Goal: Task Accomplishment & Management: Use online tool/utility

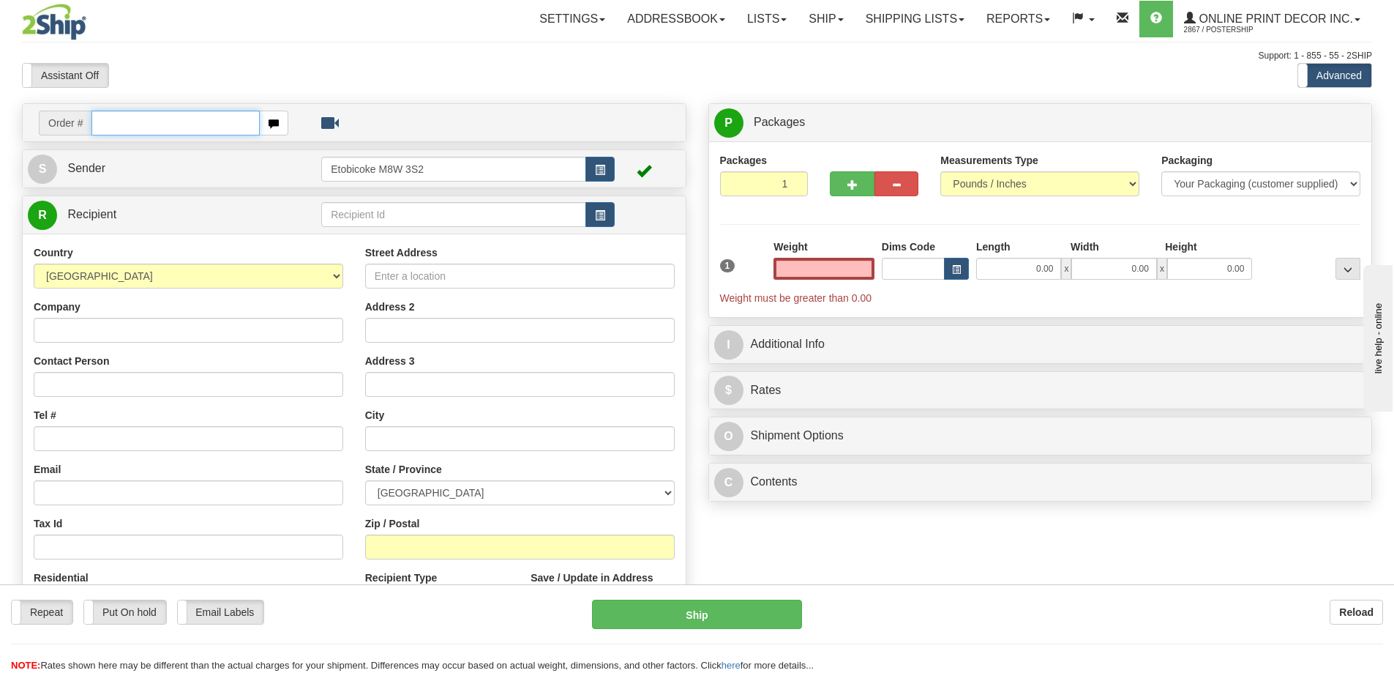
type input "0.00"
click at [152, 122] on input "text" at bounding box center [175, 123] width 168 height 25
type input "ca-423373"
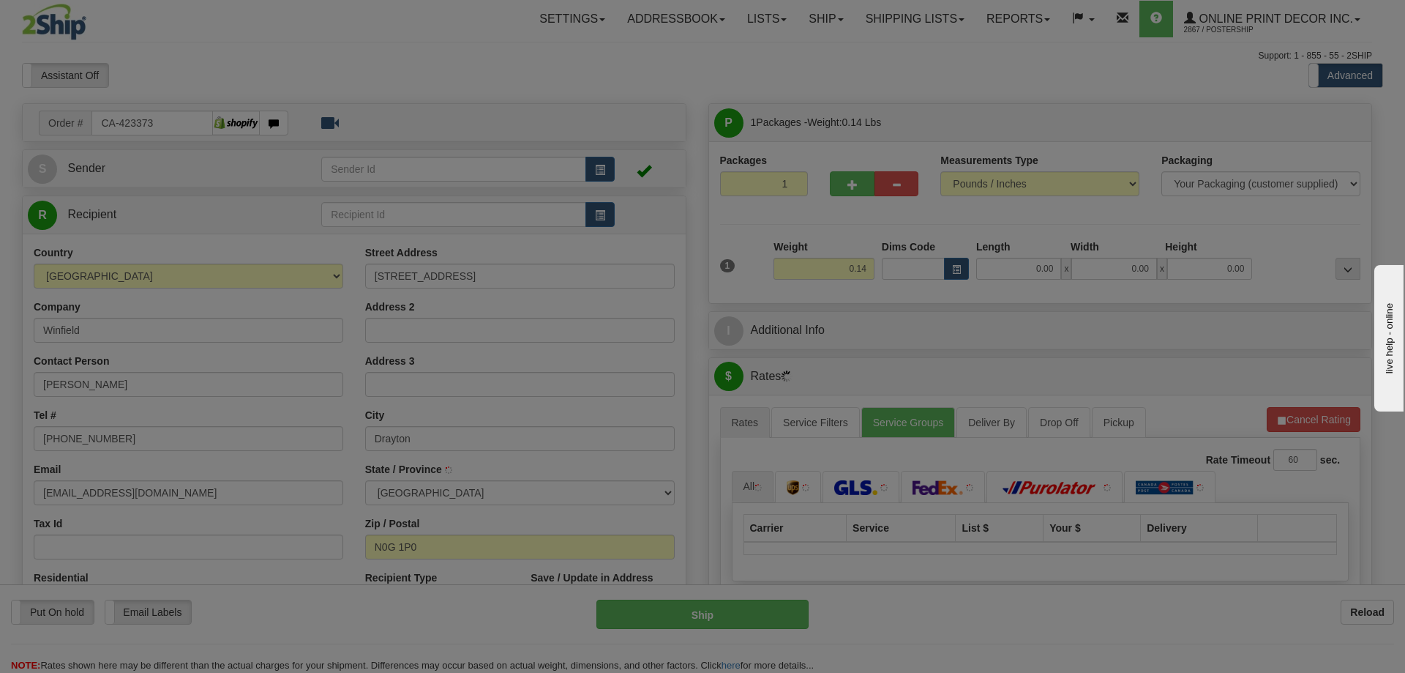
type input "DRAYTON"
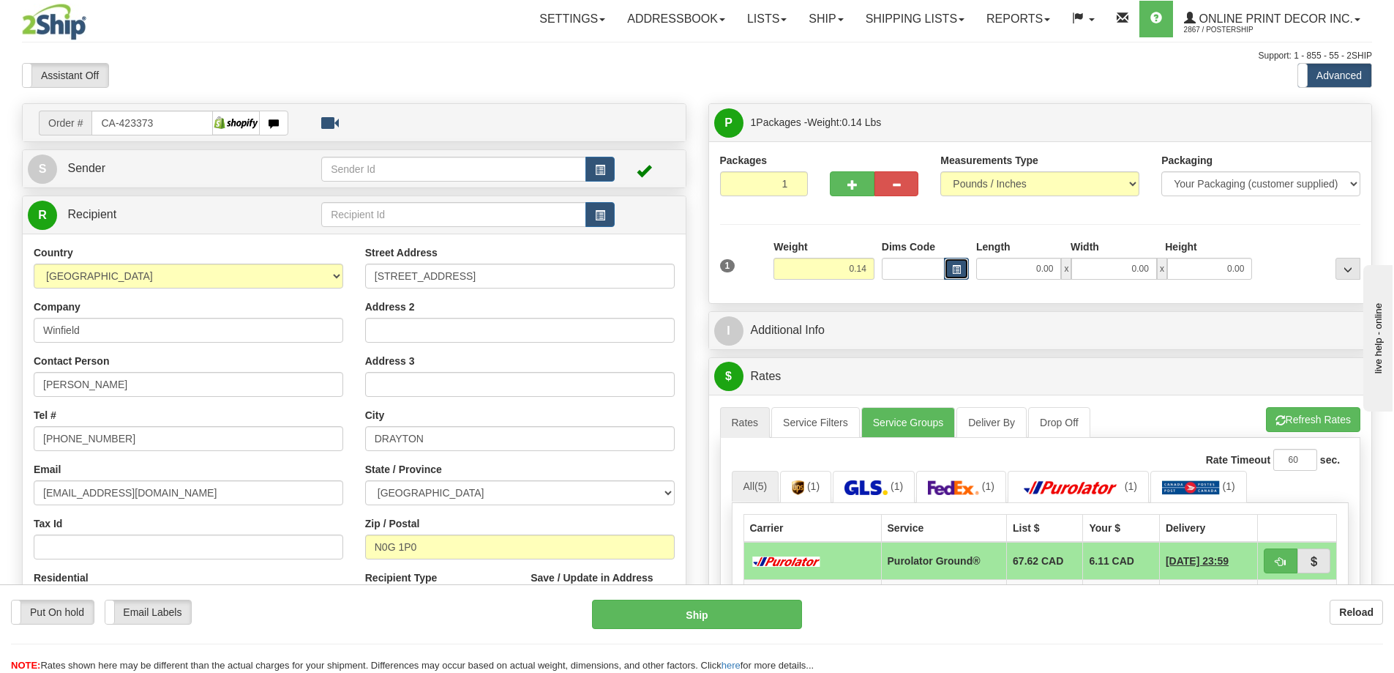
click at [953, 262] on button "button" at bounding box center [956, 269] width 25 height 22
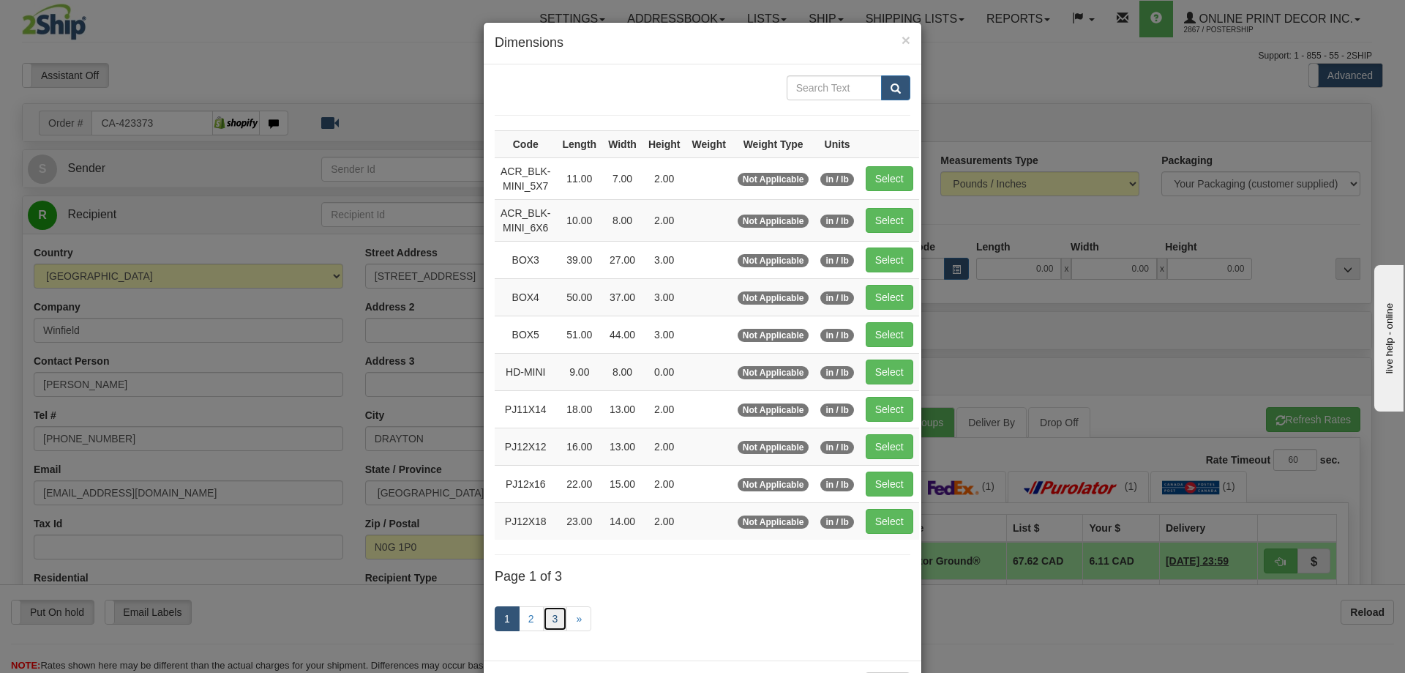
click at [547, 617] on link "3" at bounding box center [555, 618] width 25 height 25
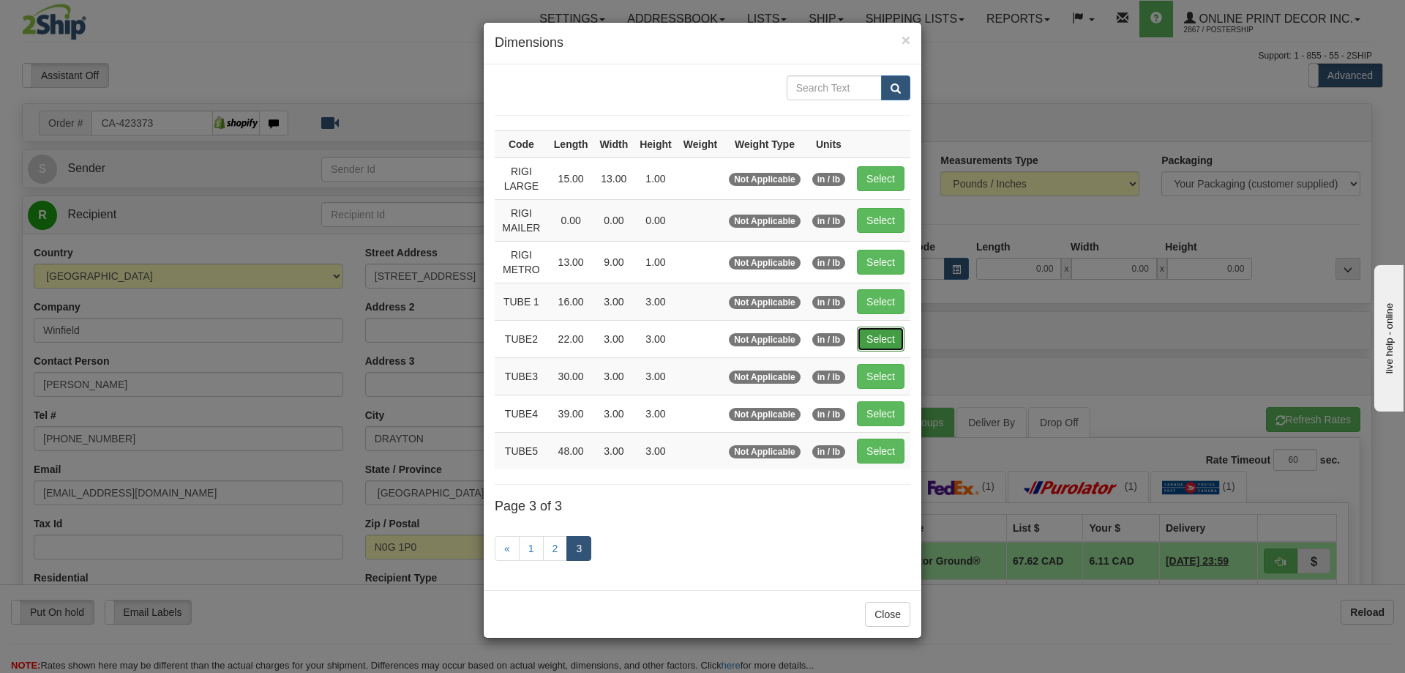
click at [888, 335] on button "Select" at bounding box center [881, 338] width 48 height 25
type input "TUBE2"
type input "22.00"
type input "3.00"
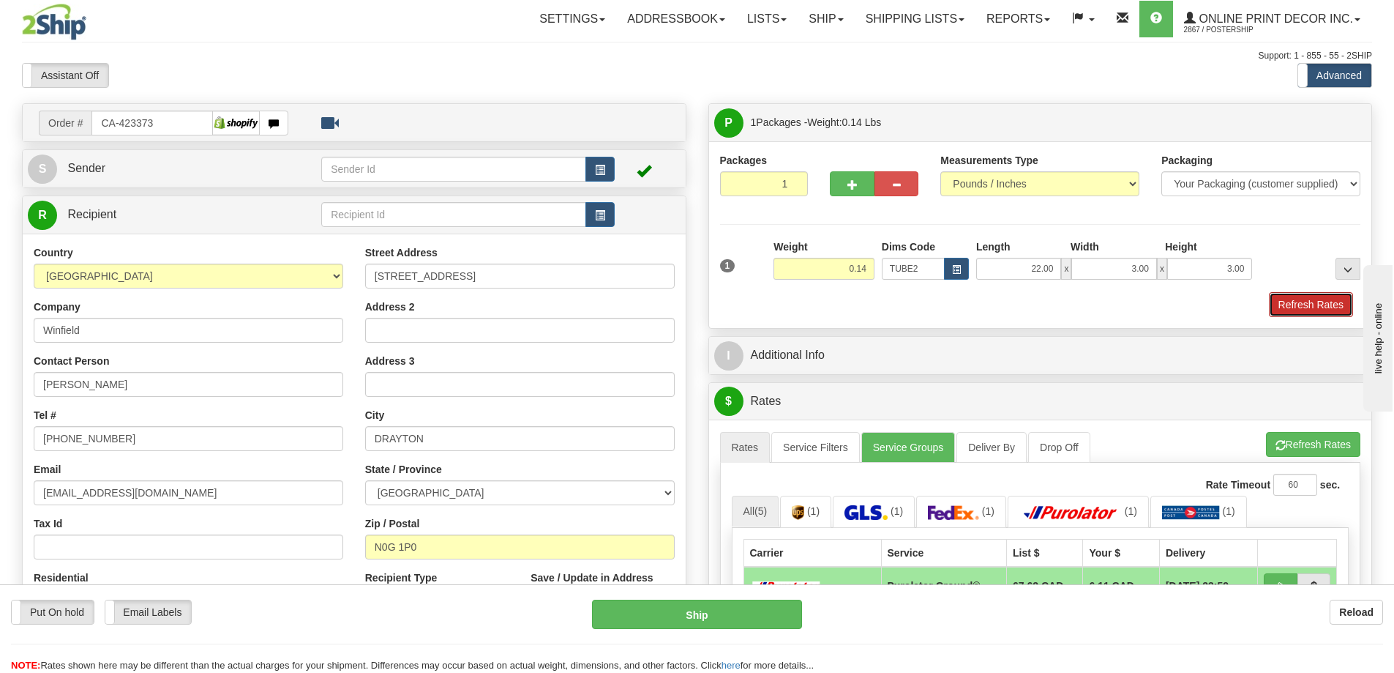
click at [1286, 302] on button "Refresh Rates" at bounding box center [1311, 304] width 84 height 25
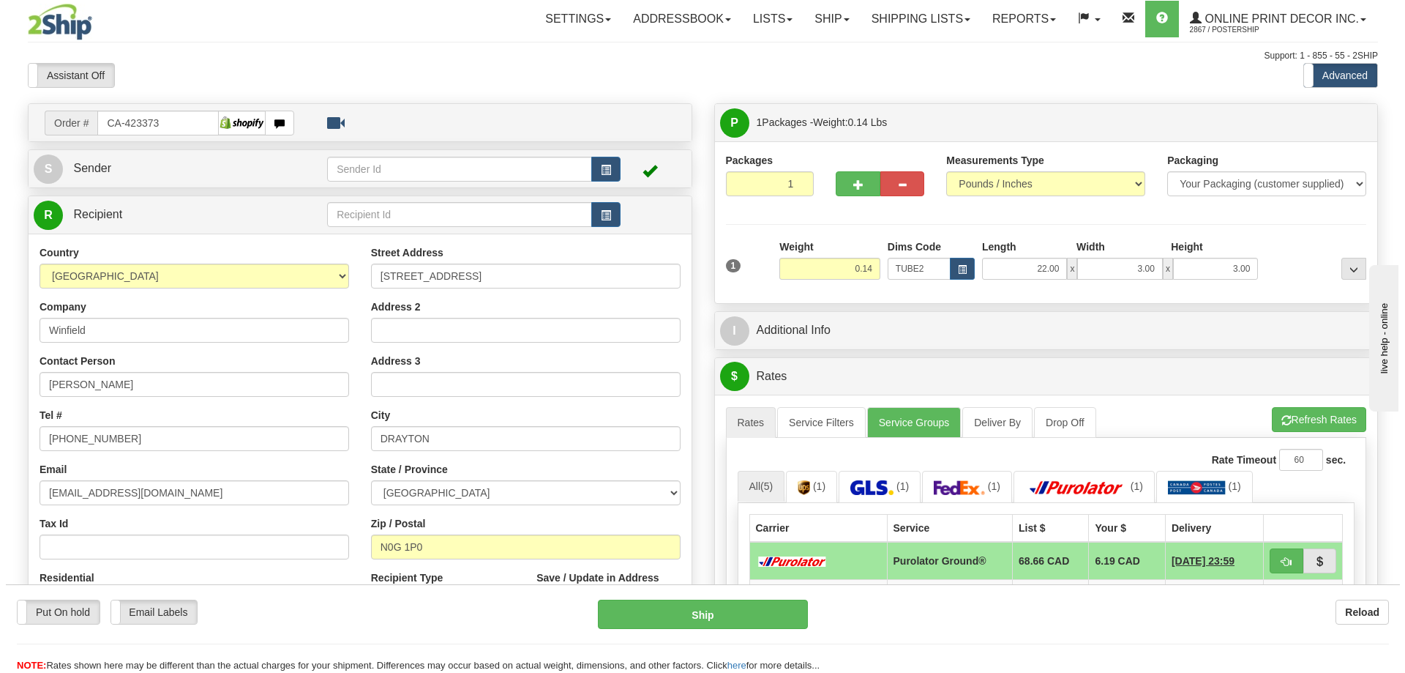
scroll to position [146, 0]
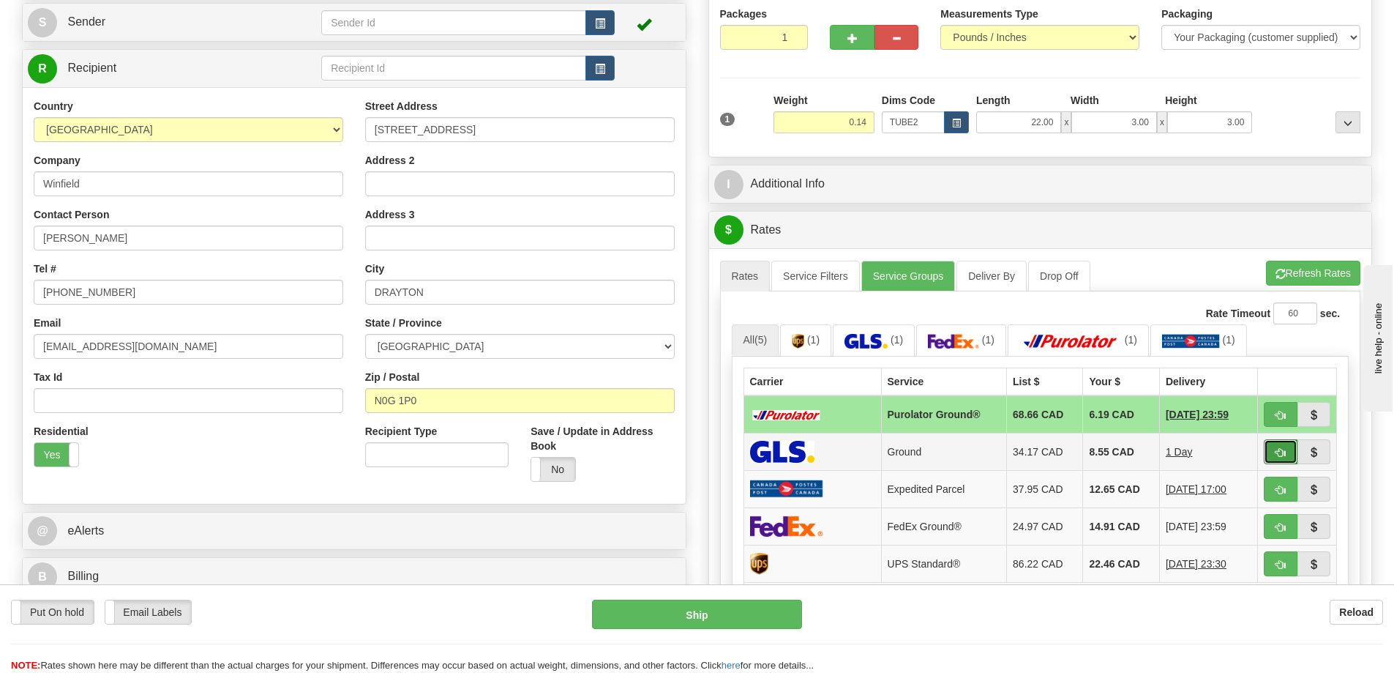
click at [1284, 452] on span "button" at bounding box center [1281, 453] width 10 height 10
type input "1"
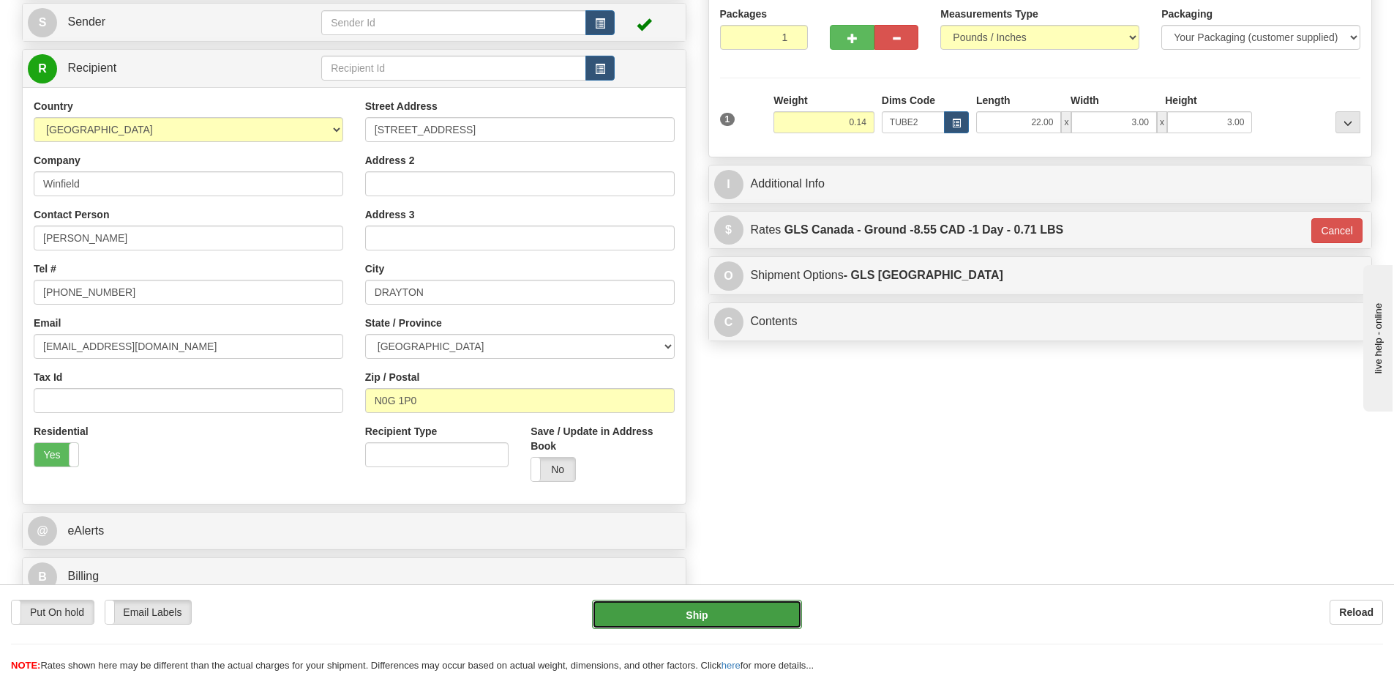
click at [778, 602] on button "Ship" at bounding box center [697, 613] width 210 height 29
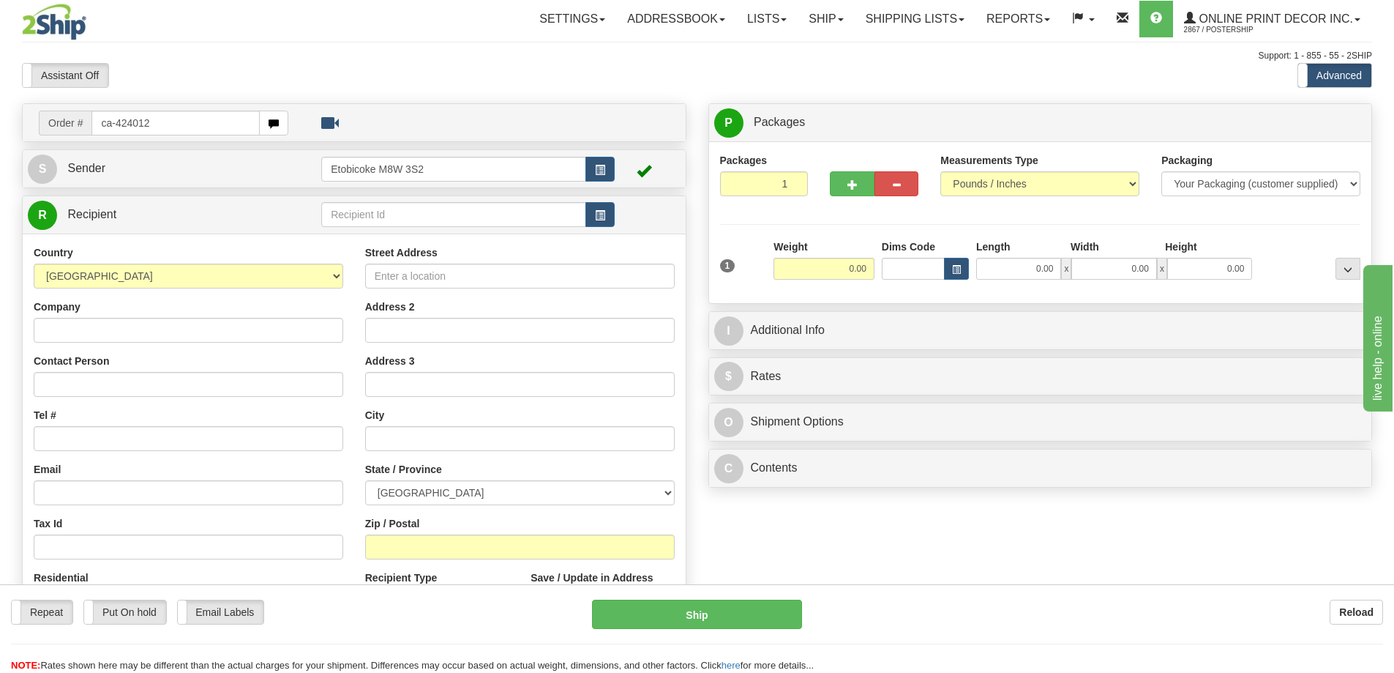
type input "ca-424012"
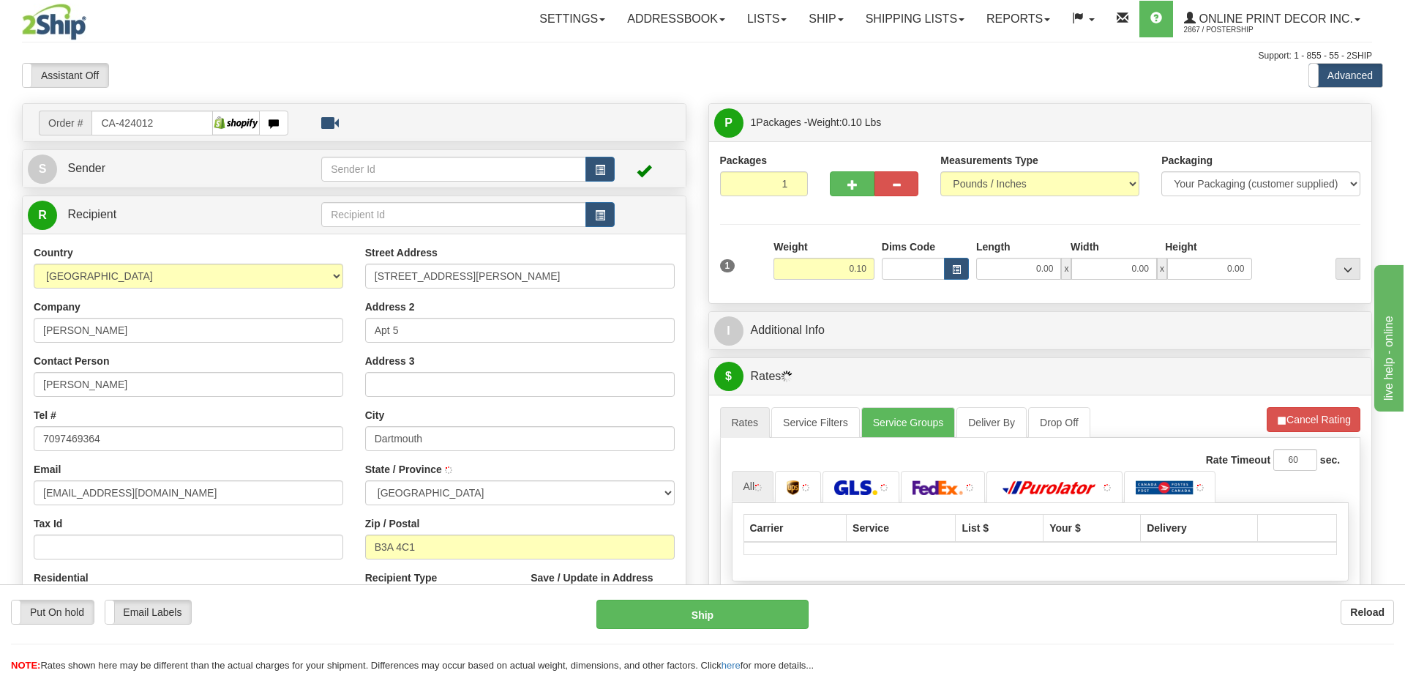
type input "DARTMOUTH"
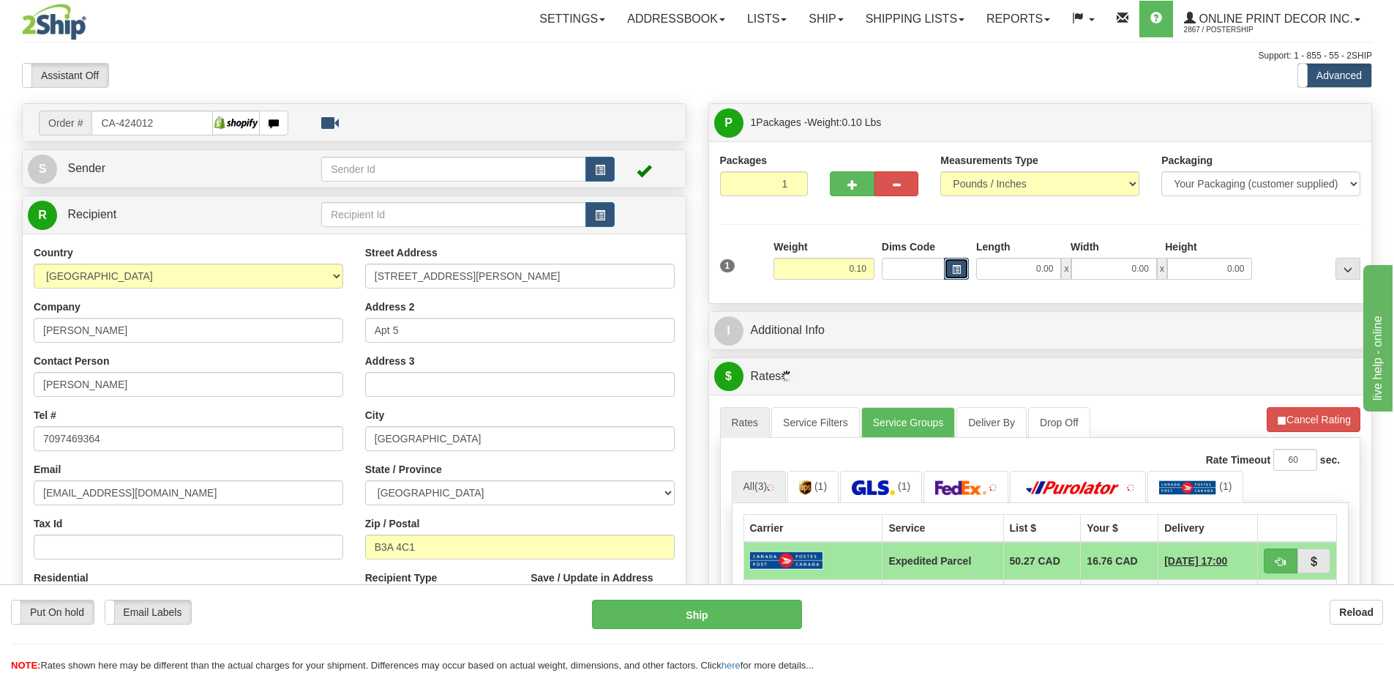
click at [960, 266] on span "button" at bounding box center [956, 270] width 9 height 8
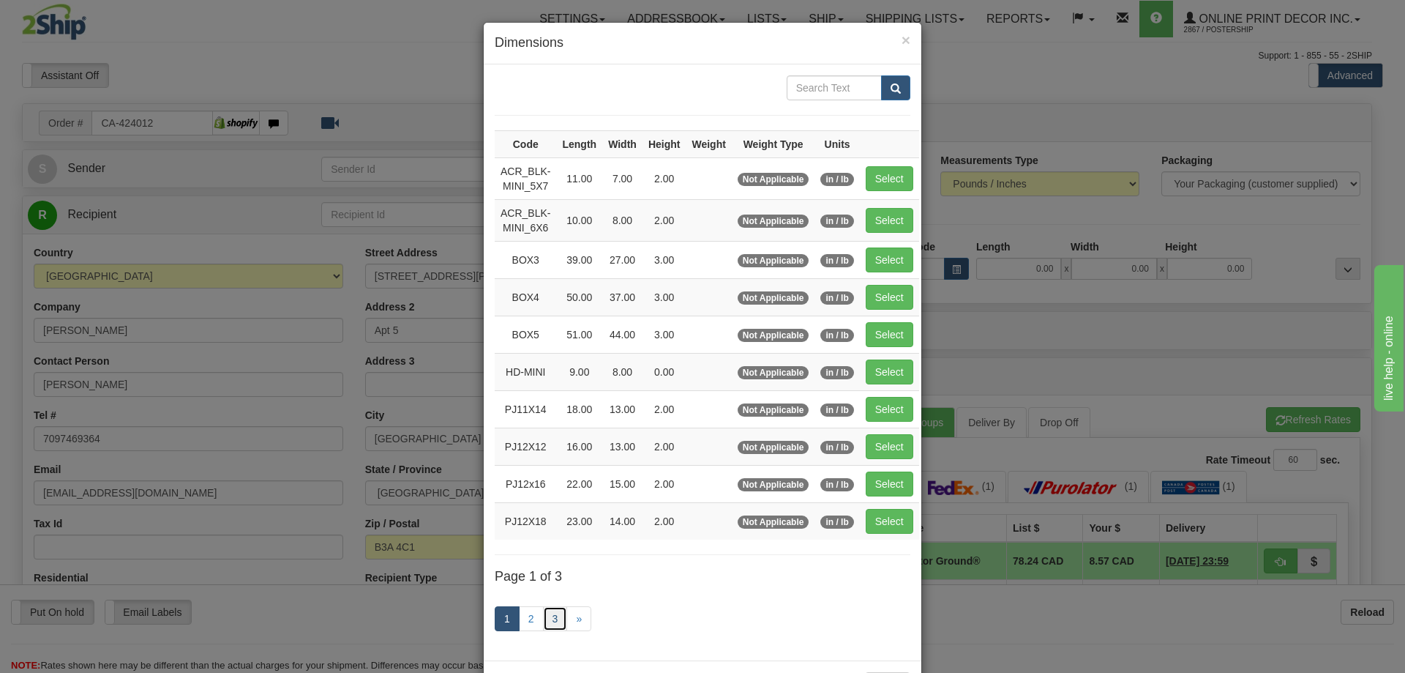
click at [552, 615] on link "3" at bounding box center [555, 618] width 25 height 25
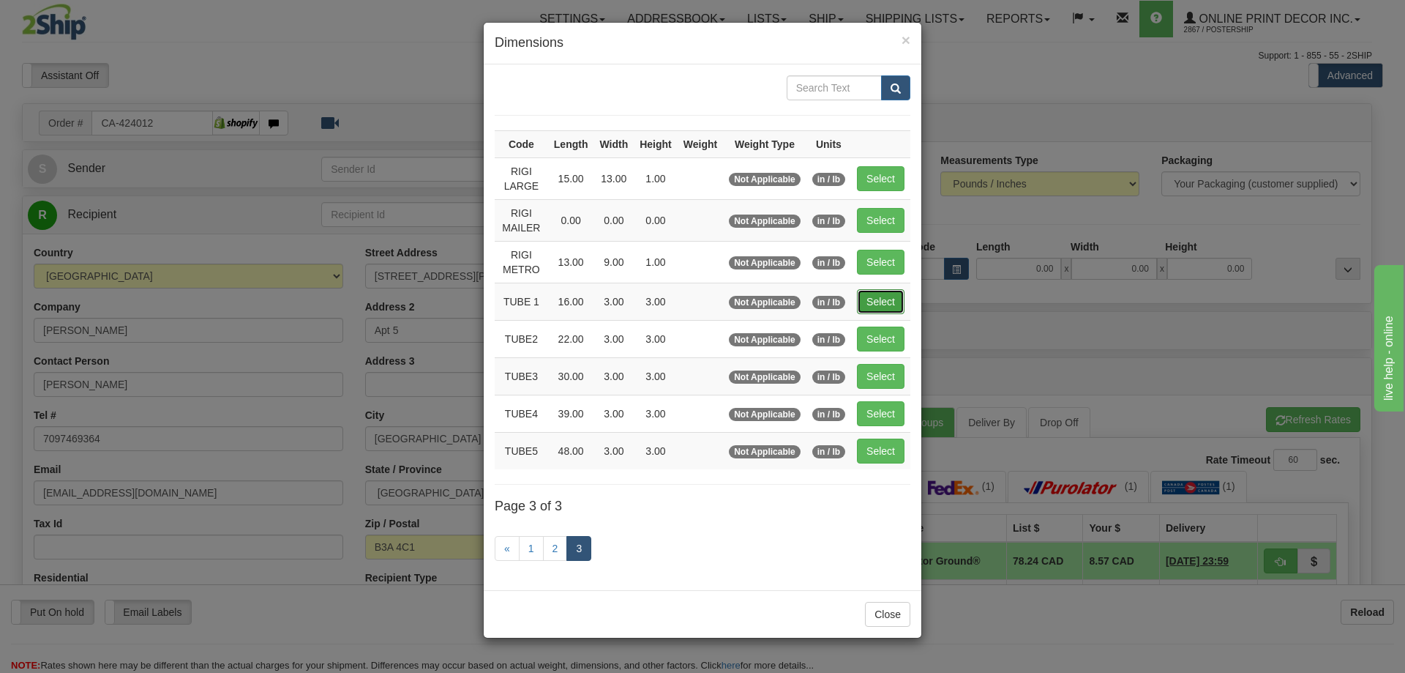
click at [883, 302] on button "Select" at bounding box center [881, 301] width 48 height 25
type input "TUBE 1"
type input "16.00"
type input "3.00"
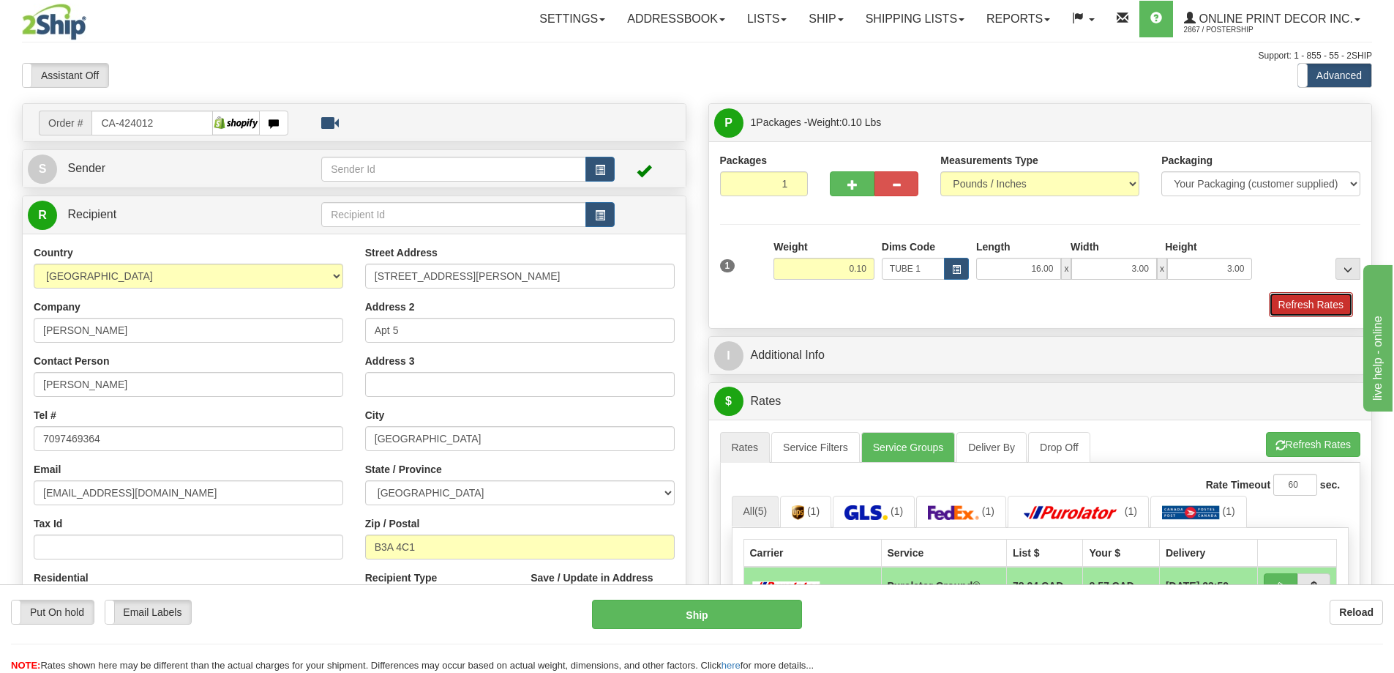
click at [1300, 304] on button "Refresh Rates" at bounding box center [1311, 304] width 84 height 25
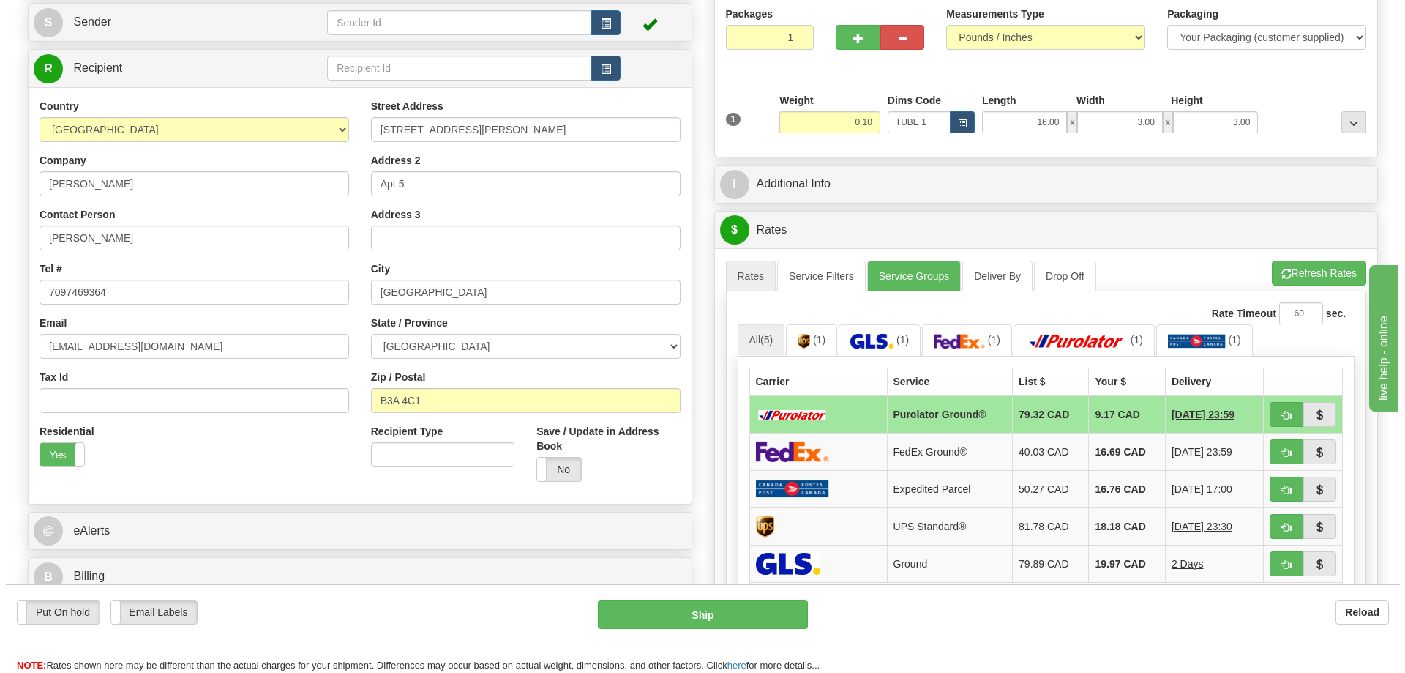
scroll to position [220, 0]
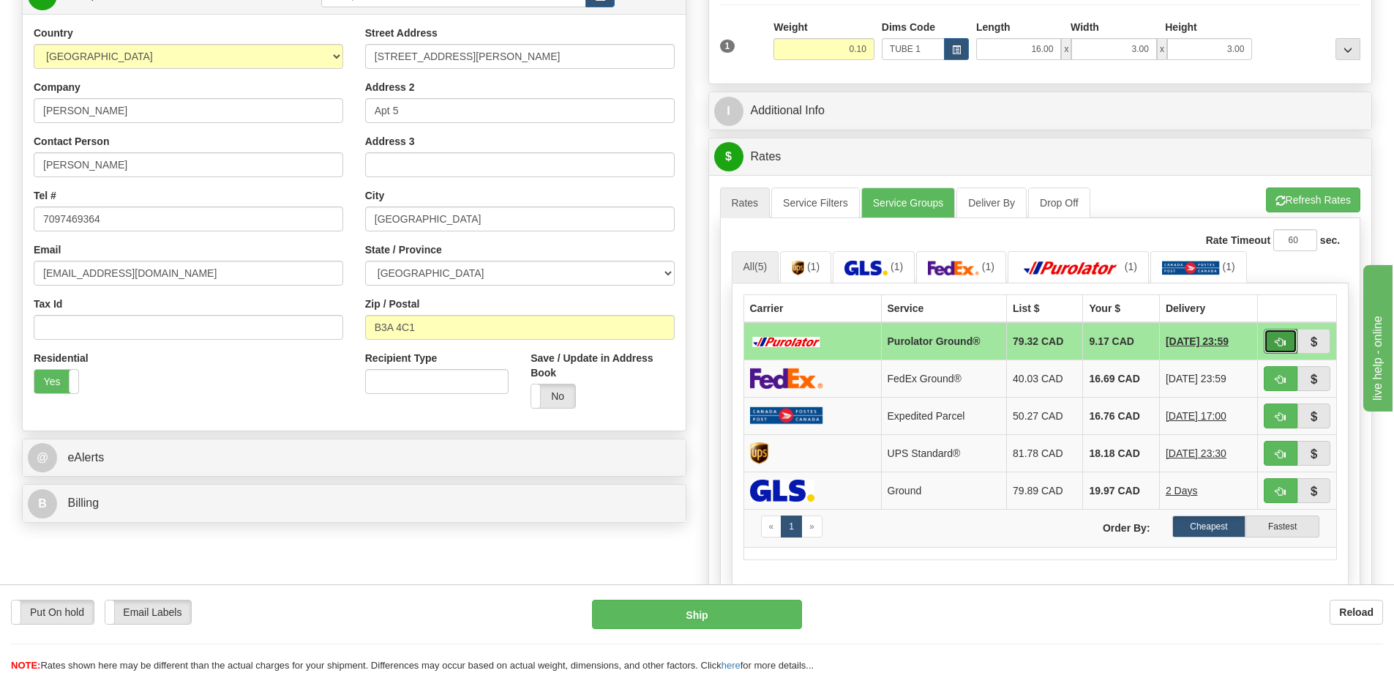
click at [1272, 337] on button "button" at bounding box center [1281, 341] width 34 height 25
type input "260"
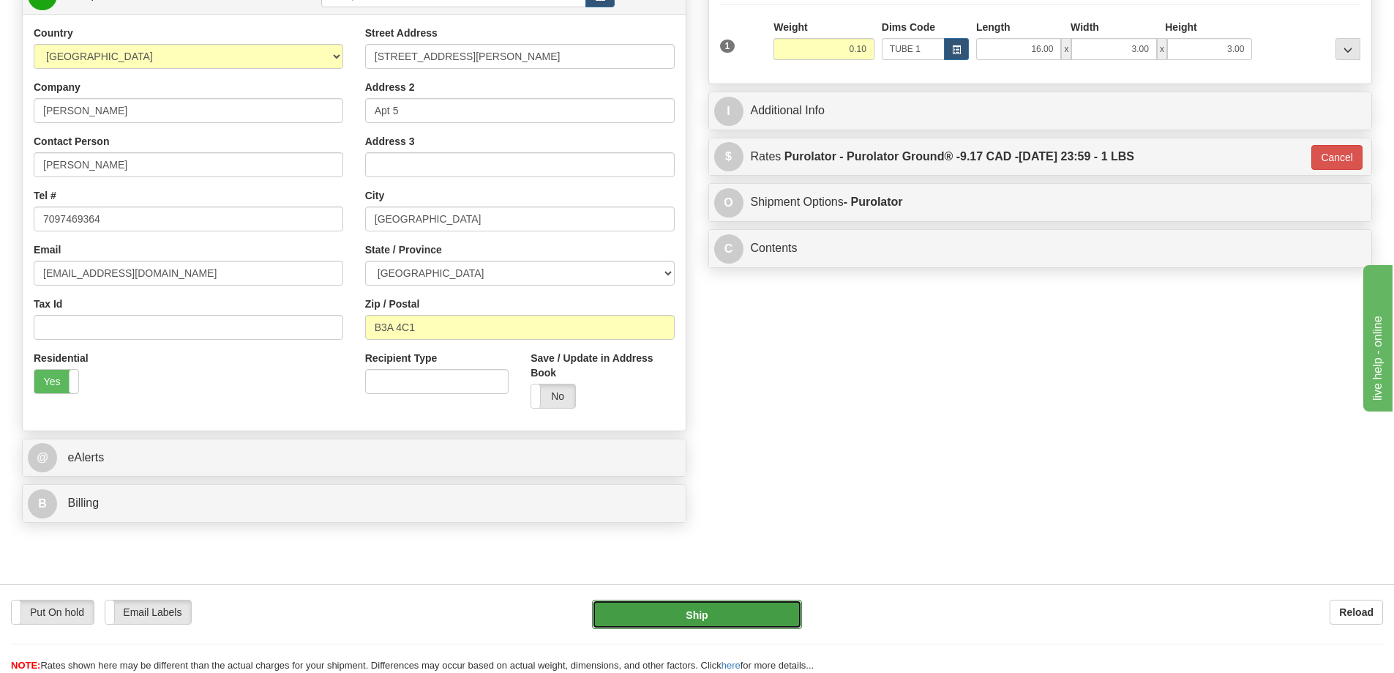
click at [683, 611] on button "Ship" at bounding box center [697, 613] width 210 height 29
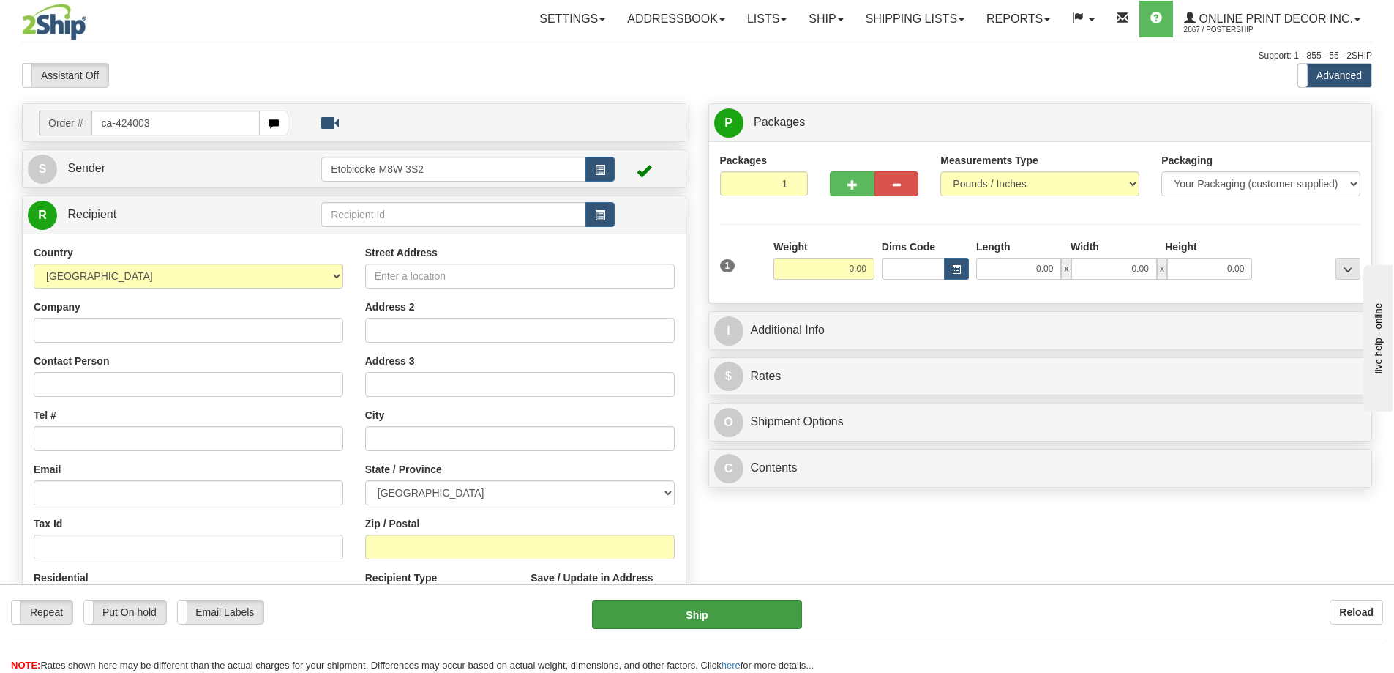
type input "ca-424003"
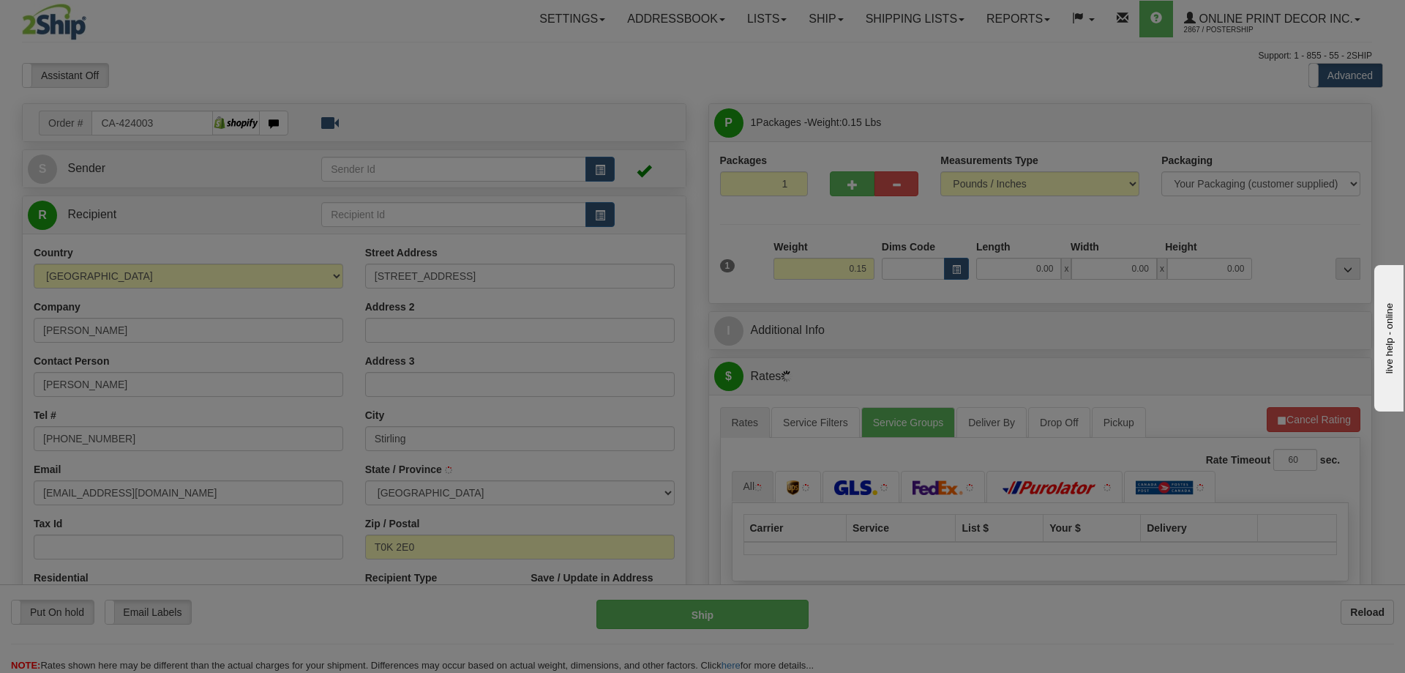
type input "STIRLING"
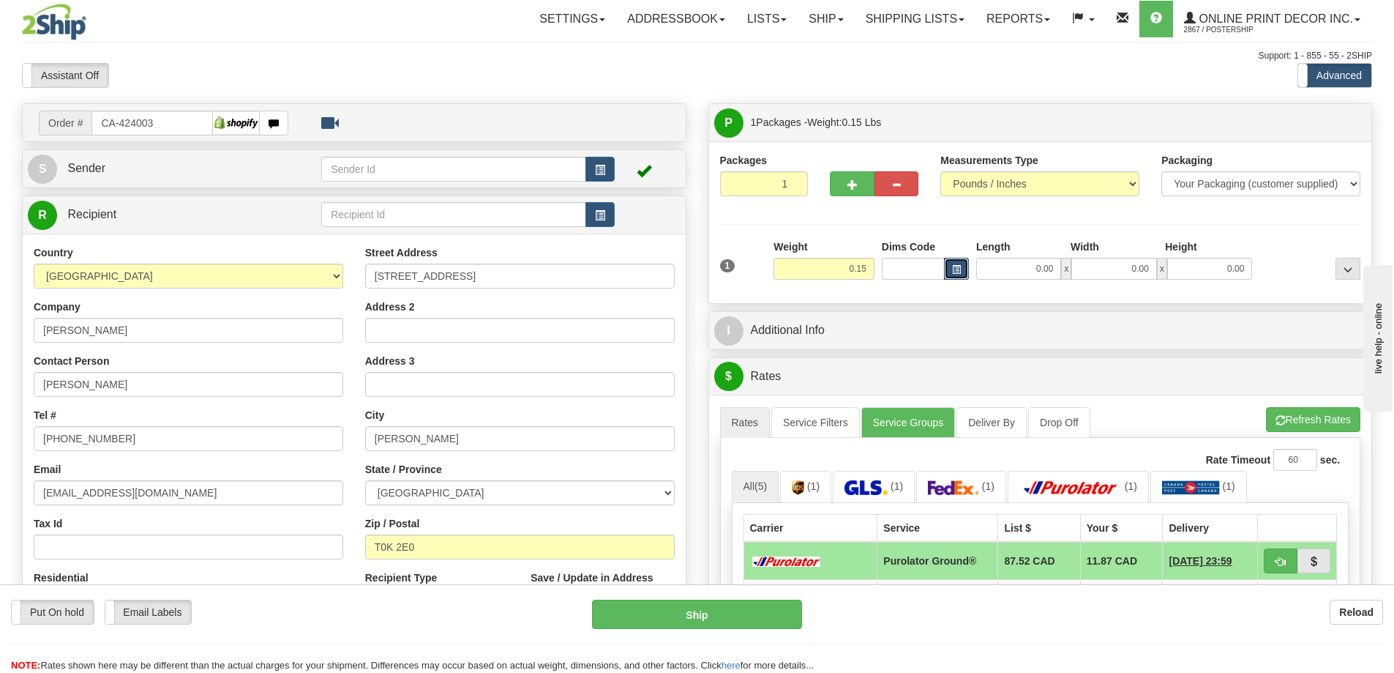
click at [957, 270] on span "button" at bounding box center [956, 270] width 9 height 8
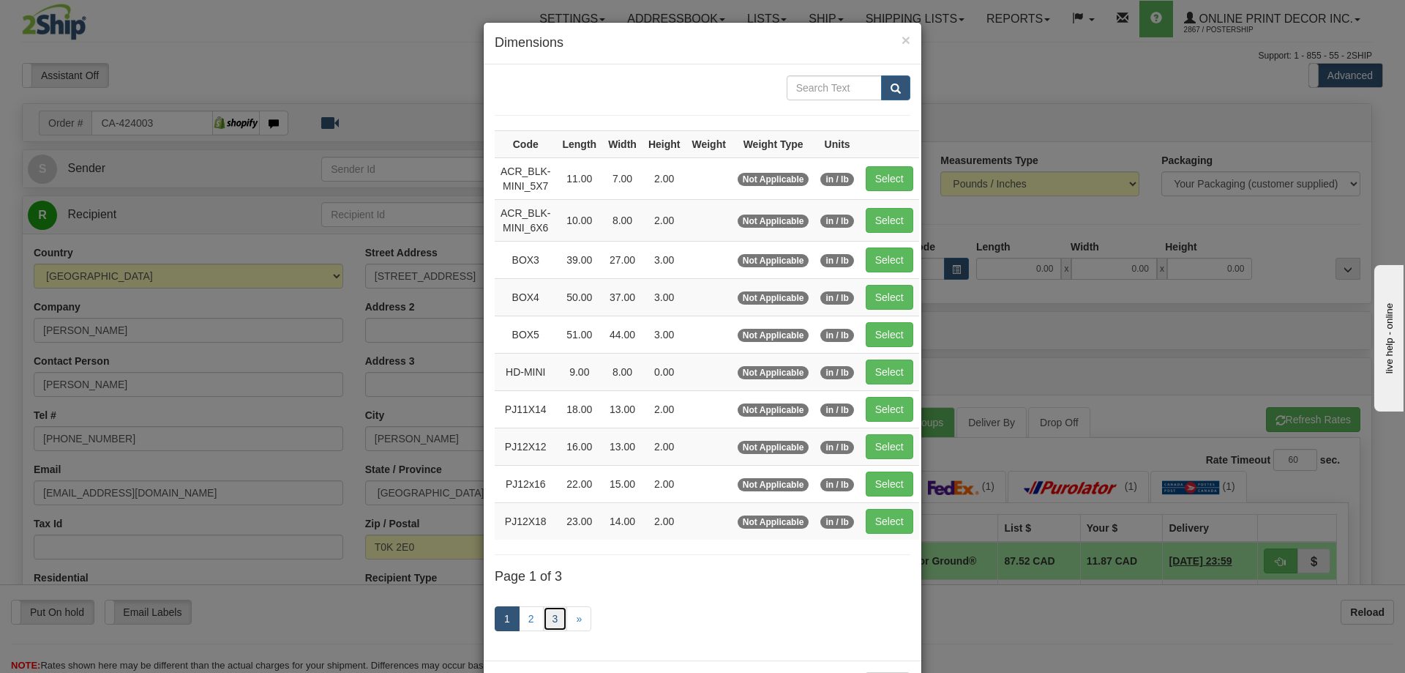
click at [553, 619] on link "3" at bounding box center [555, 618] width 25 height 25
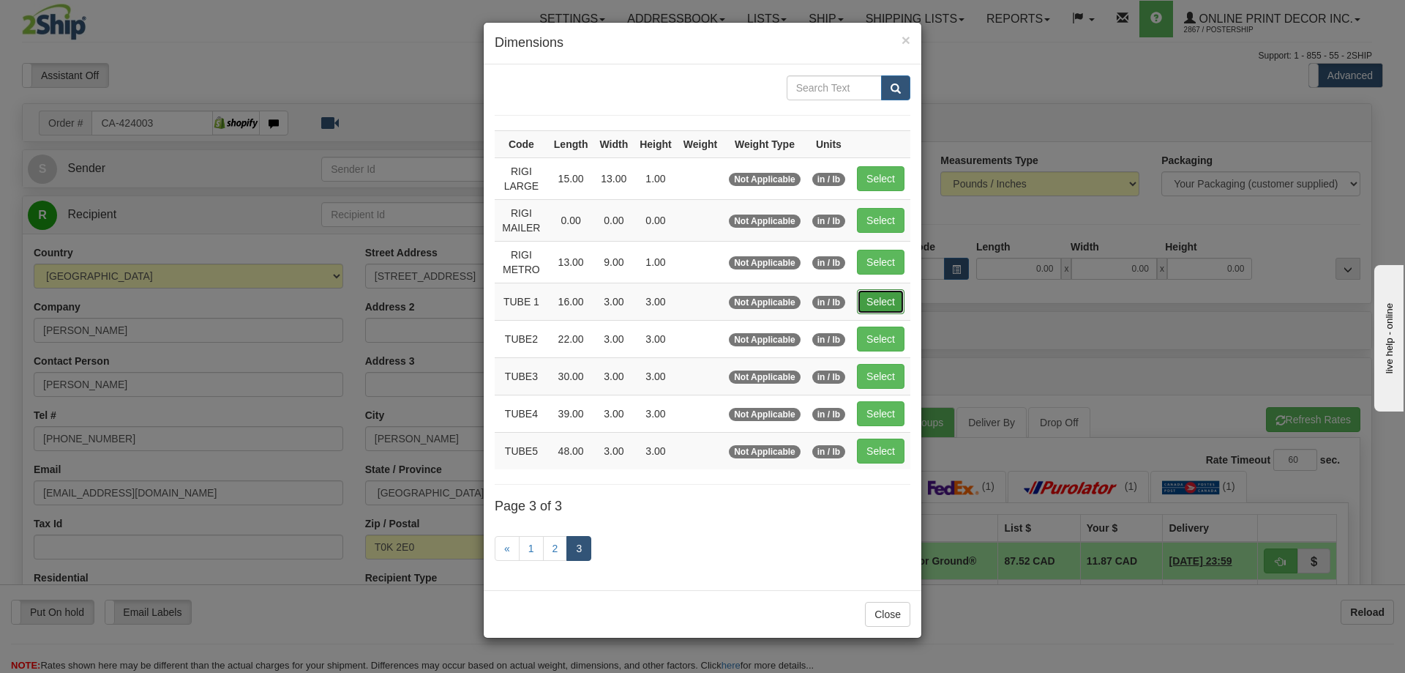
click at [871, 296] on button "Select" at bounding box center [881, 301] width 48 height 25
type input "TUBE 1"
type input "16.00"
type input "3.00"
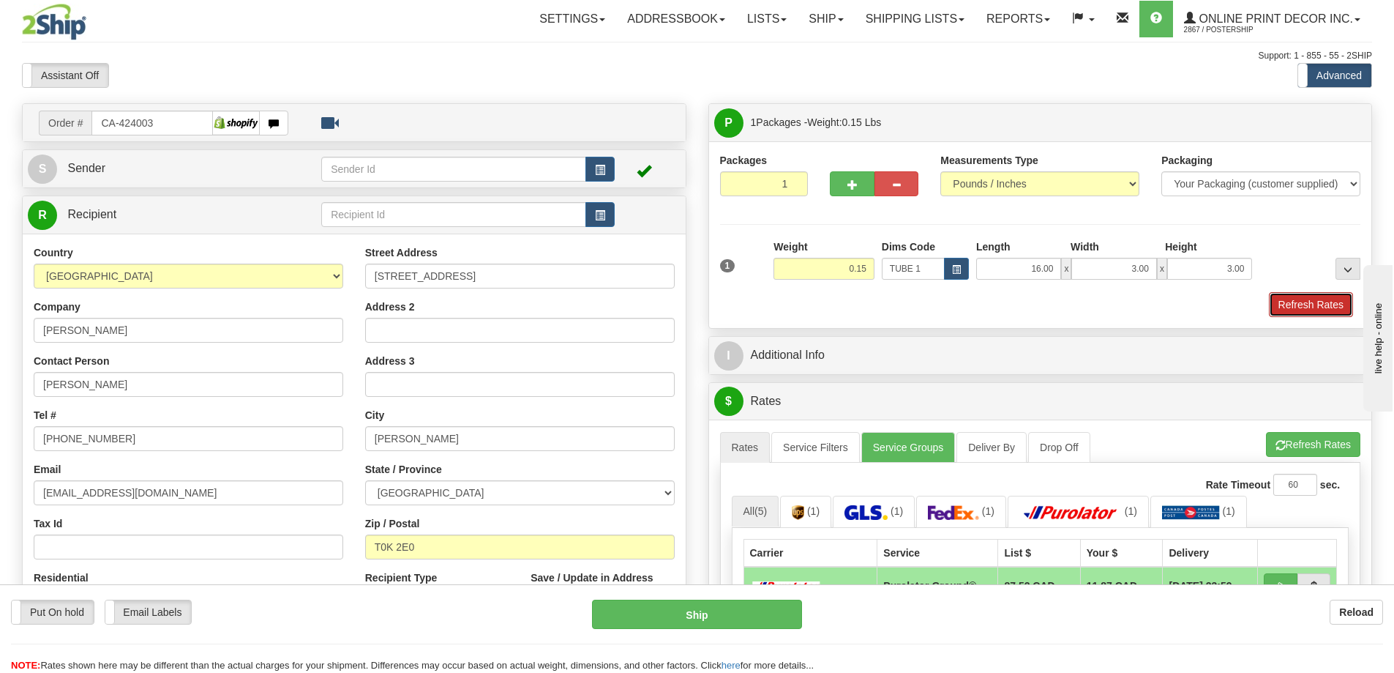
click at [1294, 304] on button "Refresh Rates" at bounding box center [1311, 304] width 84 height 25
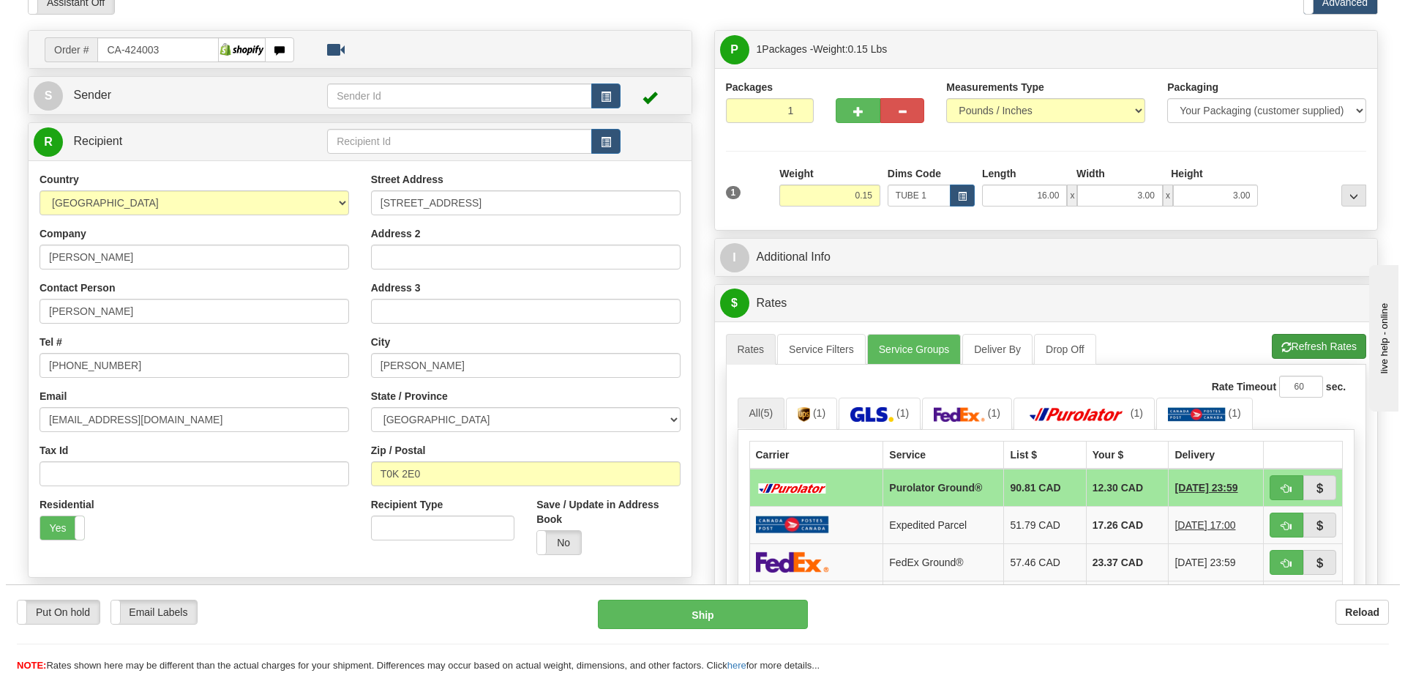
scroll to position [220, 0]
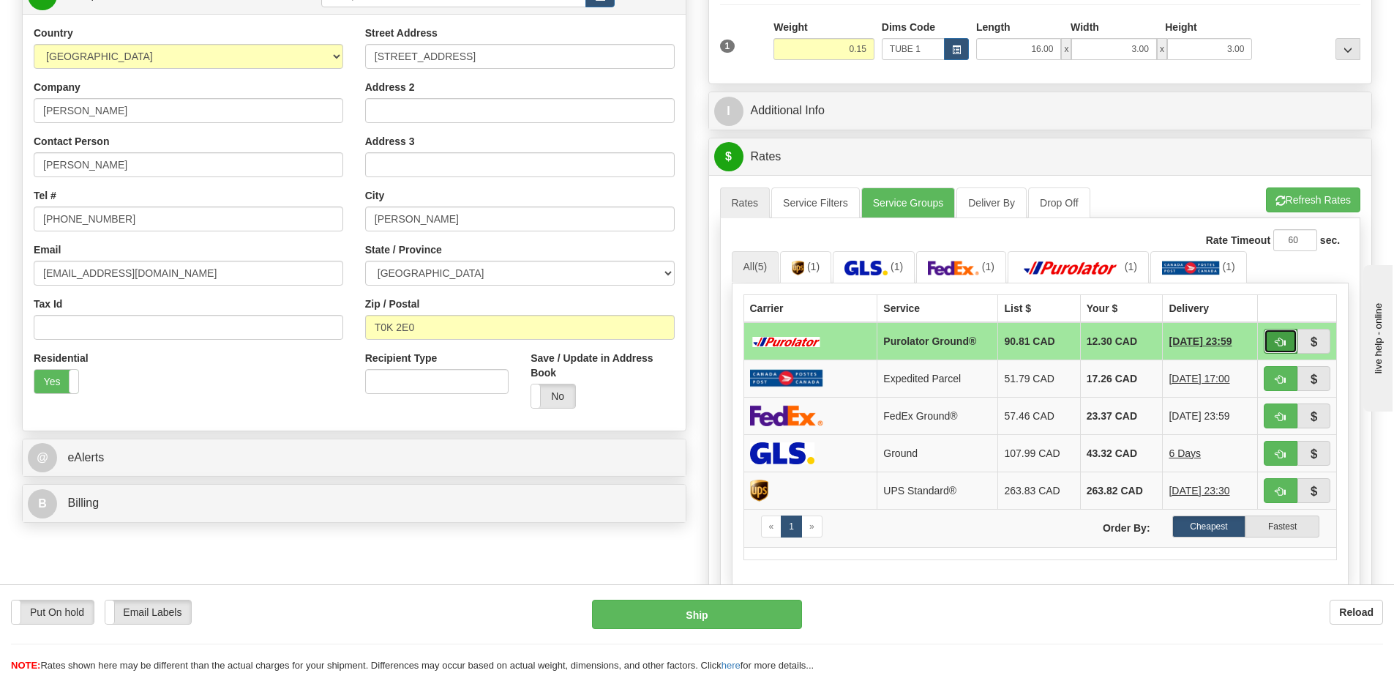
click at [1274, 338] on button "button" at bounding box center [1281, 341] width 34 height 25
type input "260"
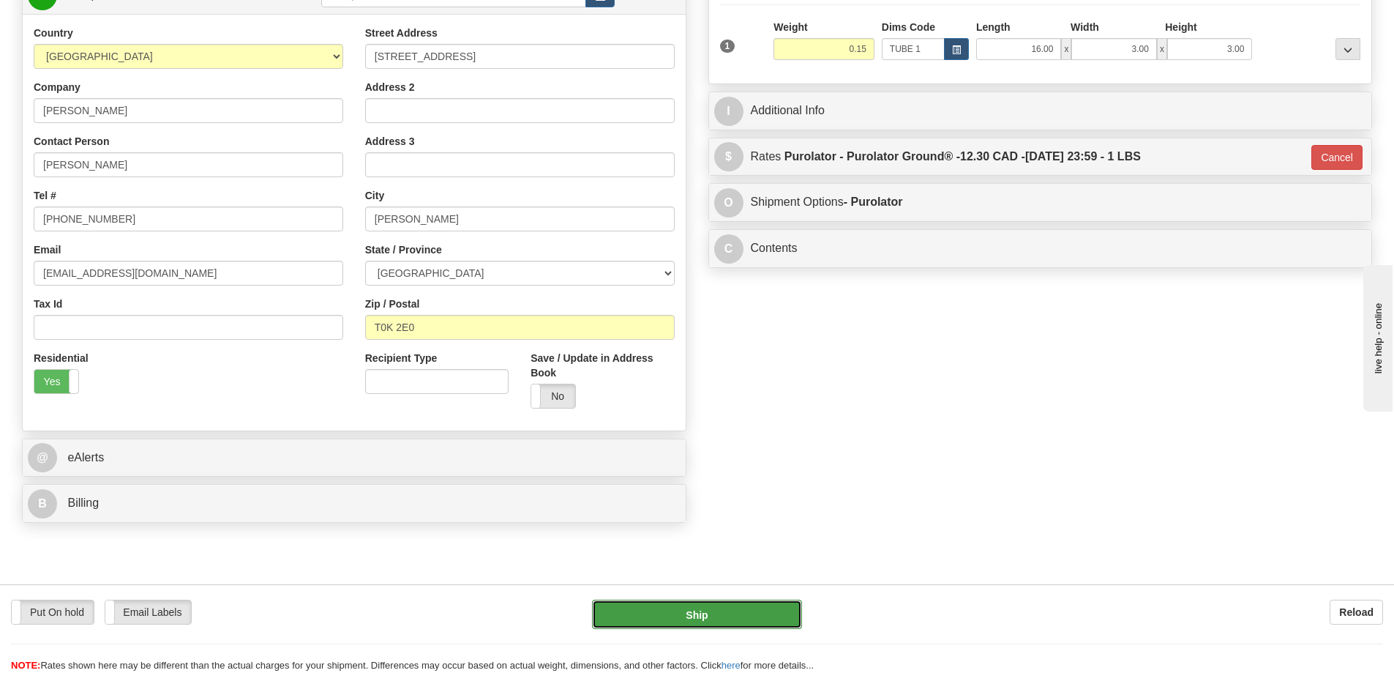
click at [703, 611] on button "Ship" at bounding box center [697, 613] width 210 height 29
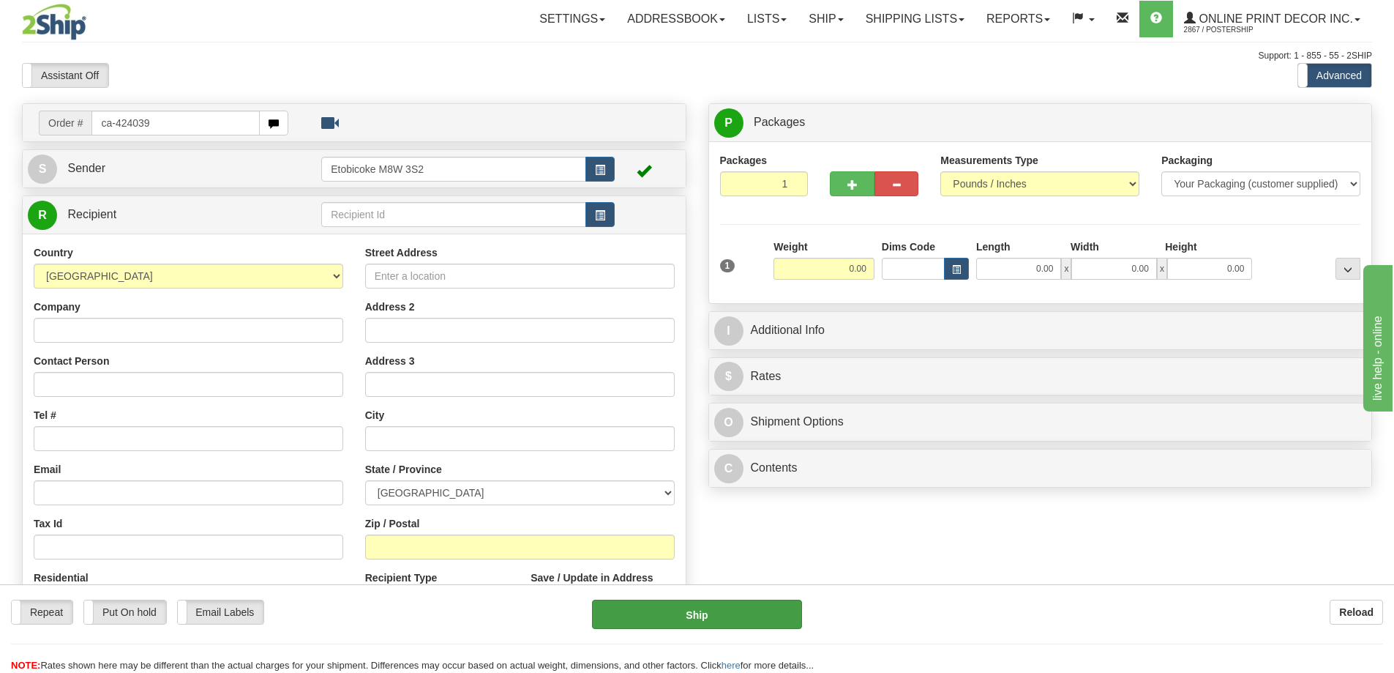
type input "ca-424039"
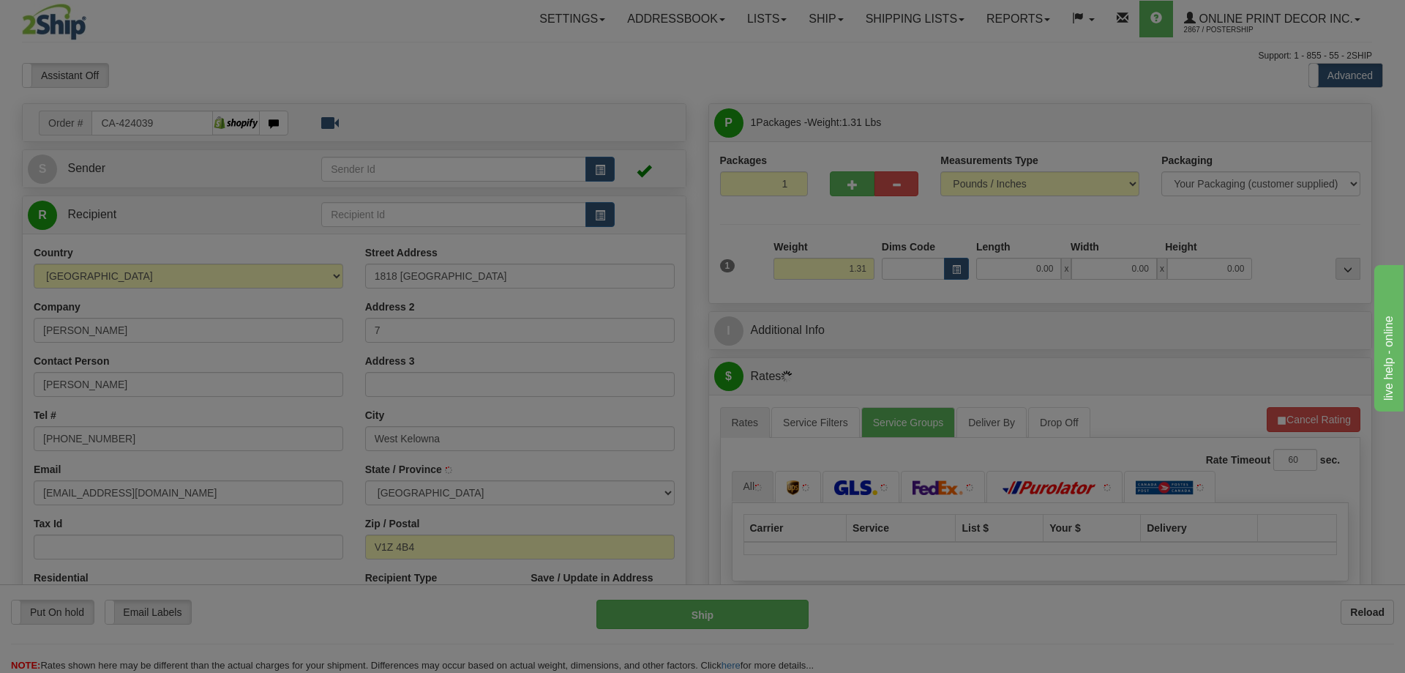
type input "WEST KELOWNA"
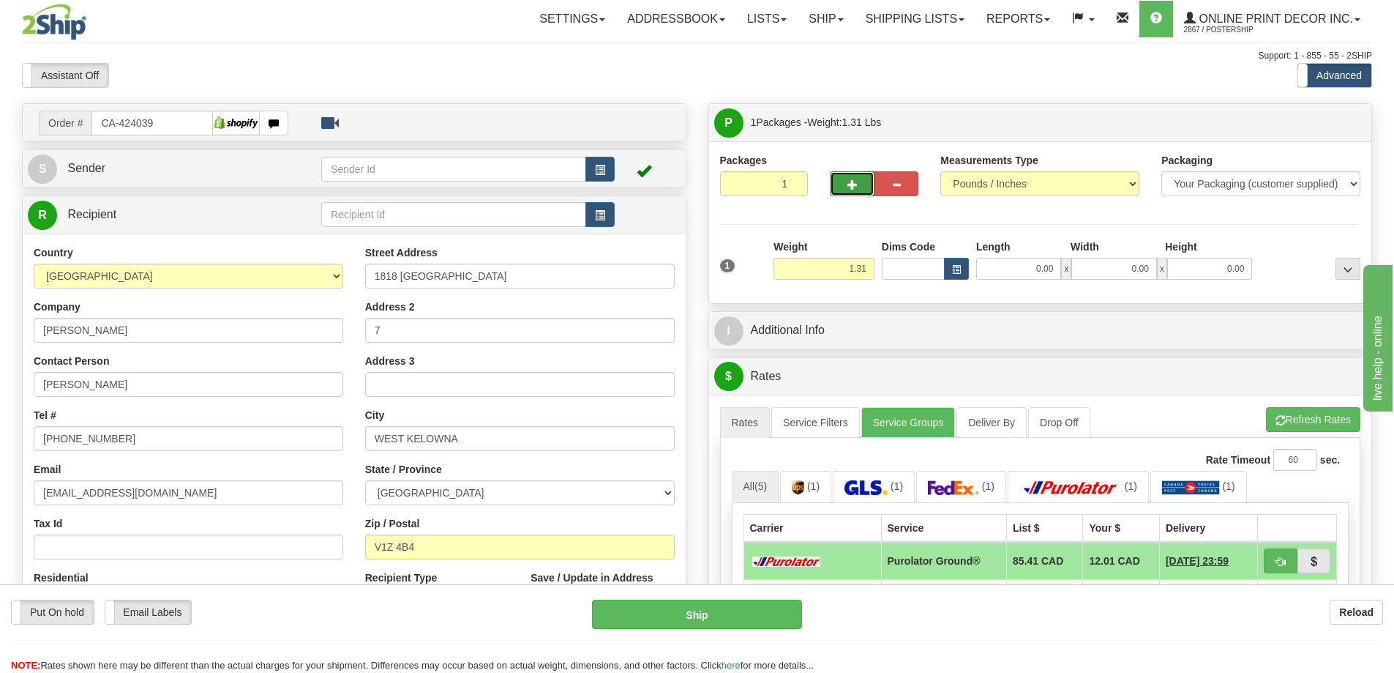
click at [852, 178] on button "button" at bounding box center [852, 183] width 44 height 25
radio input "true"
type input "2"
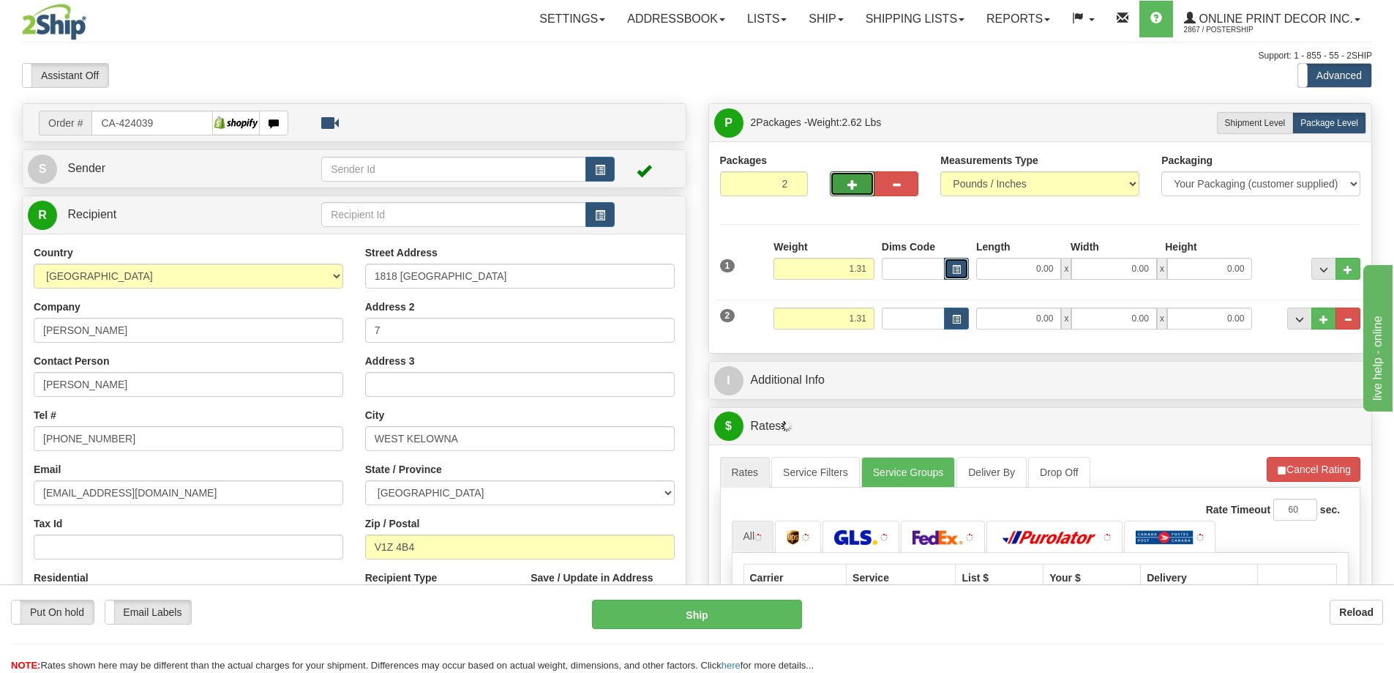
click at [957, 271] on button "button" at bounding box center [956, 269] width 25 height 22
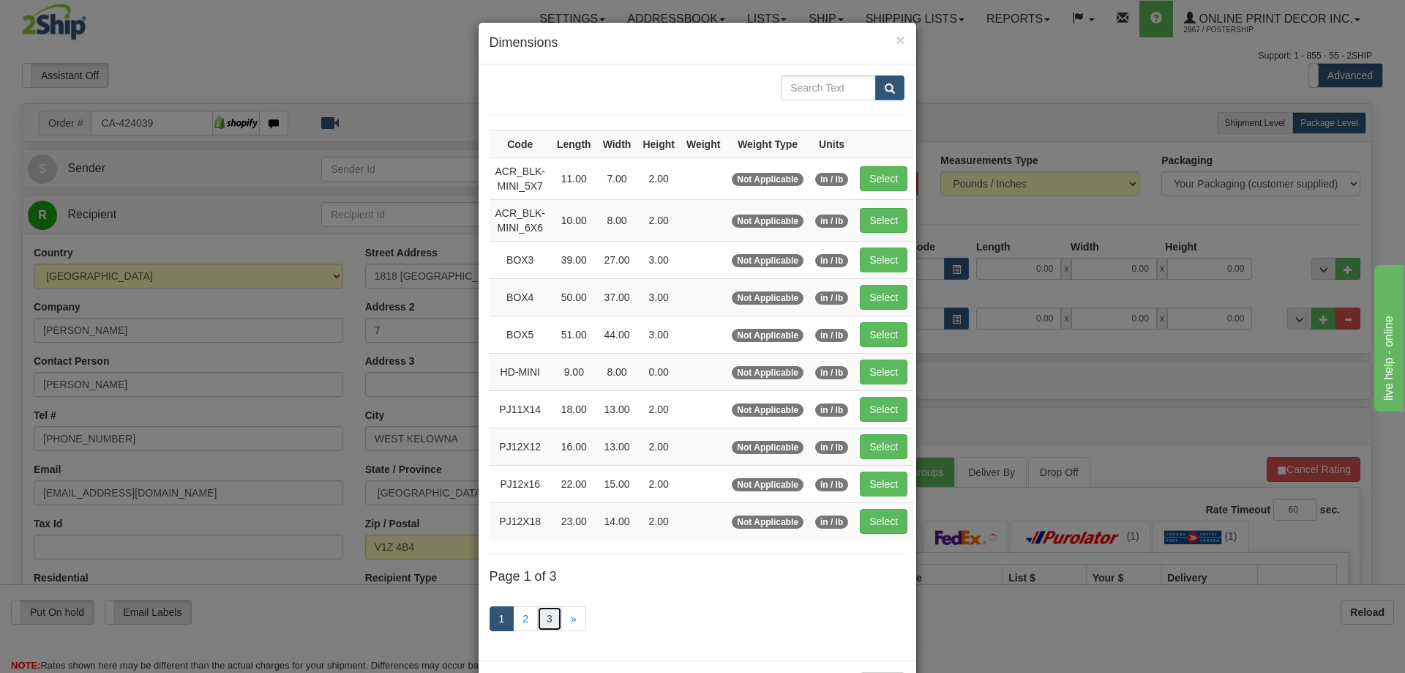
click at [549, 614] on link "3" at bounding box center [549, 618] width 25 height 25
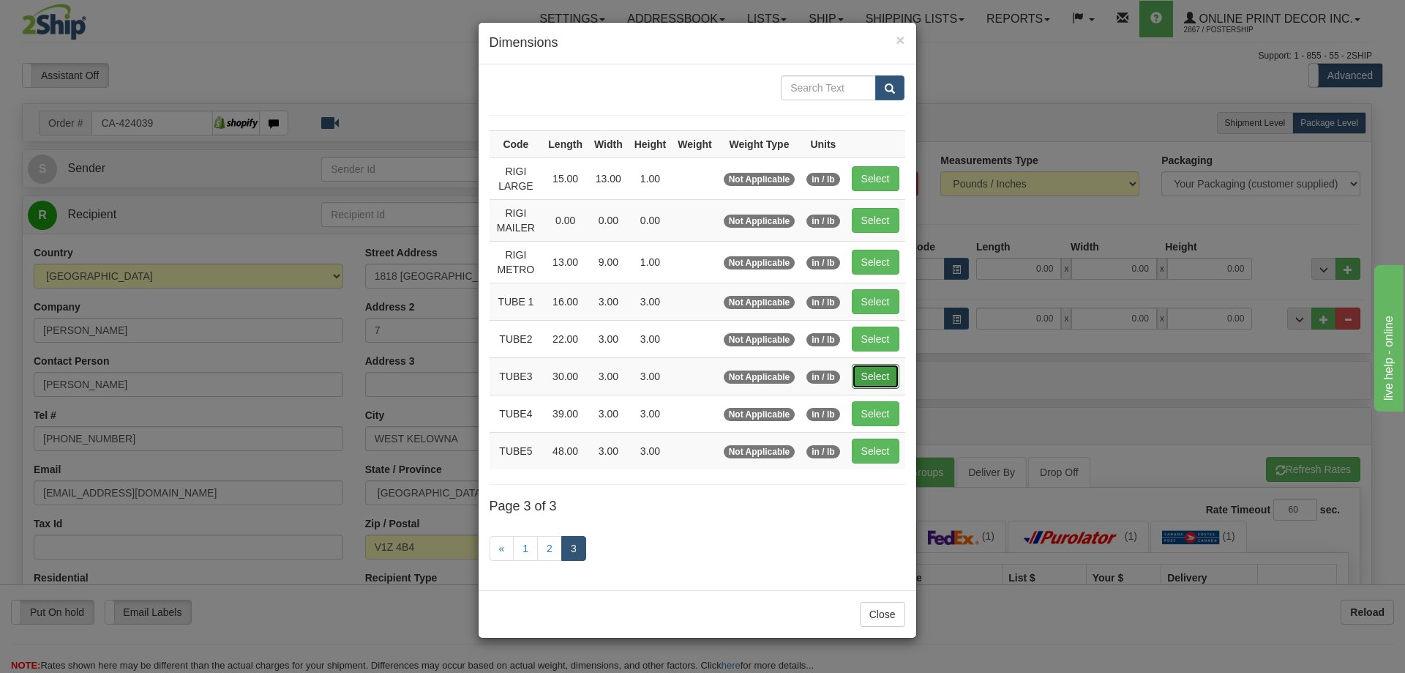
click at [873, 375] on button "Select" at bounding box center [876, 376] width 48 height 25
type input "TUBE3"
type input "30.00"
type input "3.00"
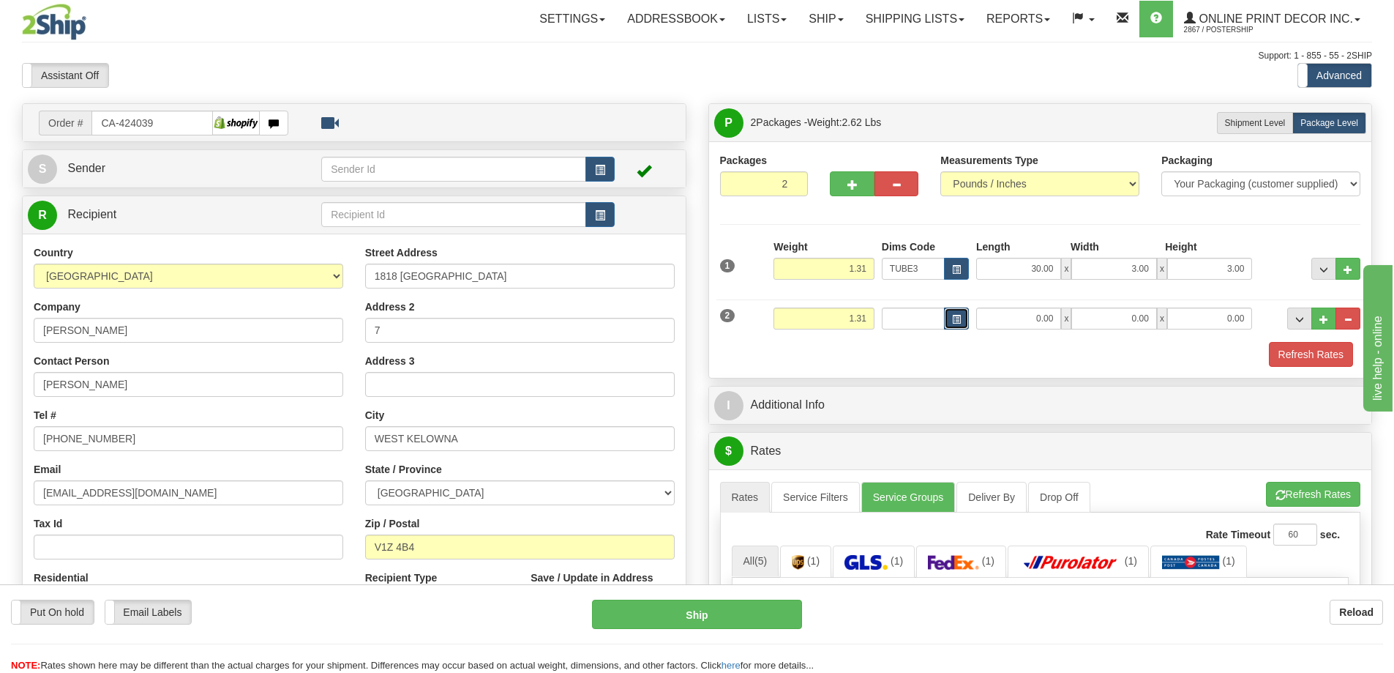
click at [951, 315] on button "button" at bounding box center [956, 318] width 25 height 22
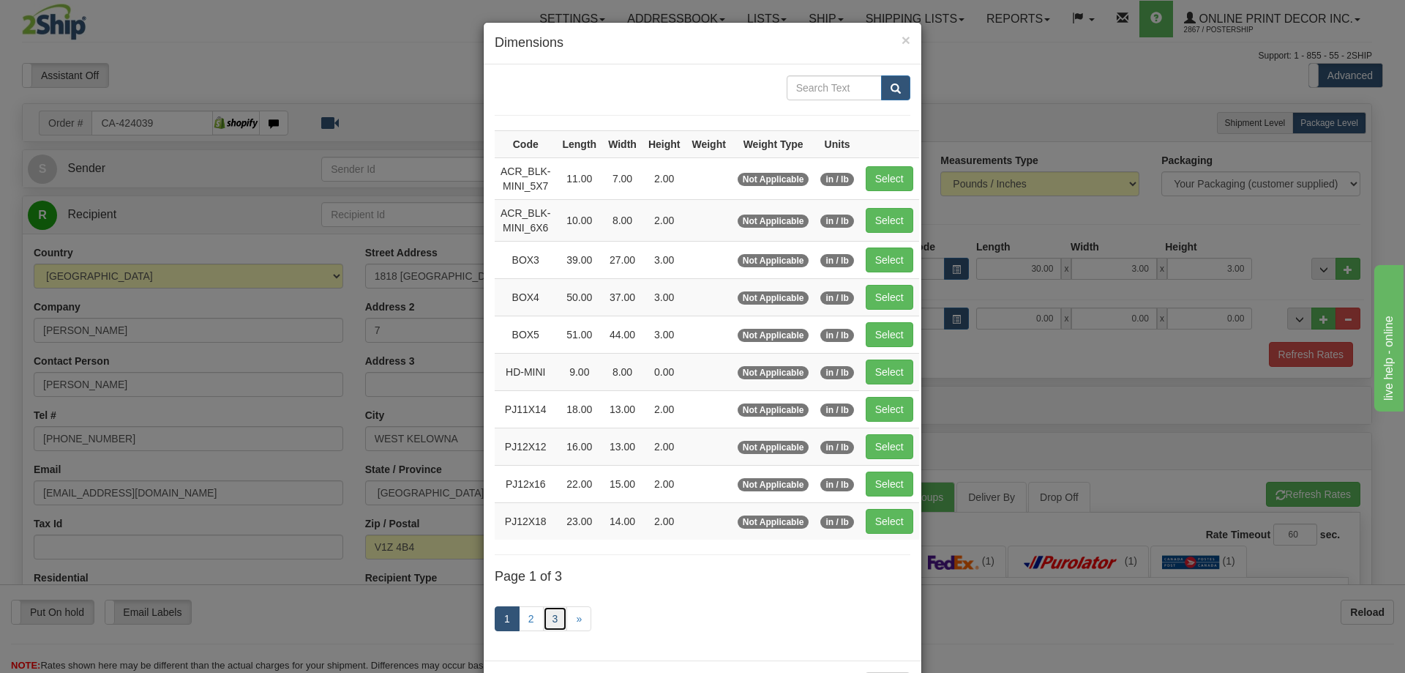
click at [544, 612] on link "3" at bounding box center [555, 618] width 25 height 25
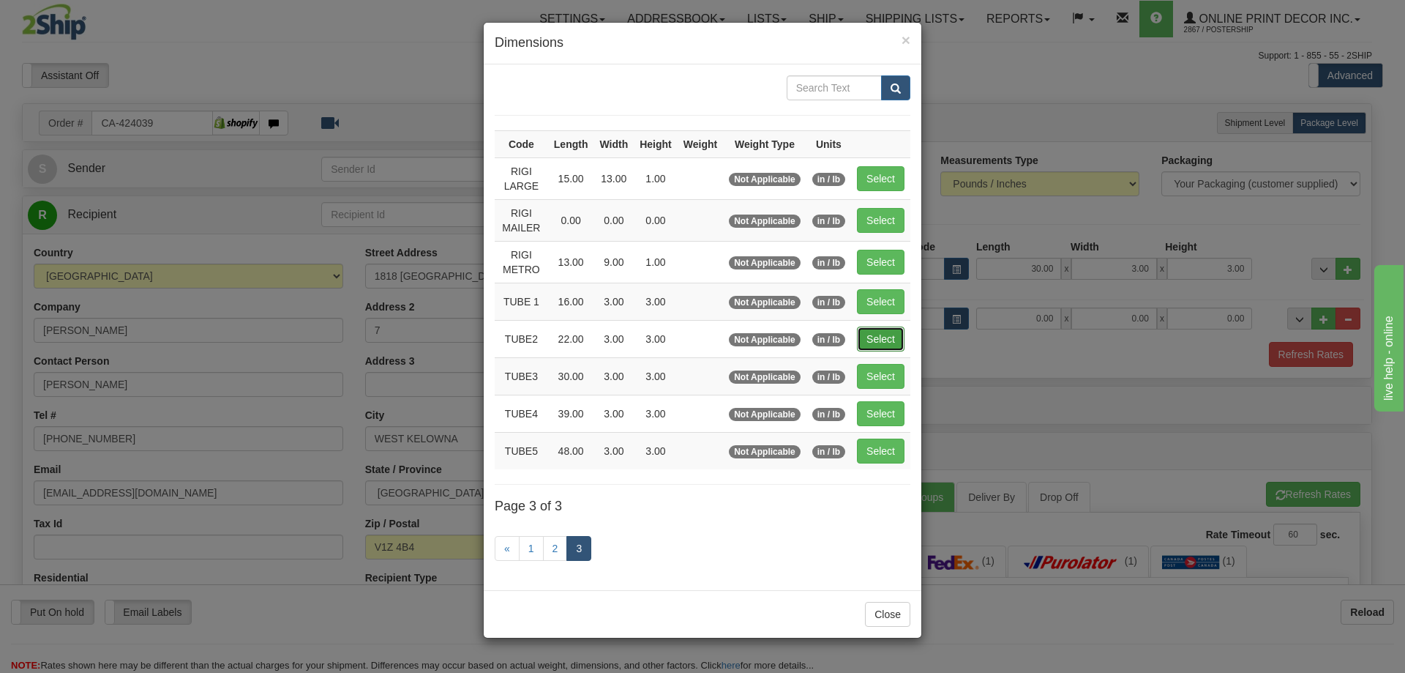
drag, startPoint x: 872, startPoint y: 334, endPoint x: 878, endPoint y: 338, distance: 7.5
click at [872, 335] on button "Select" at bounding box center [881, 338] width 48 height 25
type input "TUBE2"
type input "22.00"
type input "3.00"
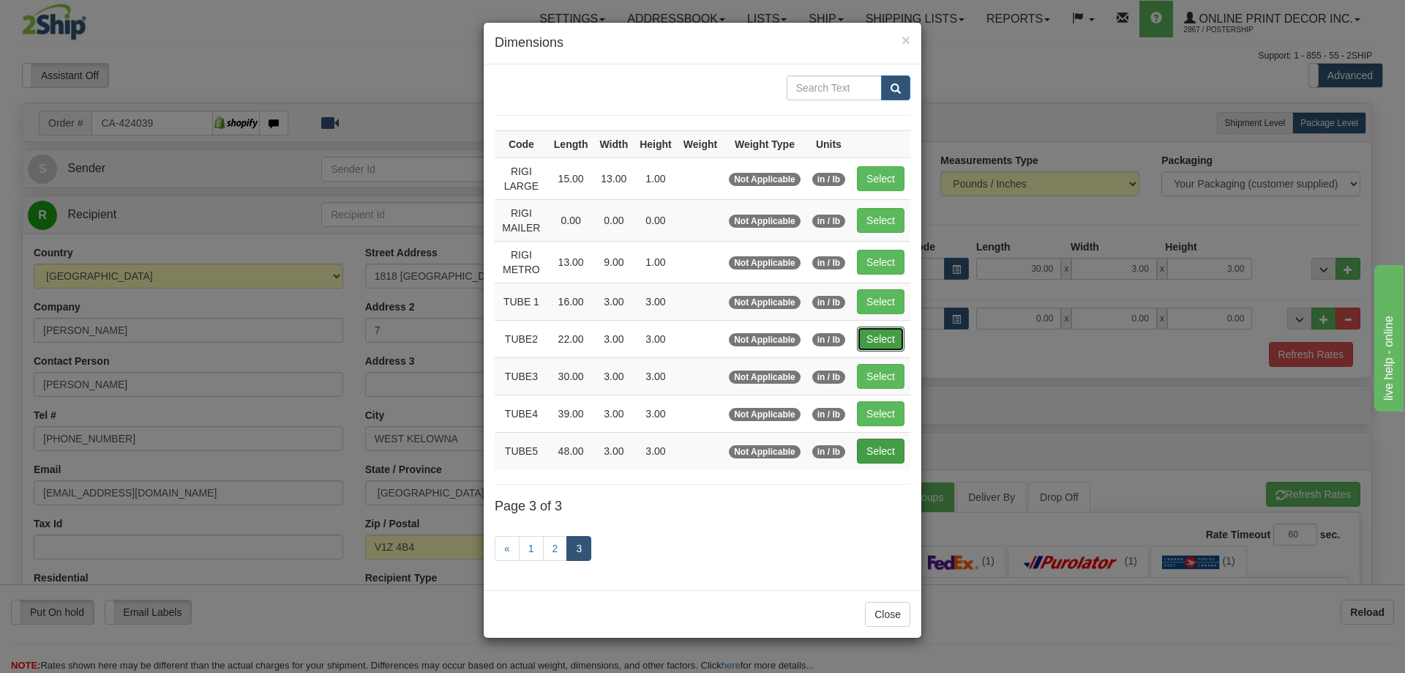
type input "3.00"
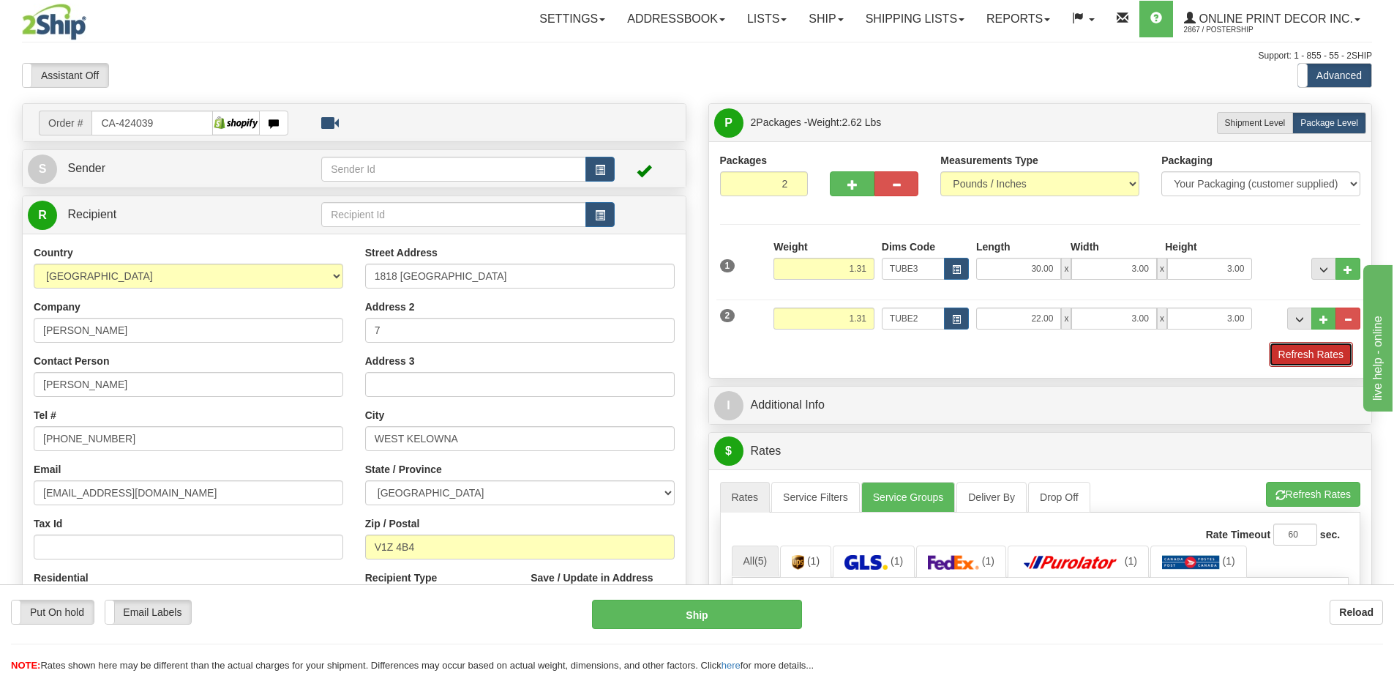
click at [1331, 361] on button "Refresh Rates" at bounding box center [1311, 354] width 84 height 25
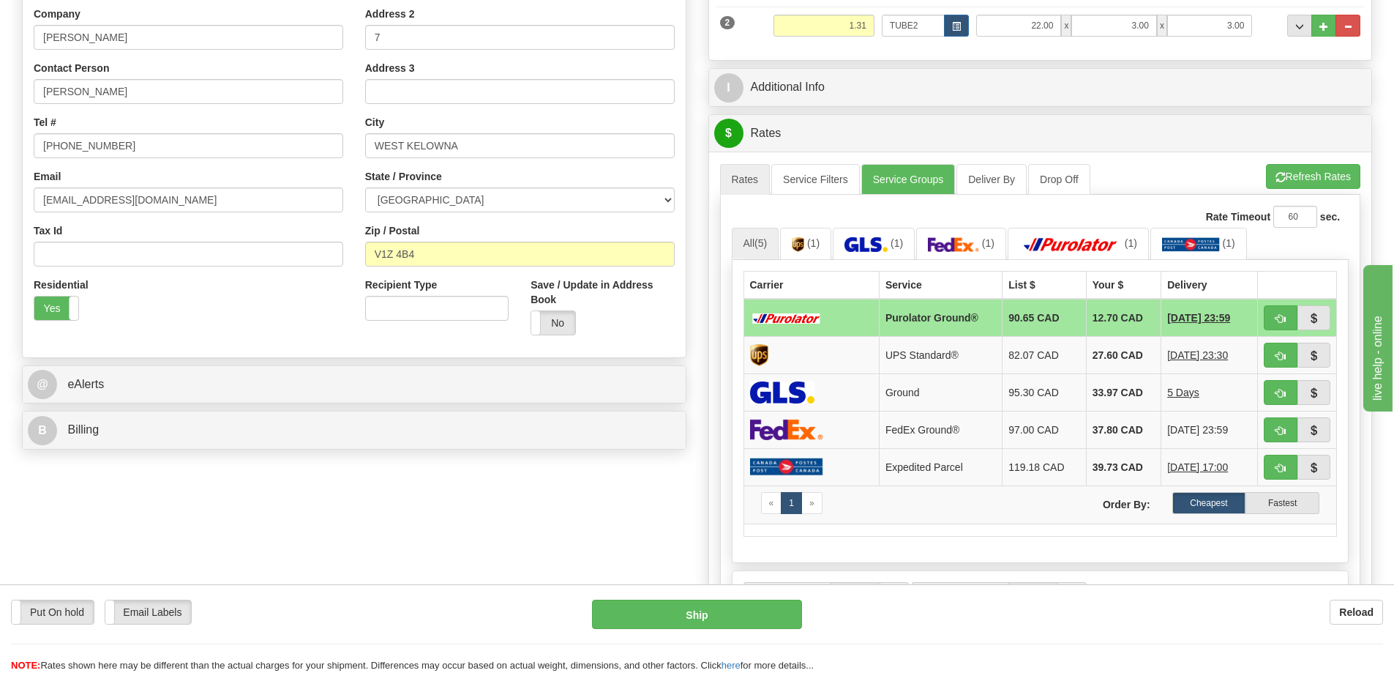
scroll to position [146, 0]
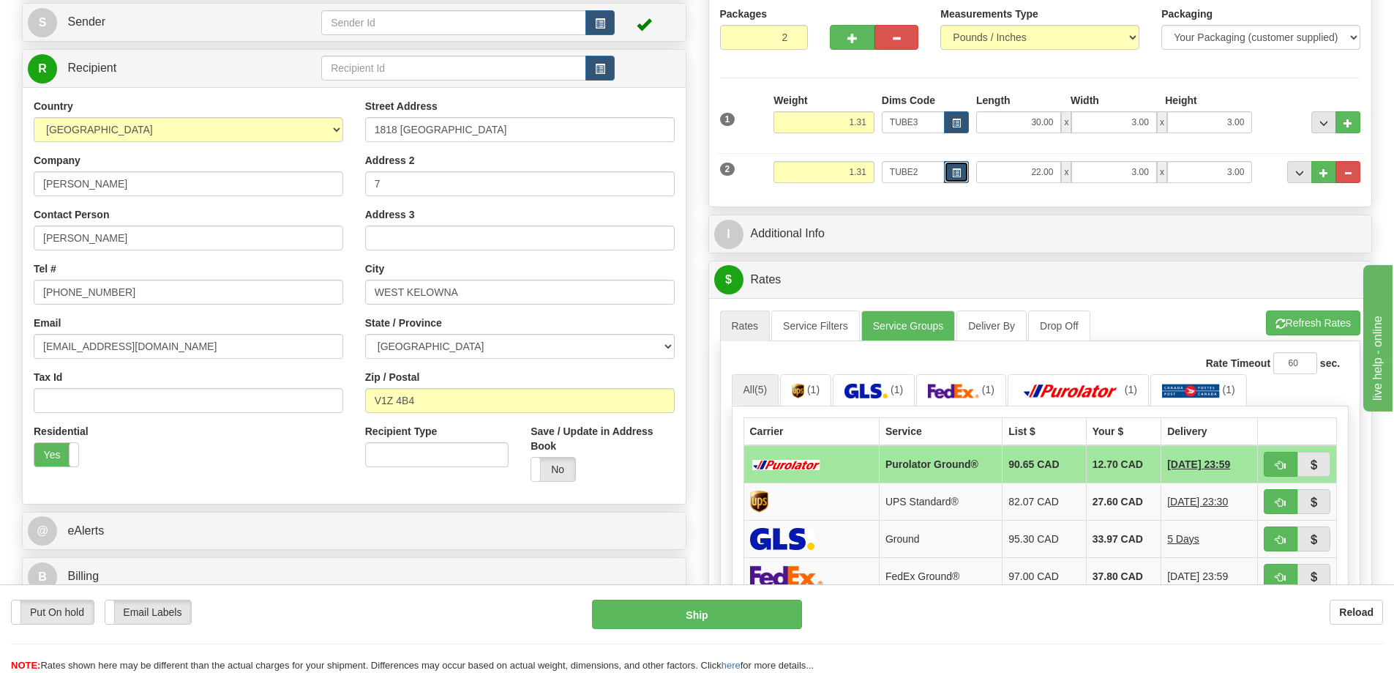
click at [958, 169] on span "button" at bounding box center [956, 173] width 9 height 8
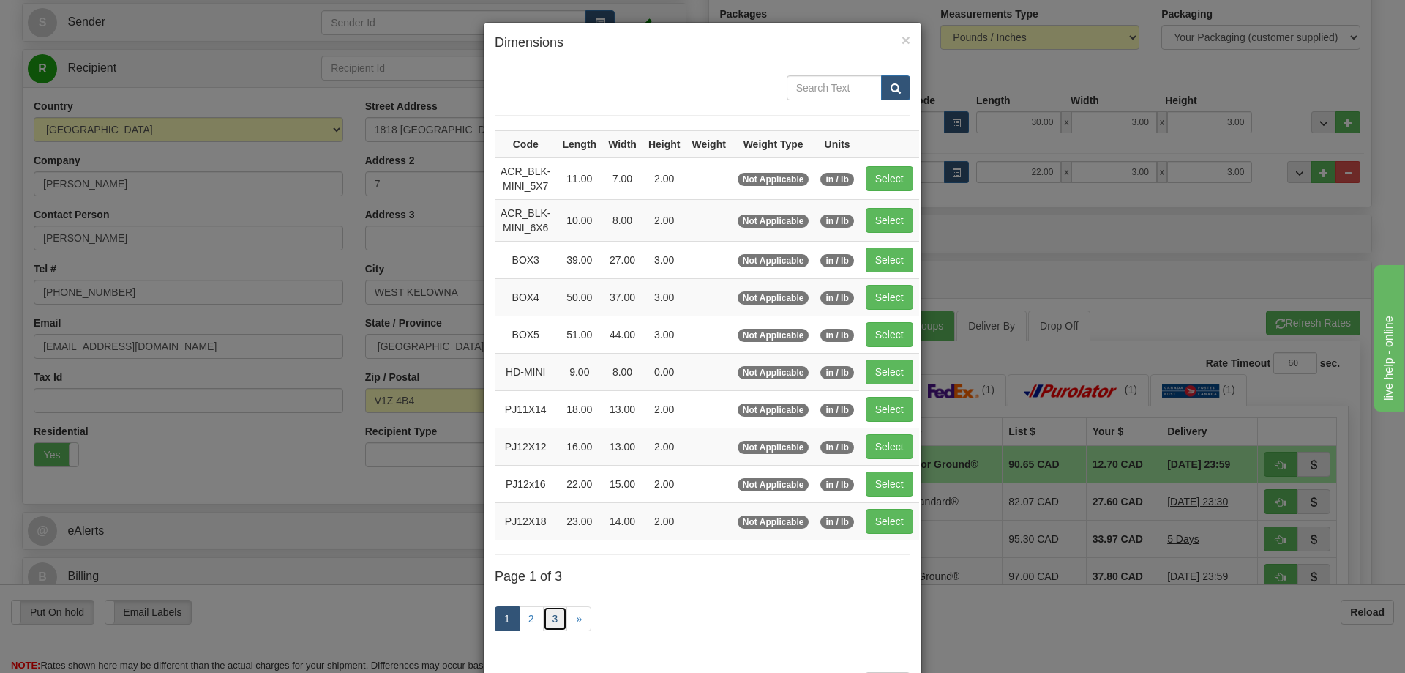
click at [554, 613] on link "3" at bounding box center [555, 618] width 25 height 25
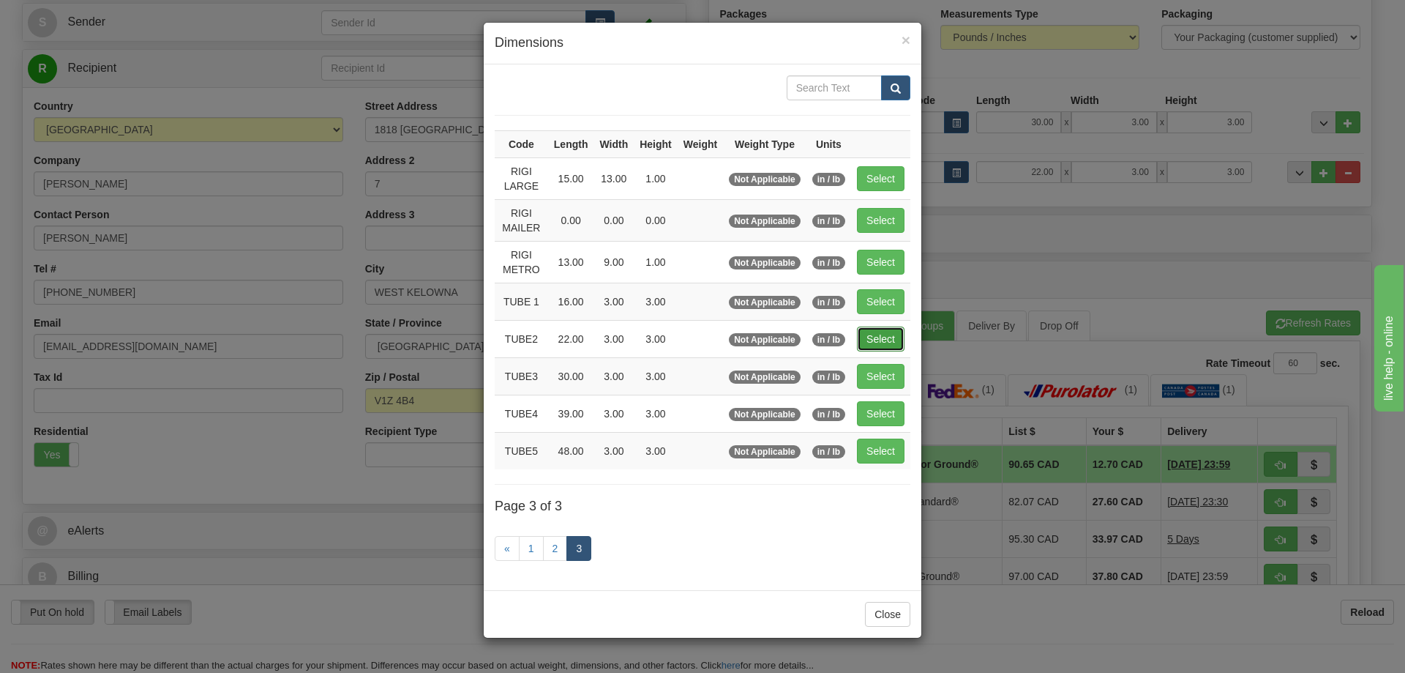
click at [885, 332] on button "Select" at bounding box center [881, 338] width 48 height 25
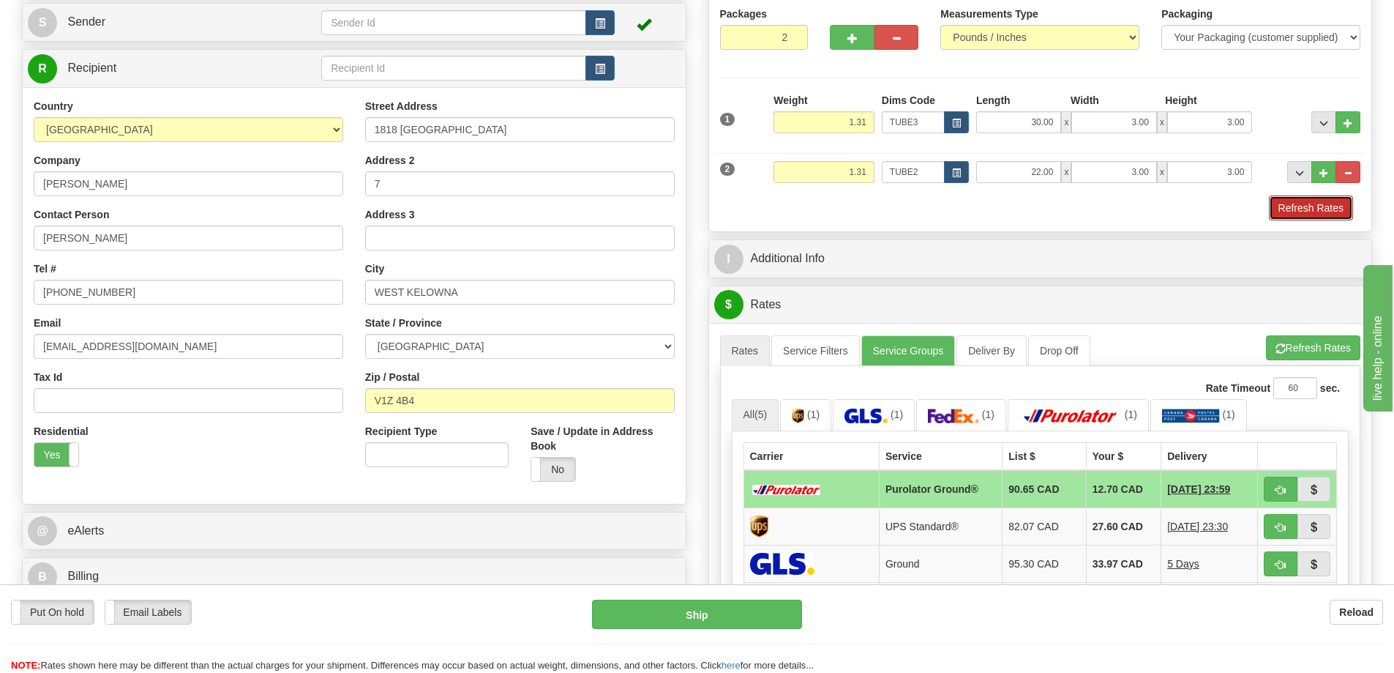
click at [1317, 206] on button "Refresh Rates" at bounding box center [1311, 207] width 84 height 25
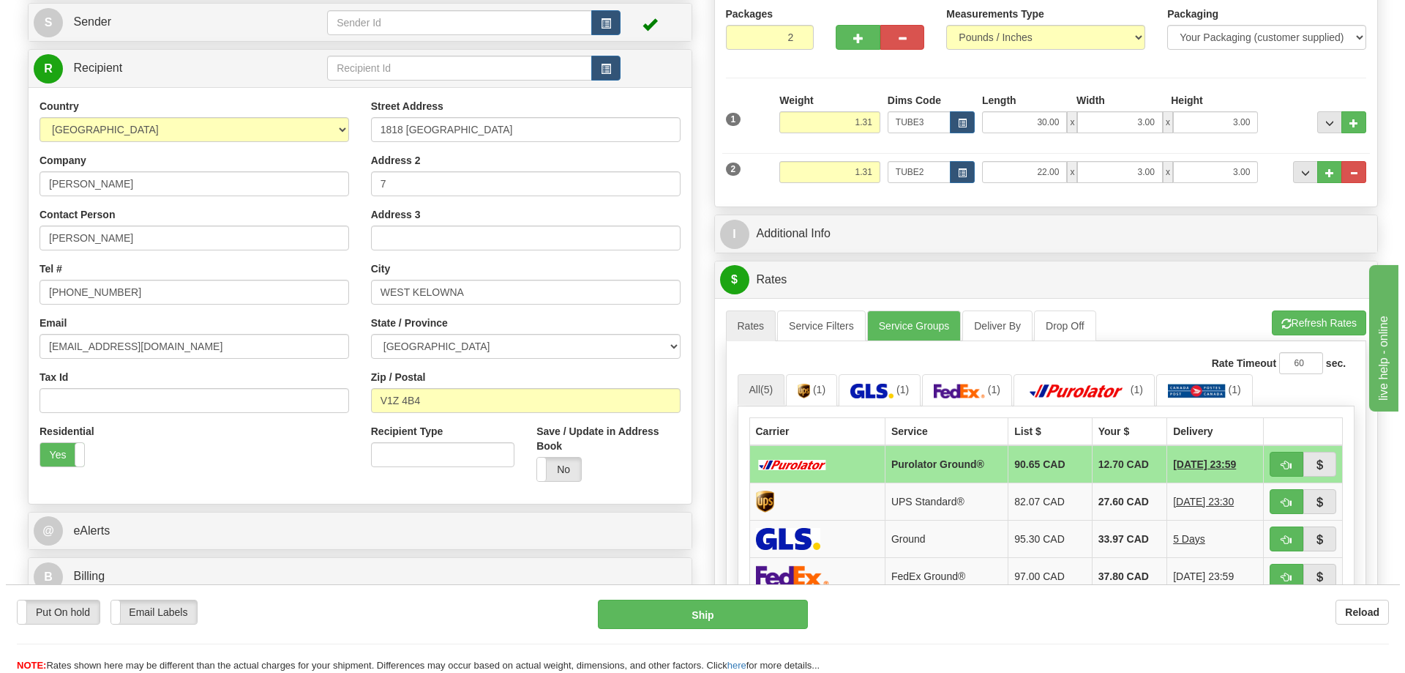
scroll to position [293, 0]
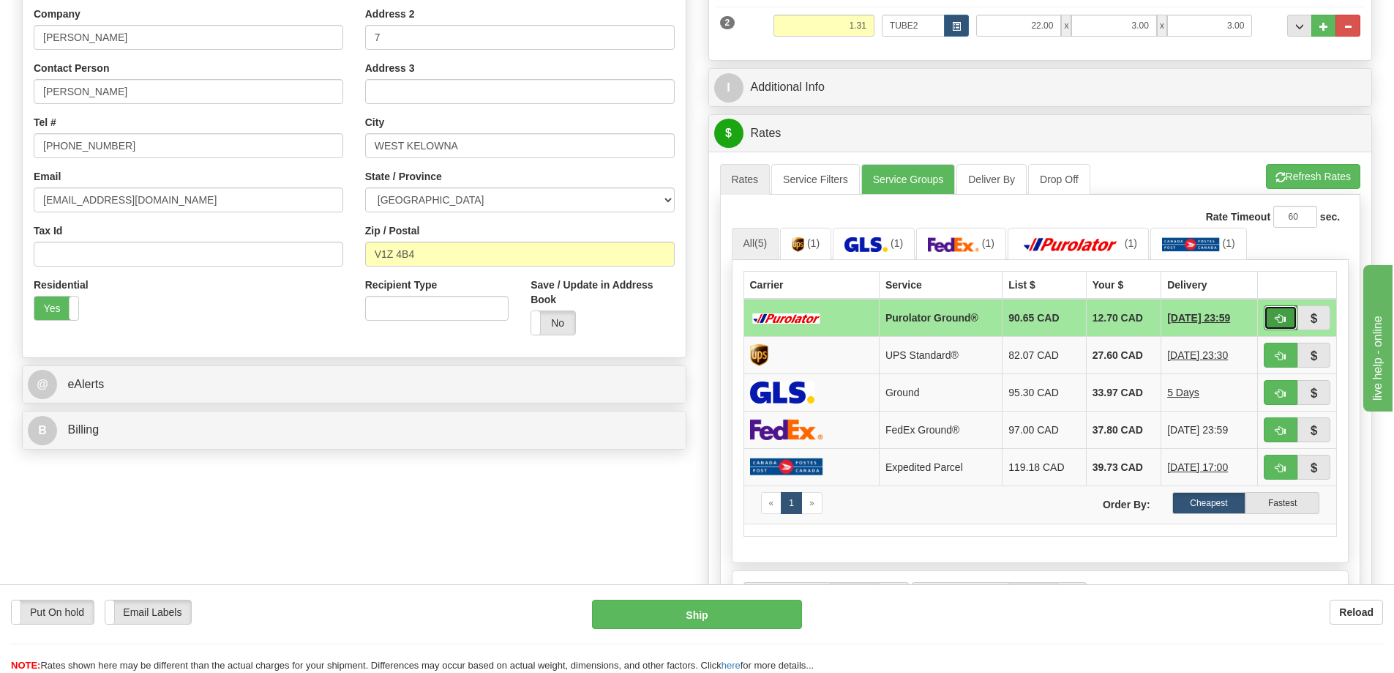
click at [1286, 317] on button "button" at bounding box center [1281, 317] width 34 height 25
type input "260"
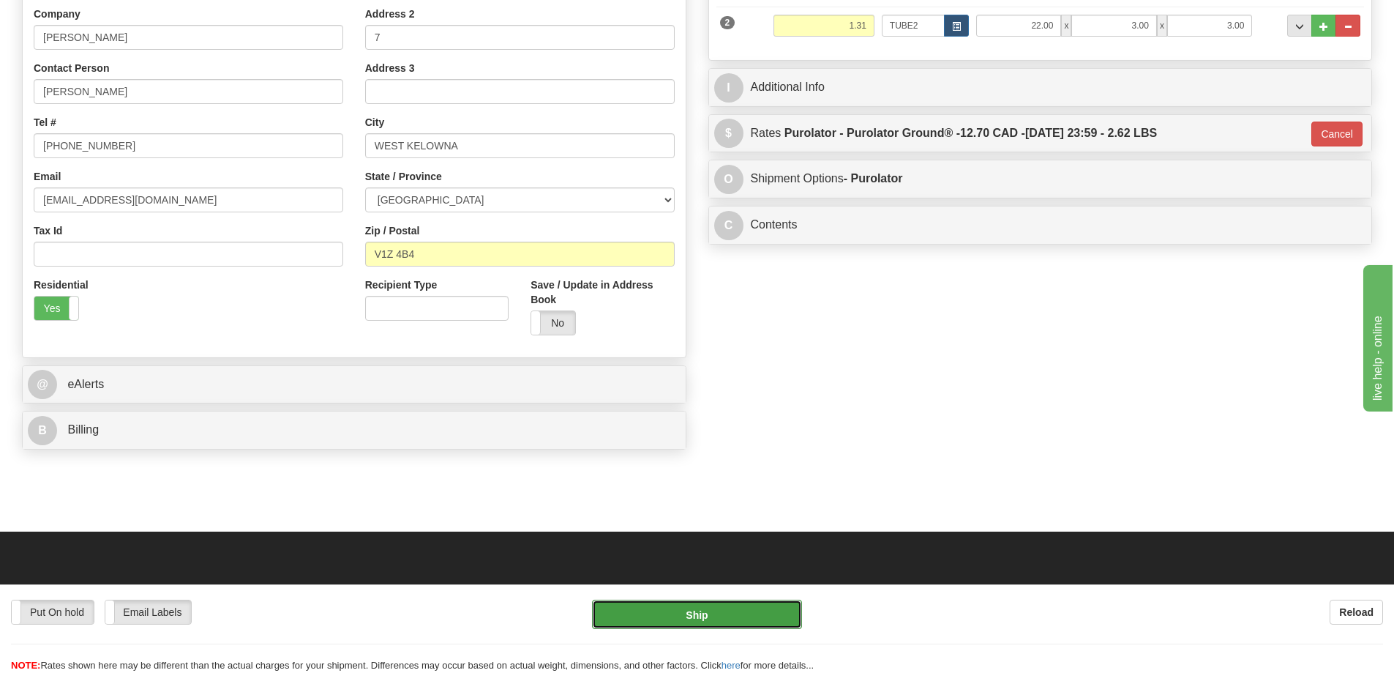
click at [696, 612] on button "Ship" at bounding box center [697, 613] width 210 height 29
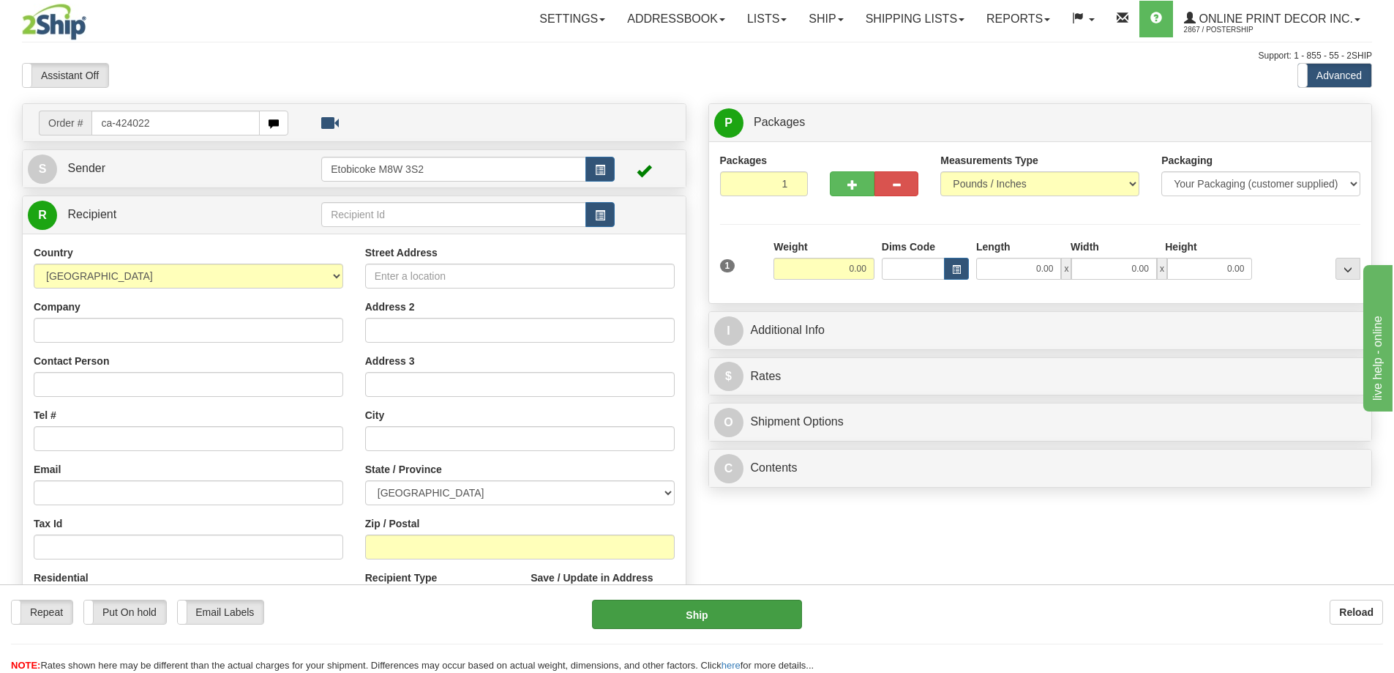
type input "ca-424022"
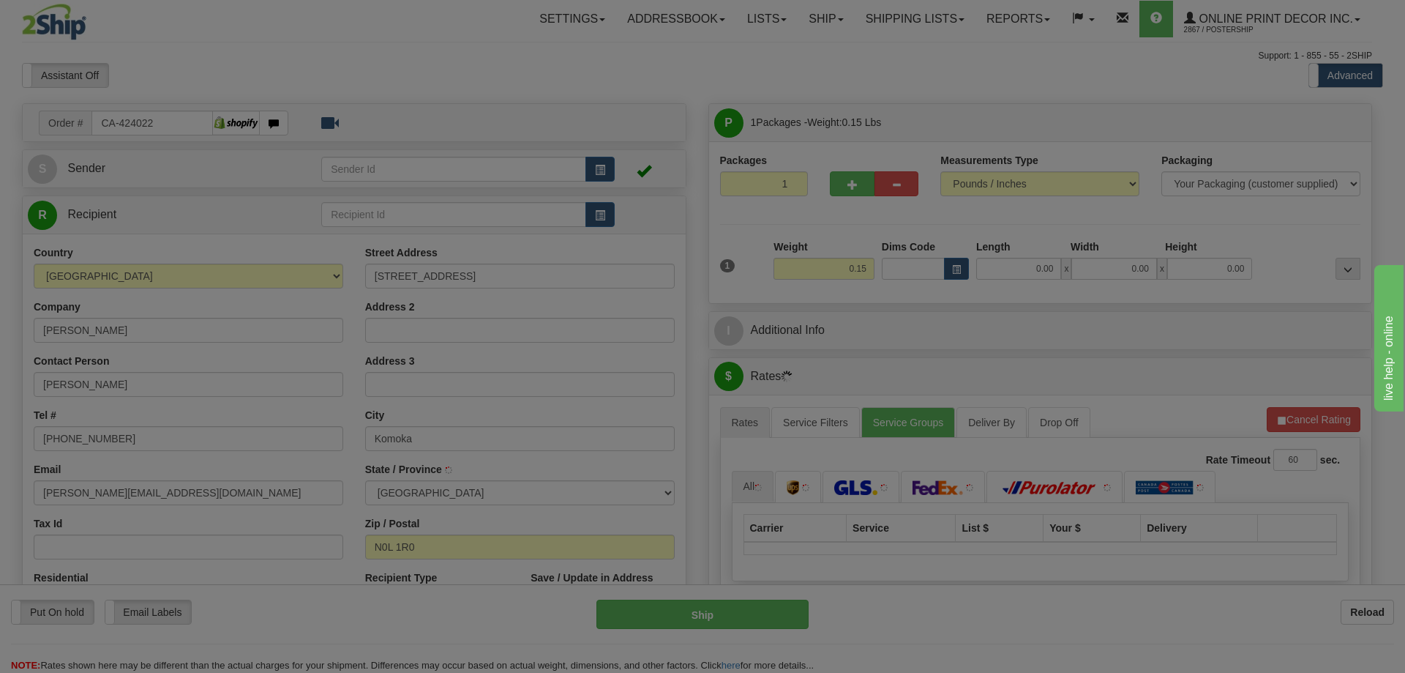
type input "KOMOKA"
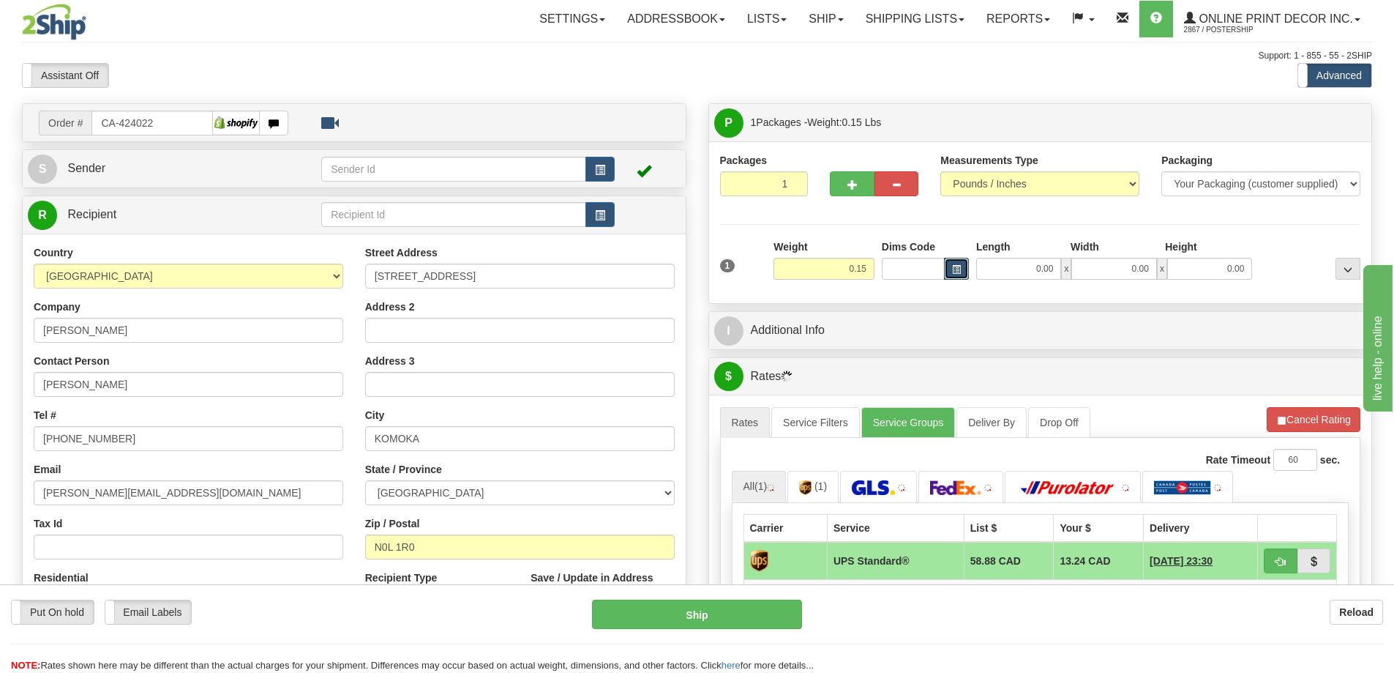
click at [958, 266] on span "button" at bounding box center [956, 270] width 9 height 8
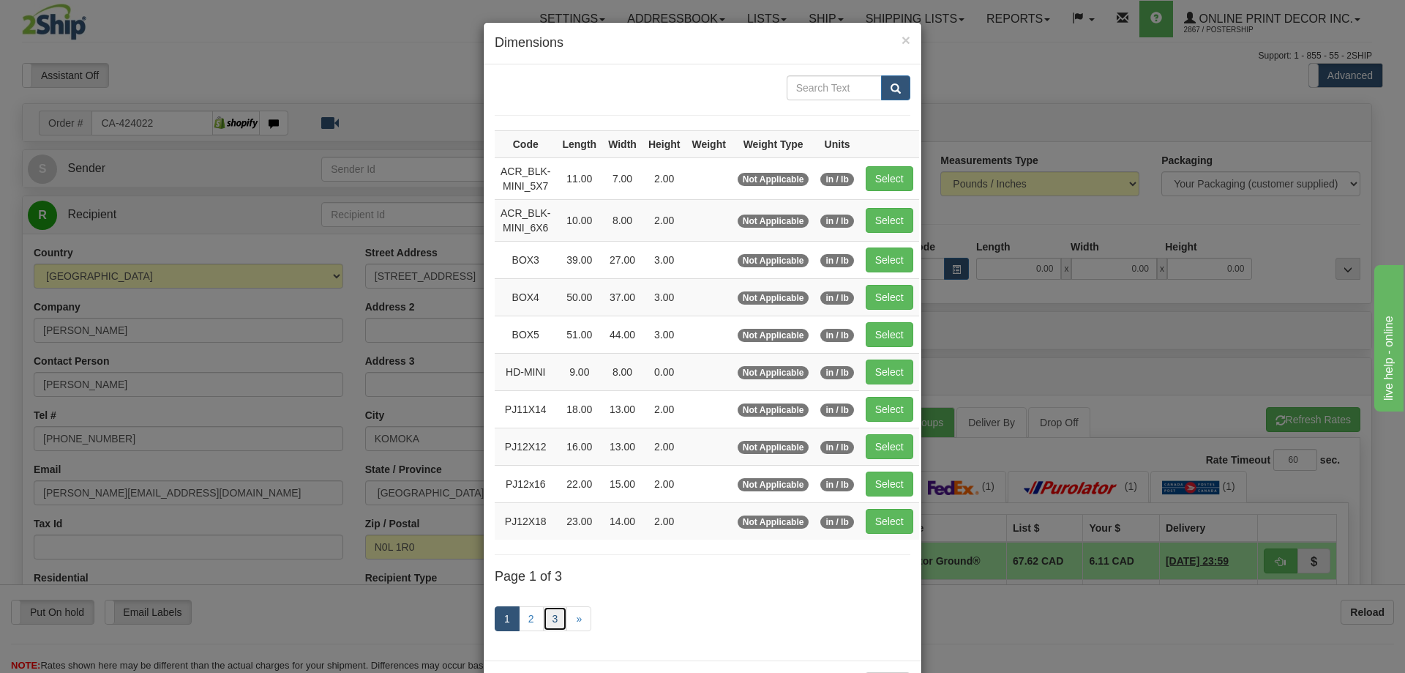
click at [553, 618] on link "3" at bounding box center [555, 618] width 25 height 25
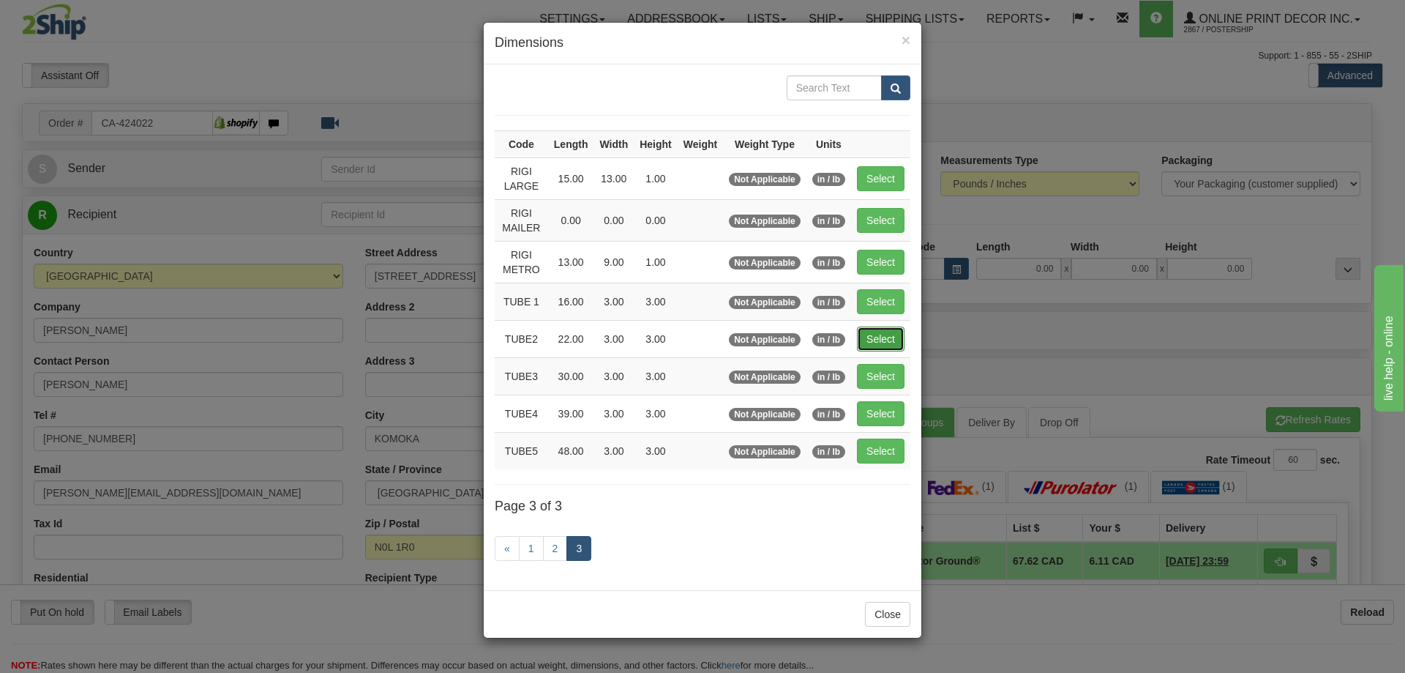
click at [883, 332] on button "Select" at bounding box center [881, 338] width 48 height 25
type input "TUBE2"
type input "22.00"
type input "3.00"
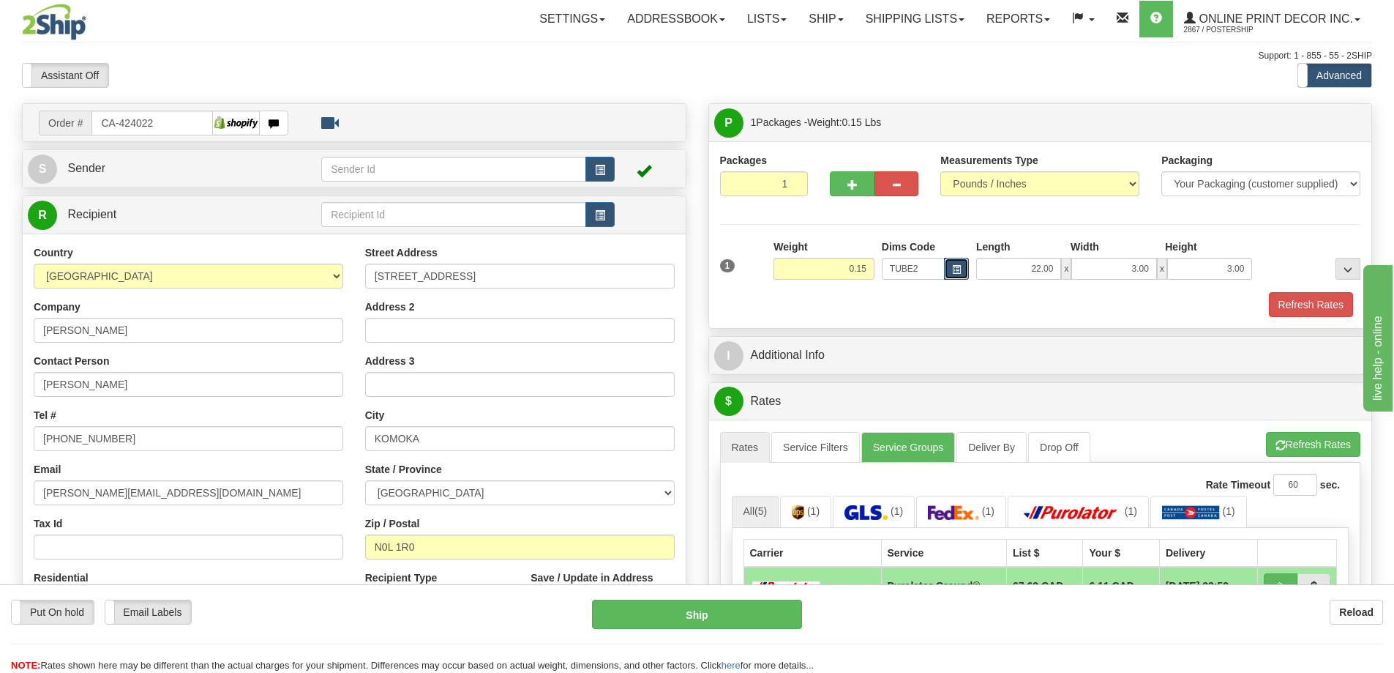
click at [952, 261] on button "button" at bounding box center [956, 269] width 25 height 22
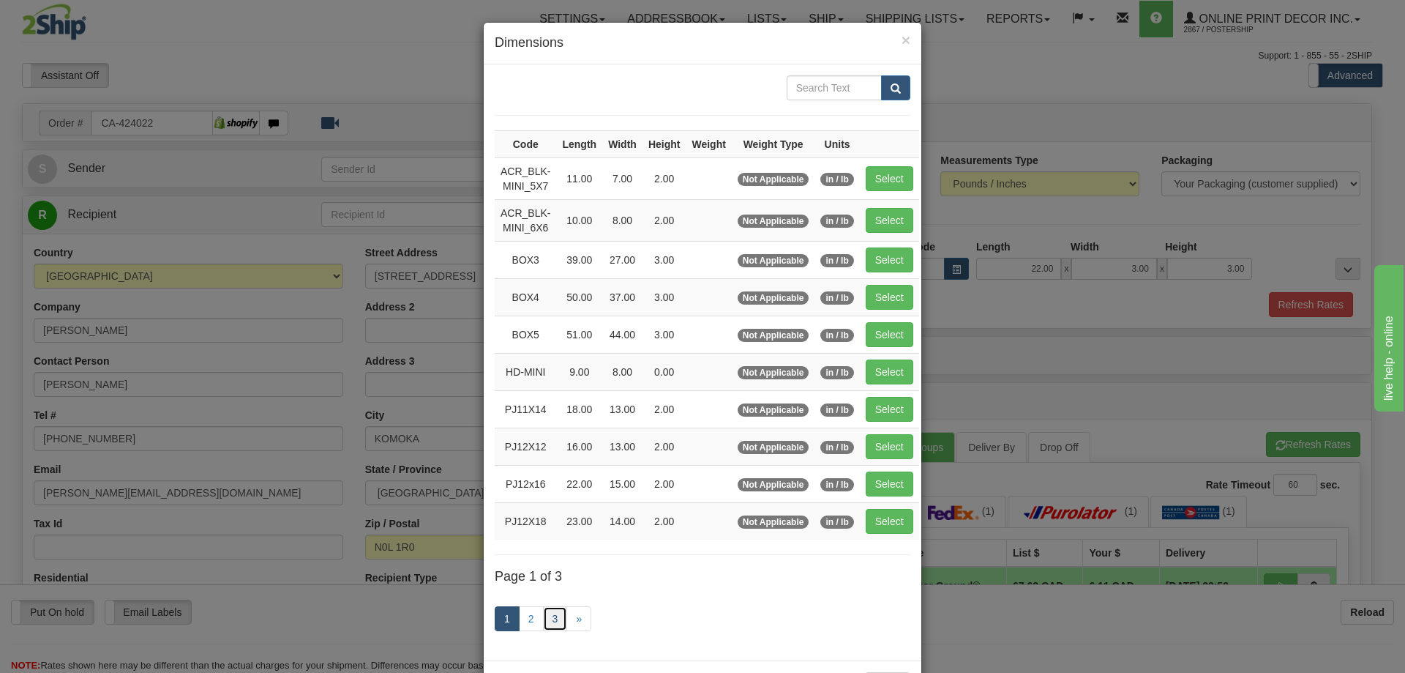
click at [556, 613] on link "3" at bounding box center [555, 618] width 25 height 25
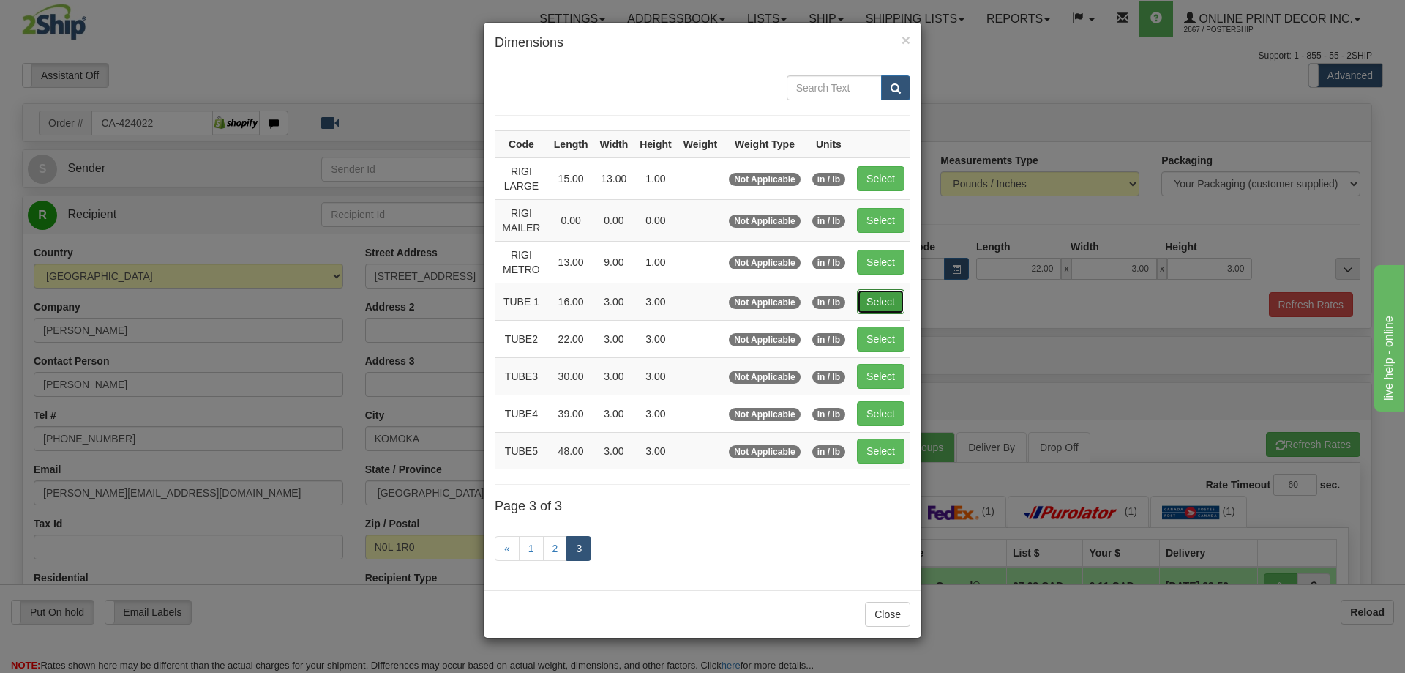
click at [878, 299] on button "Select" at bounding box center [881, 301] width 48 height 25
type input "TUBE 1"
type input "16.00"
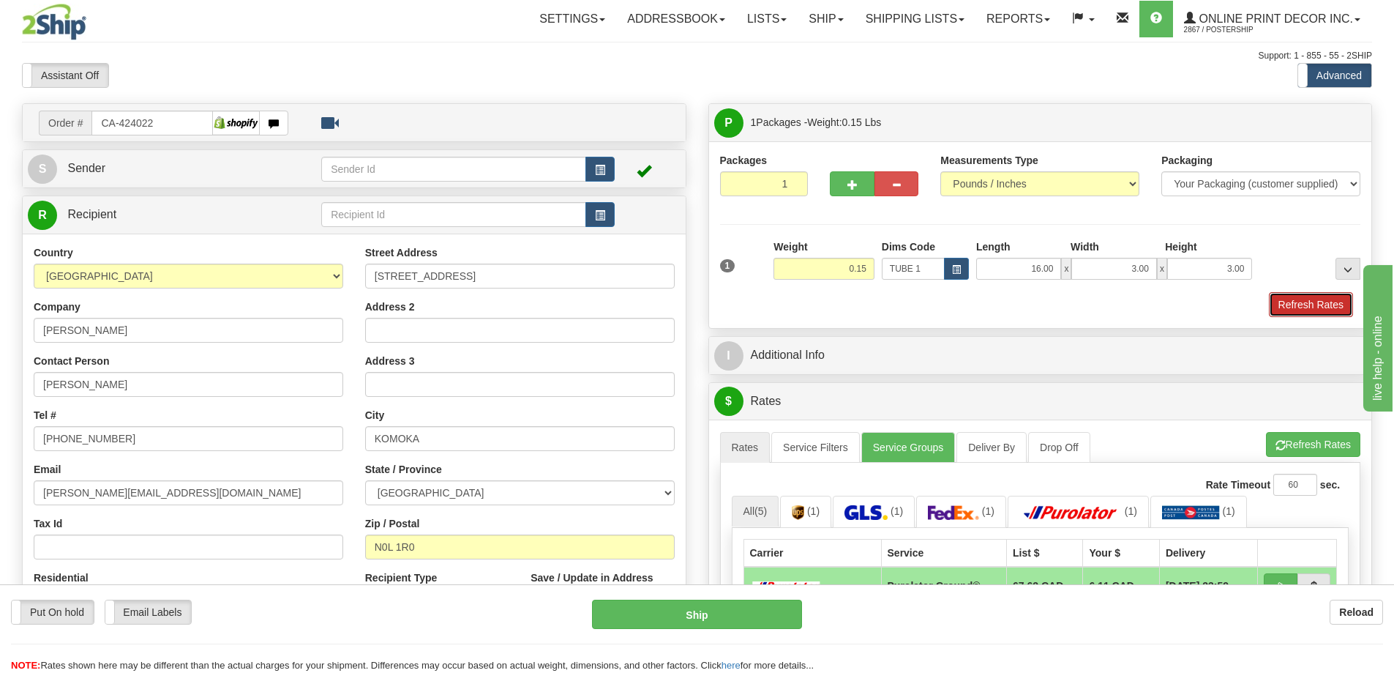
click at [1309, 299] on button "Refresh Rates" at bounding box center [1311, 304] width 84 height 25
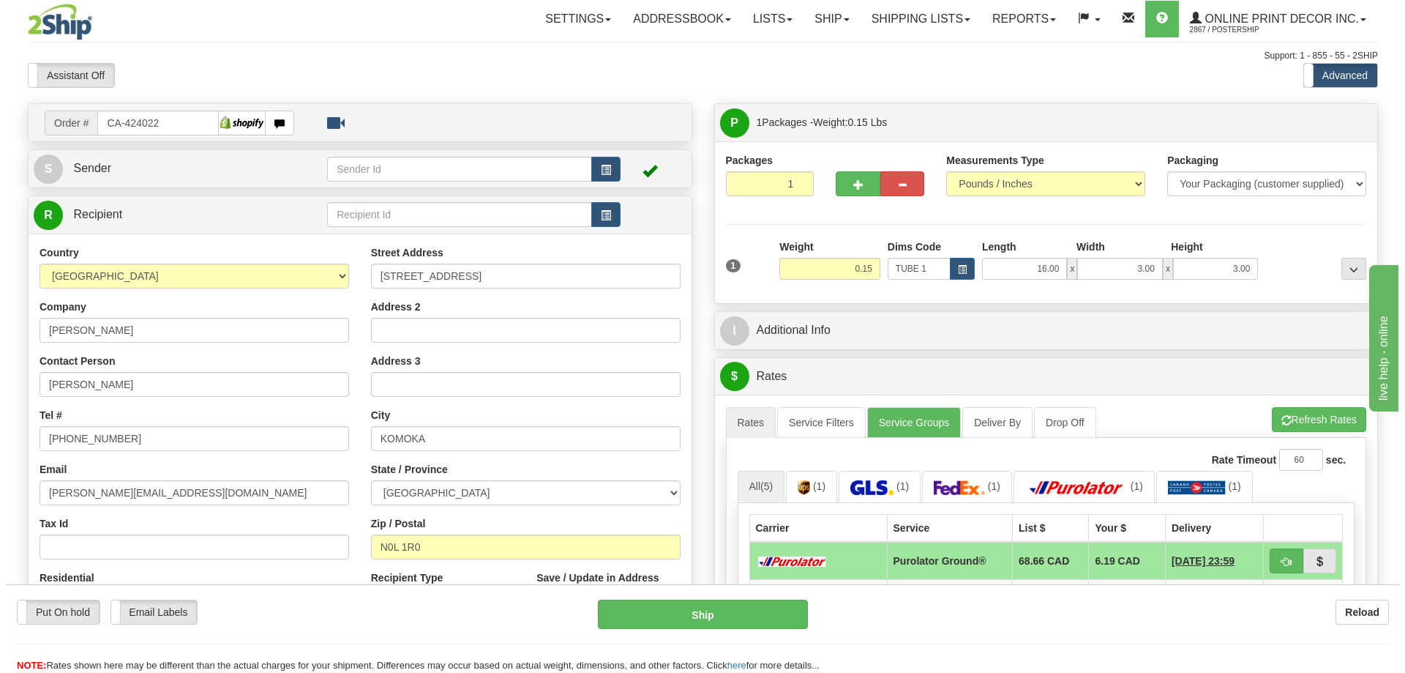
scroll to position [146, 0]
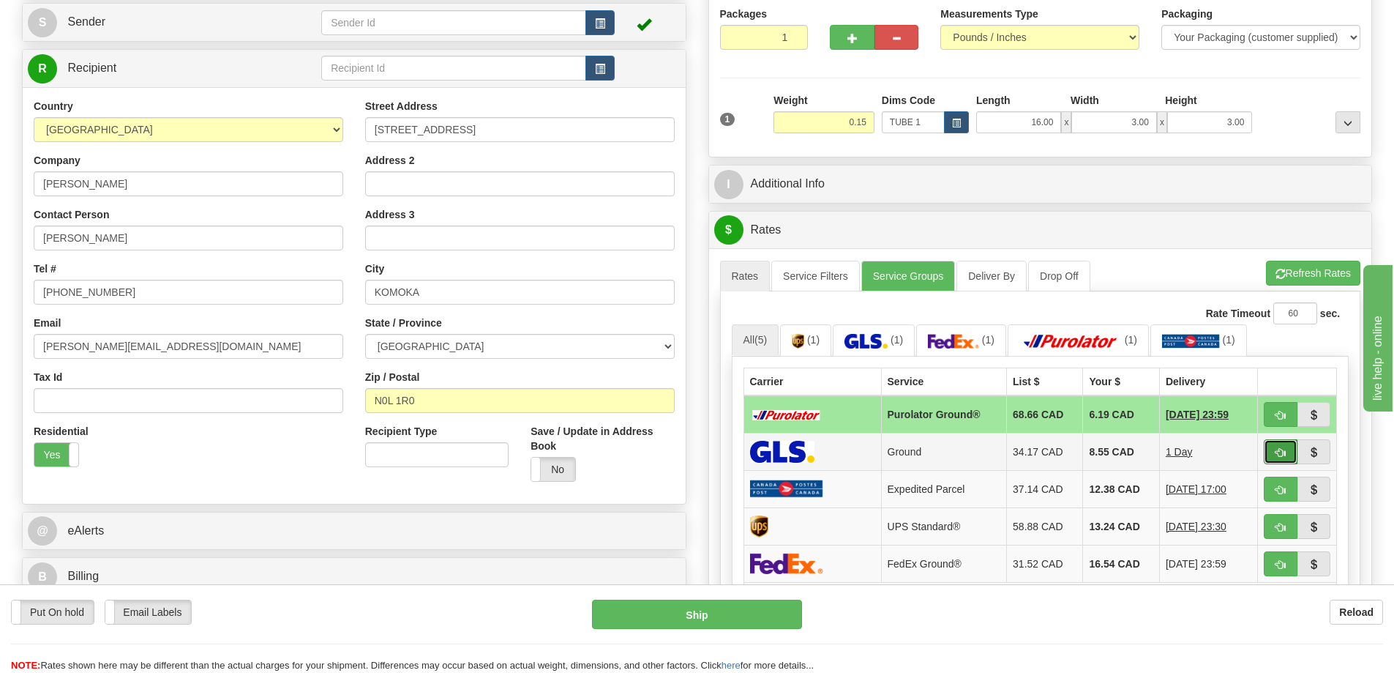
click at [1271, 450] on button "button" at bounding box center [1281, 451] width 34 height 25
type input "1"
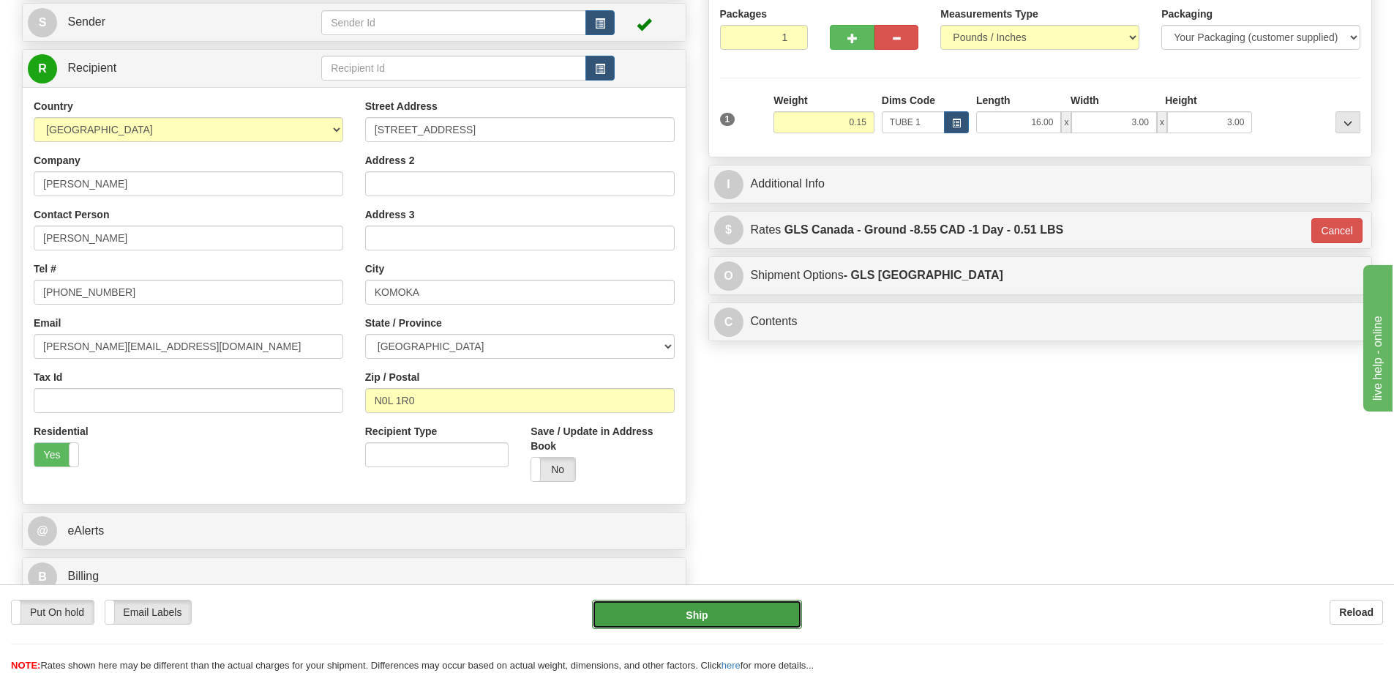
click at [667, 618] on button "Ship" at bounding box center [697, 613] width 210 height 29
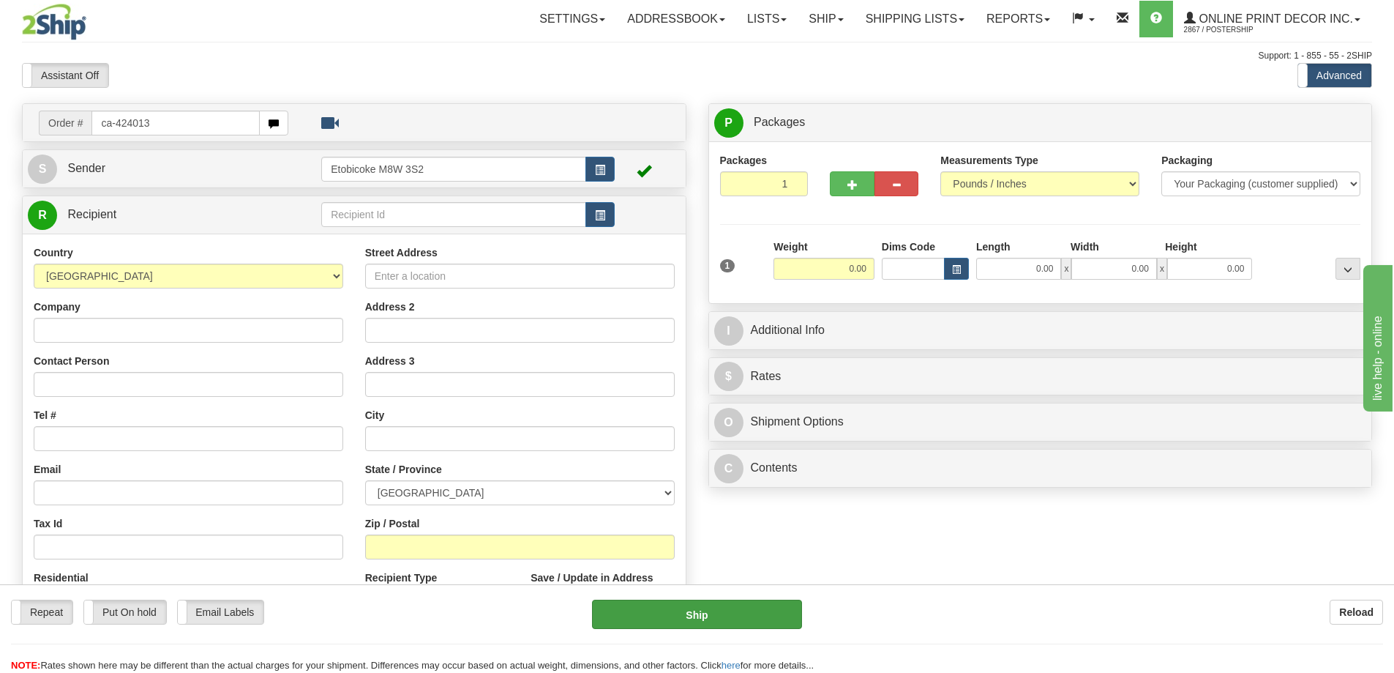
type input "ca-424013"
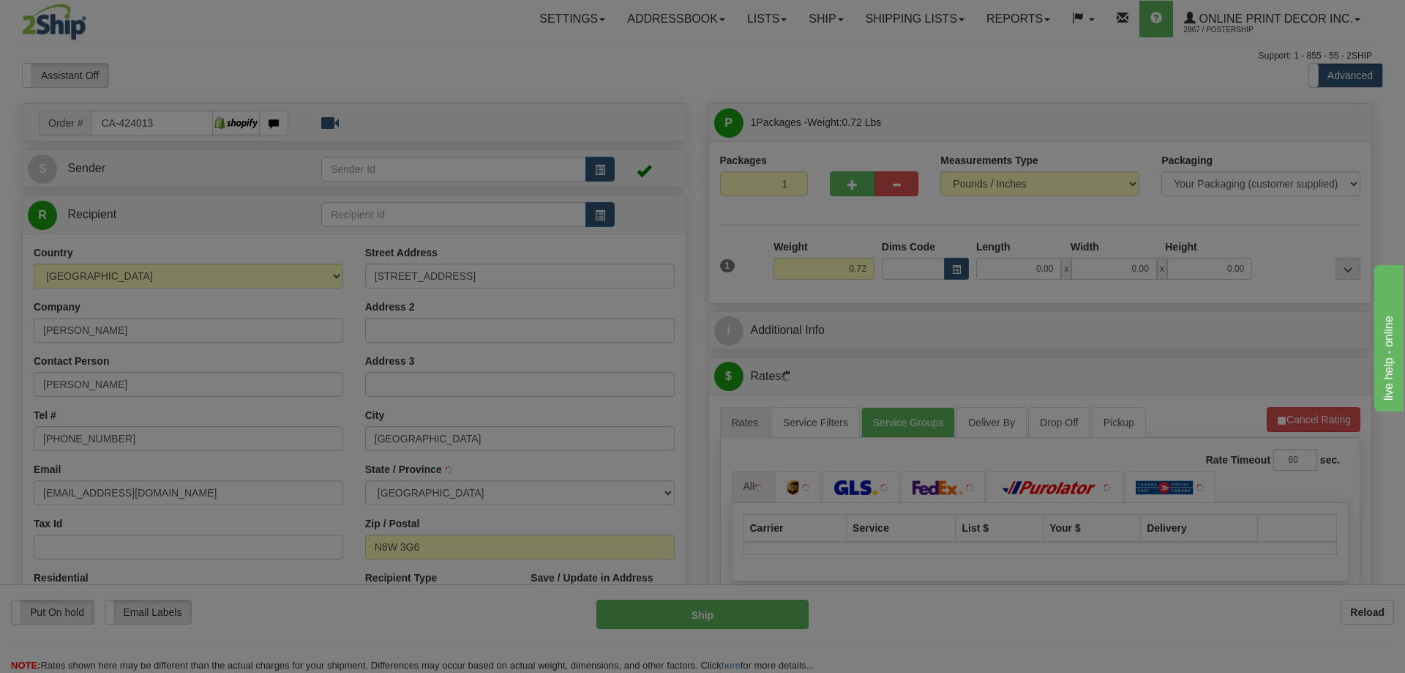
type input "[GEOGRAPHIC_DATA]"
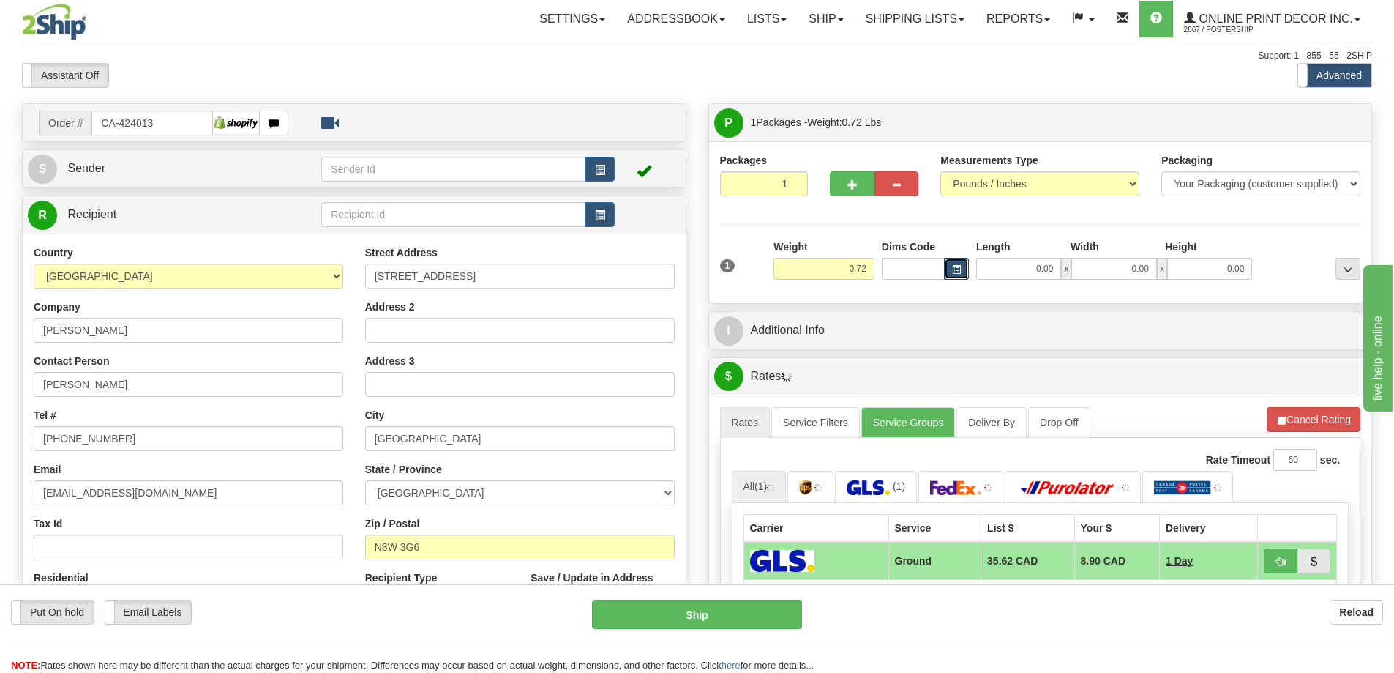
click at [948, 264] on button "button" at bounding box center [956, 269] width 25 height 22
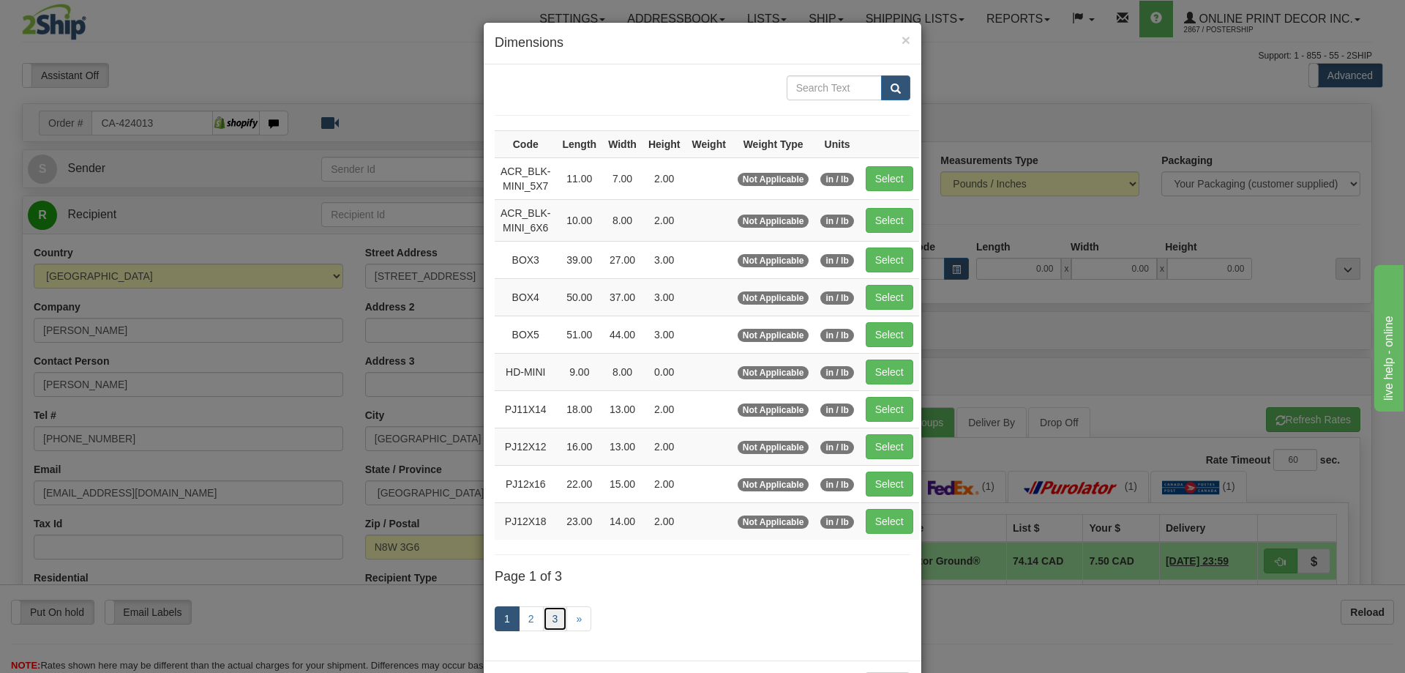
click at [551, 608] on link "3" at bounding box center [555, 618] width 25 height 25
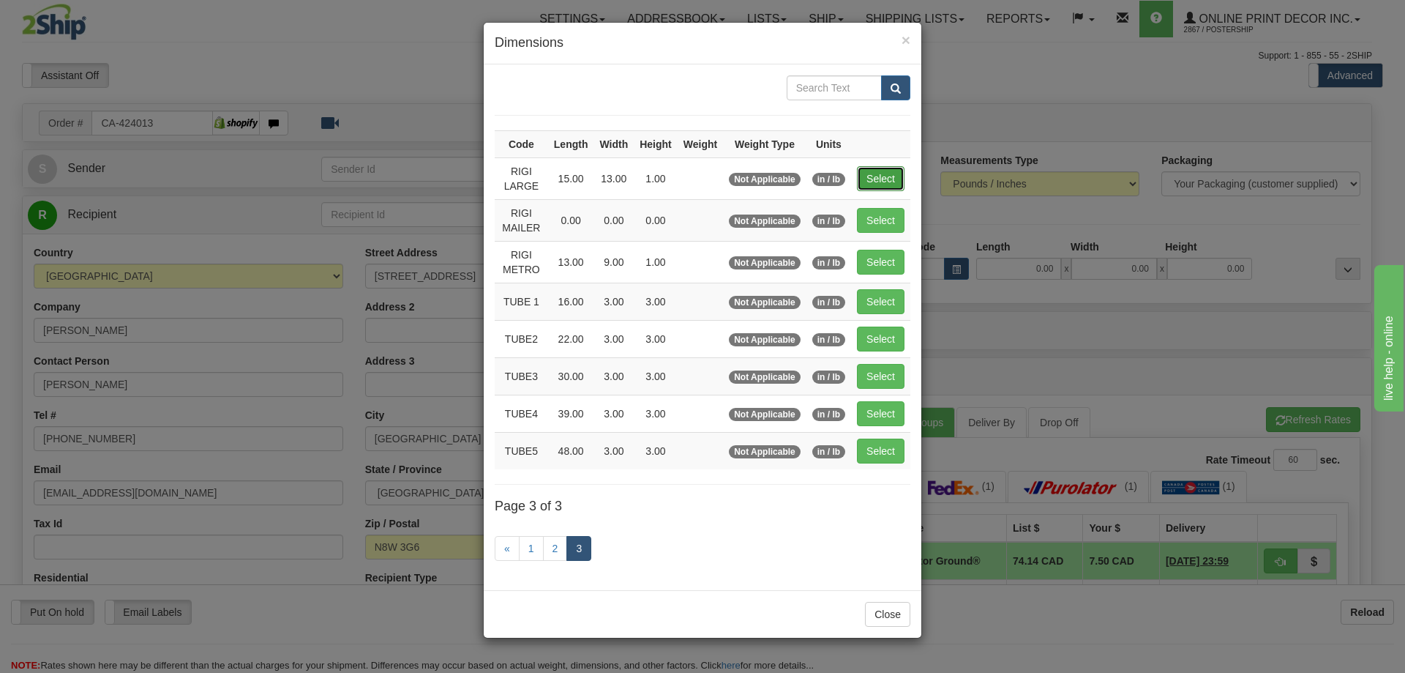
click at [897, 168] on button "Select" at bounding box center [881, 178] width 48 height 25
type input "RIGI LARGE"
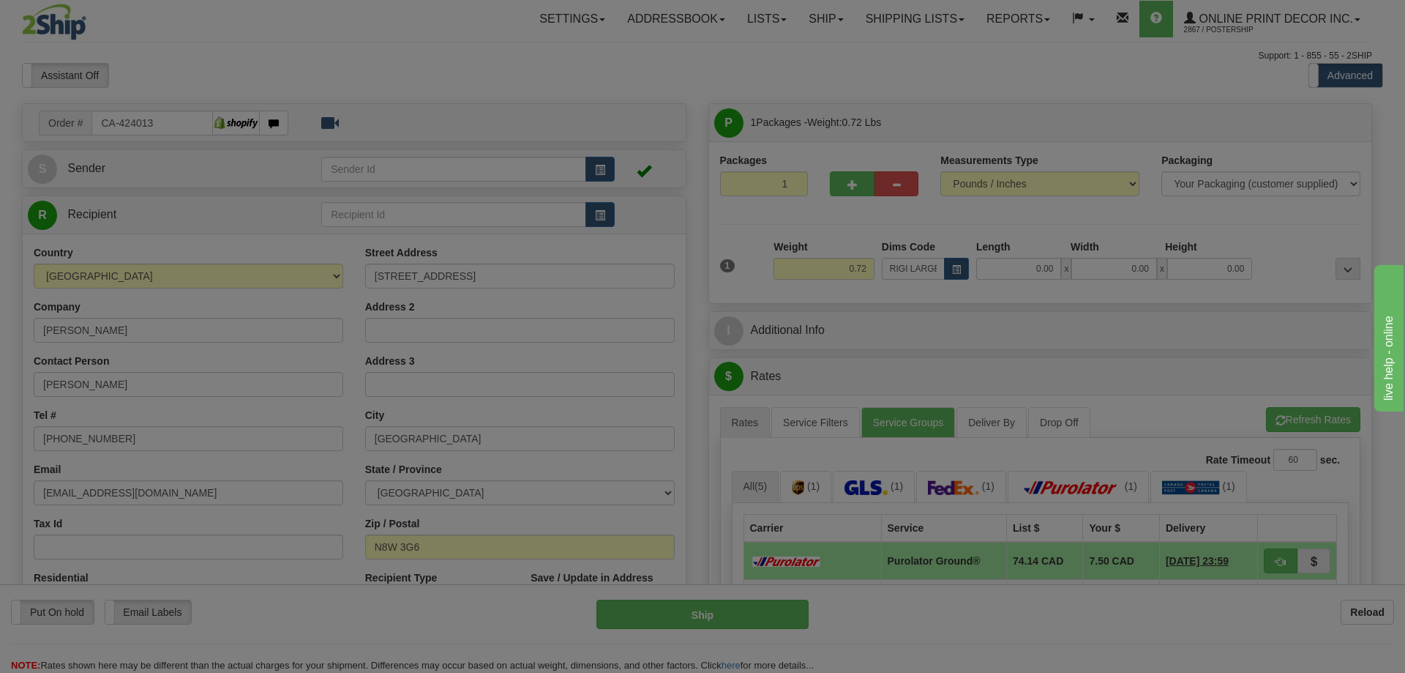
type input "15.00"
type input "13.00"
type input "1.00"
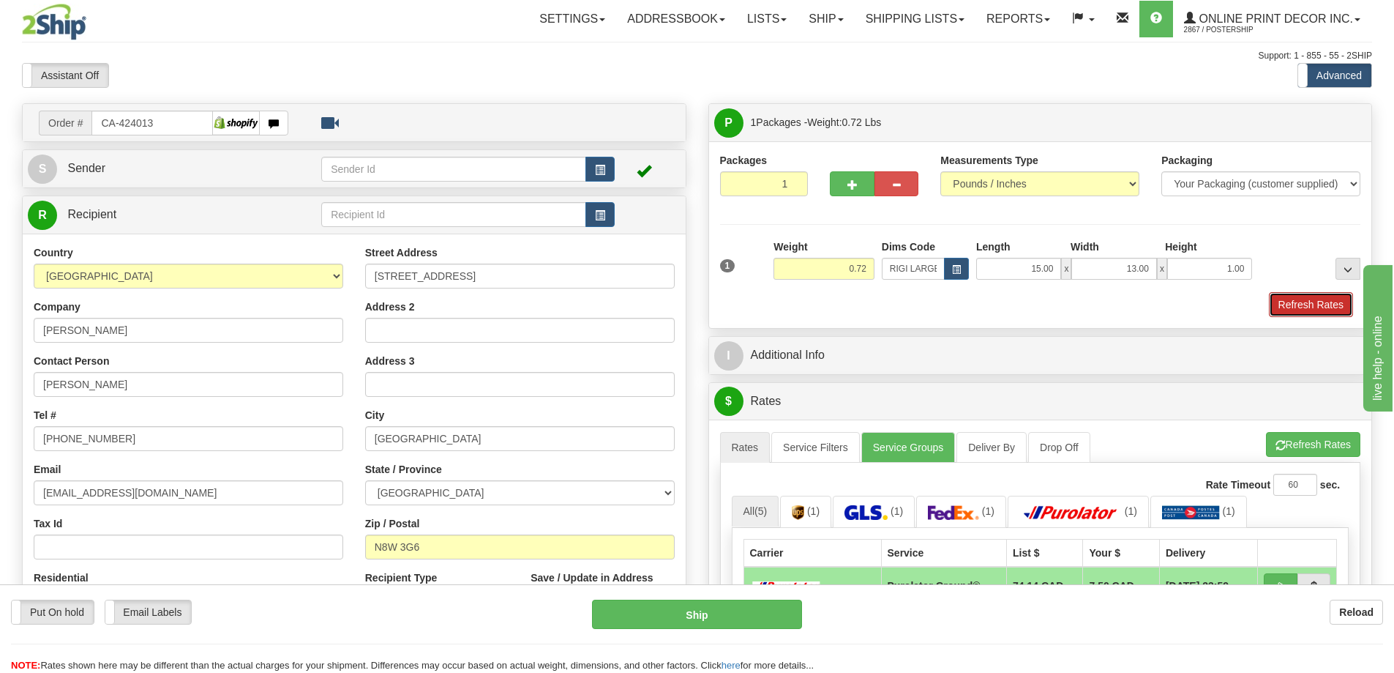
click at [1331, 310] on button "Refresh Rates" at bounding box center [1311, 304] width 84 height 25
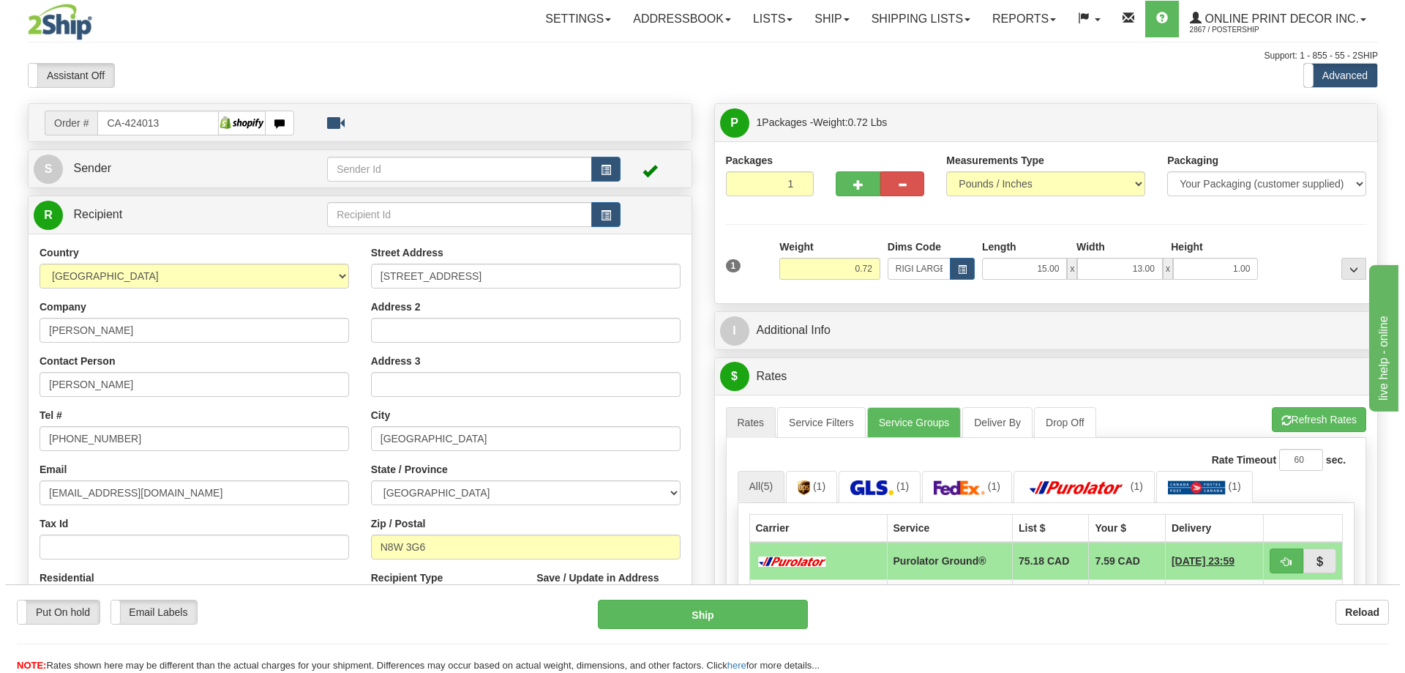
scroll to position [146, 0]
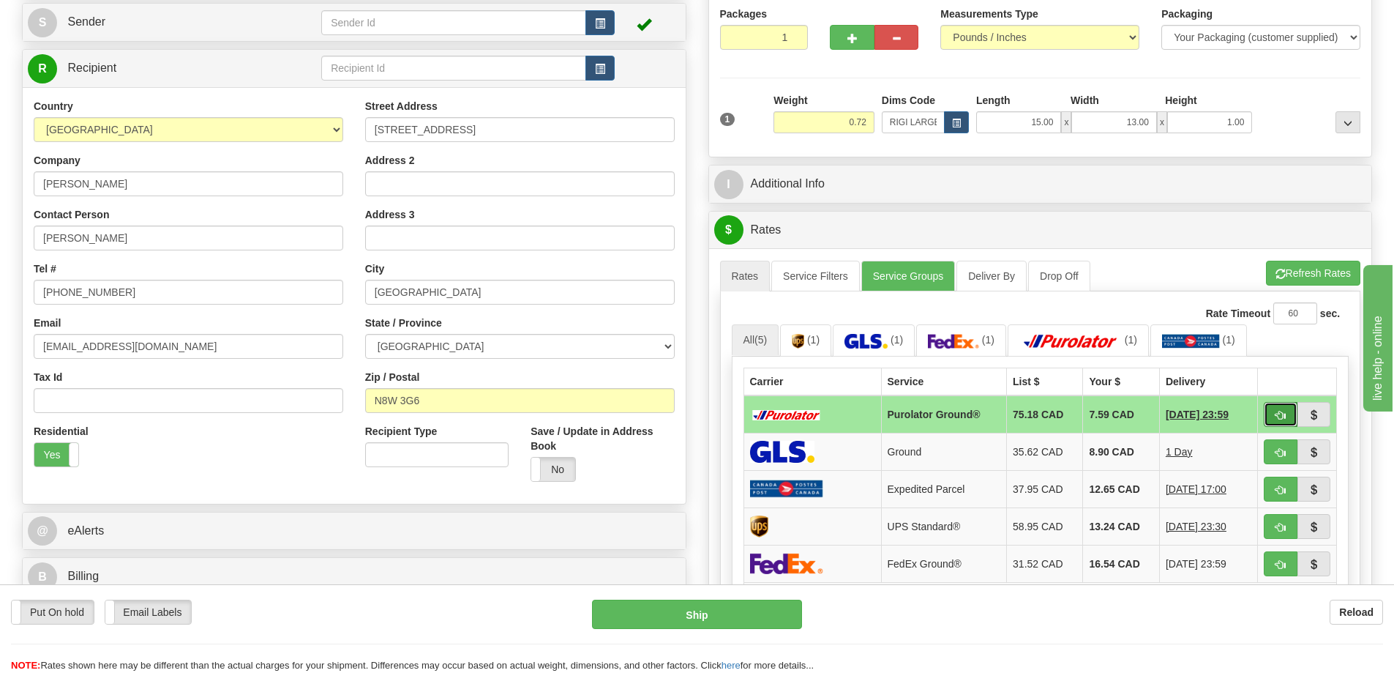
click at [1265, 412] on button "button" at bounding box center [1281, 414] width 34 height 25
type input "260"
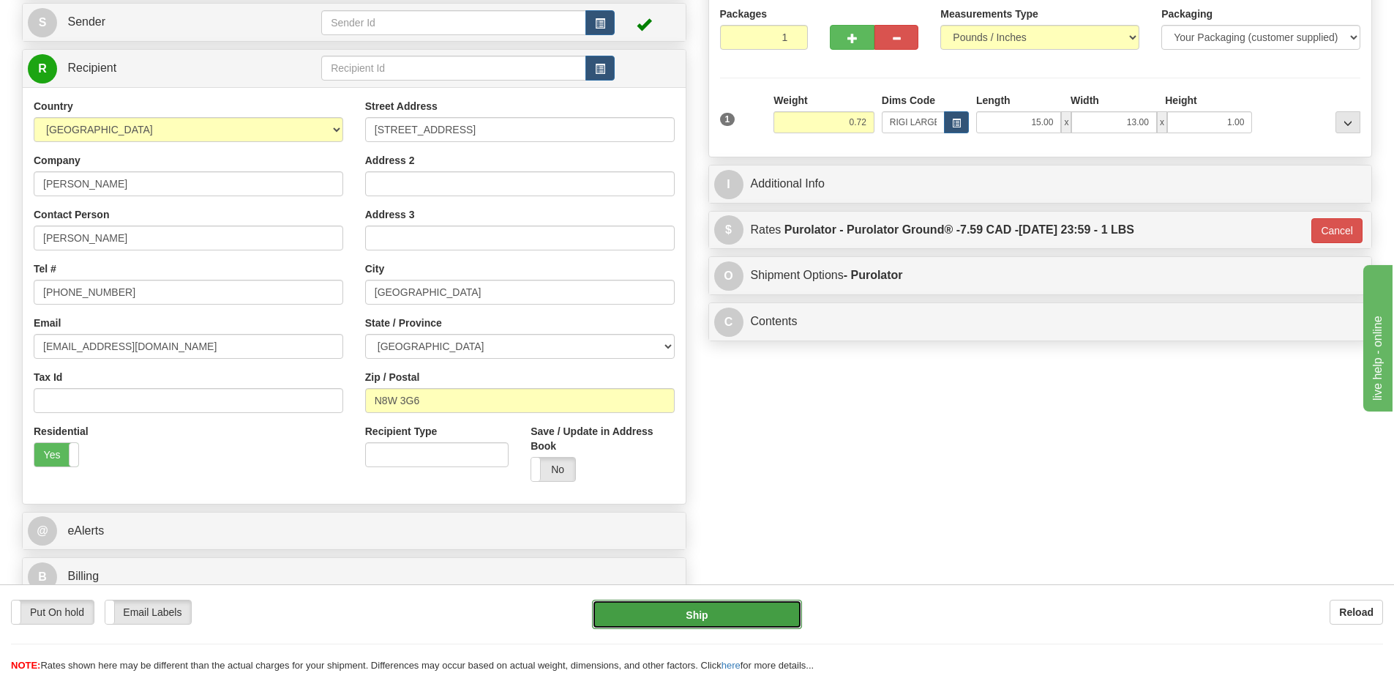
click at [729, 614] on button "Ship" at bounding box center [697, 613] width 210 height 29
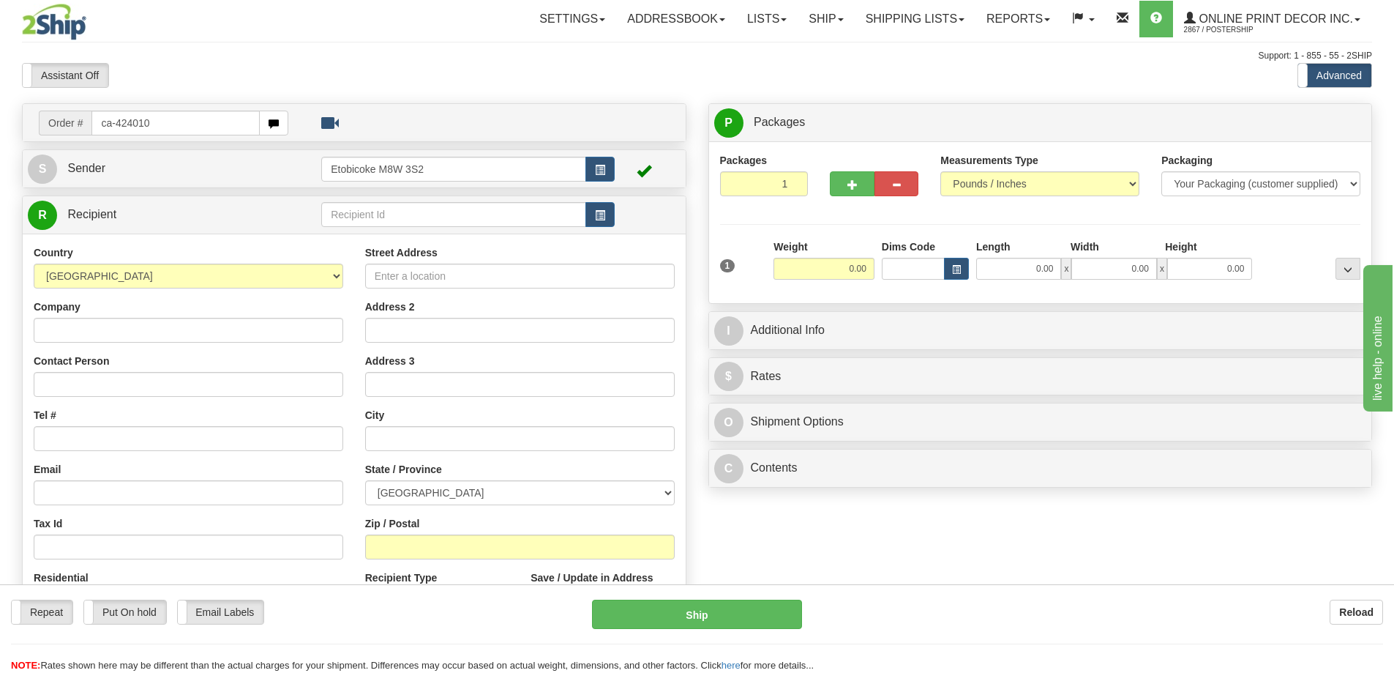
type input "ca-424010"
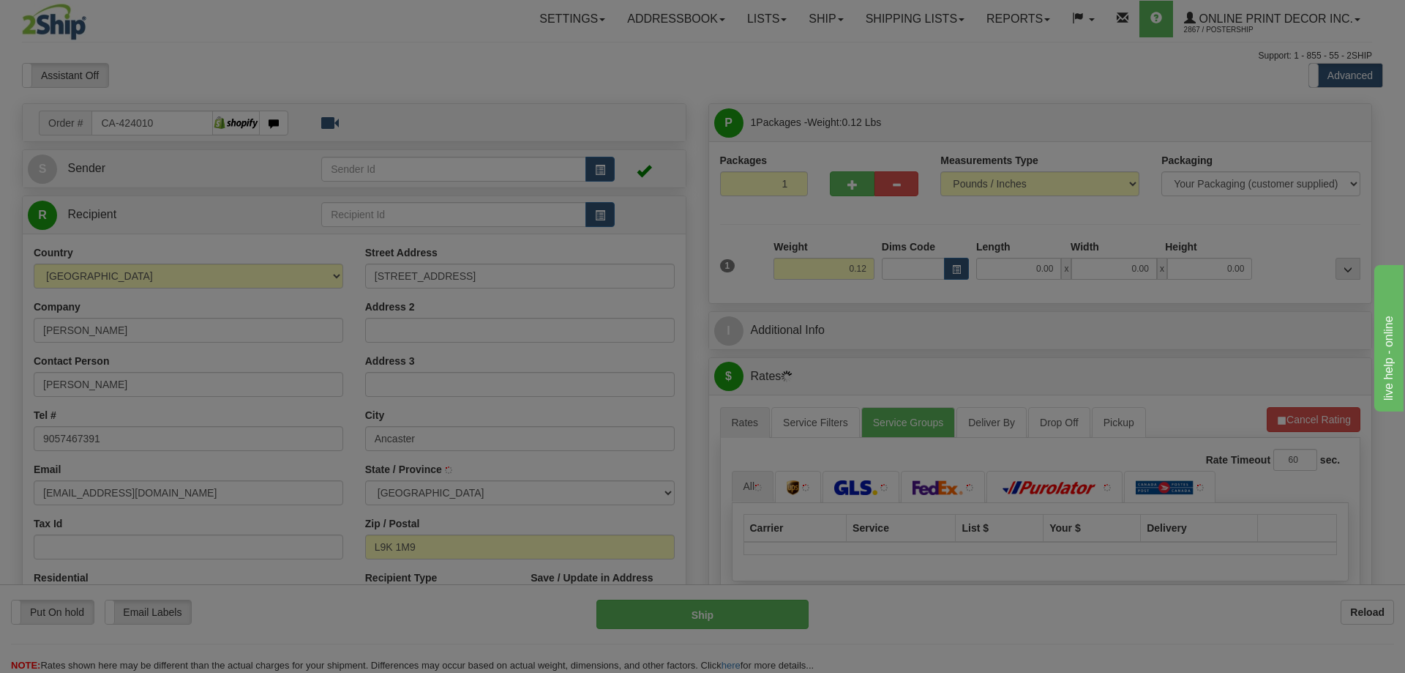
type input "ANCASTER"
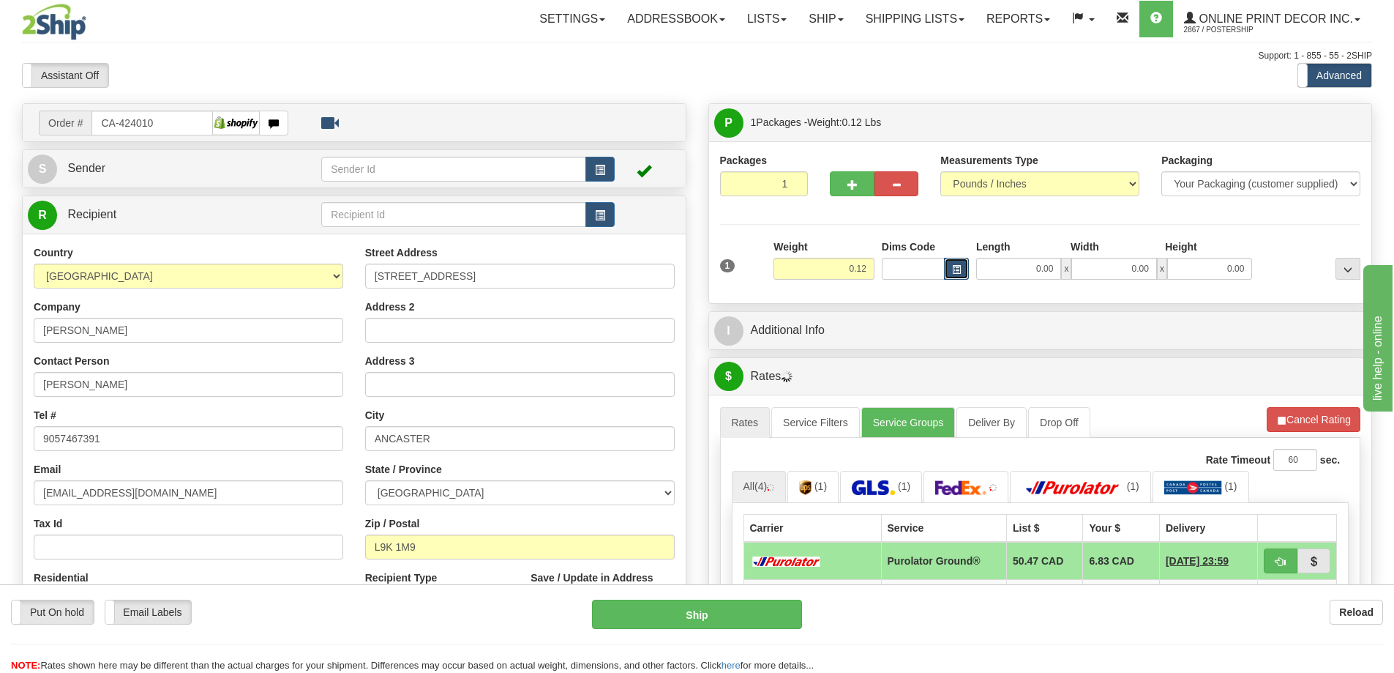
click at [956, 262] on button "button" at bounding box center [956, 269] width 25 height 22
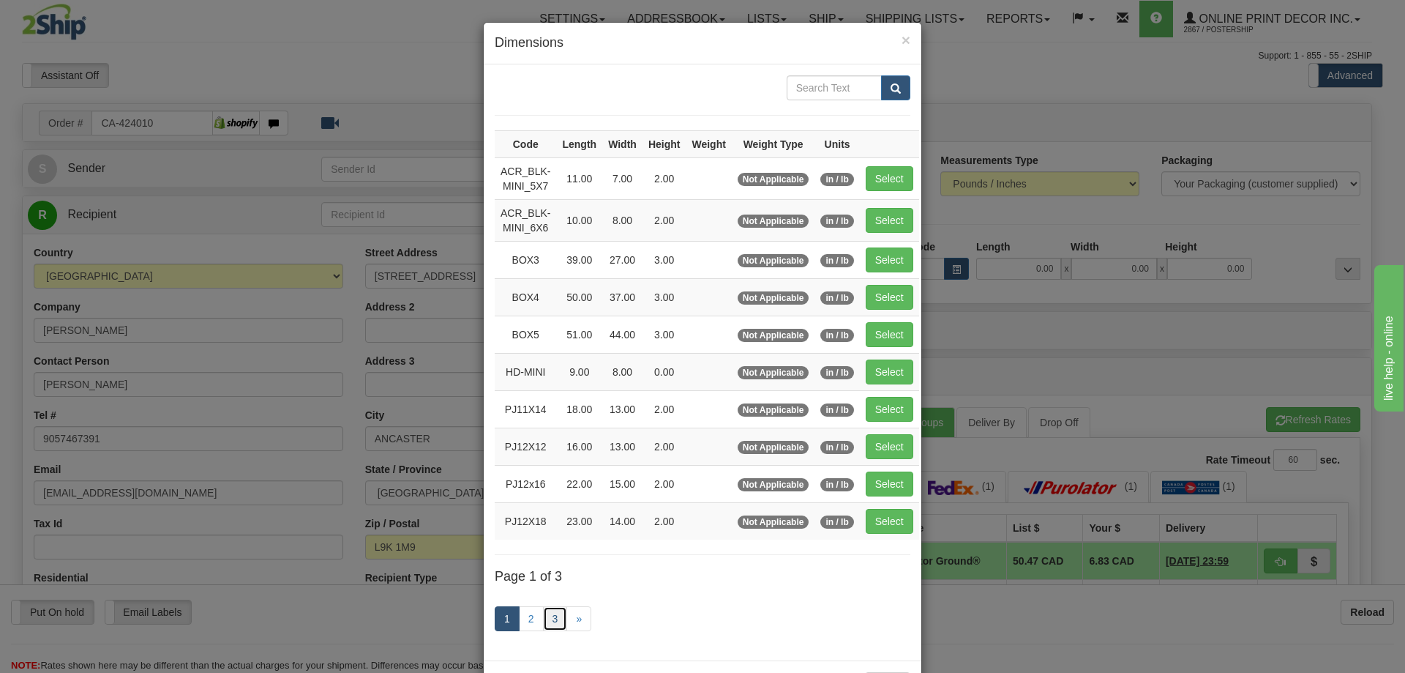
click at [544, 618] on link "3" at bounding box center [555, 618] width 25 height 25
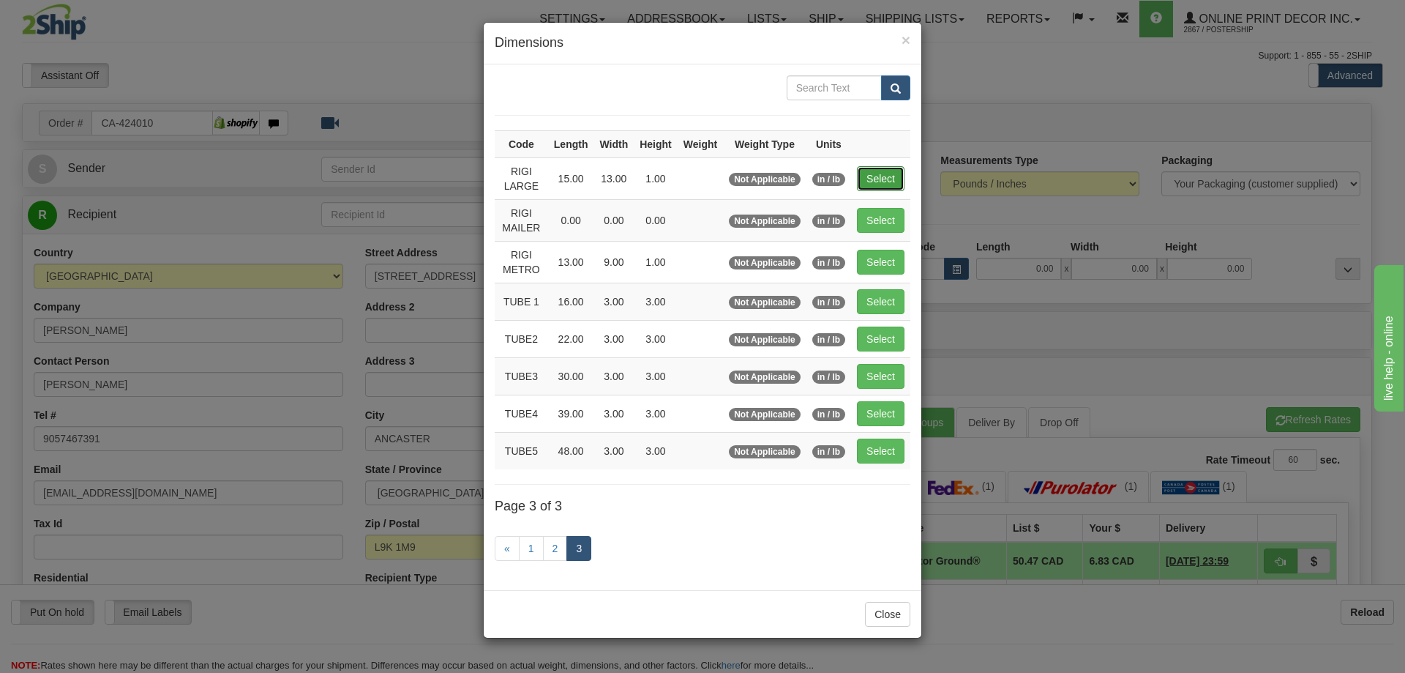
click at [876, 168] on button "Select" at bounding box center [881, 178] width 48 height 25
type input "RIGI LARGE"
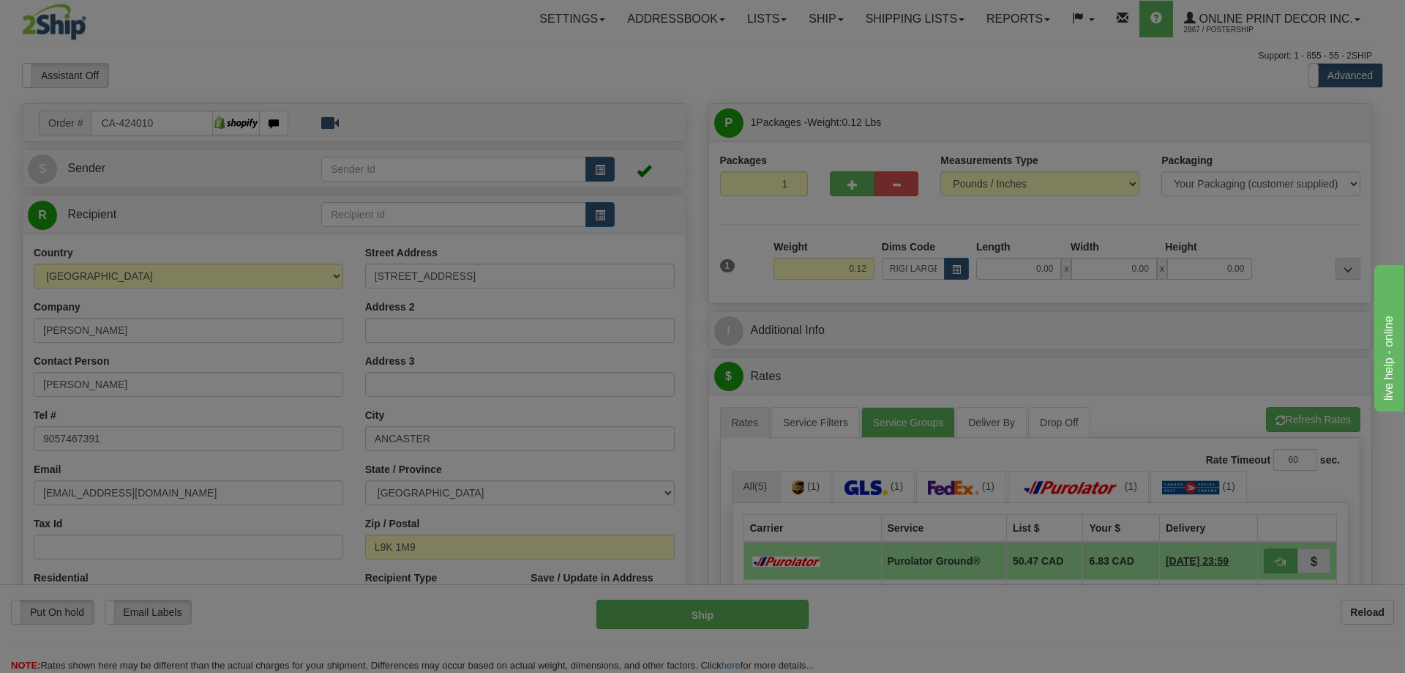
type input "15.00"
type input "13.00"
type input "1.00"
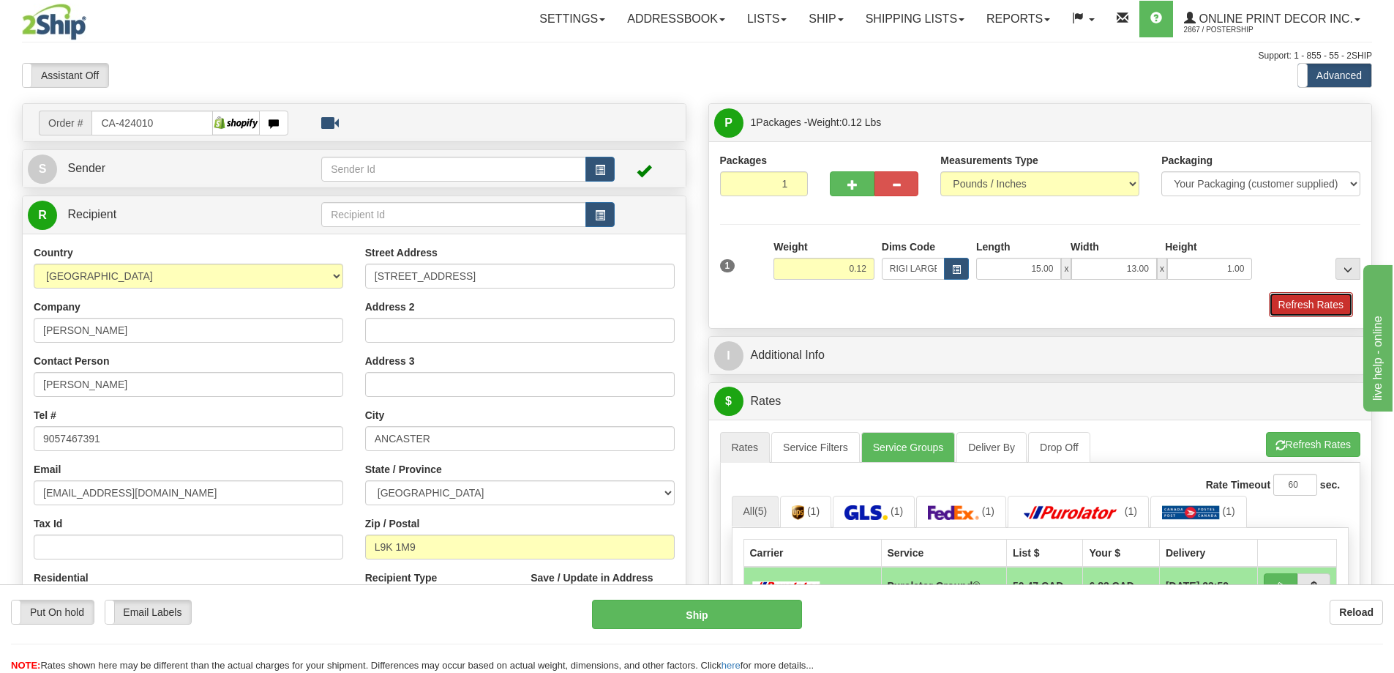
click at [1301, 294] on button "Refresh Rates" at bounding box center [1311, 304] width 84 height 25
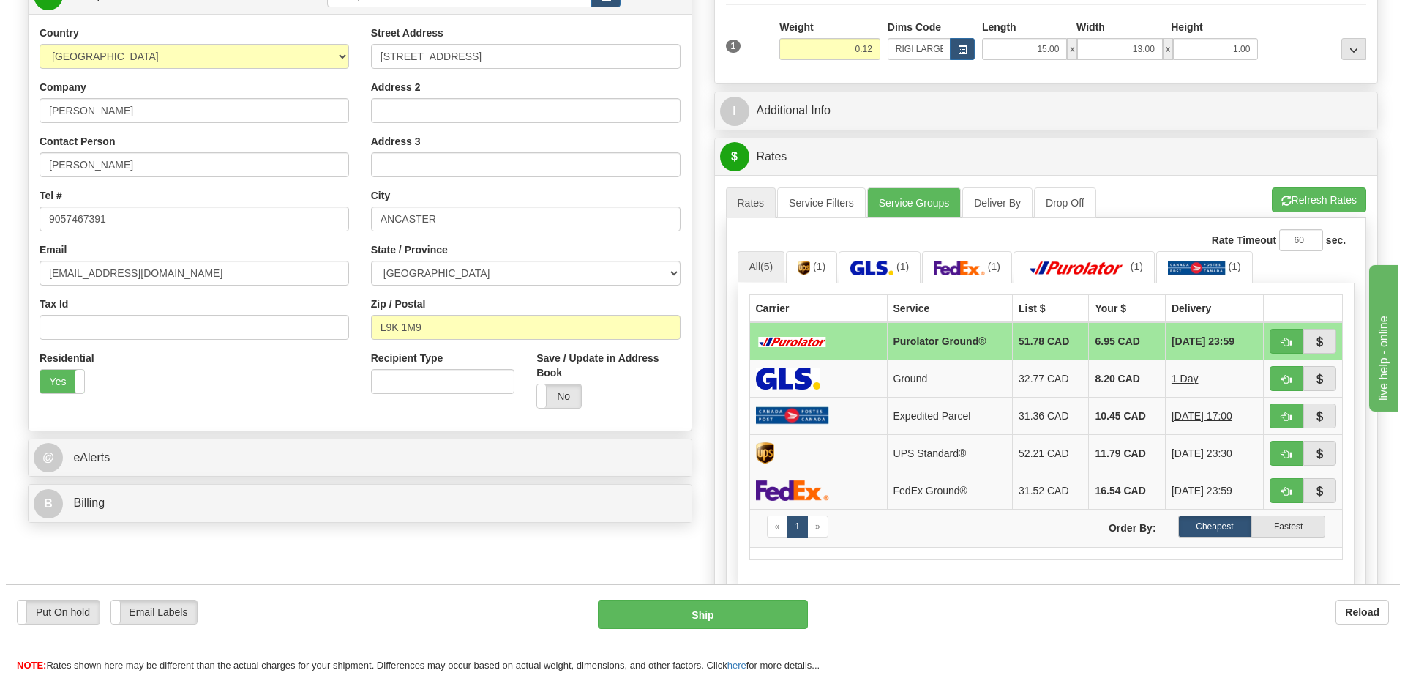
scroll to position [293, 0]
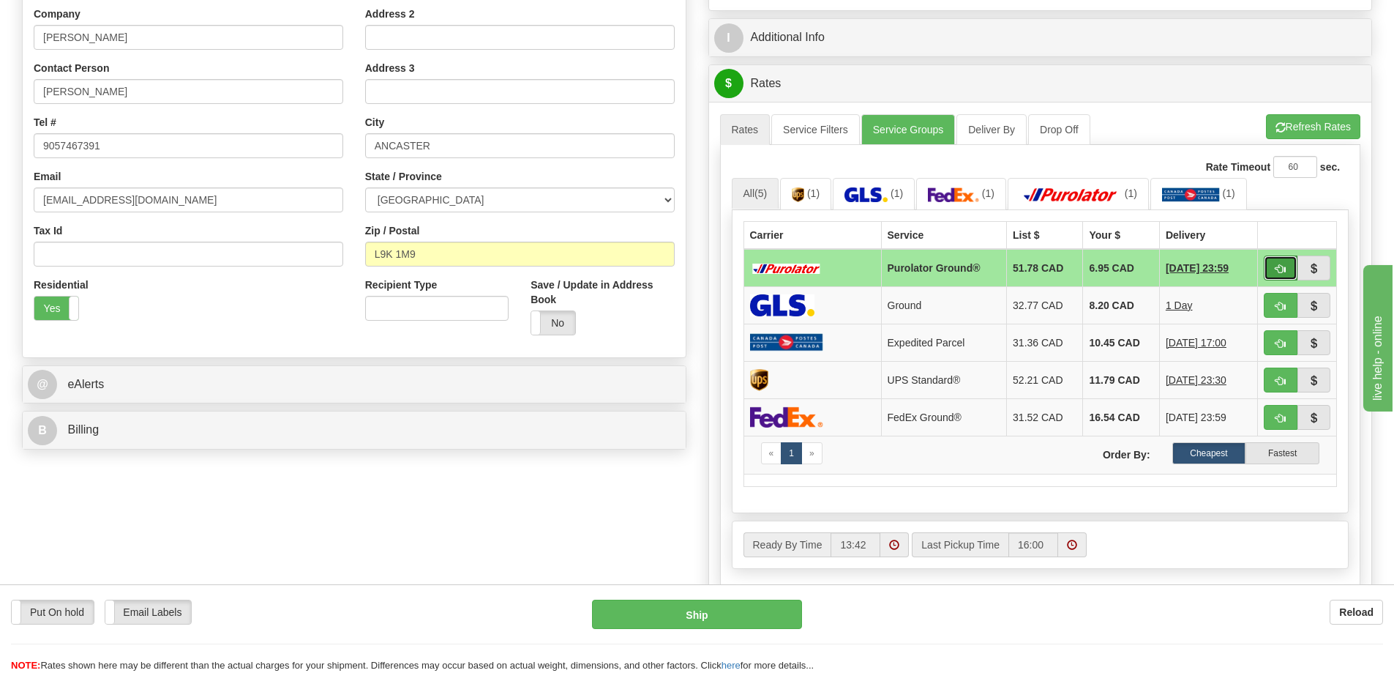
click at [1285, 265] on button "button" at bounding box center [1281, 267] width 34 height 25
type input "260"
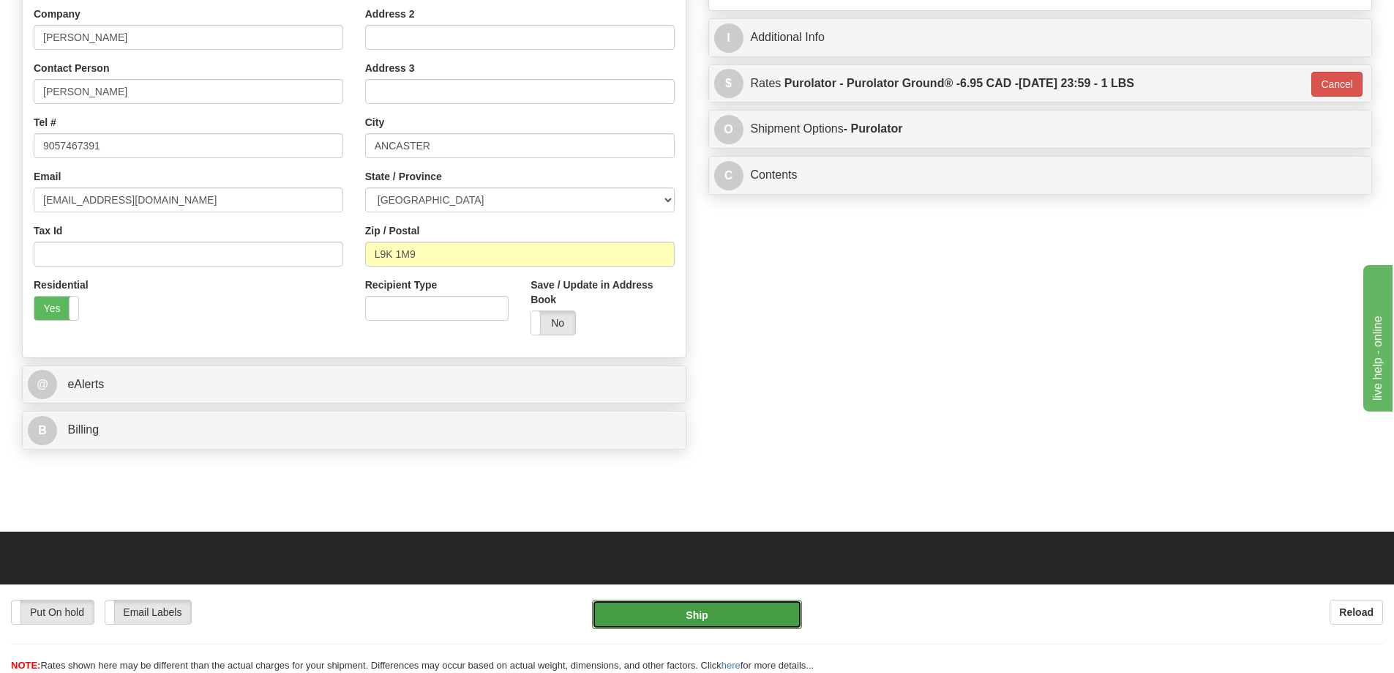
click at [706, 609] on button "Ship" at bounding box center [697, 613] width 210 height 29
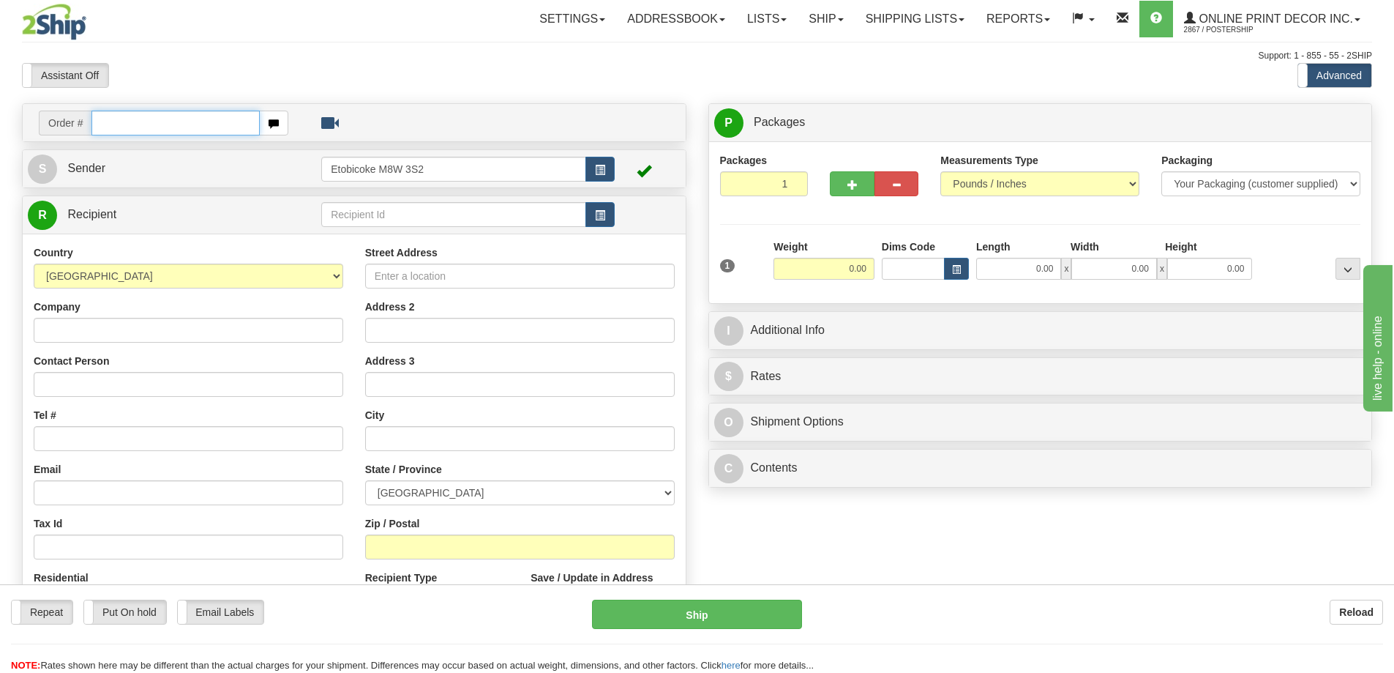
click at [147, 129] on input "text" at bounding box center [175, 123] width 168 height 25
type input "ca-424031"
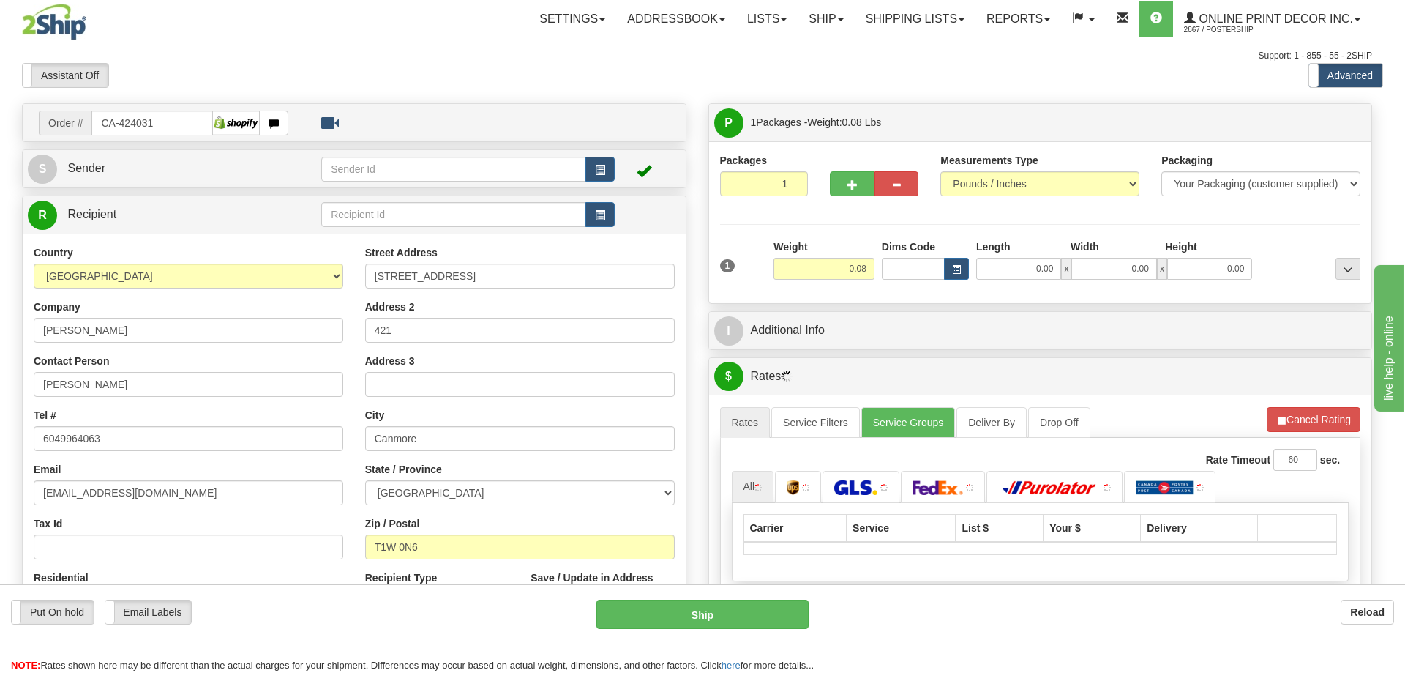
type input "CANMORE"
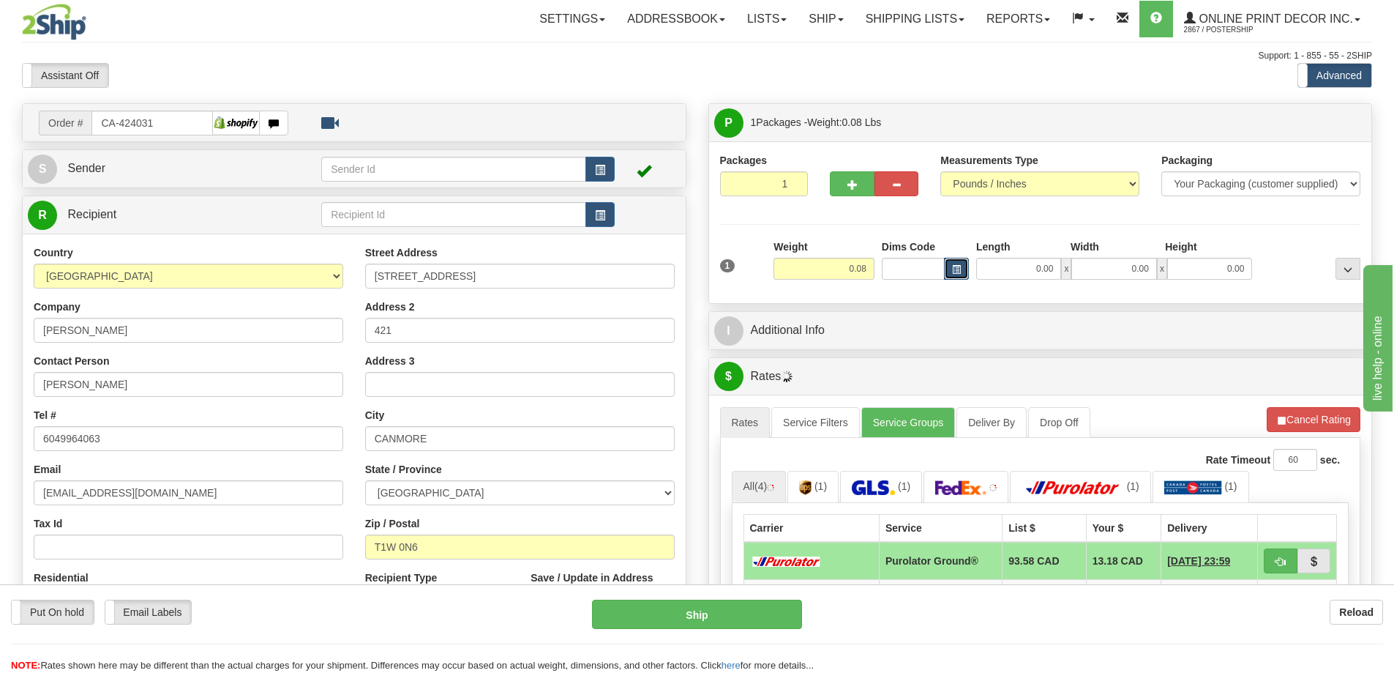
click at [952, 266] on span "button" at bounding box center [956, 270] width 9 height 8
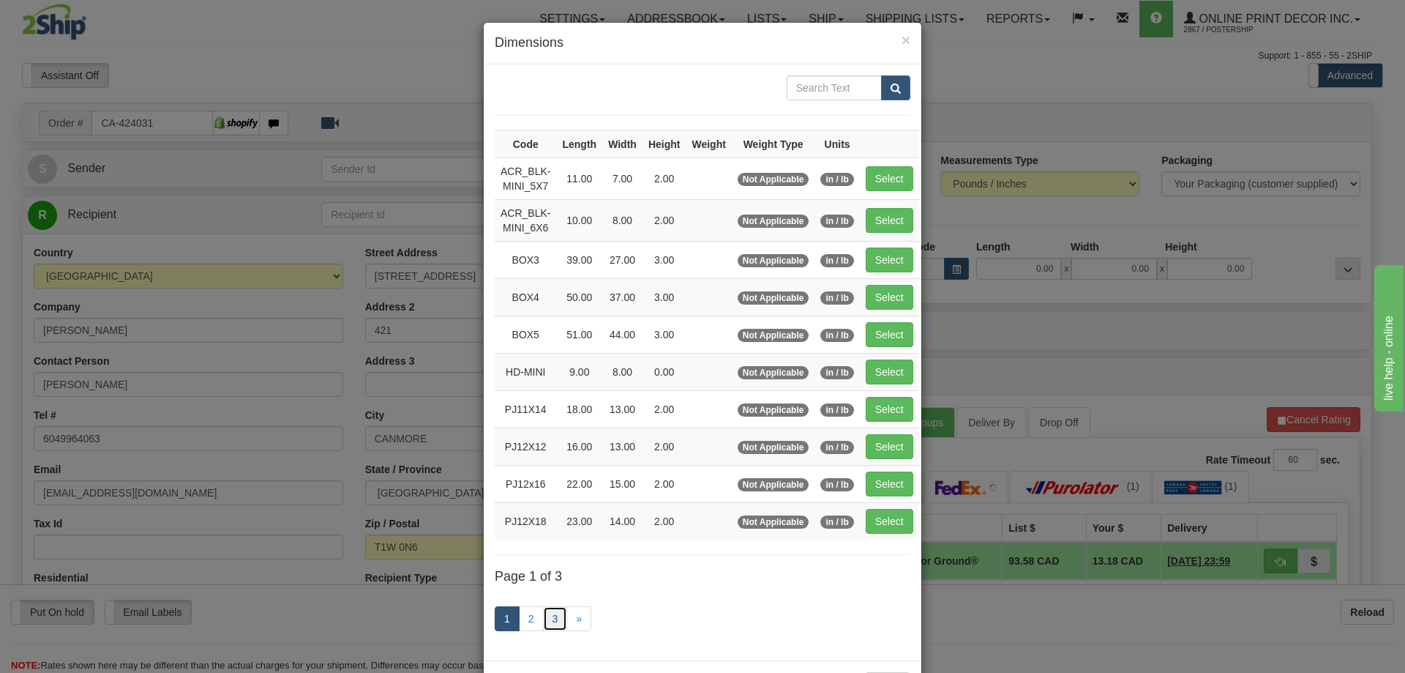
click at [549, 614] on link "3" at bounding box center [555, 618] width 25 height 25
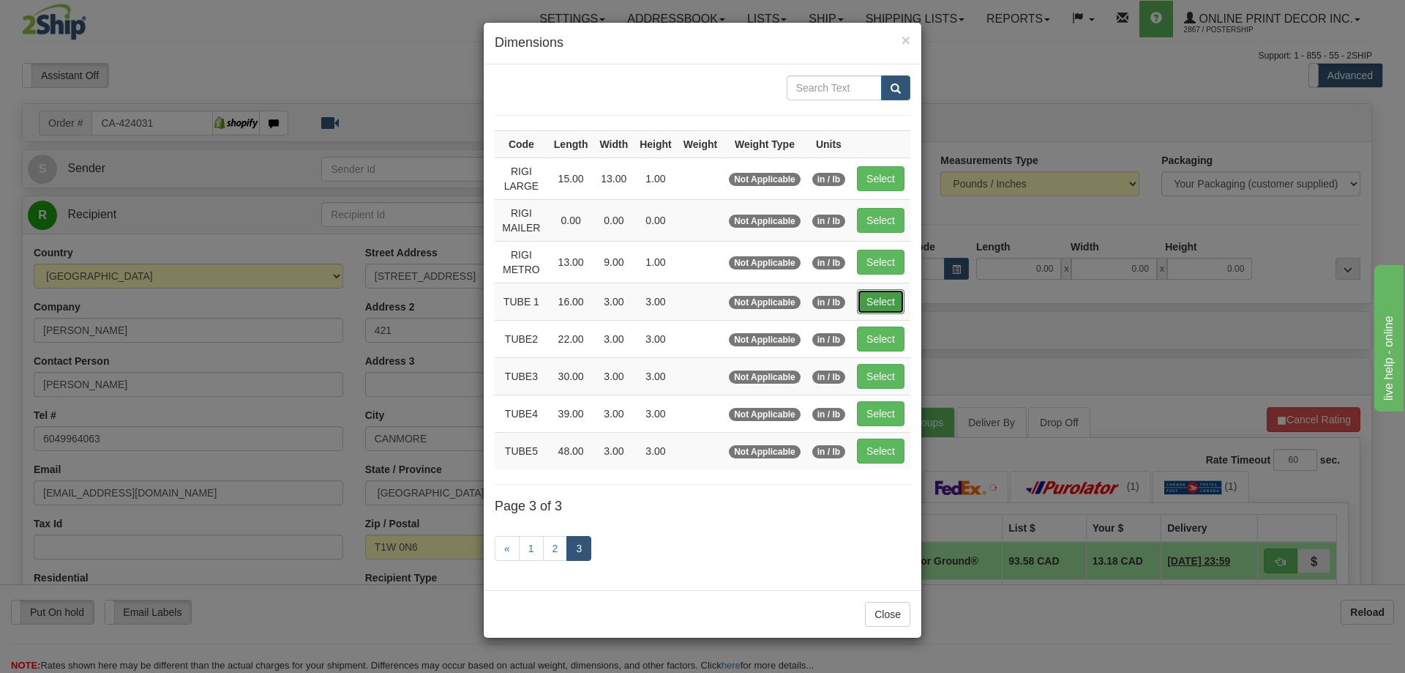
click at [884, 291] on button "Select" at bounding box center [881, 301] width 48 height 25
type input "TUBE 1"
type input "16.00"
type input "3.00"
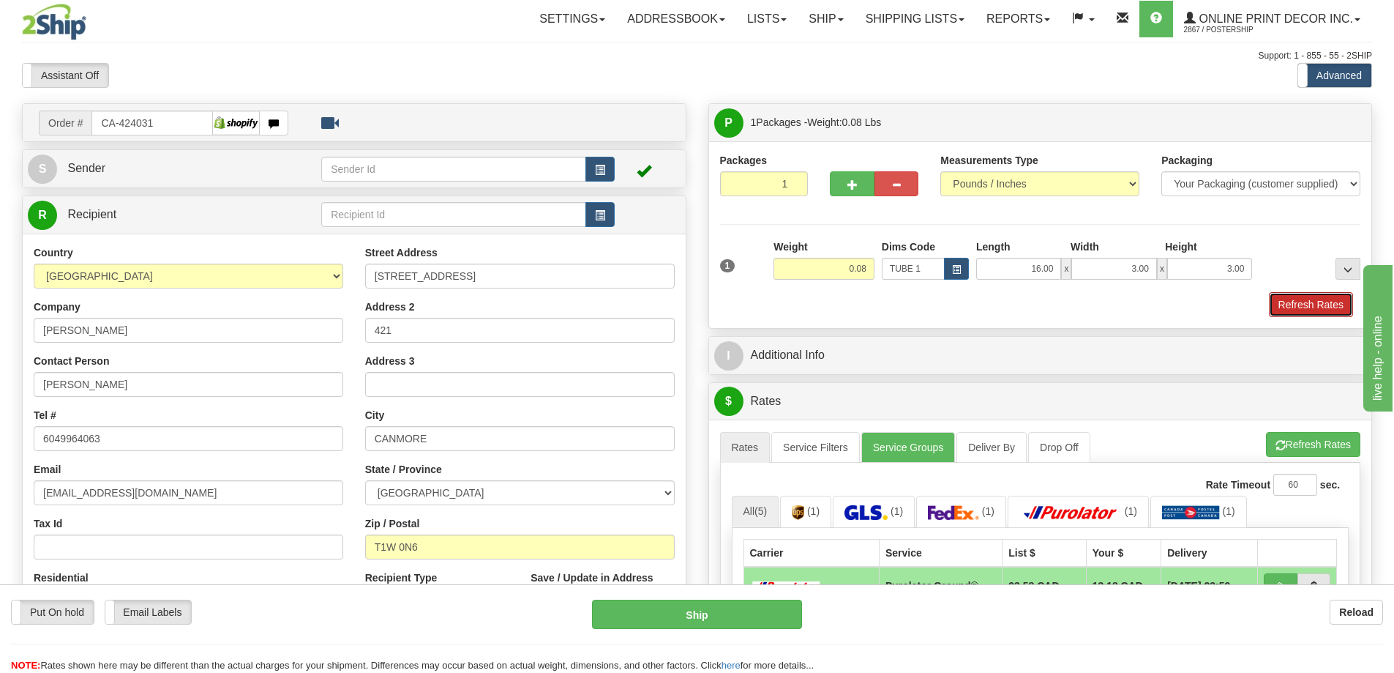
click at [1296, 297] on button "Refresh Rates" at bounding box center [1311, 304] width 84 height 25
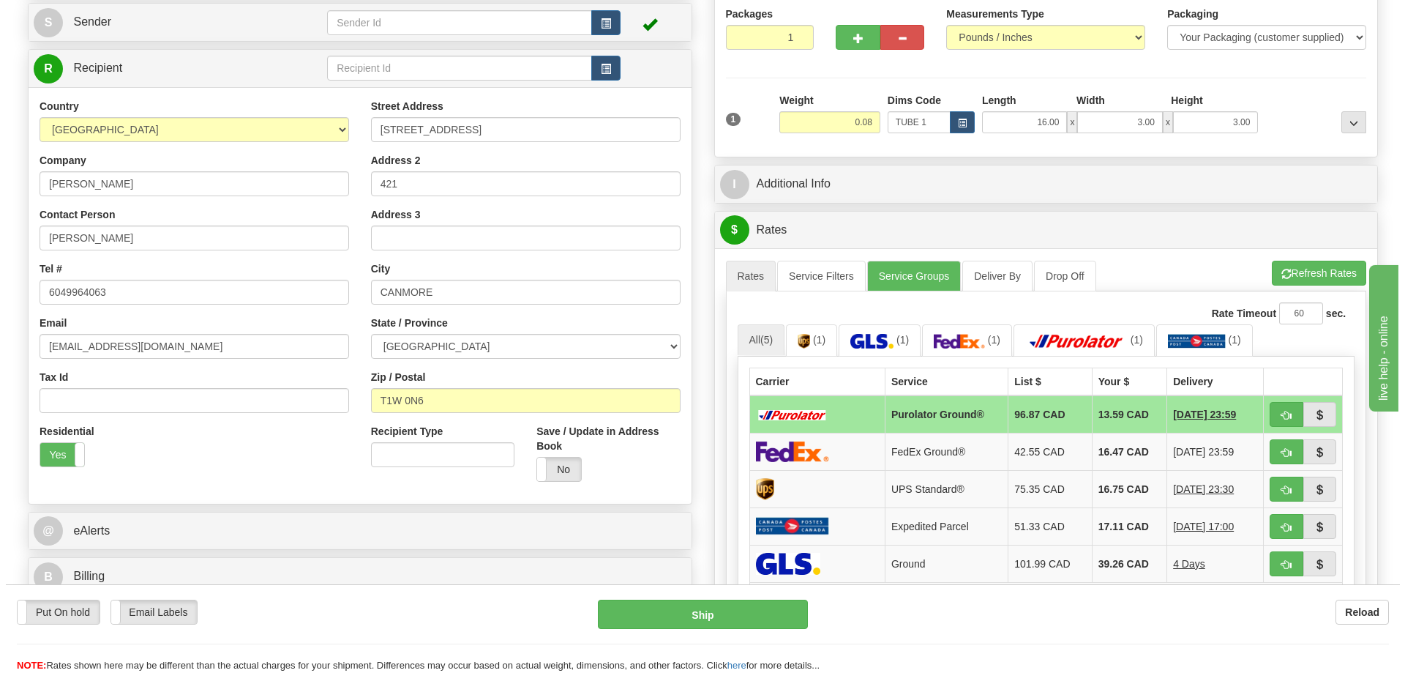
scroll to position [220, 0]
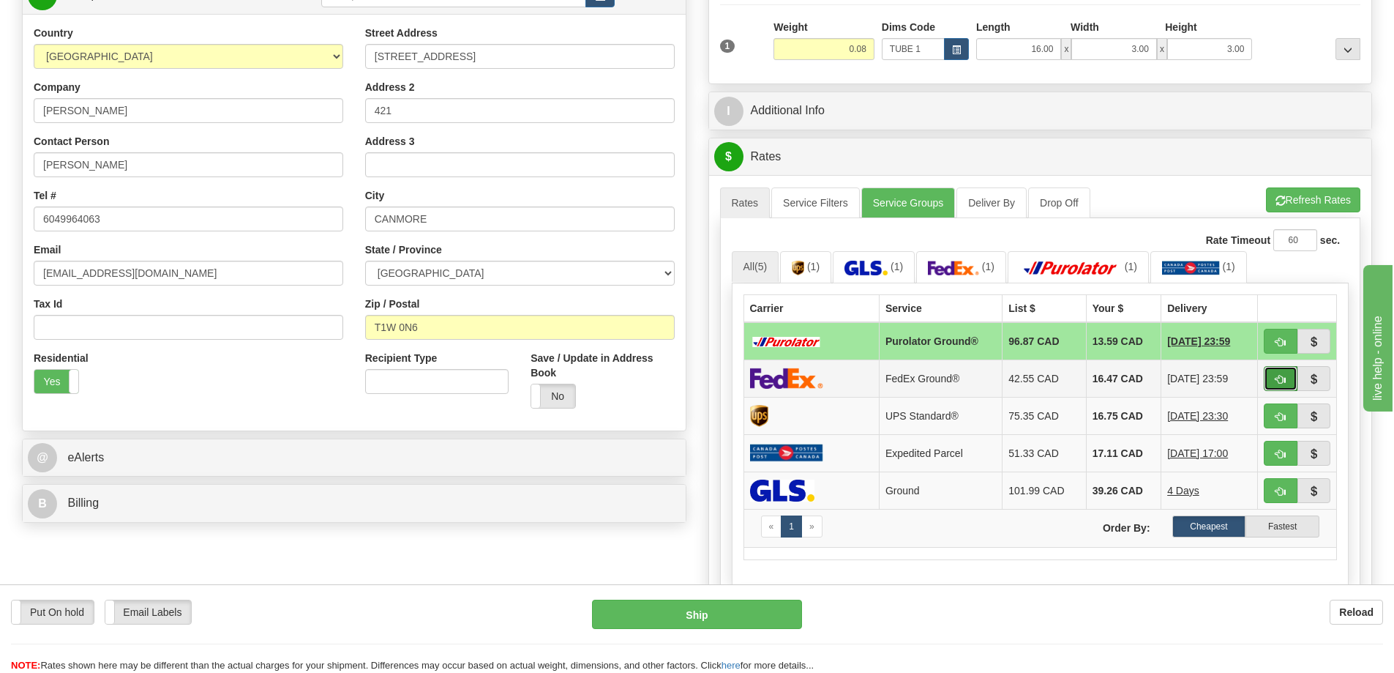
click at [1290, 375] on button "button" at bounding box center [1281, 378] width 34 height 25
type input "92"
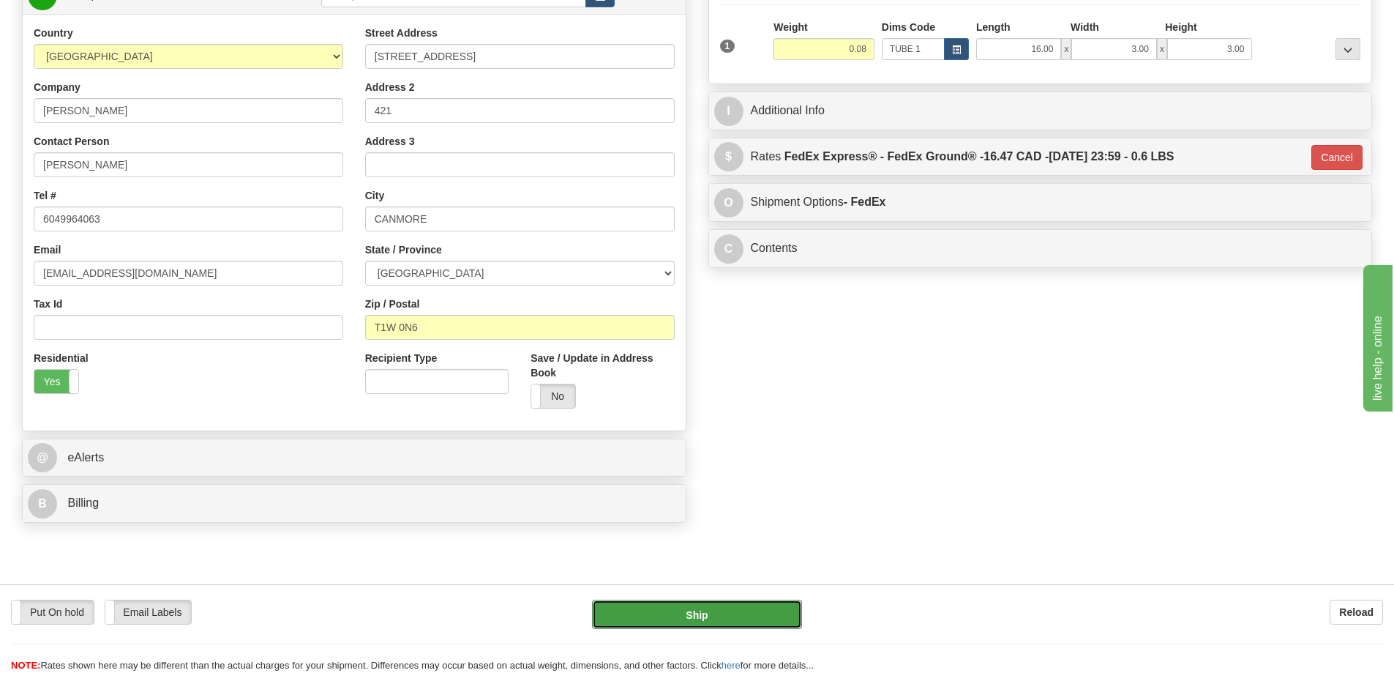
click at [701, 618] on button "Ship" at bounding box center [697, 613] width 210 height 29
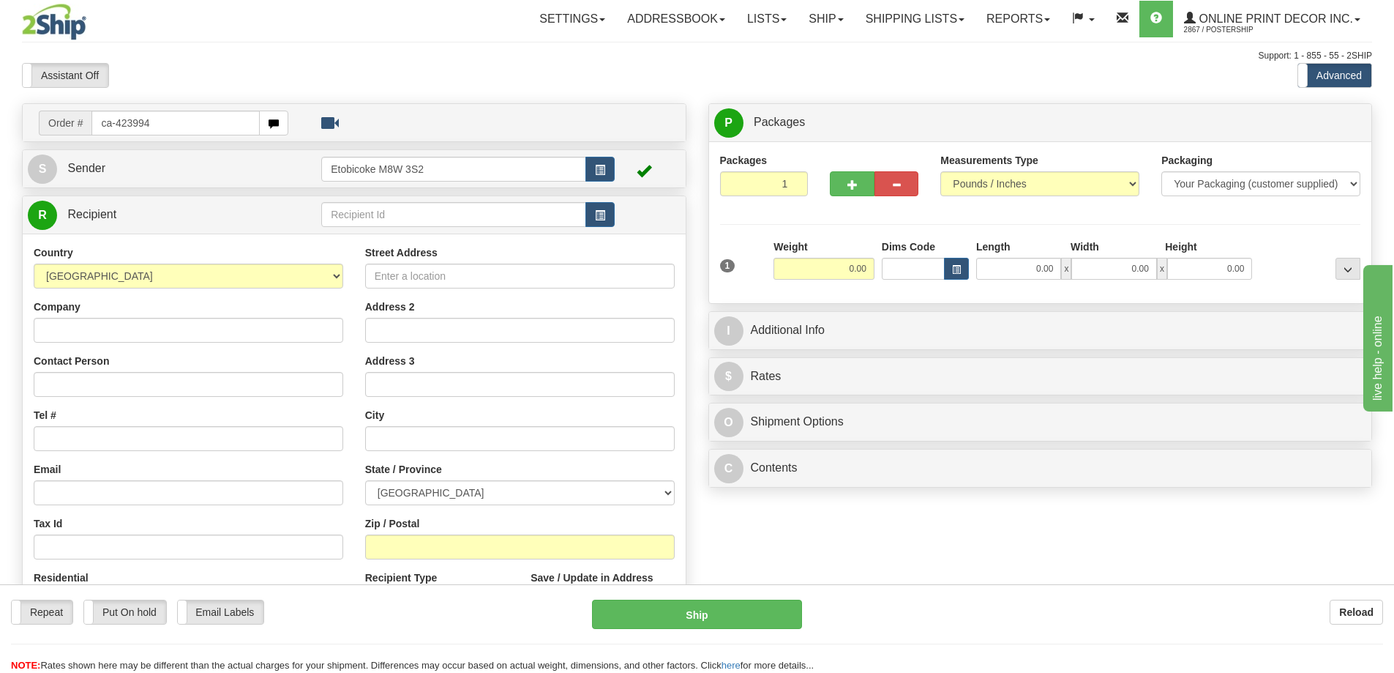
type input "ca-423994"
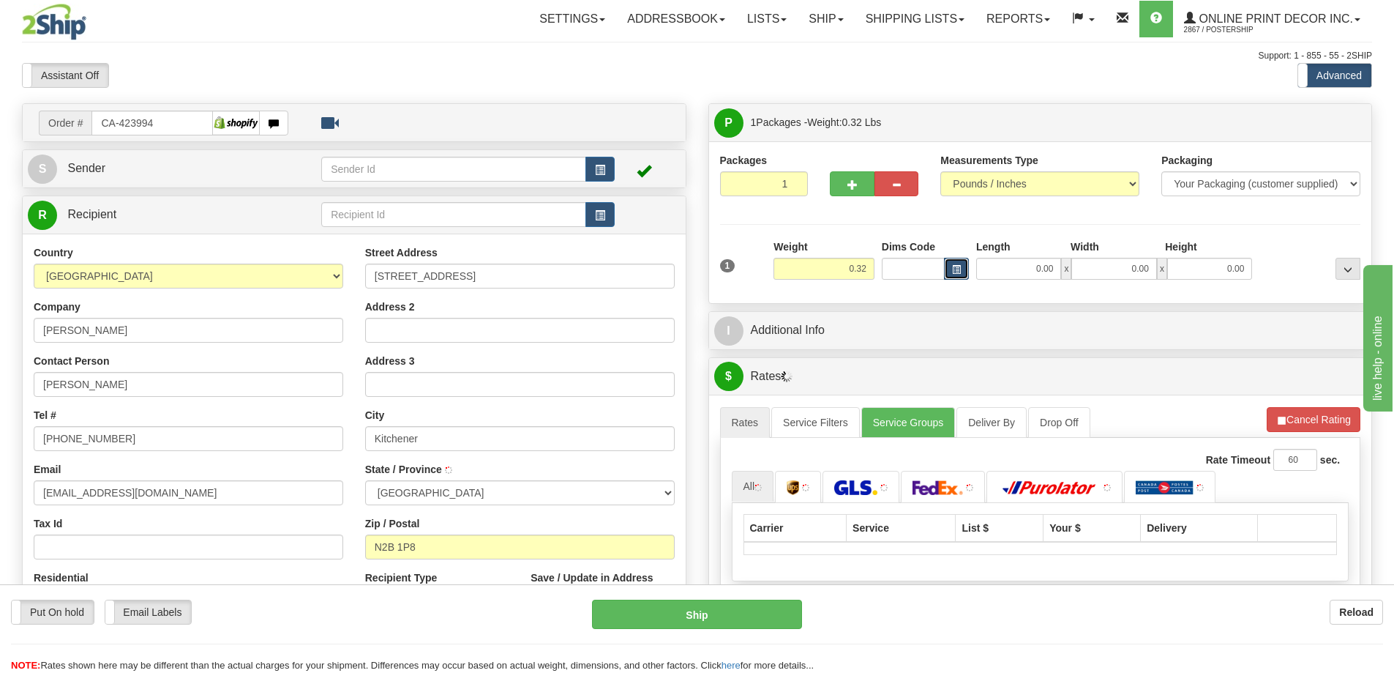
click at [953, 266] on span "button" at bounding box center [956, 270] width 9 height 8
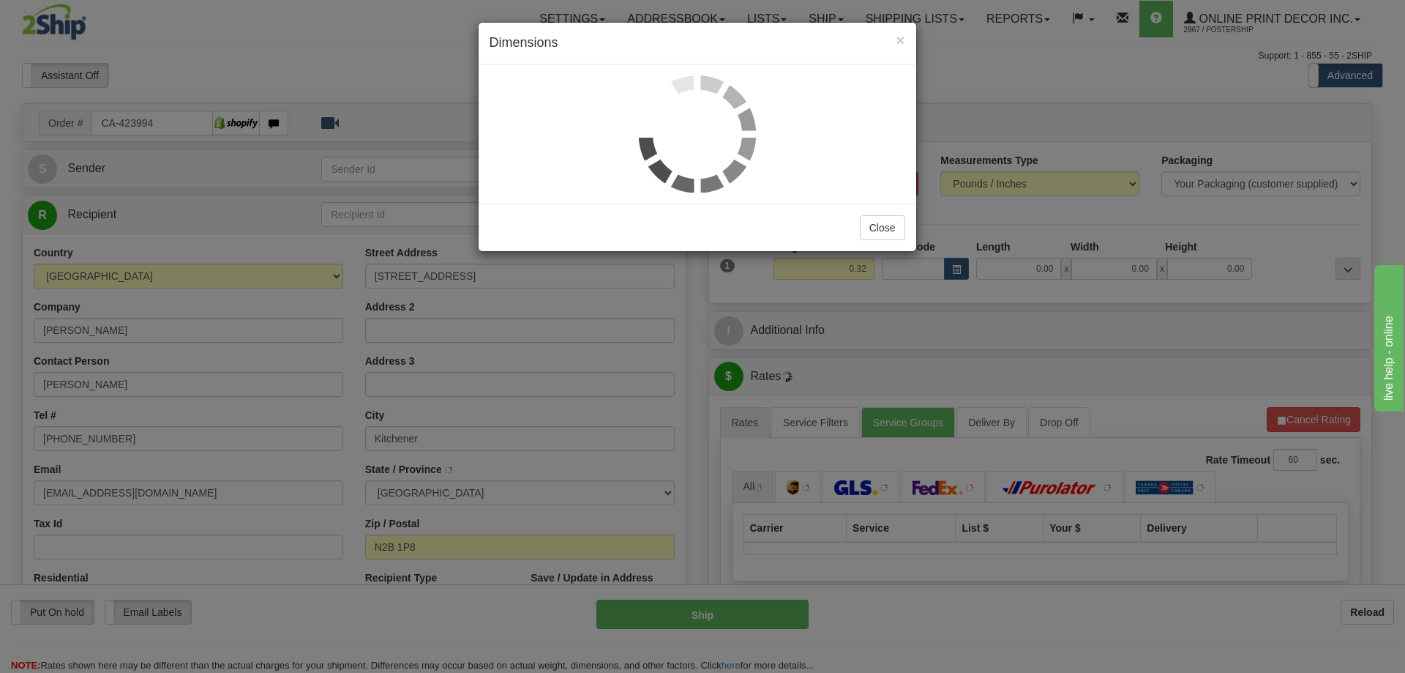
type input "KITCHENER"
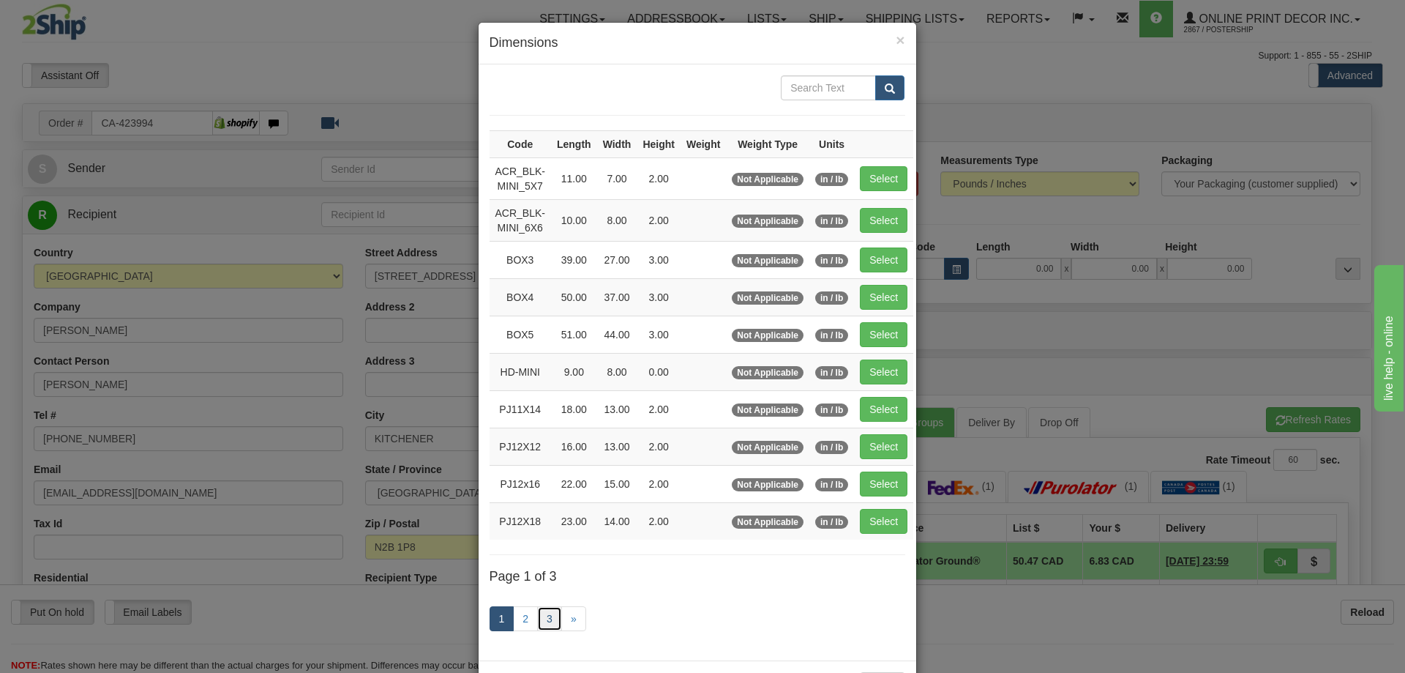
click at [542, 612] on link "3" at bounding box center [549, 618] width 25 height 25
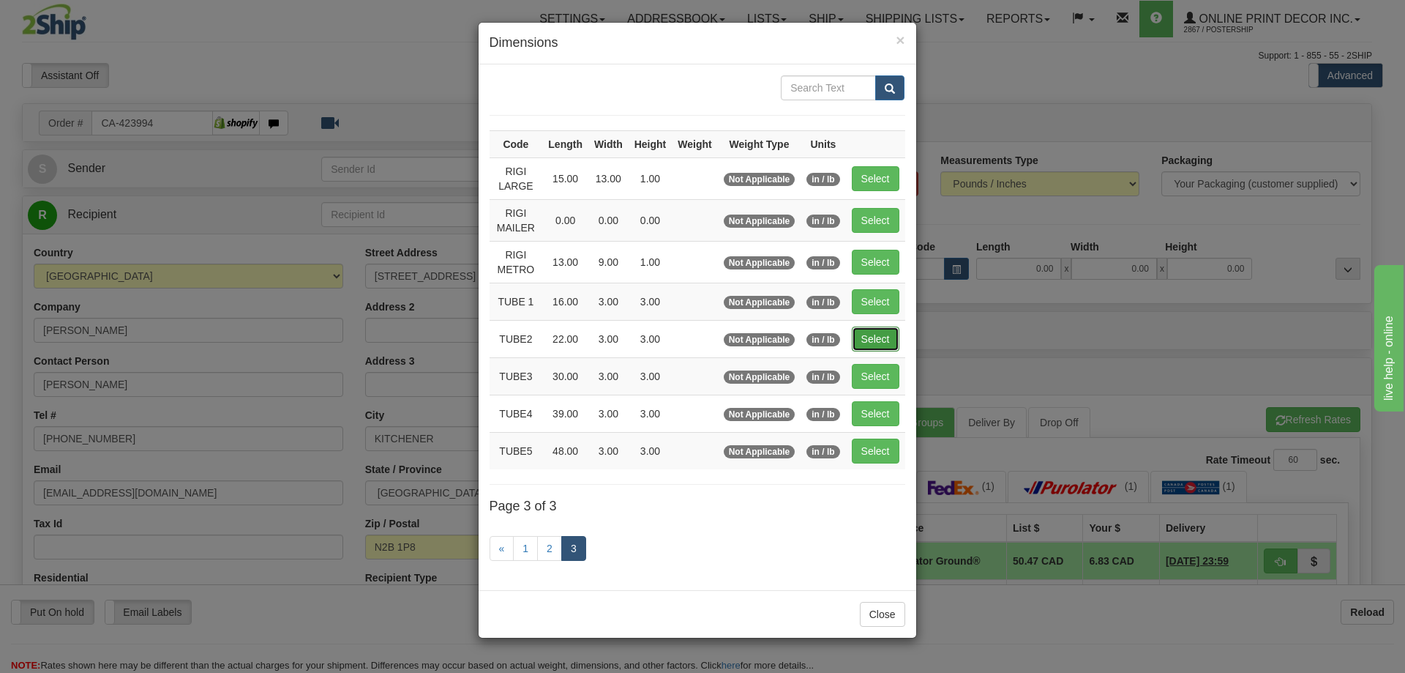
click at [878, 330] on button "Select" at bounding box center [876, 338] width 48 height 25
type input "TUBE2"
type input "22.00"
type input "3.00"
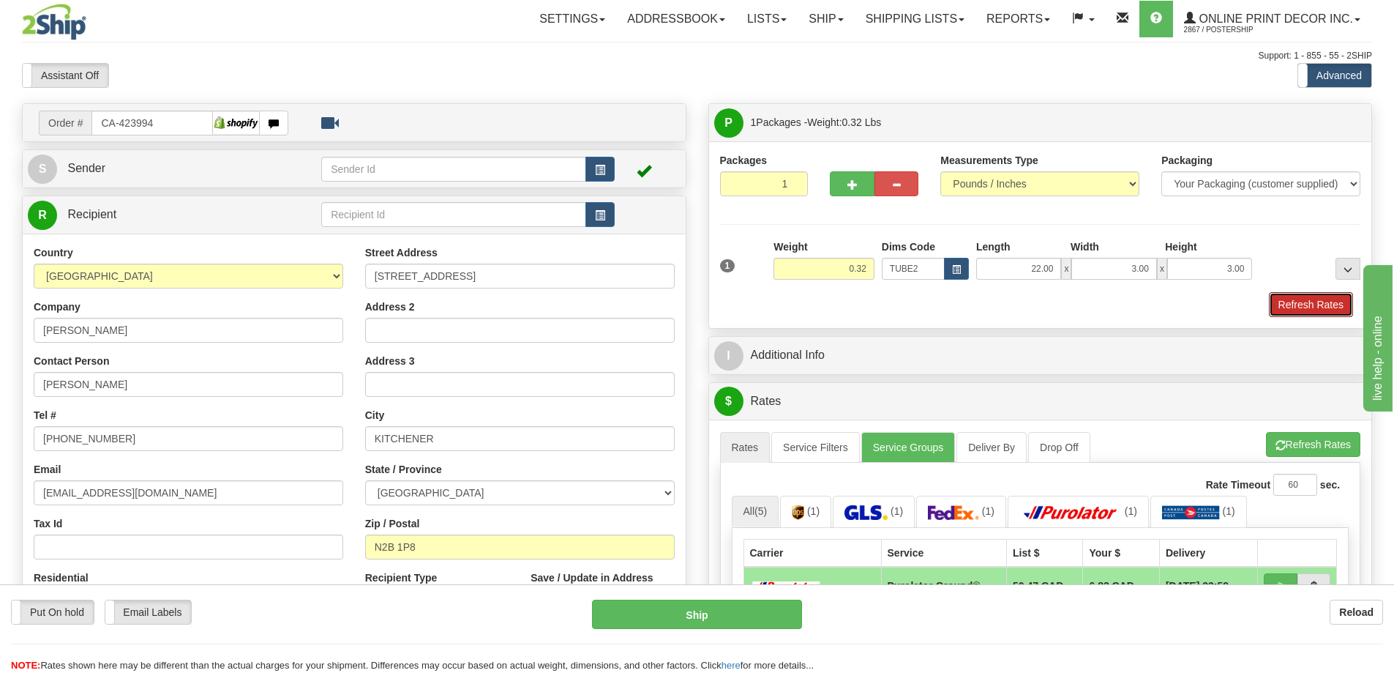
click at [1290, 292] on div "1 Weight 0.32 Dims Code TUBE2" at bounding box center [1040, 278] width 641 height 78
click at [1321, 302] on button "Refresh Rates" at bounding box center [1311, 304] width 84 height 25
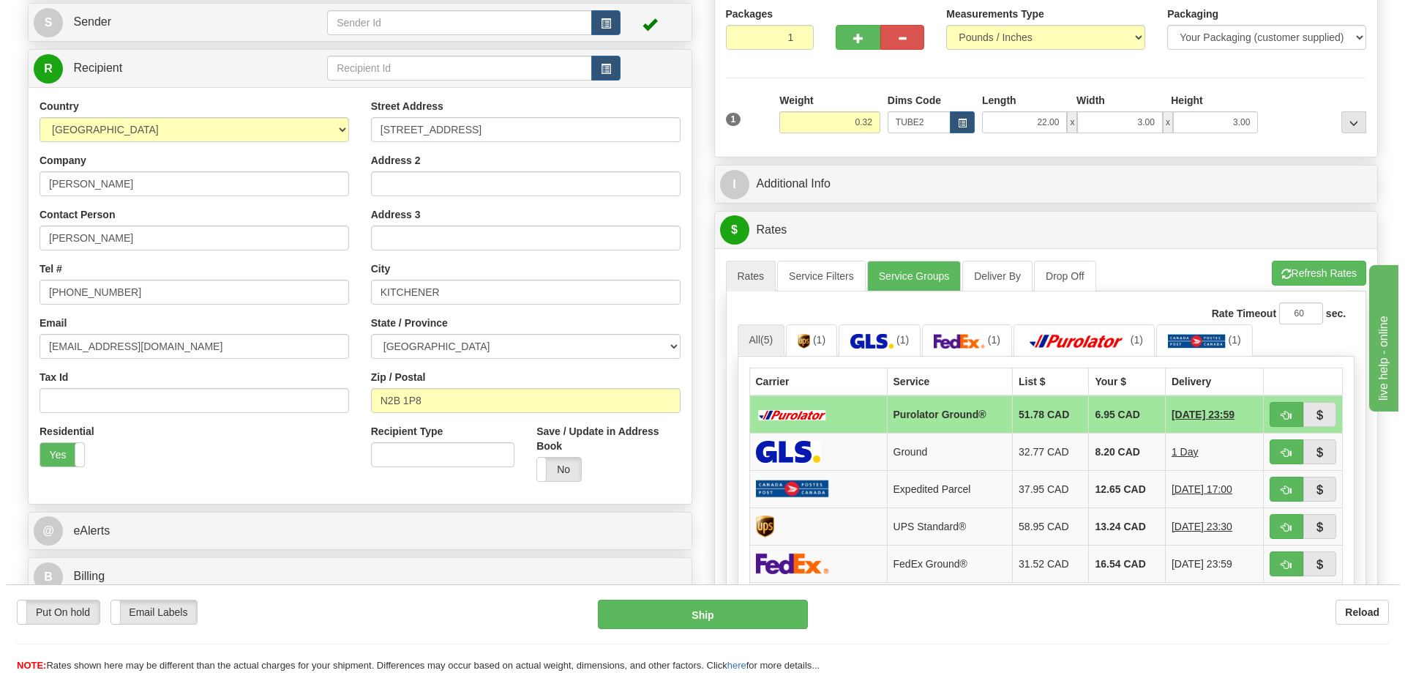
scroll to position [220, 0]
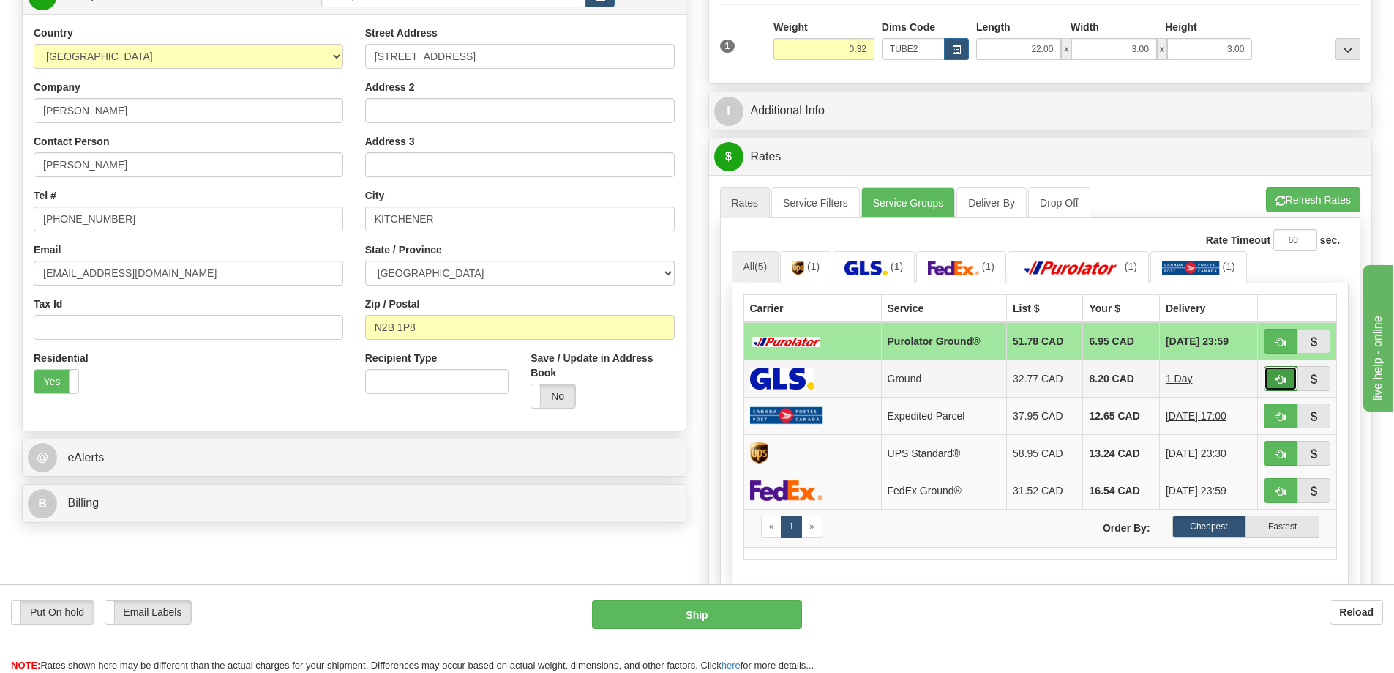
click at [1276, 380] on span "button" at bounding box center [1281, 380] width 10 height 10
type input "1"
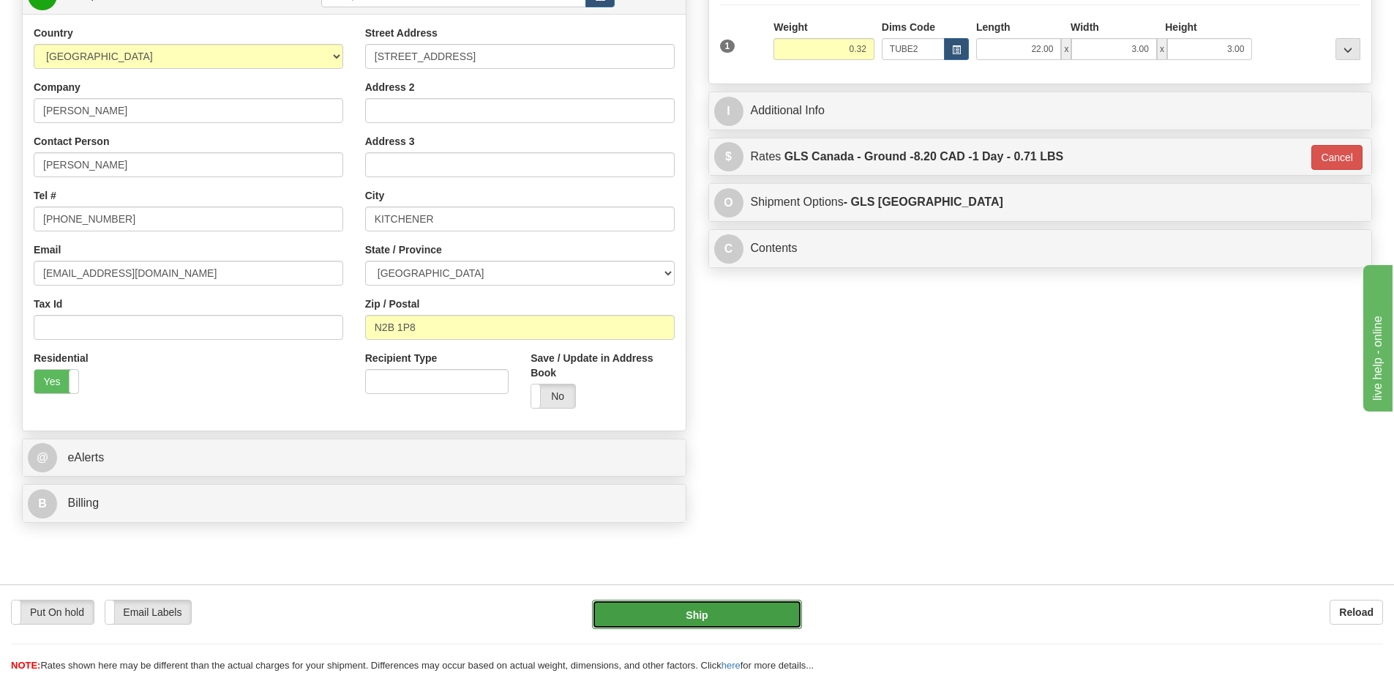
click at [687, 618] on button "Ship" at bounding box center [697, 613] width 210 height 29
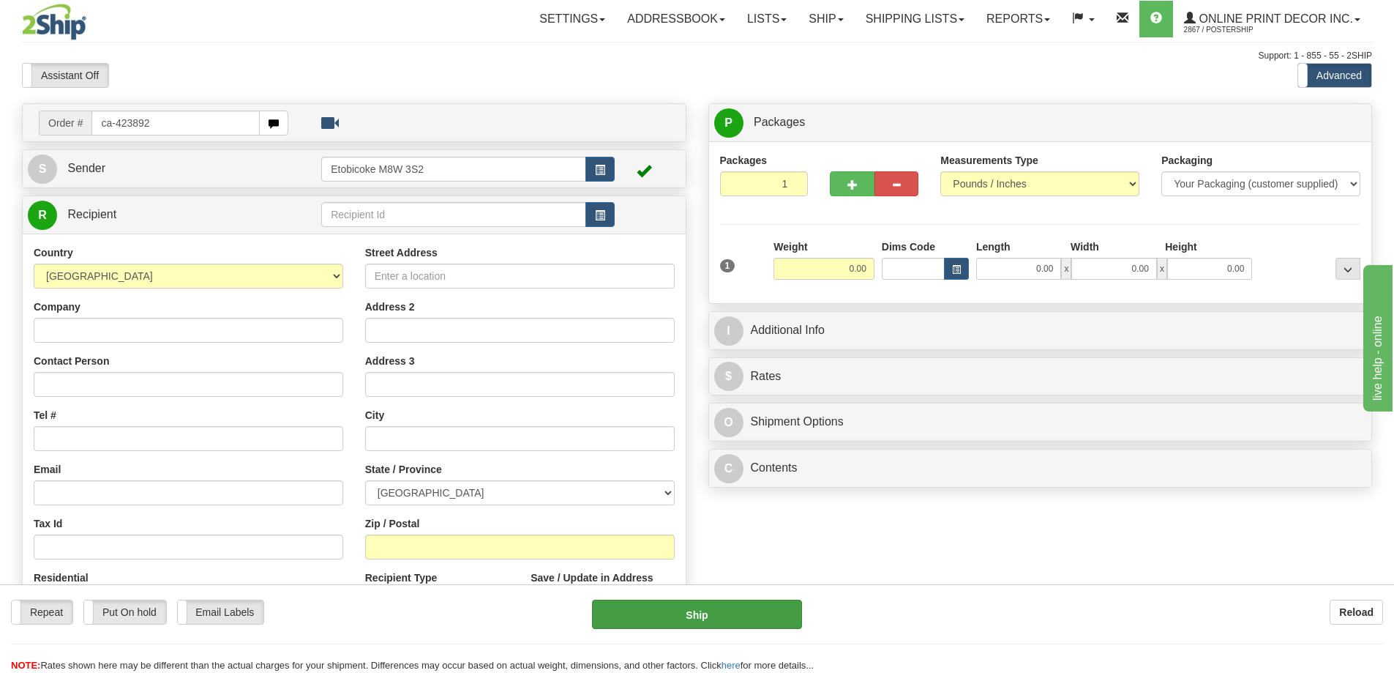
type input "ca-423892"
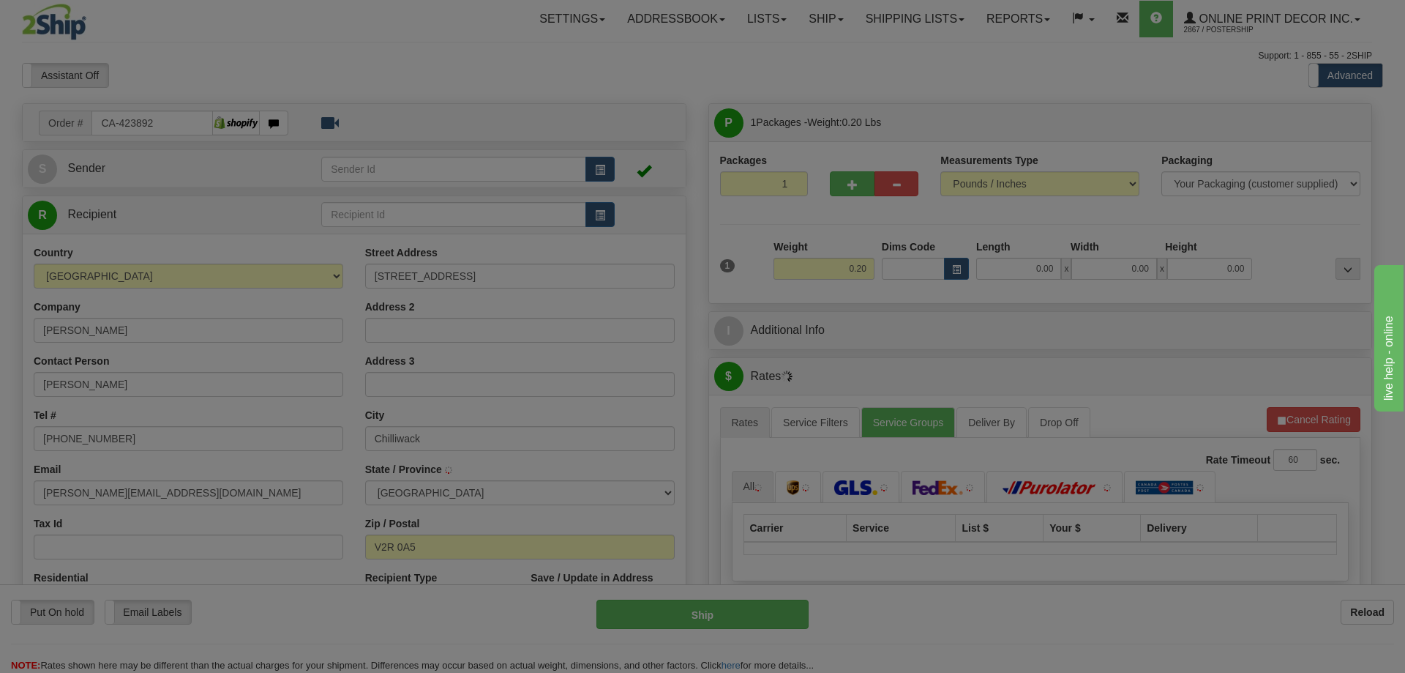
type input "CHILLIWACK"
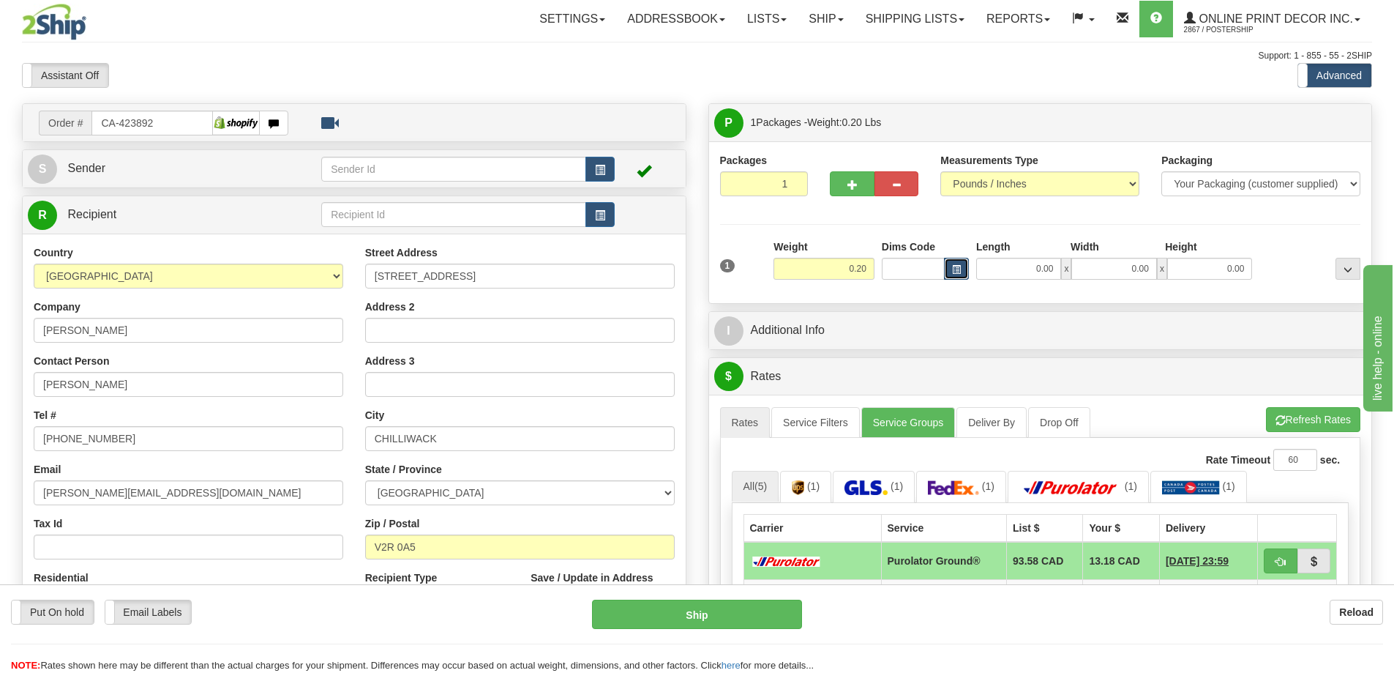
click at [955, 268] on span "button" at bounding box center [956, 270] width 9 height 8
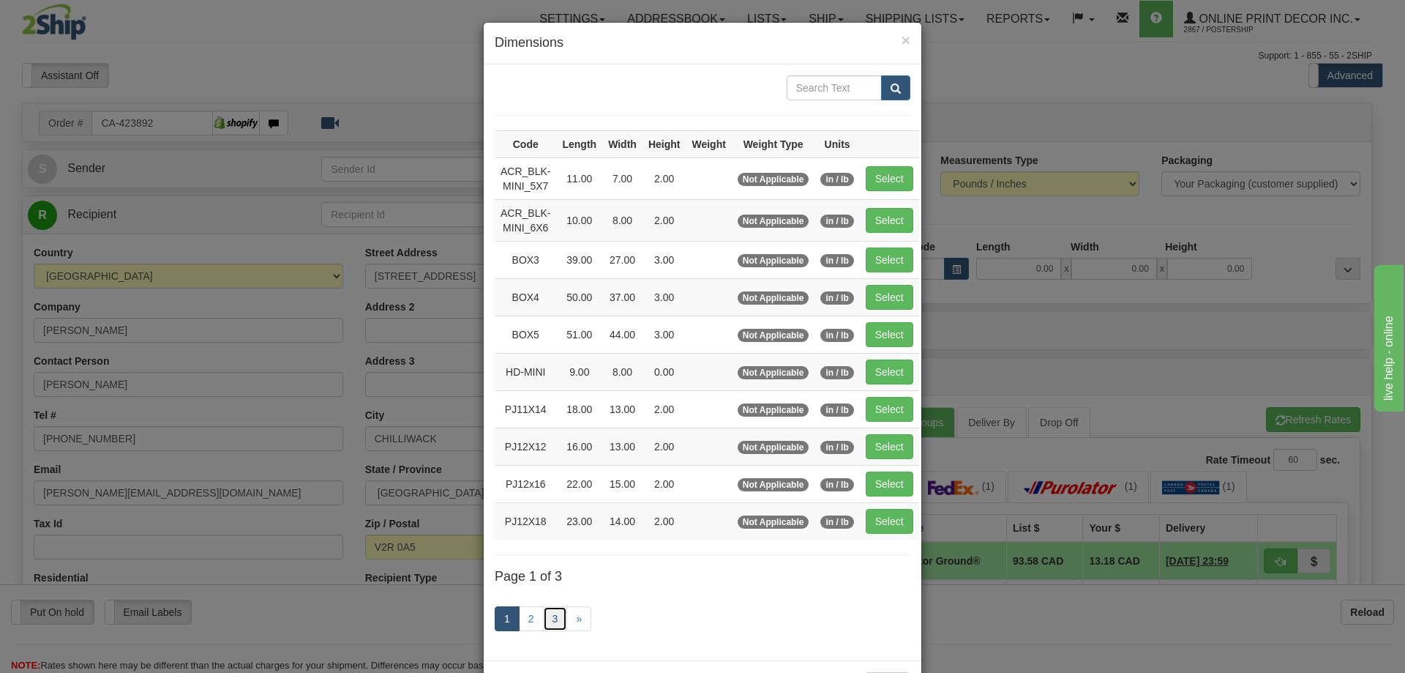
click at [544, 613] on link "3" at bounding box center [555, 618] width 25 height 25
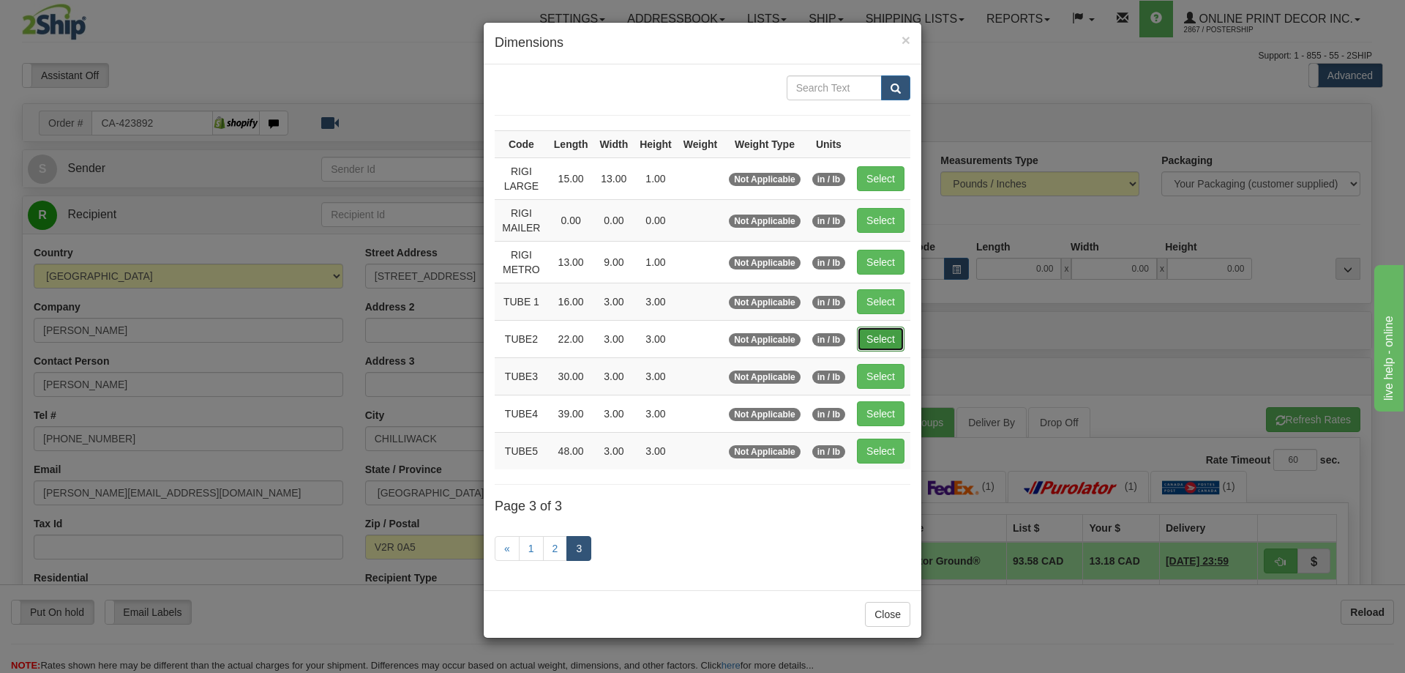
click at [877, 328] on button "Select" at bounding box center [881, 338] width 48 height 25
type input "TUBE2"
type input "22.00"
type input "3.00"
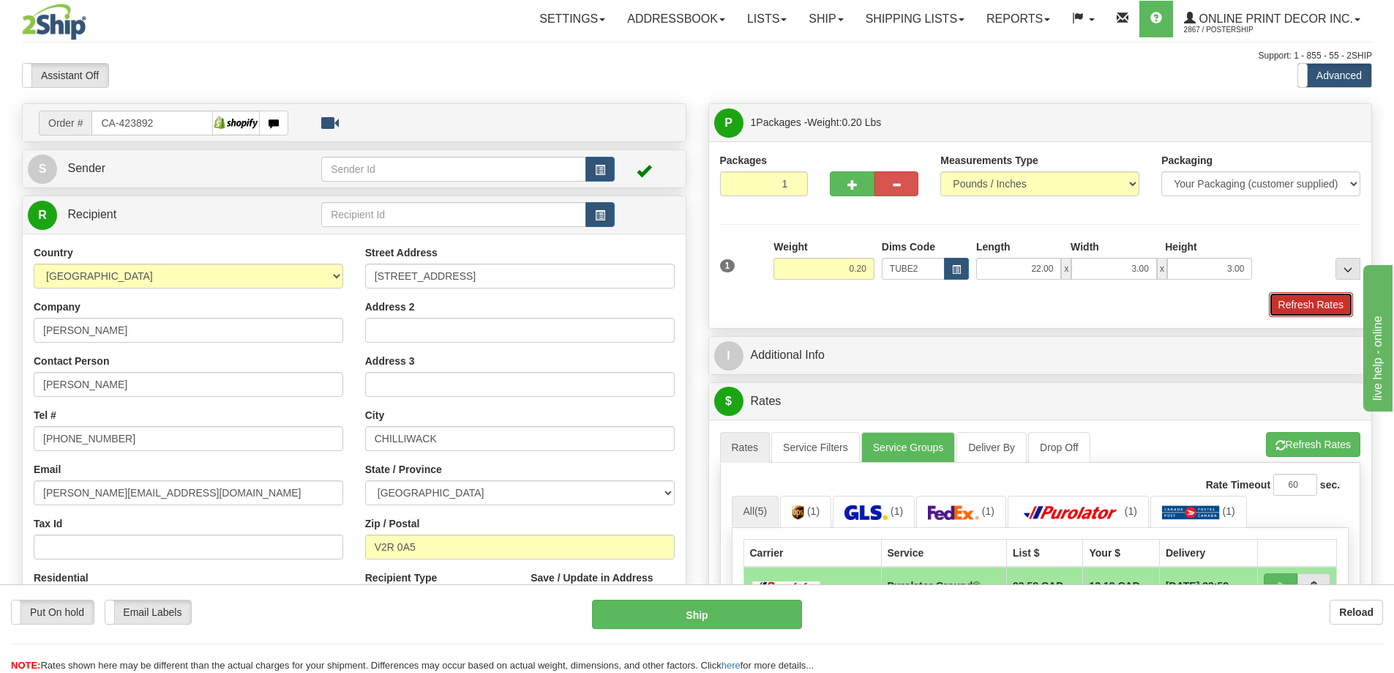
click at [1298, 297] on button "Refresh Rates" at bounding box center [1311, 304] width 84 height 25
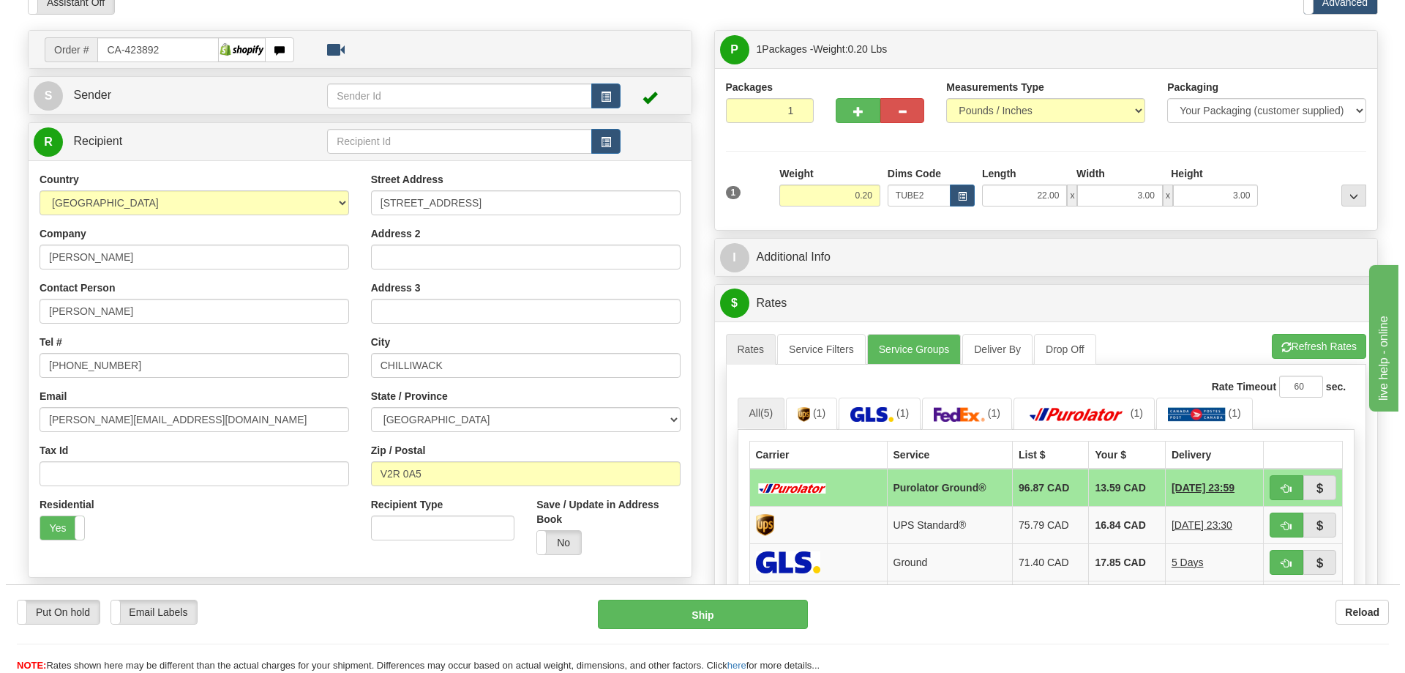
scroll to position [146, 0]
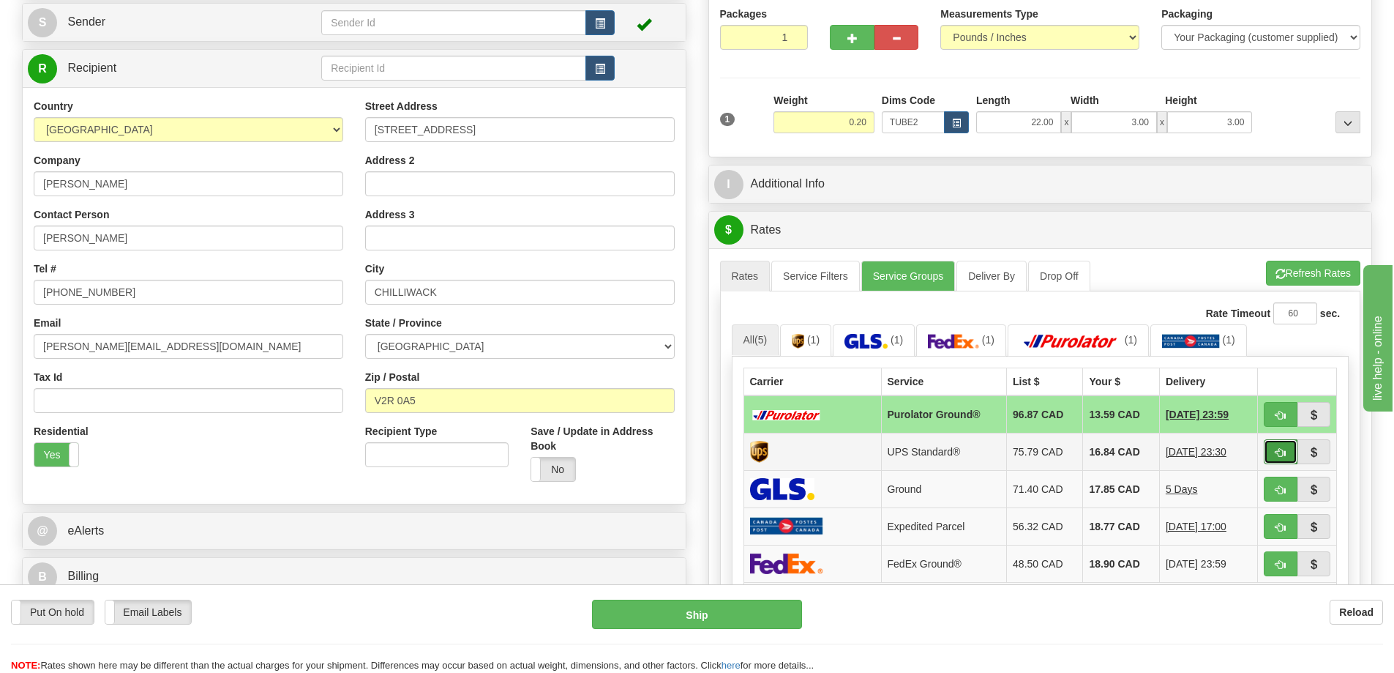
click at [1272, 447] on button "button" at bounding box center [1281, 451] width 34 height 25
type input "11"
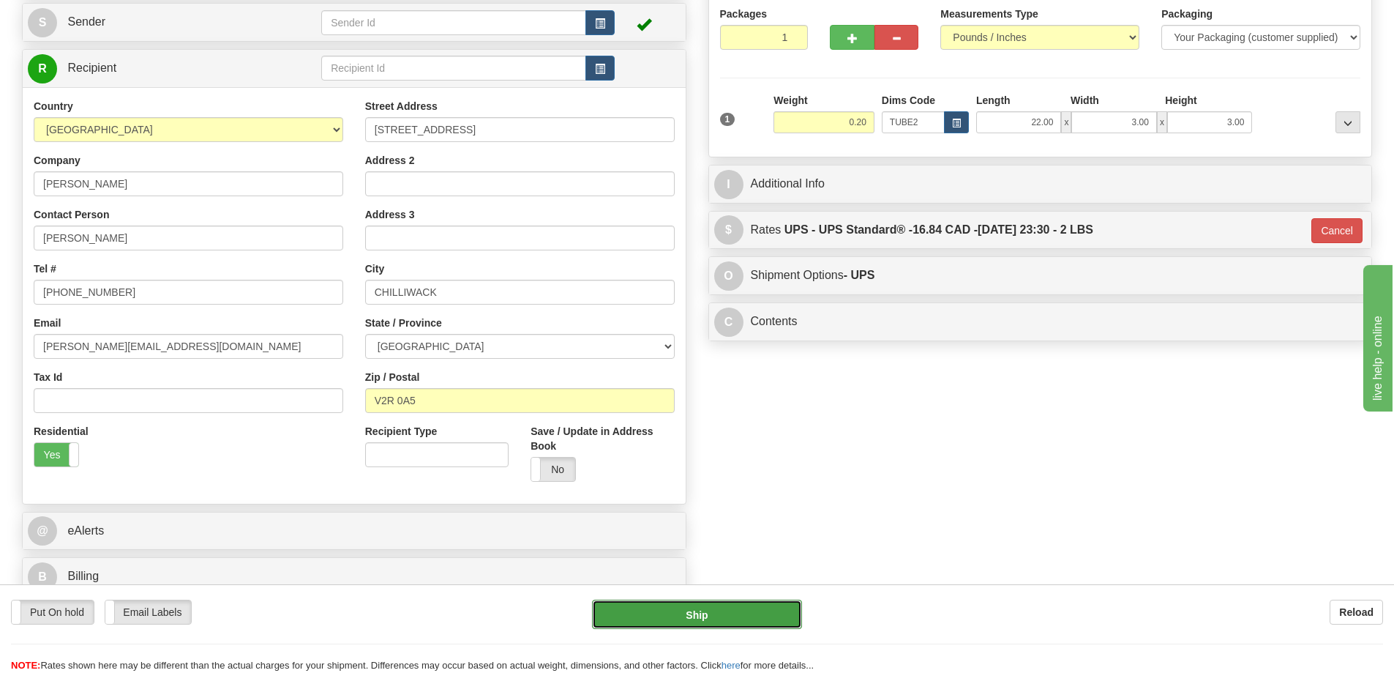
click at [774, 612] on button "Ship" at bounding box center [697, 613] width 210 height 29
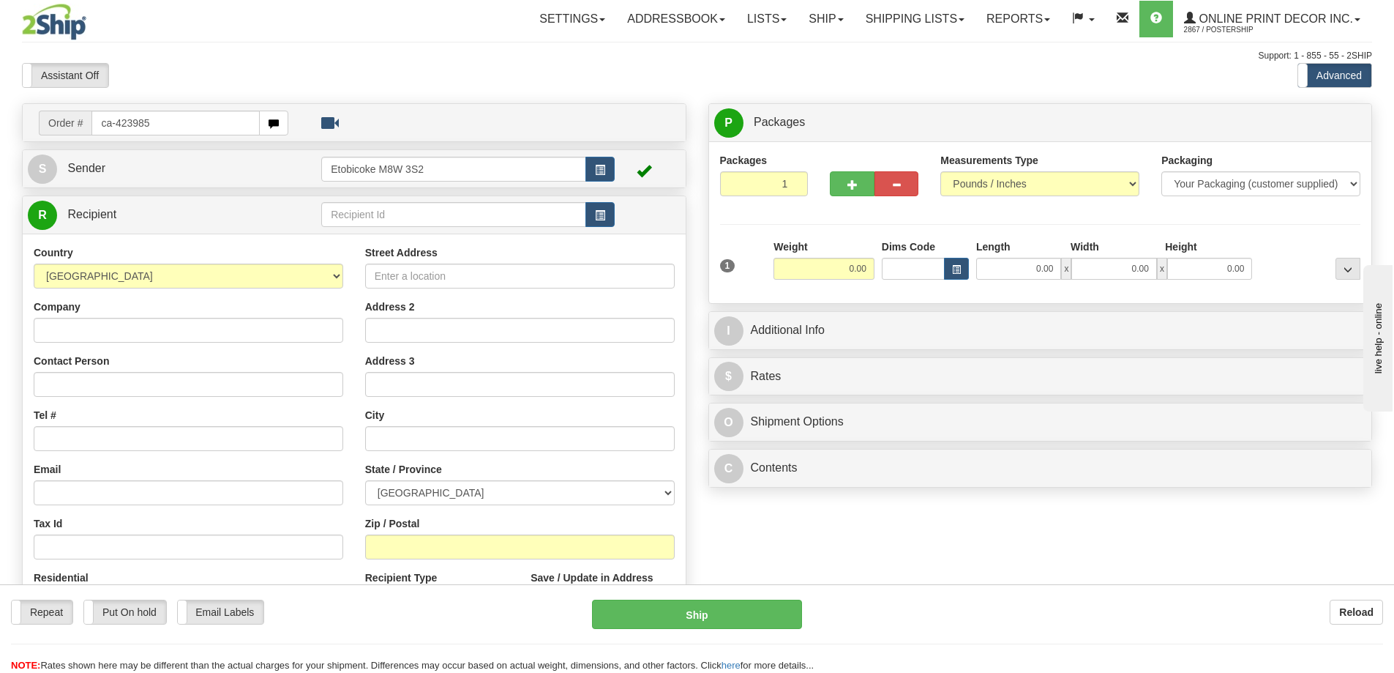
type input "ca-423985"
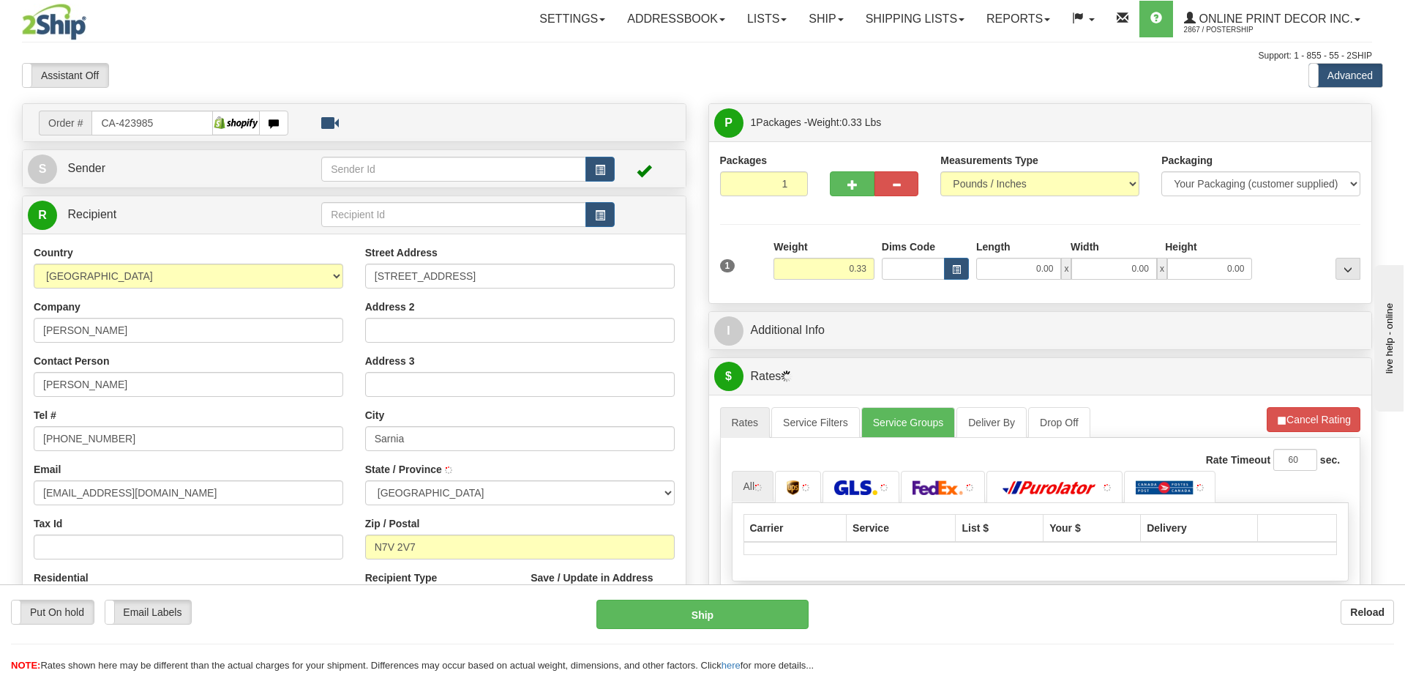
type input "SARNIA"
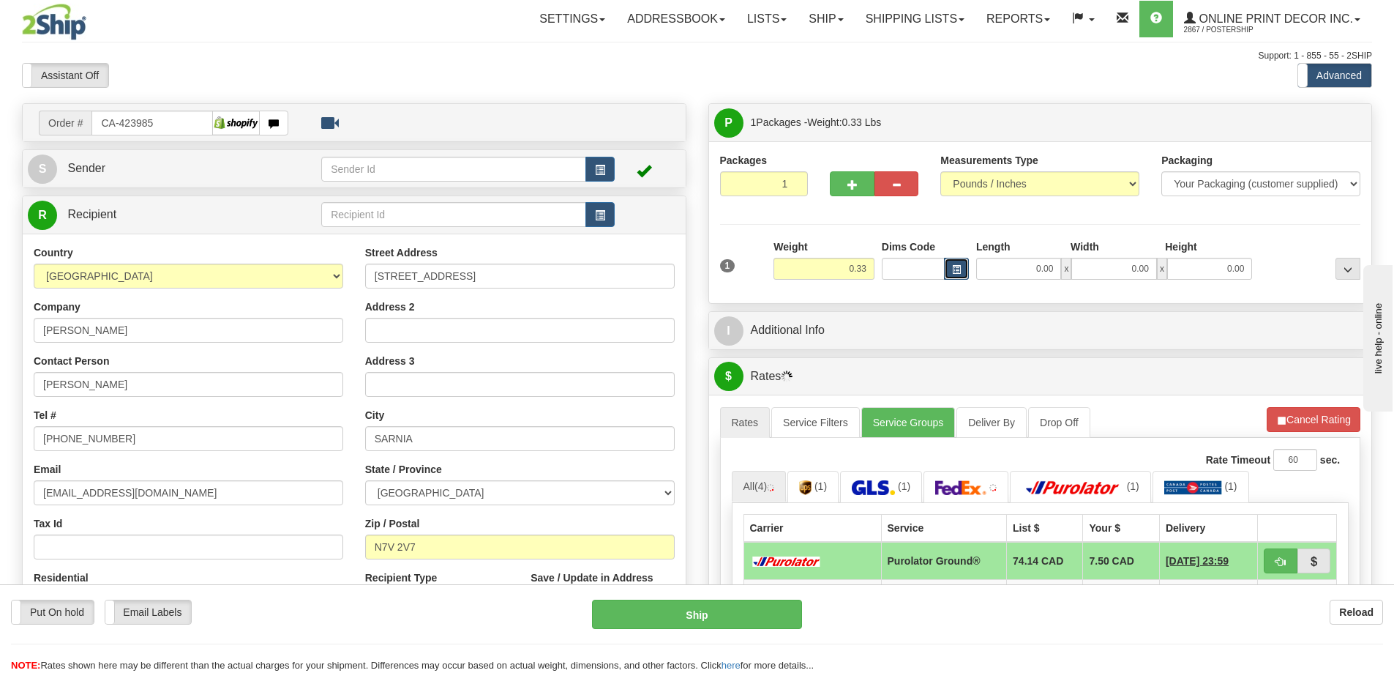
click at [960, 258] on button "button" at bounding box center [956, 269] width 25 height 22
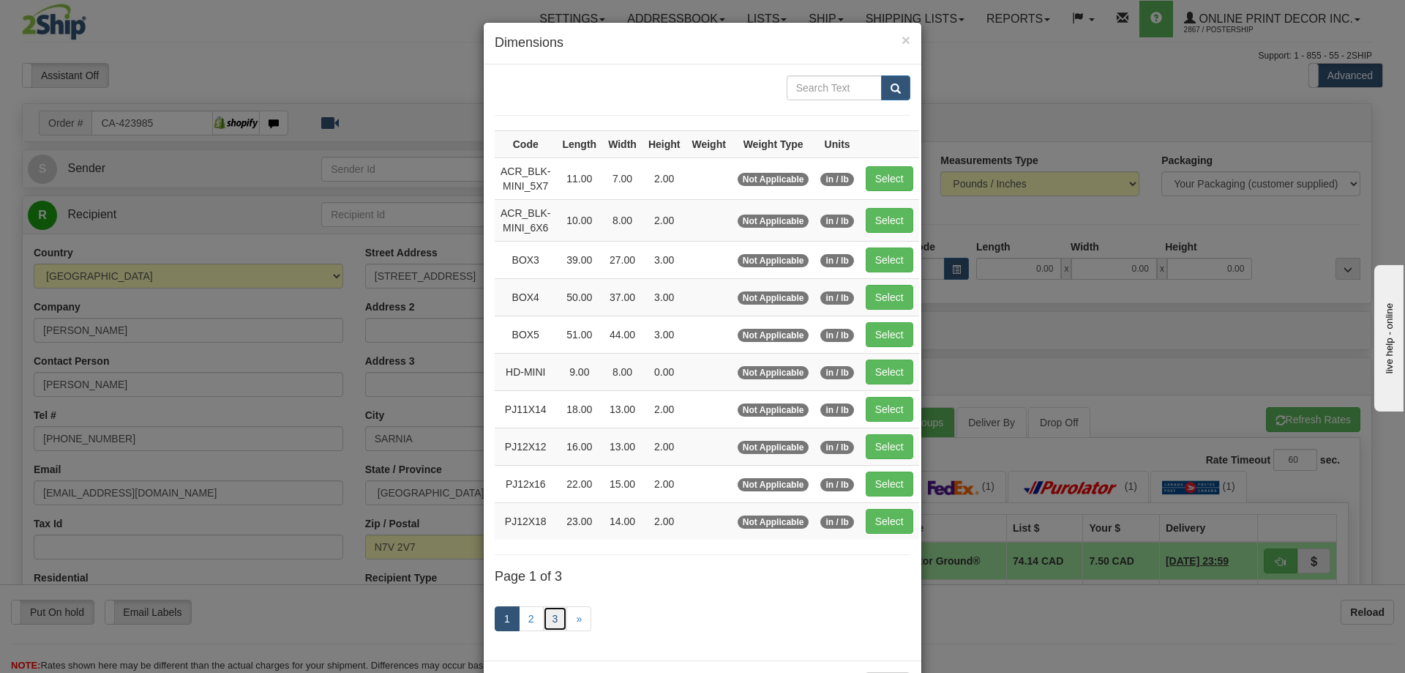
click at [548, 611] on link "3" at bounding box center [555, 618] width 25 height 25
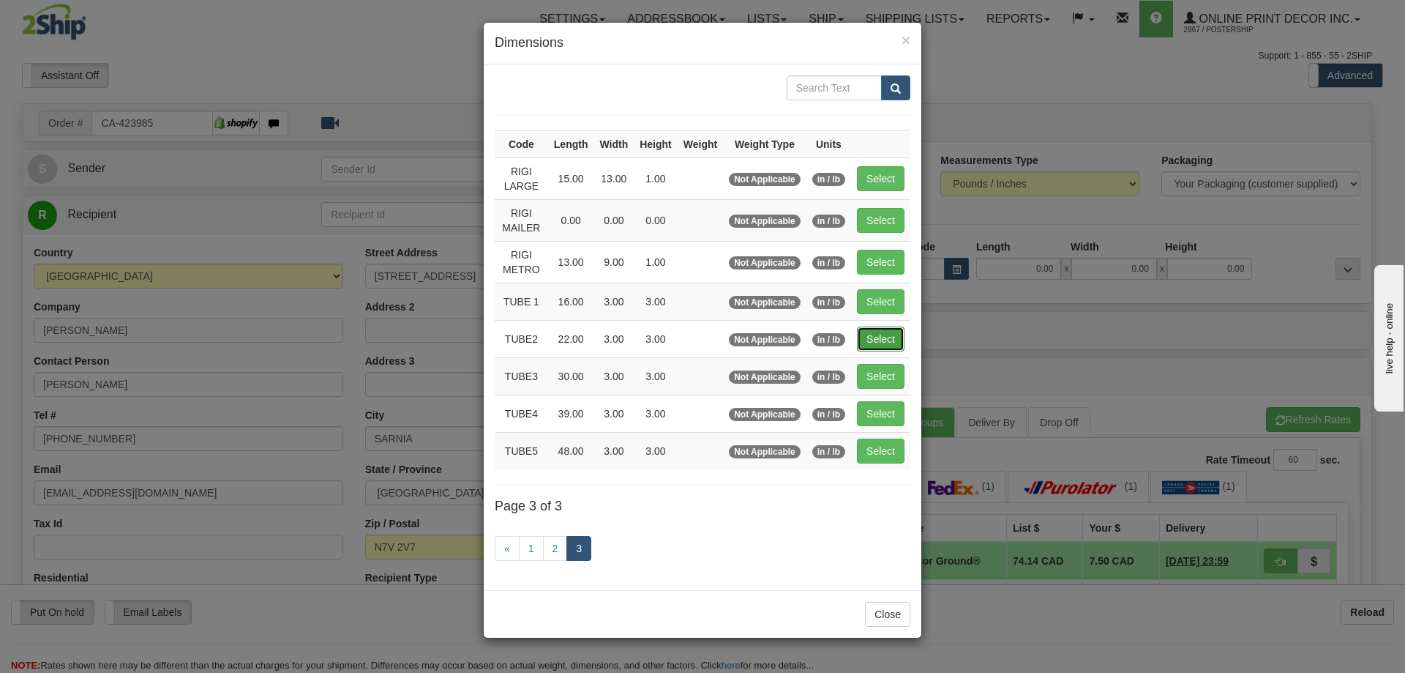
click at [884, 329] on button "Select" at bounding box center [881, 338] width 48 height 25
type input "TUBE2"
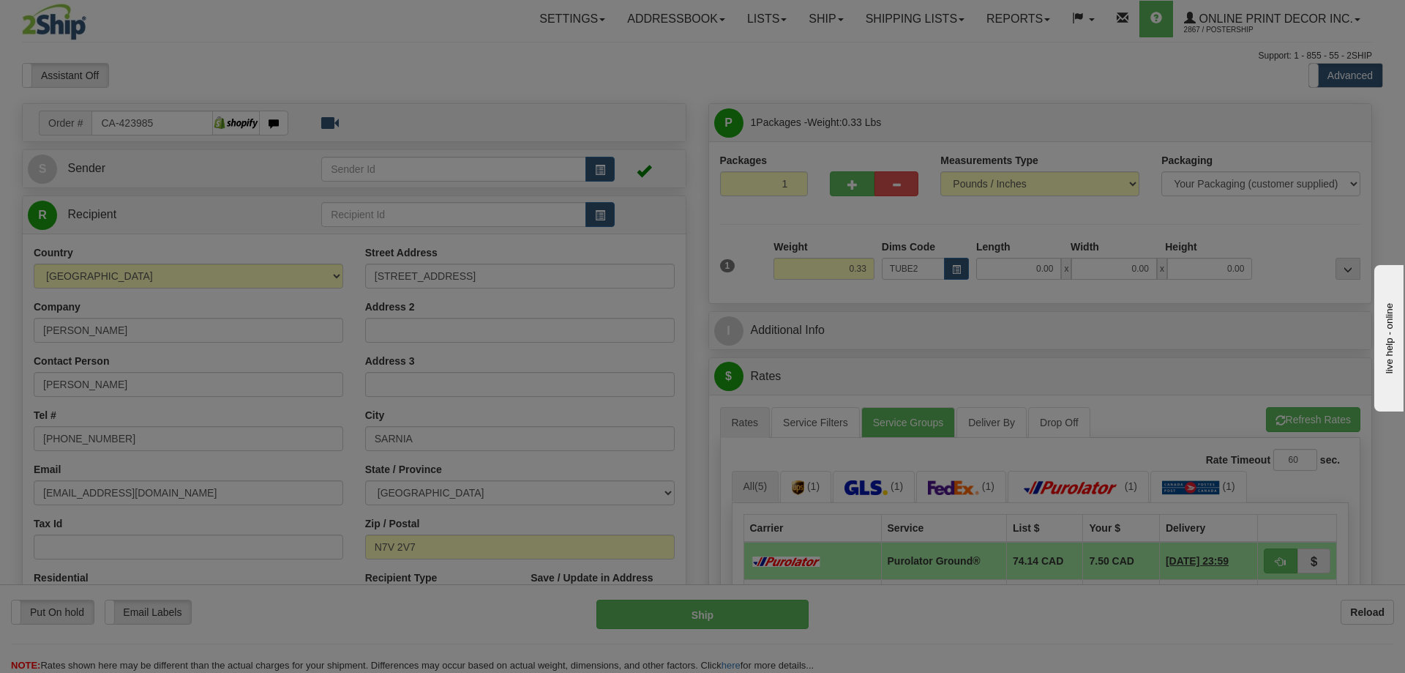
type input "22.00"
type input "3.00"
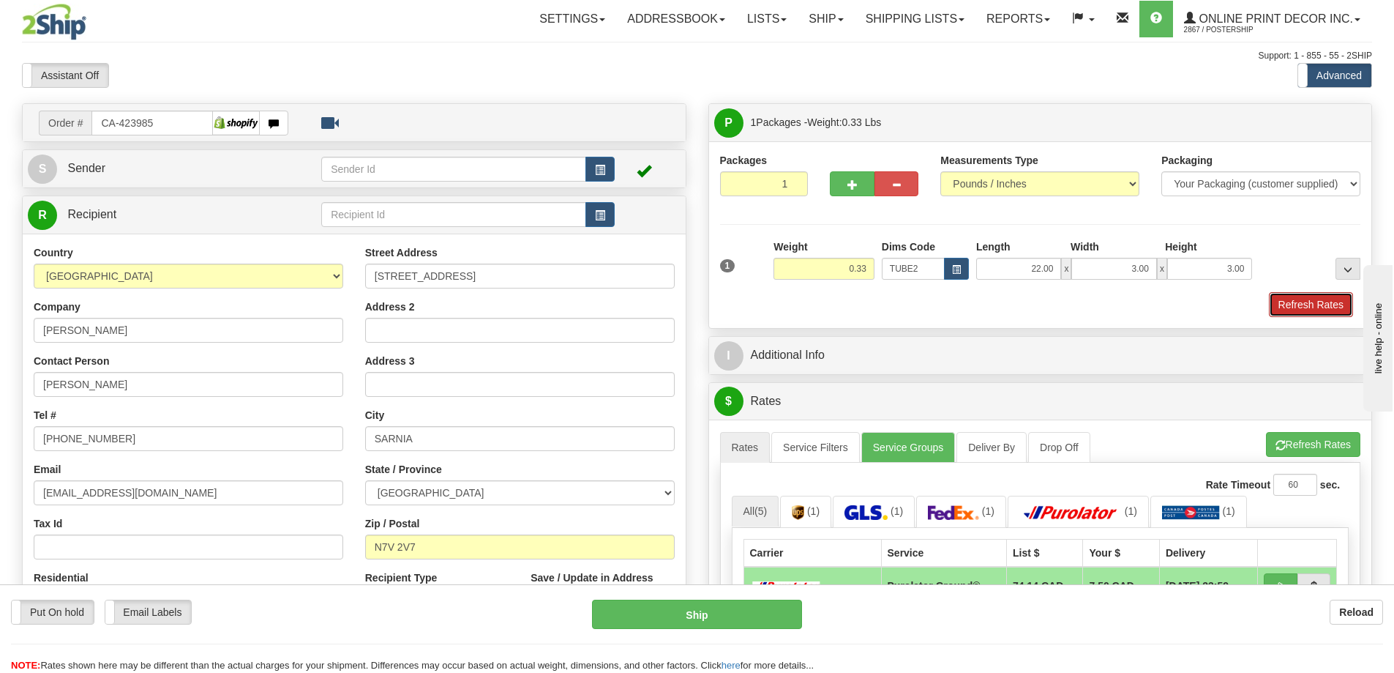
click at [1301, 299] on button "Refresh Rates" at bounding box center [1311, 304] width 84 height 25
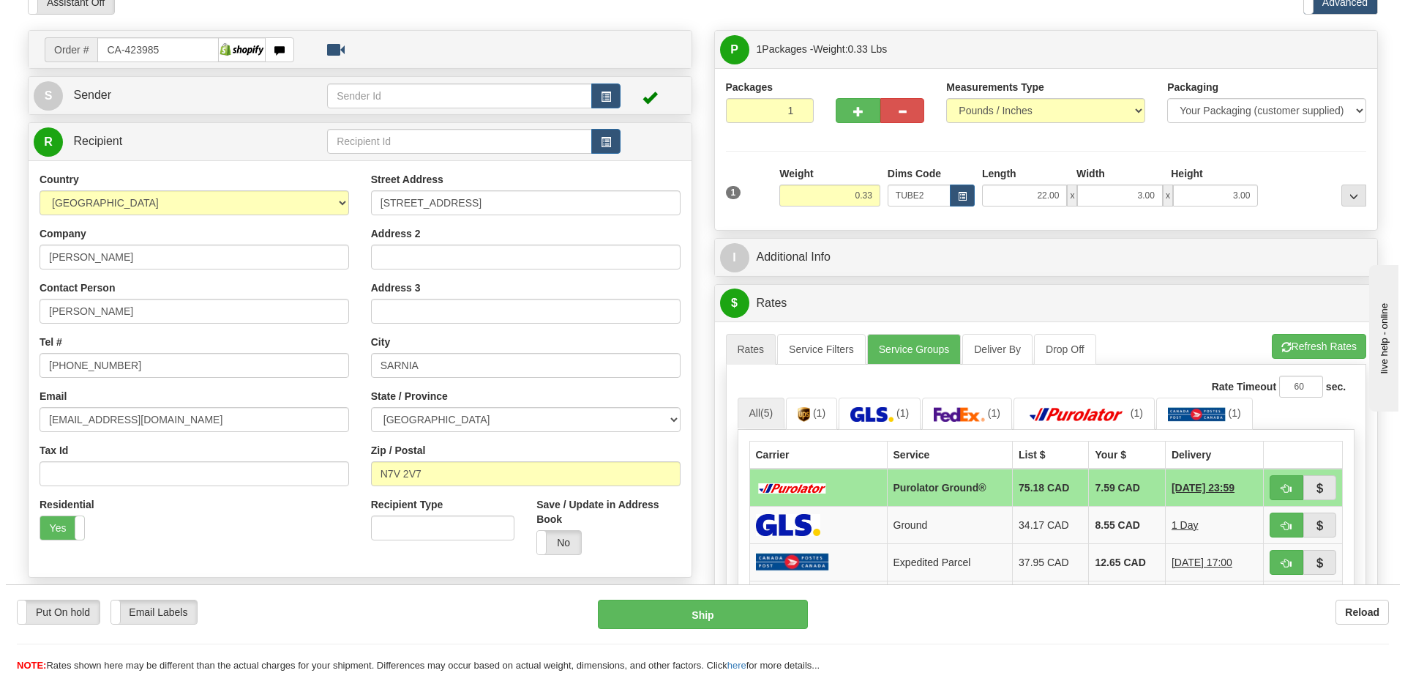
scroll to position [220, 0]
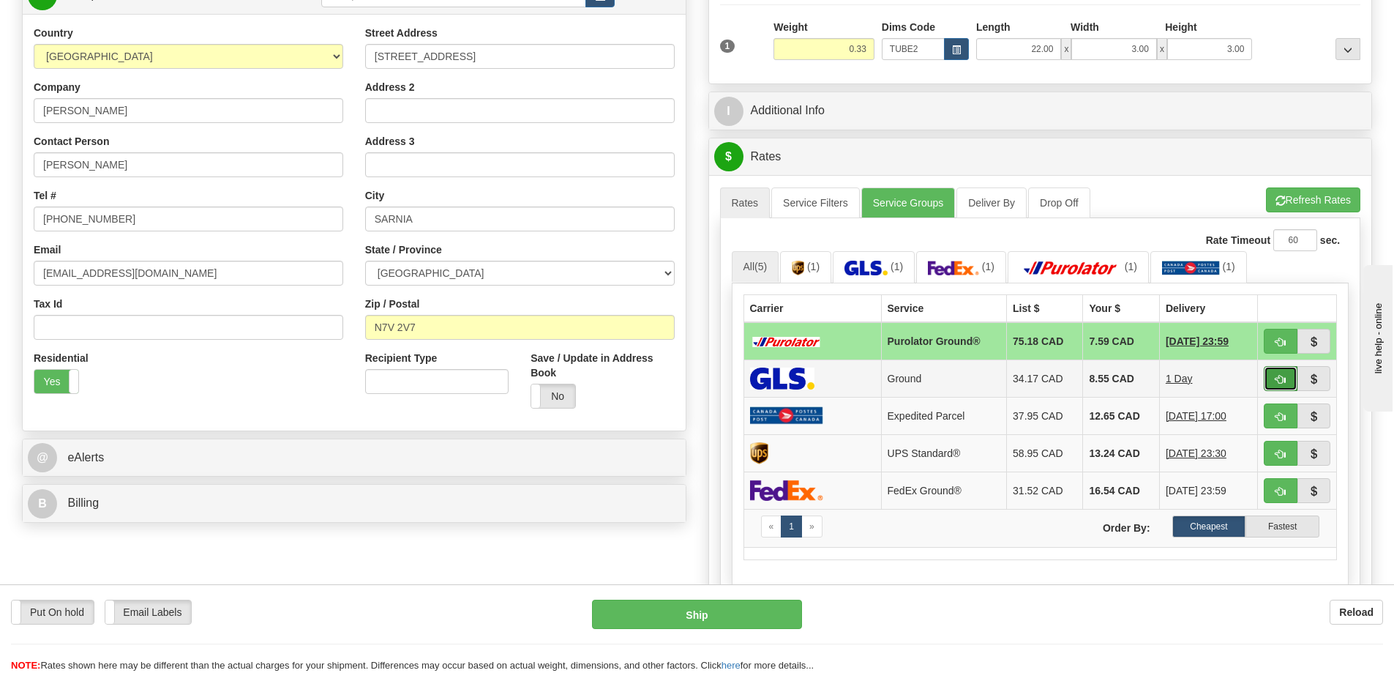
click at [1279, 375] on button "button" at bounding box center [1281, 378] width 34 height 25
type input "1"
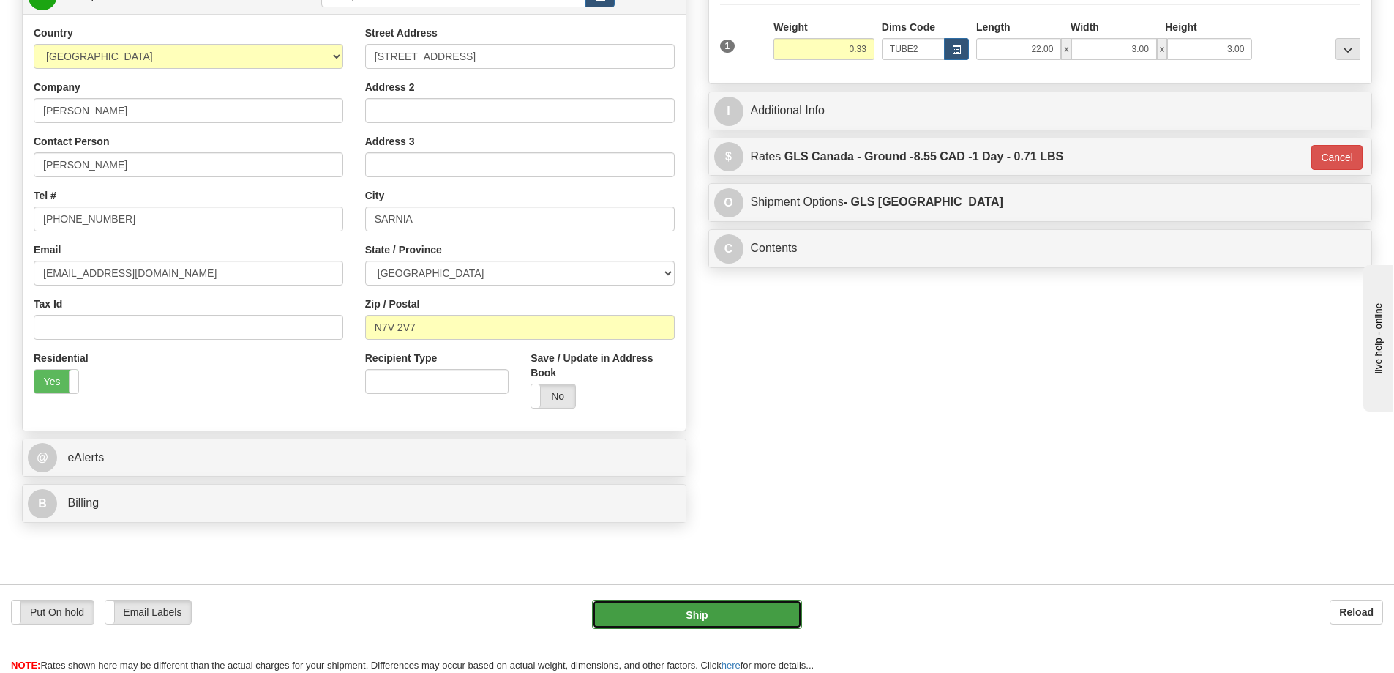
click at [728, 614] on button "Ship" at bounding box center [697, 613] width 210 height 29
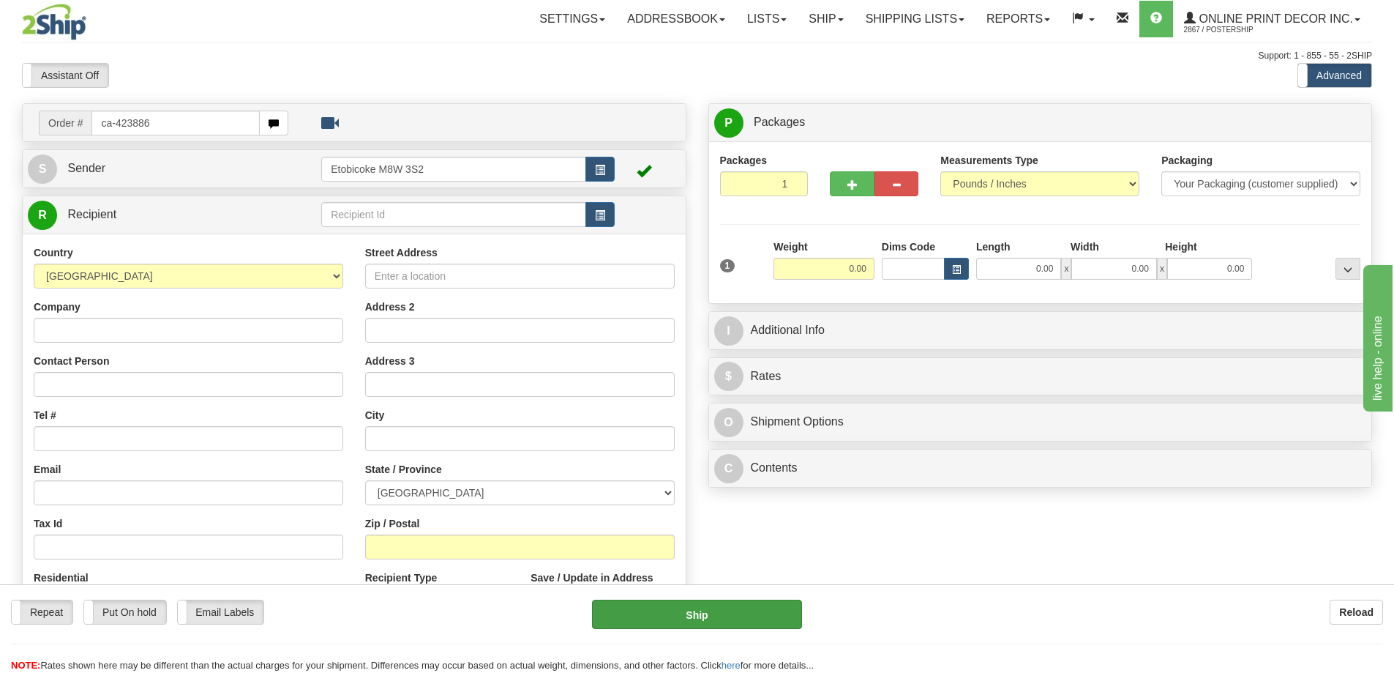
type input "ca-423886"
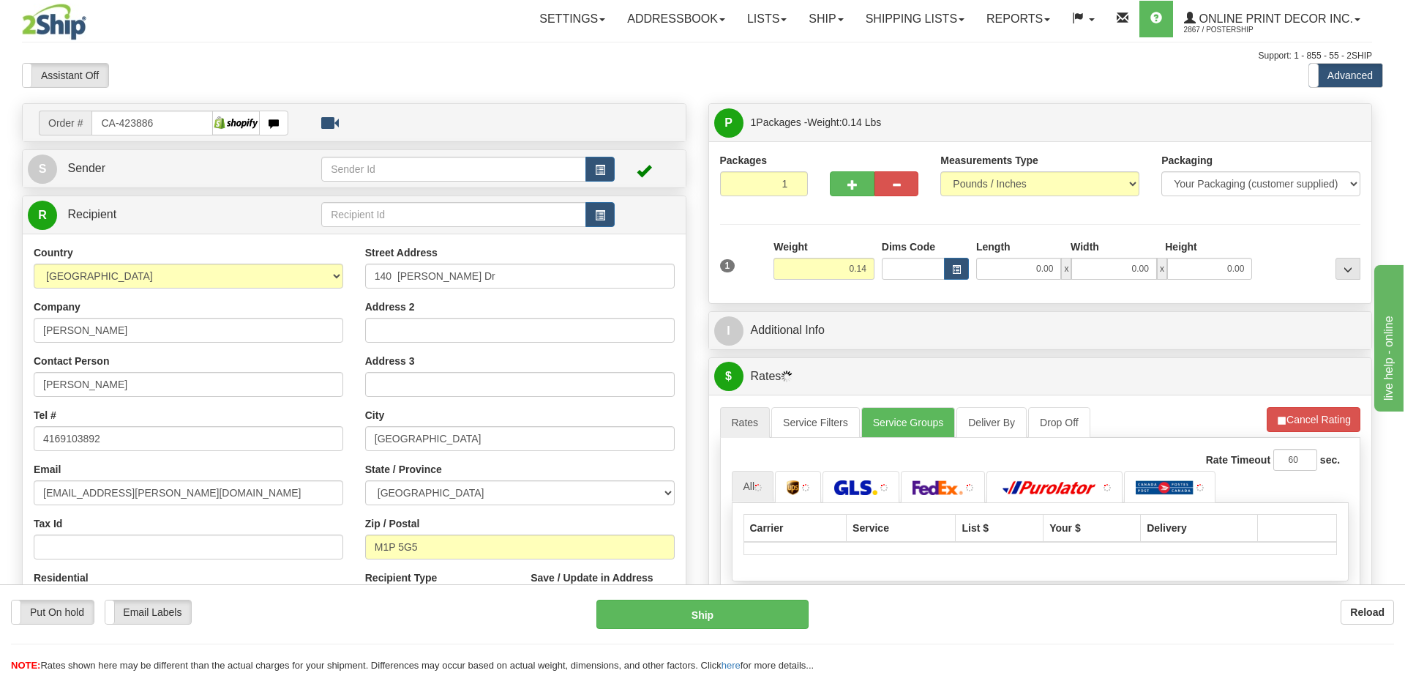
type input "[GEOGRAPHIC_DATA]"
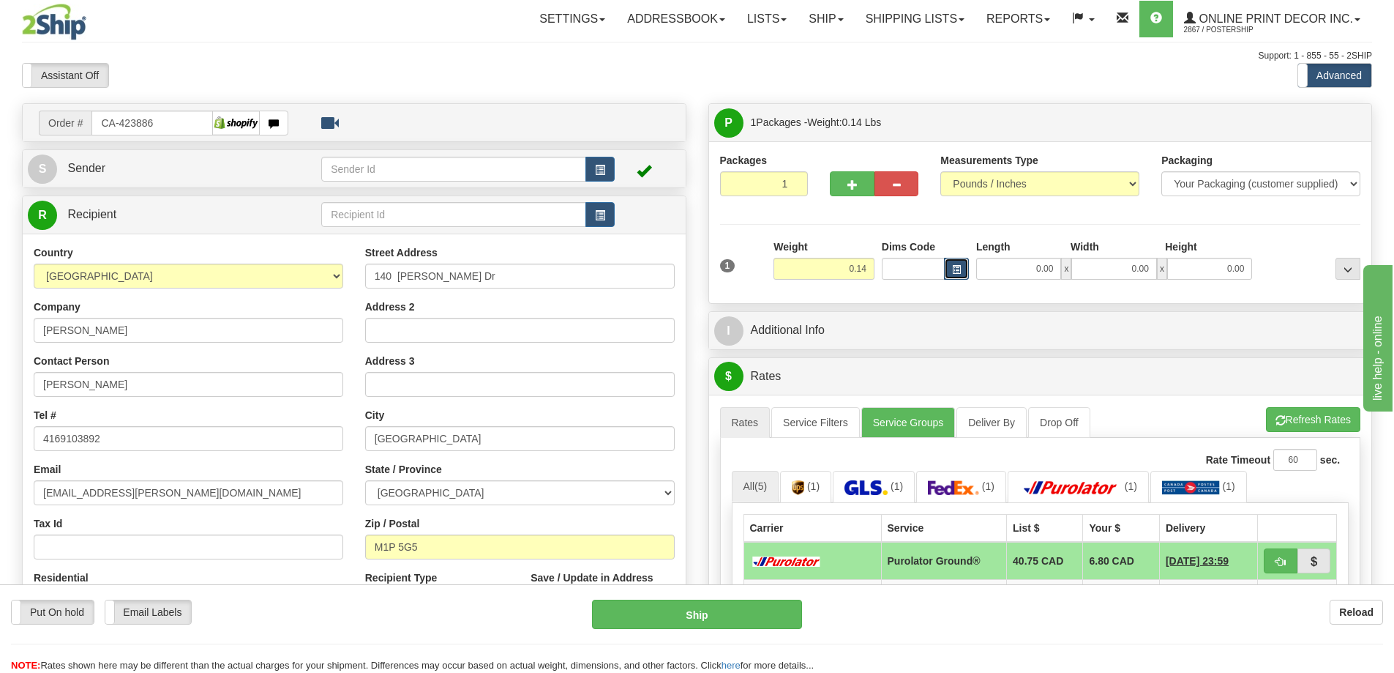
click at [955, 266] on span "button" at bounding box center [956, 270] width 9 height 8
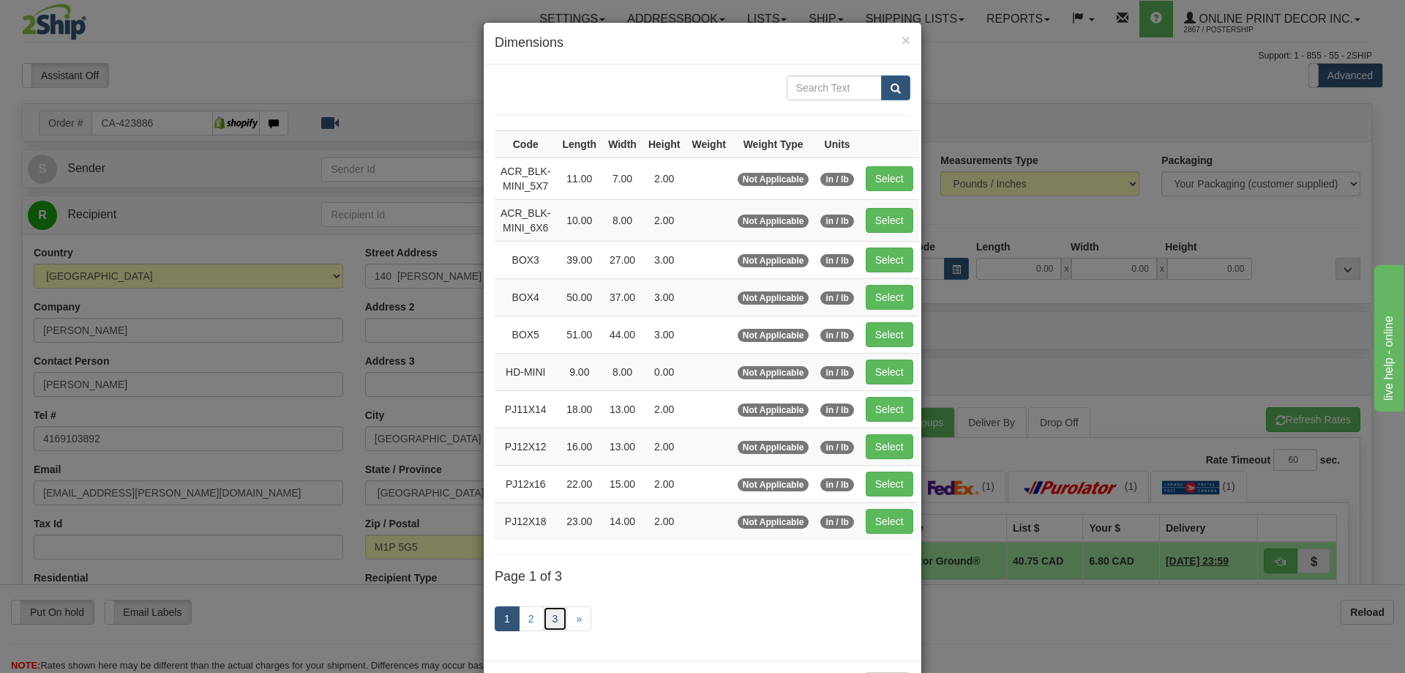
click at [550, 613] on link "3" at bounding box center [555, 618] width 25 height 25
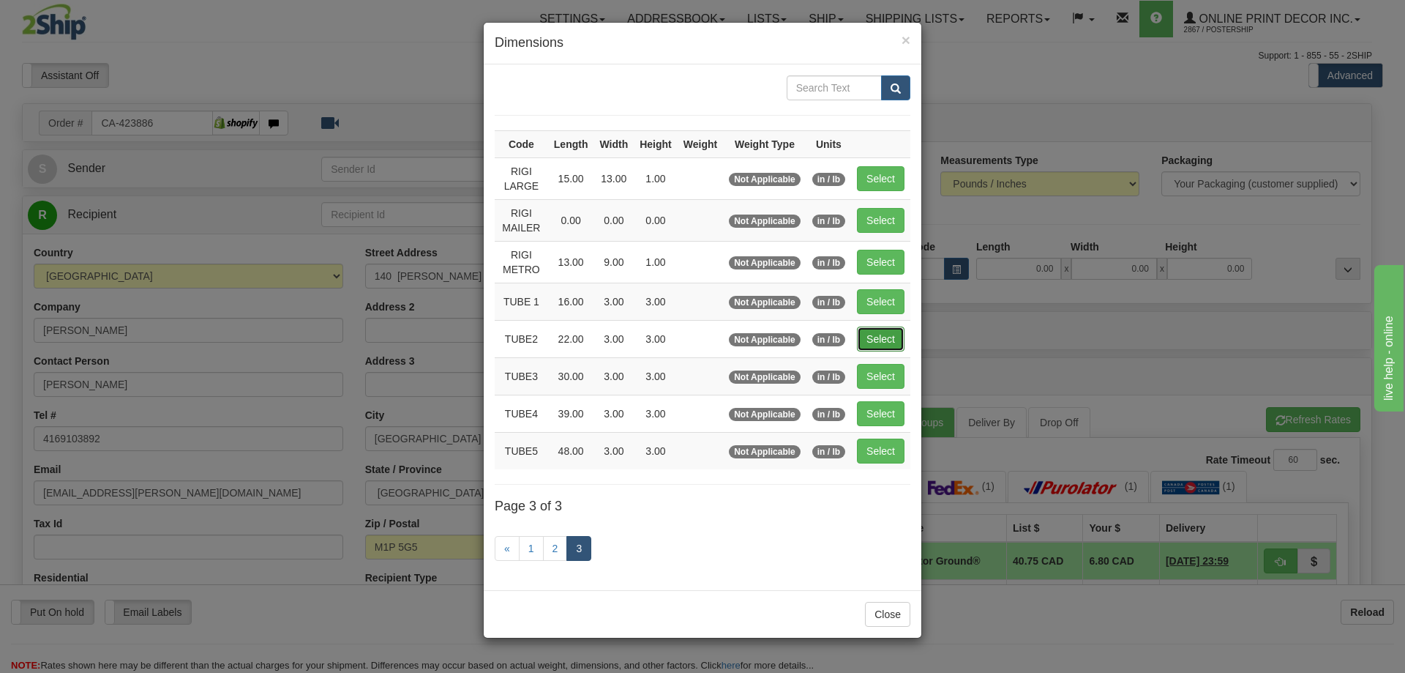
click at [885, 328] on button "Select" at bounding box center [881, 338] width 48 height 25
type input "TUBE2"
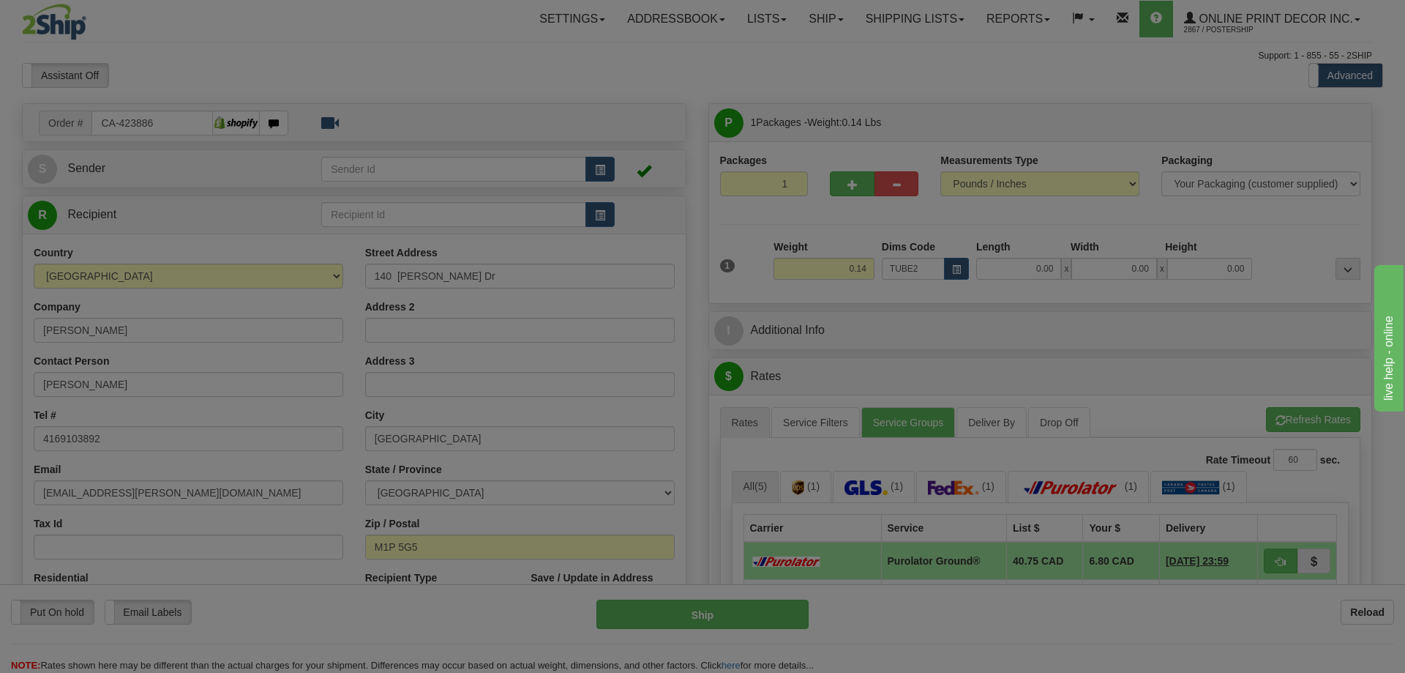
type input "22.00"
type input "3.00"
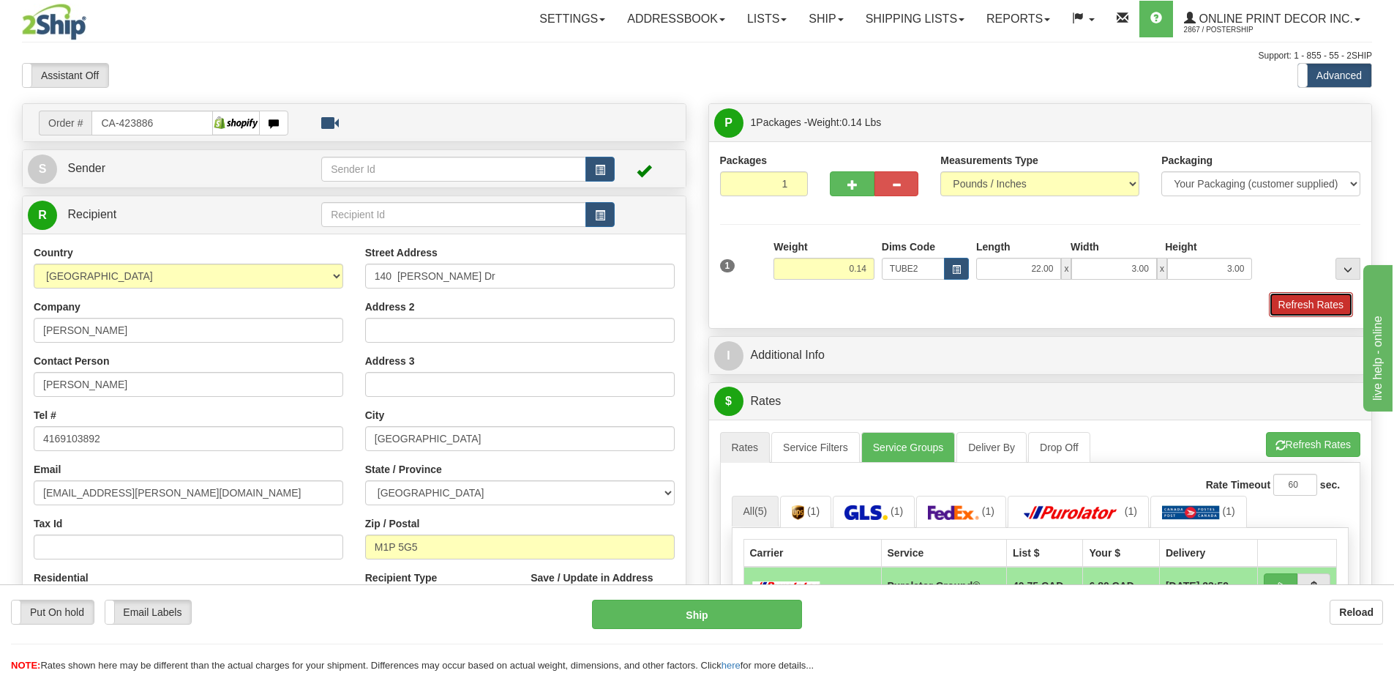
click at [1289, 304] on button "Refresh Rates" at bounding box center [1311, 304] width 84 height 25
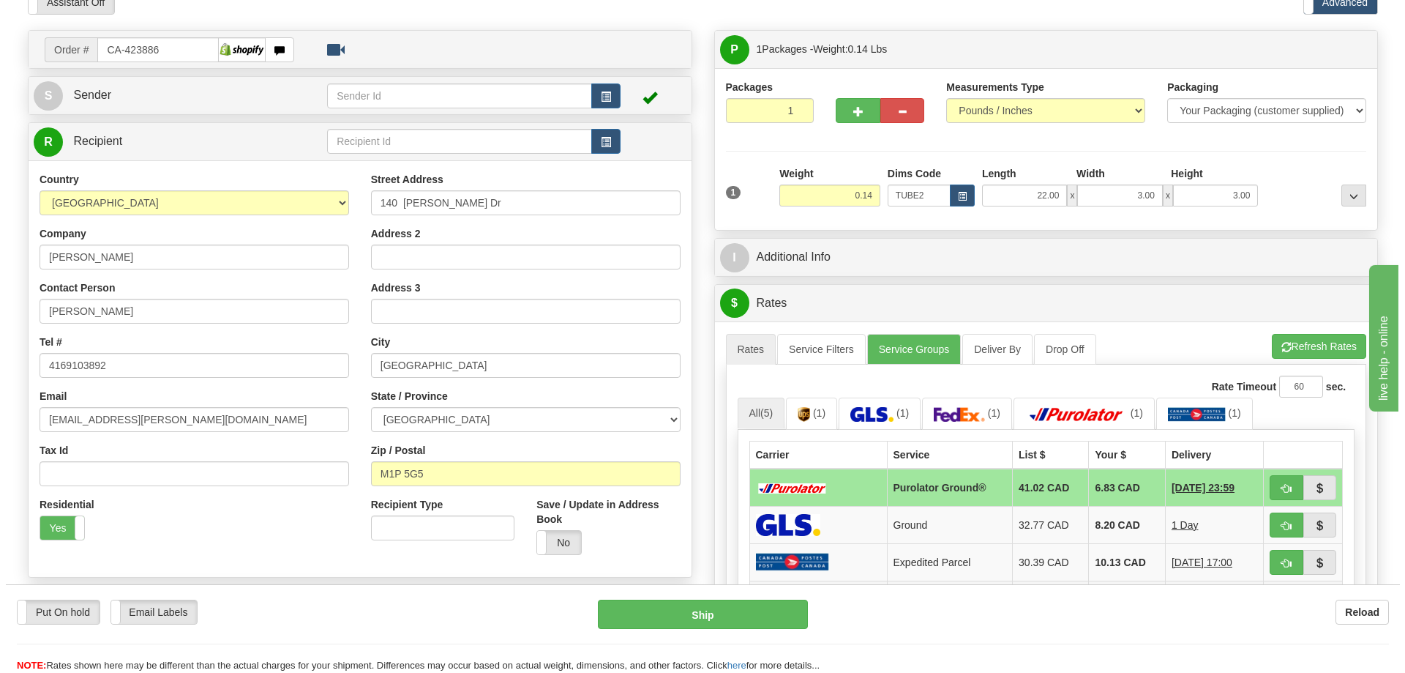
scroll to position [146, 0]
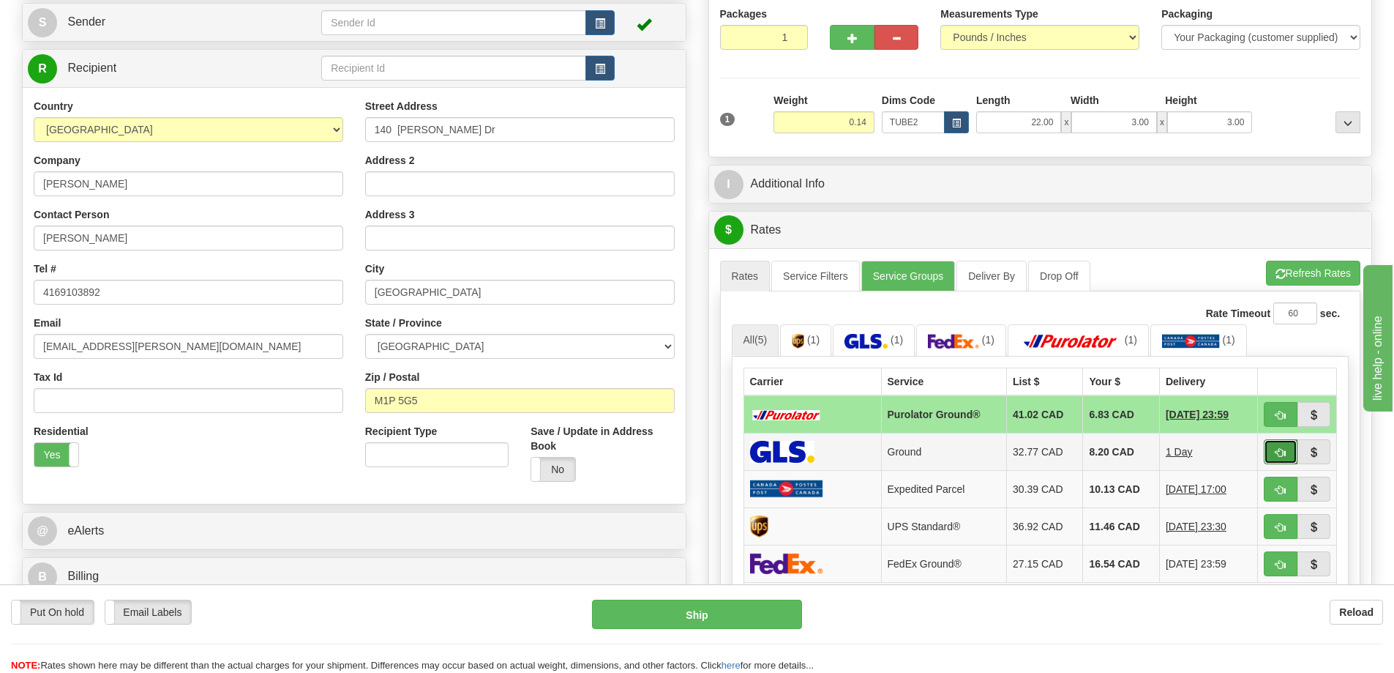
click at [1283, 452] on span "button" at bounding box center [1281, 453] width 10 height 10
type input "1"
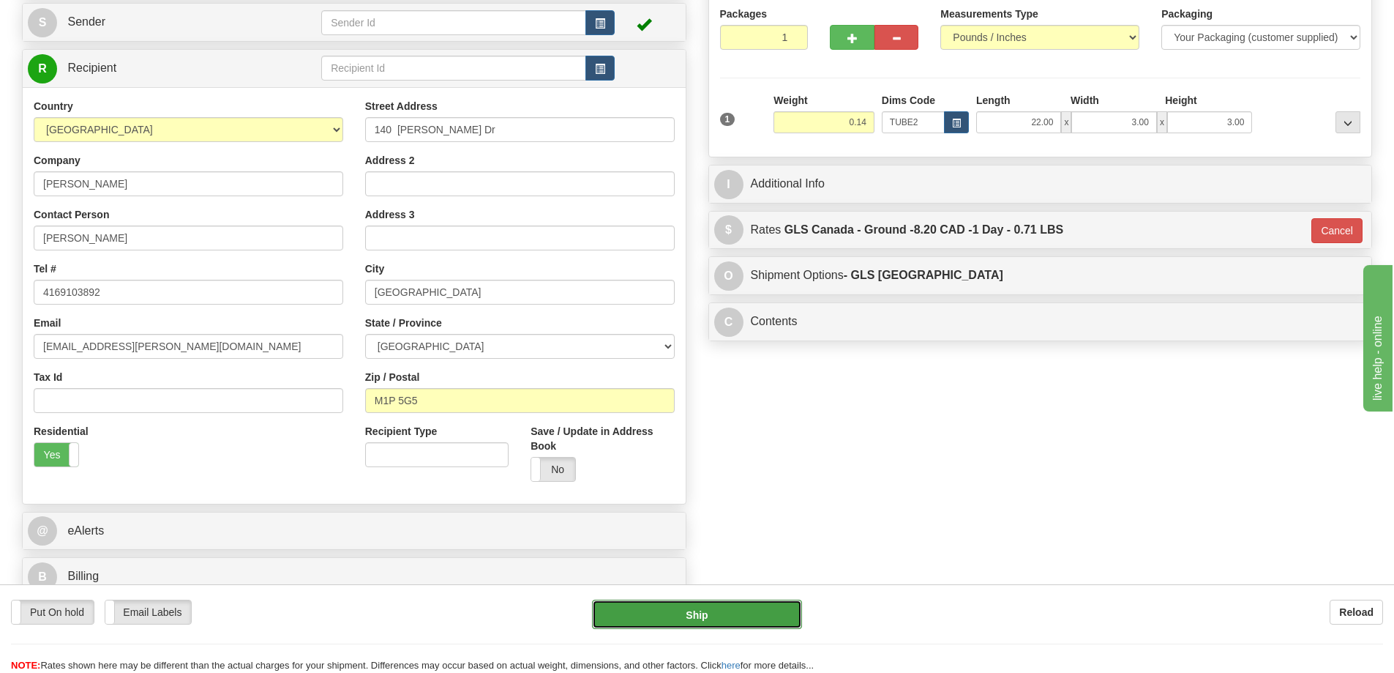
click at [764, 613] on button "Ship" at bounding box center [697, 613] width 210 height 29
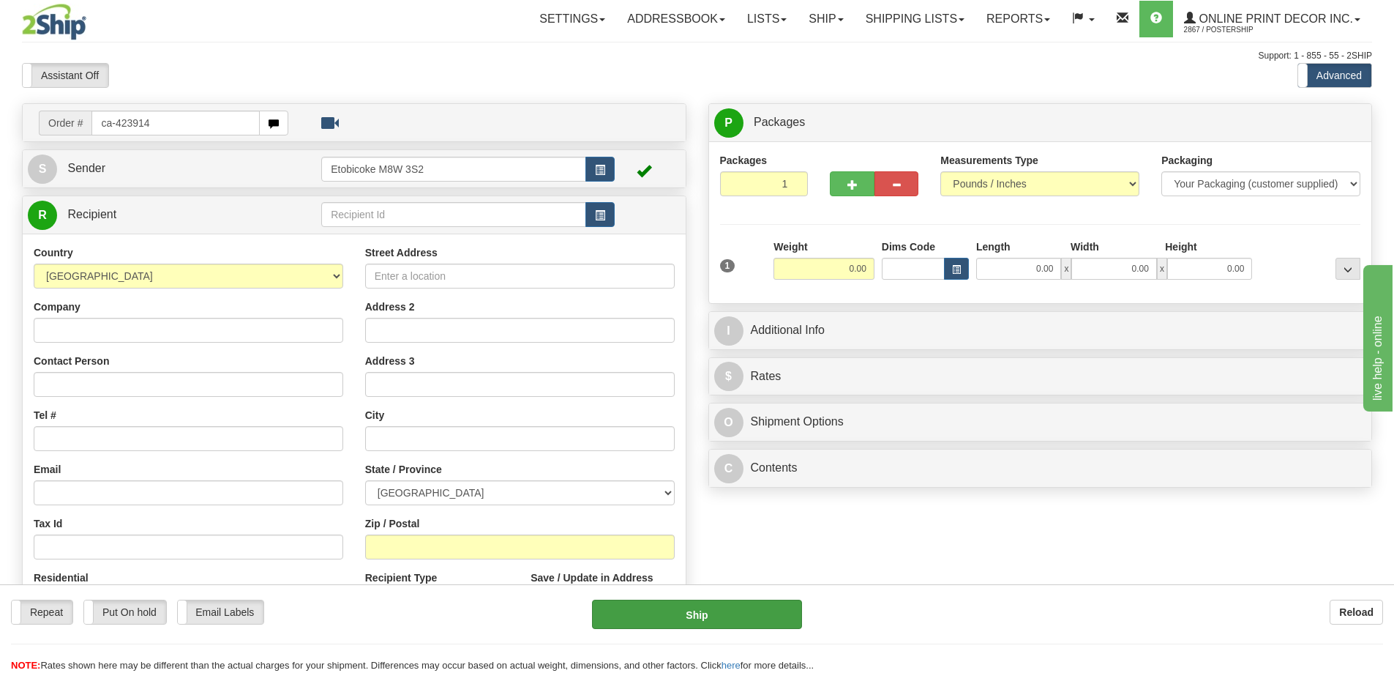
type input "ca-423914"
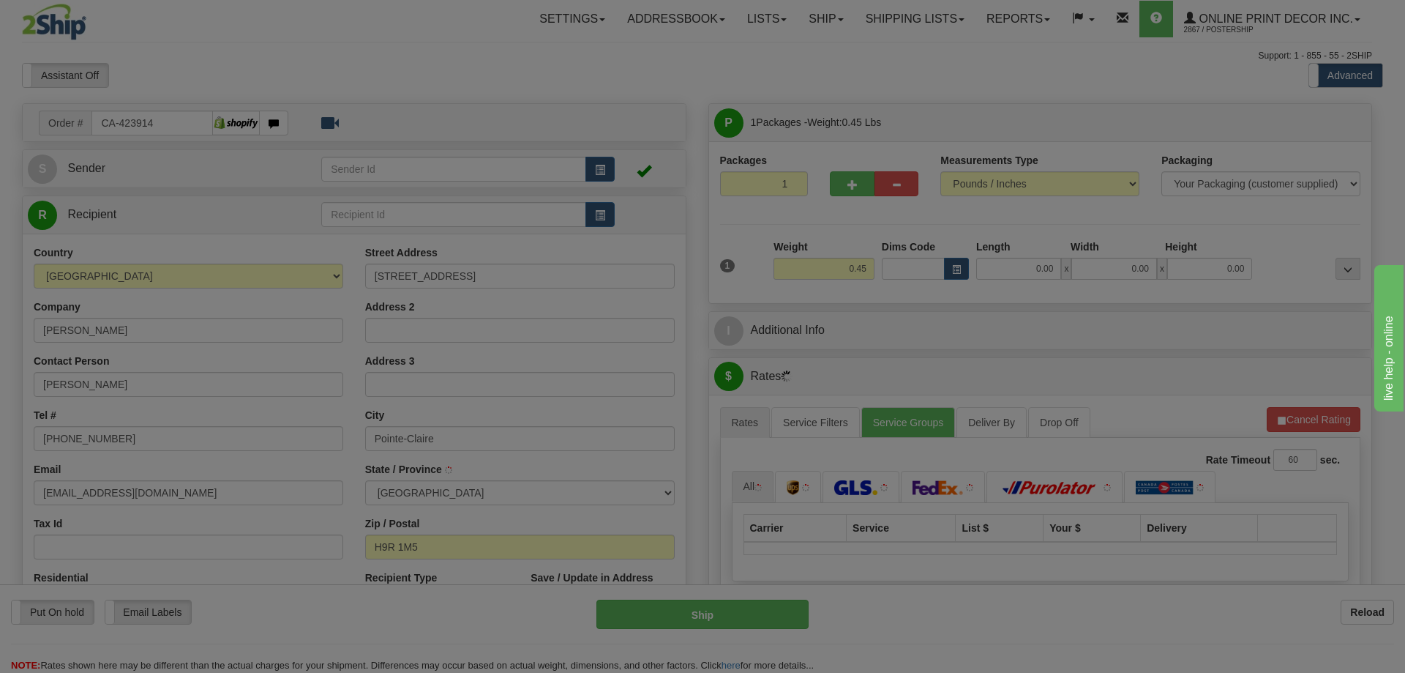
type input "POINTE-CLAIRE"
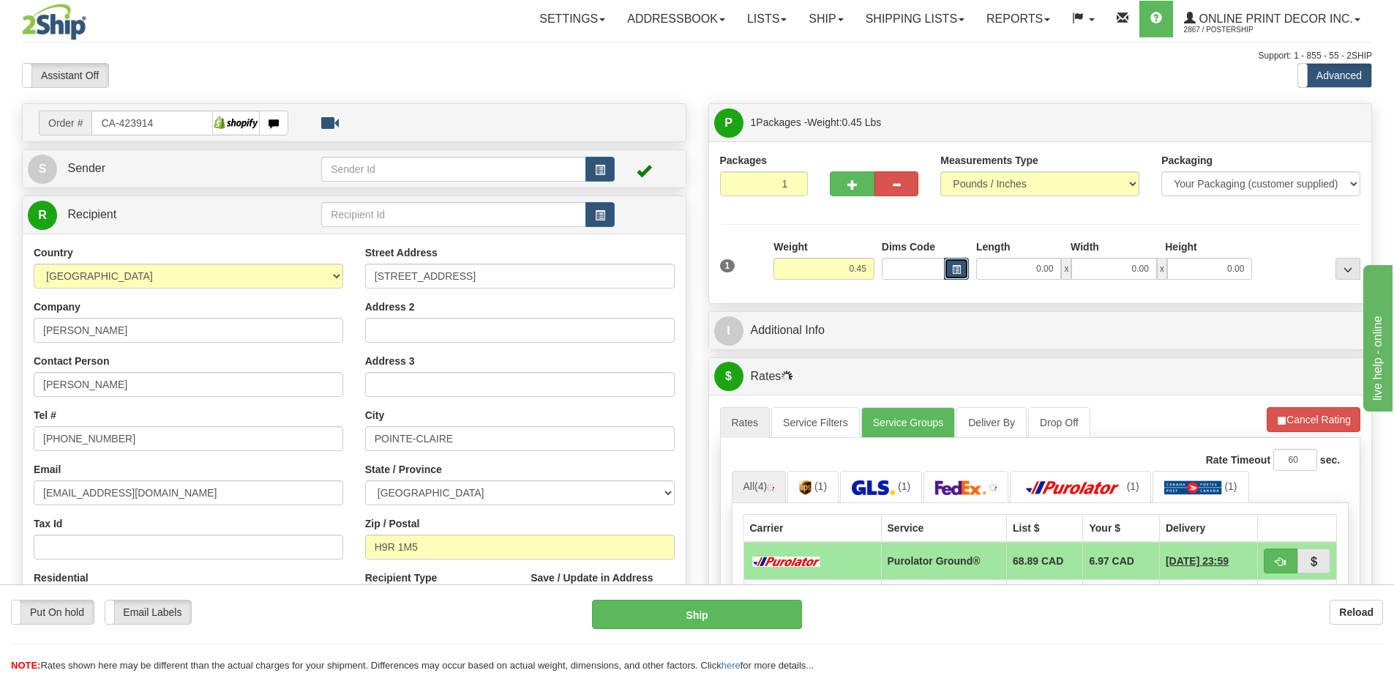
click at [959, 267] on span "button" at bounding box center [956, 270] width 9 height 8
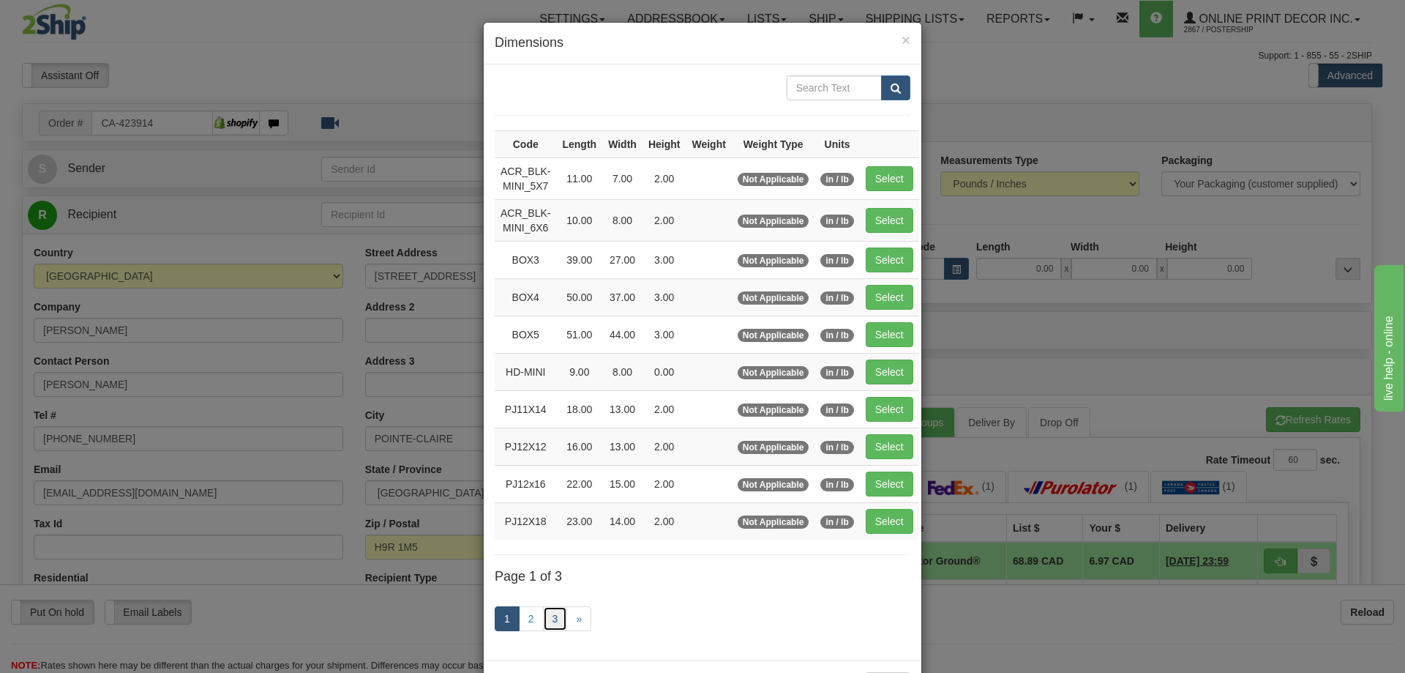
click at [545, 612] on link "3" at bounding box center [555, 618] width 25 height 25
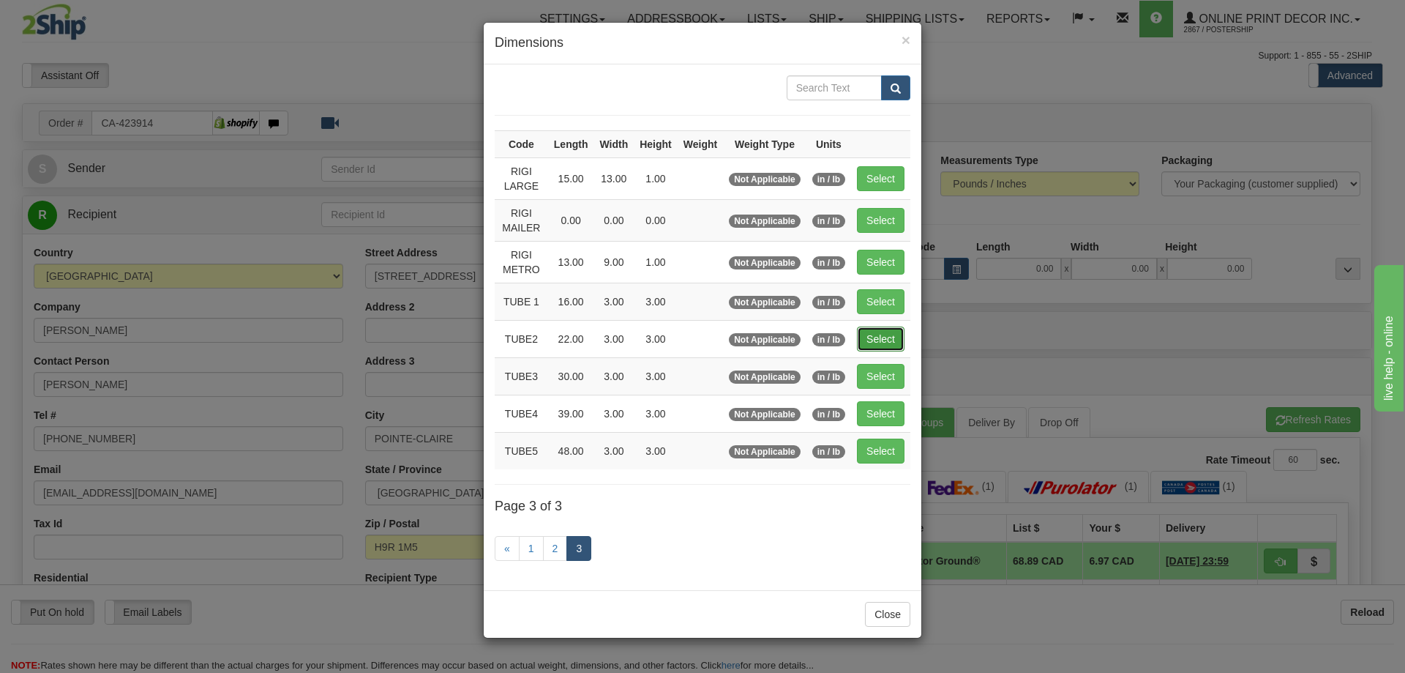
click at [883, 330] on button "Select" at bounding box center [881, 338] width 48 height 25
type input "TUBE2"
type input "22.00"
type input "3.00"
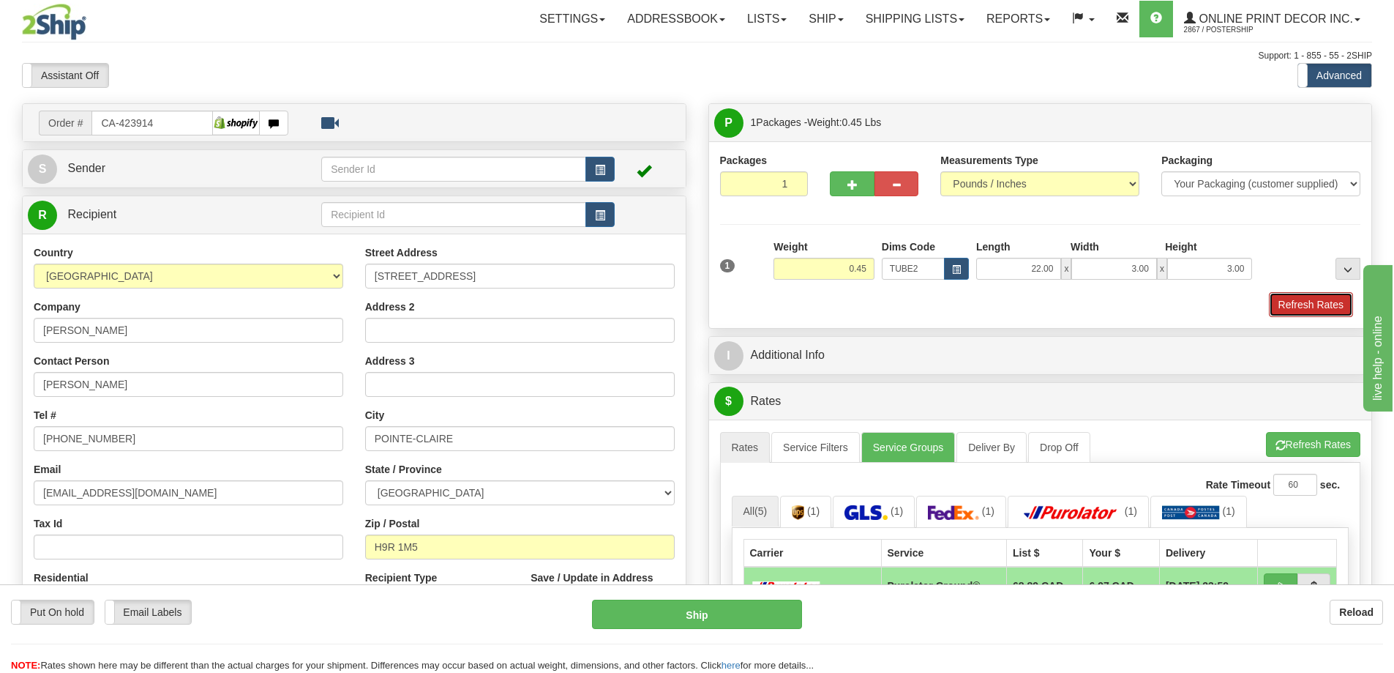
click at [1304, 308] on button "Refresh Rates" at bounding box center [1311, 304] width 84 height 25
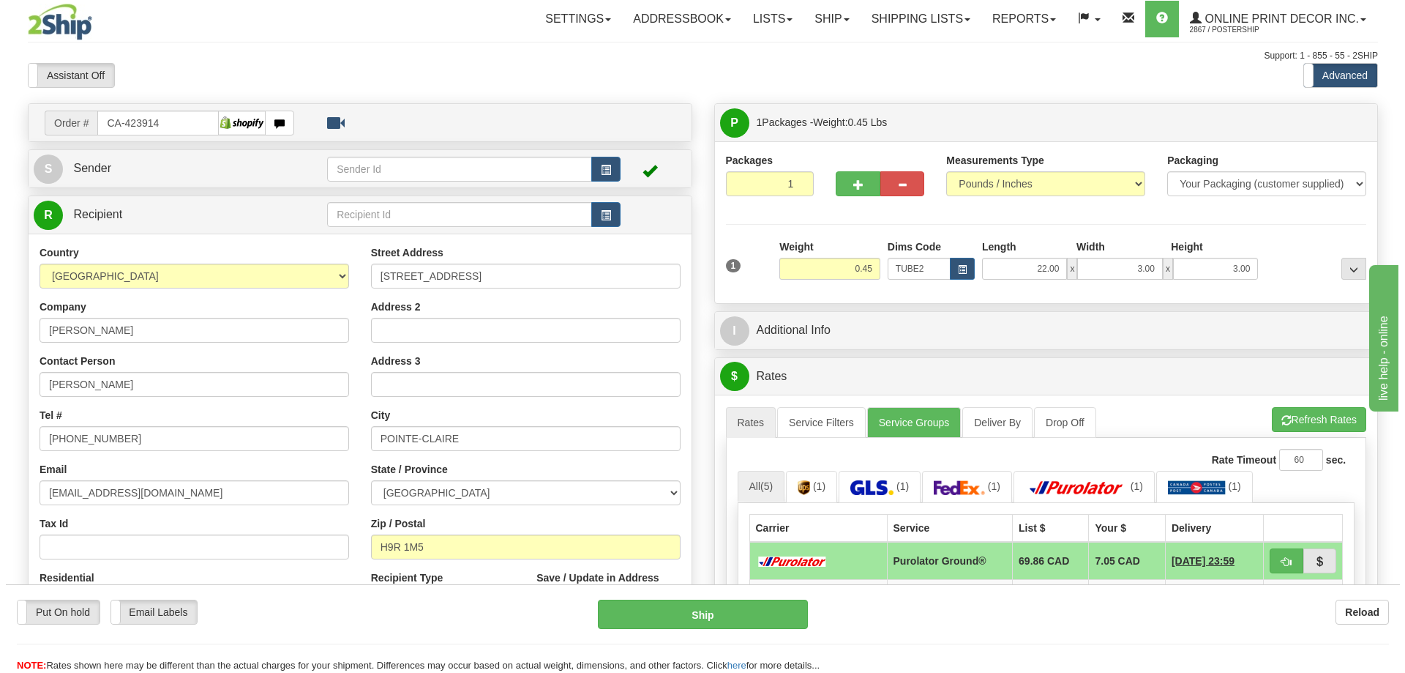
scroll to position [146, 0]
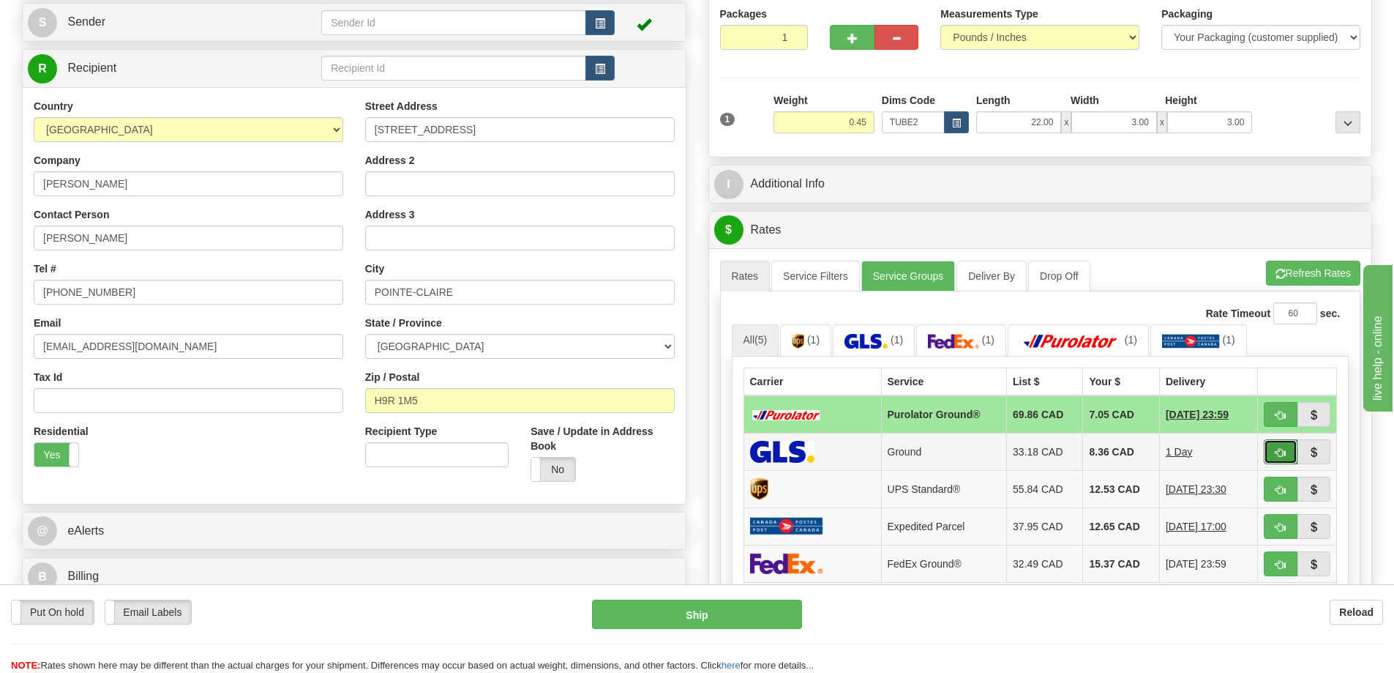
click at [1278, 442] on button "button" at bounding box center [1281, 451] width 34 height 25
type input "1"
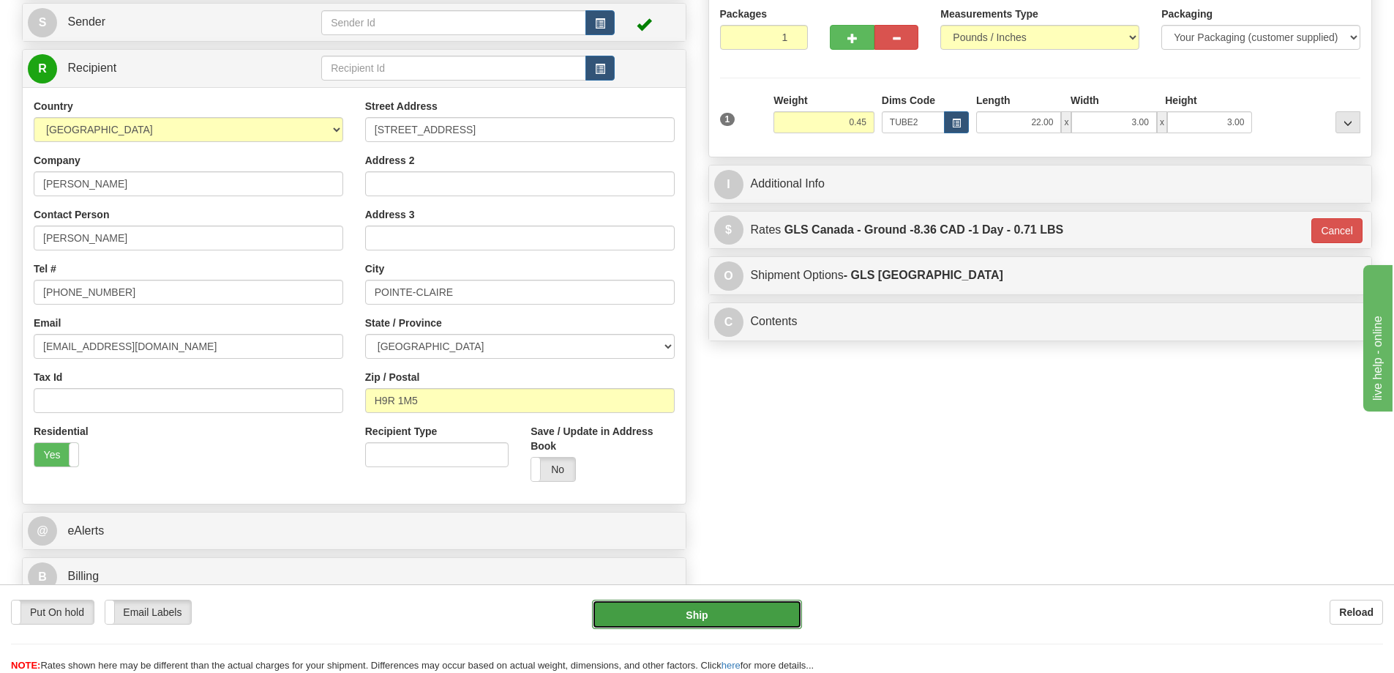
click at [706, 609] on button "Ship" at bounding box center [697, 613] width 210 height 29
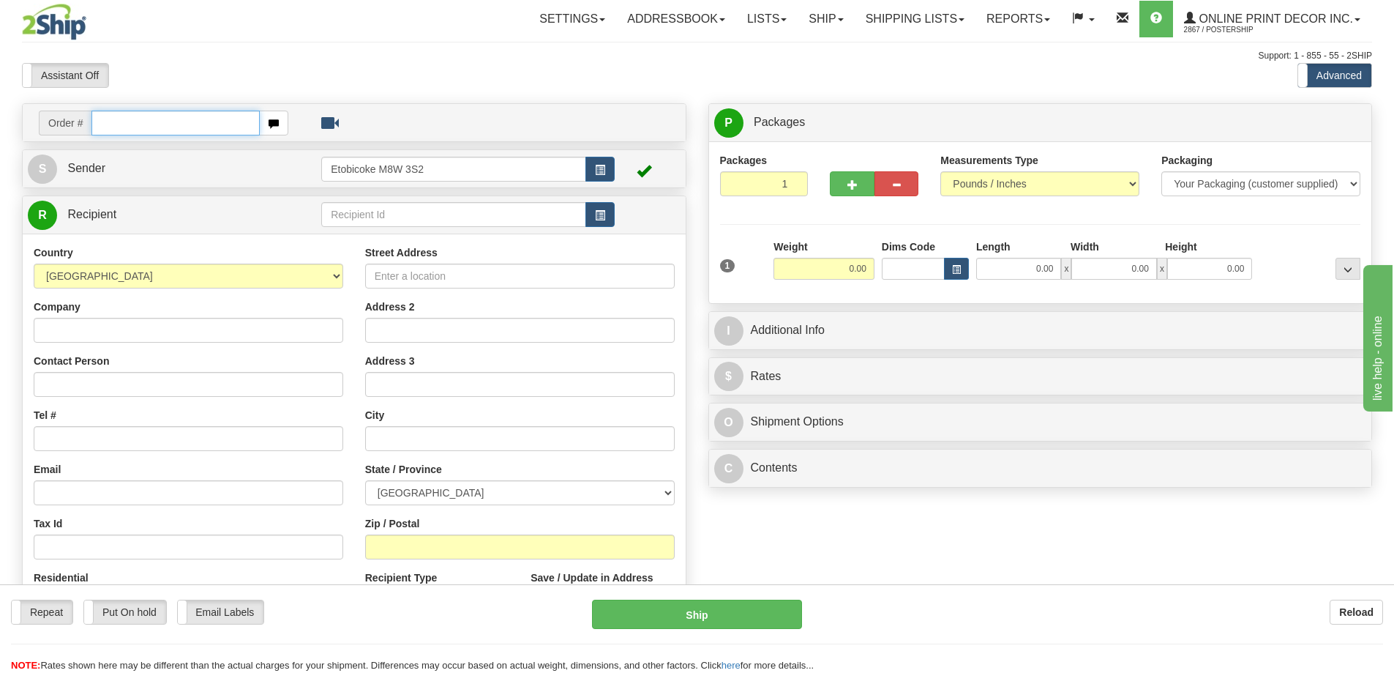
click at [156, 121] on input "text" at bounding box center [175, 123] width 168 height 25
type input "ca-423983"
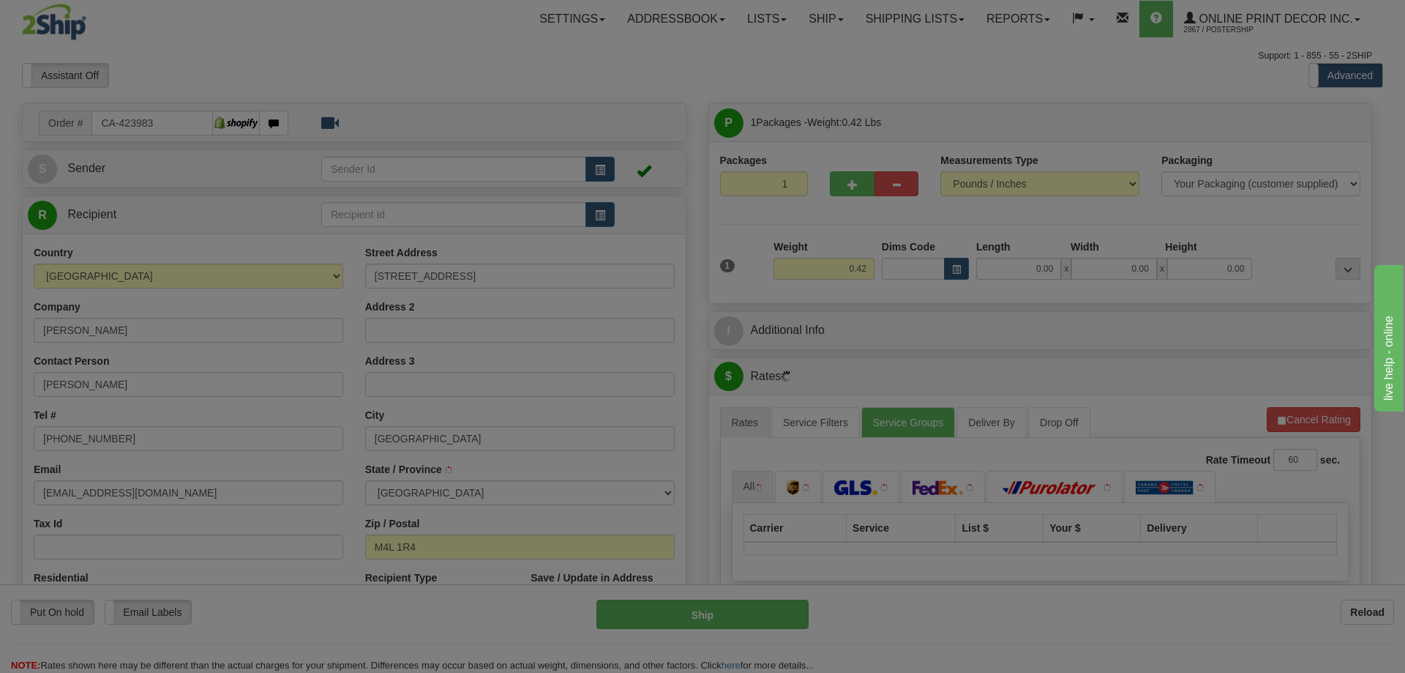
type input "TORONTO"
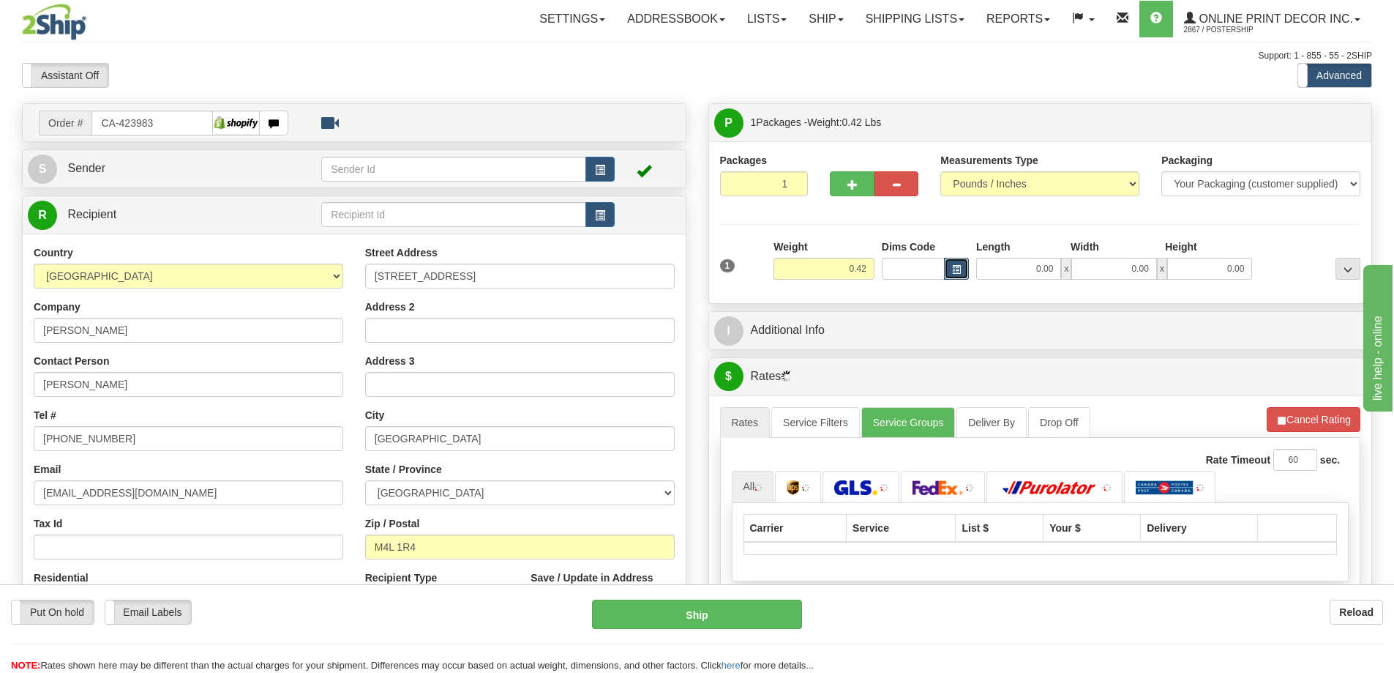
click at [957, 269] on span "button" at bounding box center [956, 270] width 9 height 8
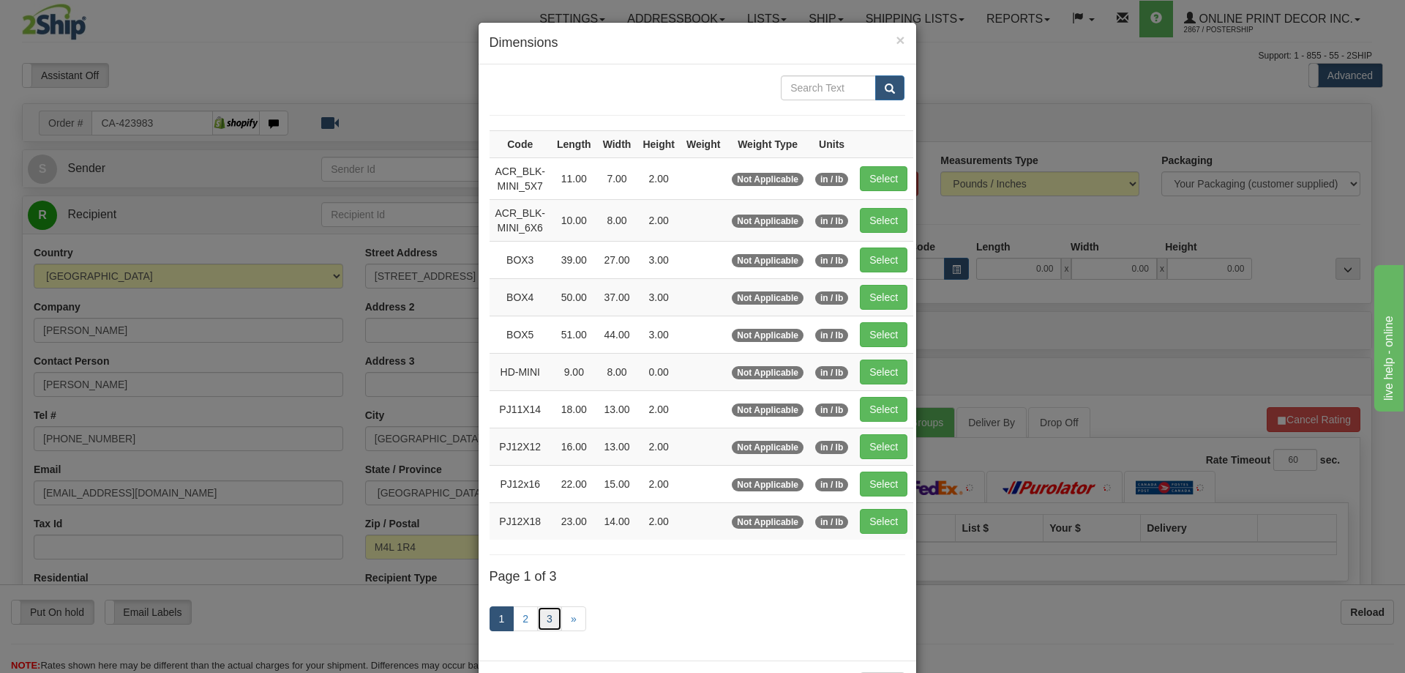
click at [543, 615] on link "3" at bounding box center [549, 618] width 25 height 25
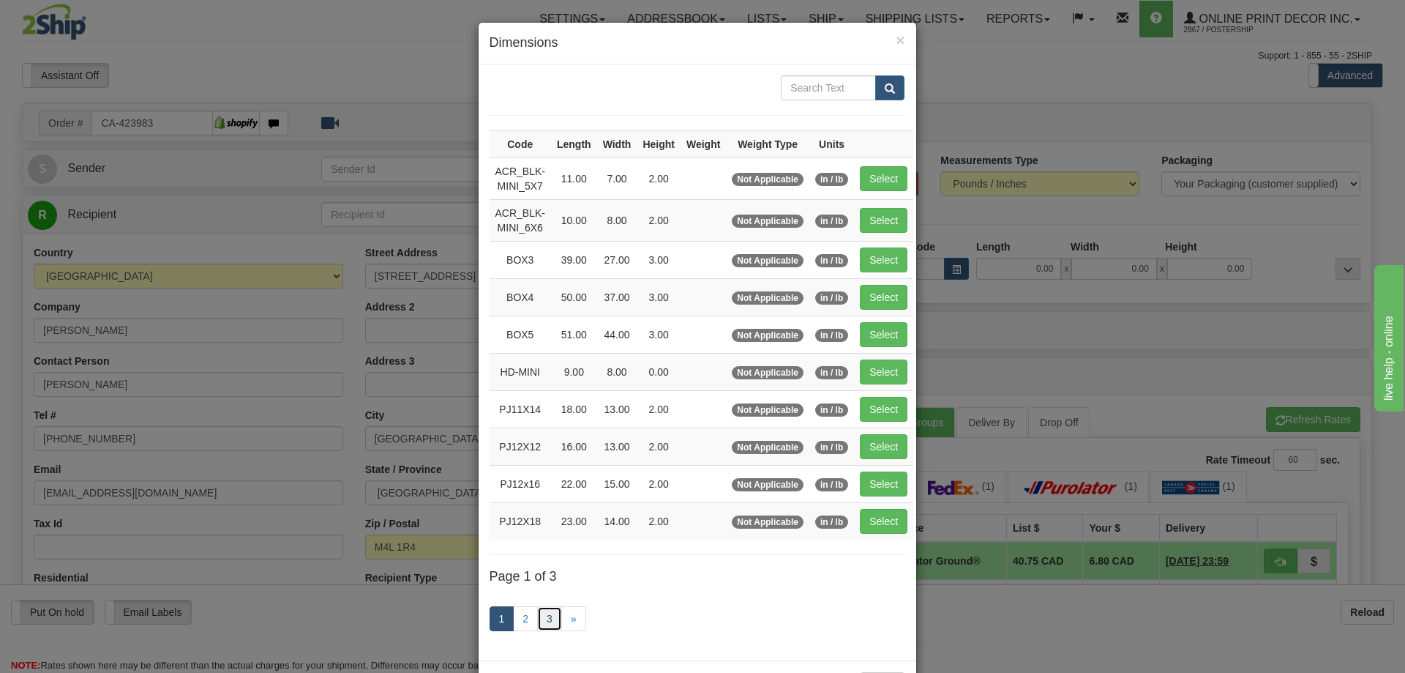
click at [538, 614] on link "3" at bounding box center [549, 618] width 25 height 25
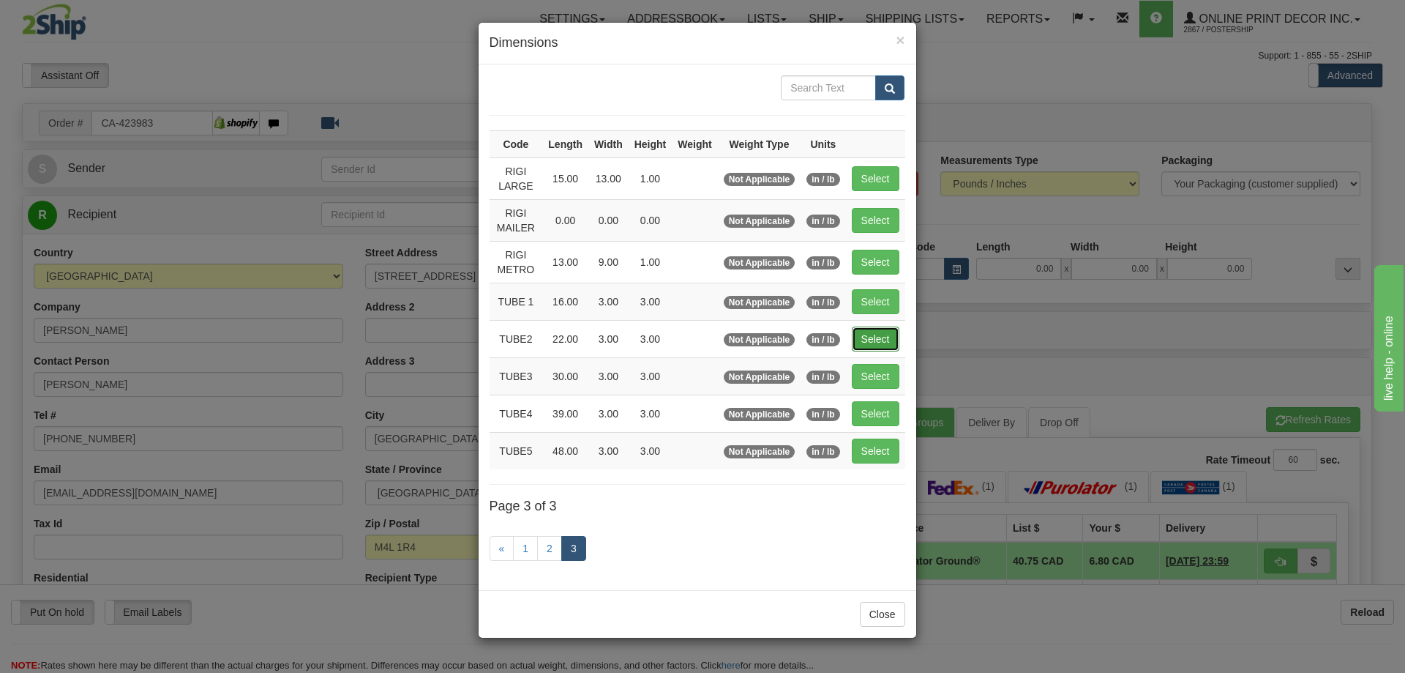
click at [884, 331] on button "Select" at bounding box center [876, 338] width 48 height 25
type input "TUBE2"
type input "22.00"
type input "3.00"
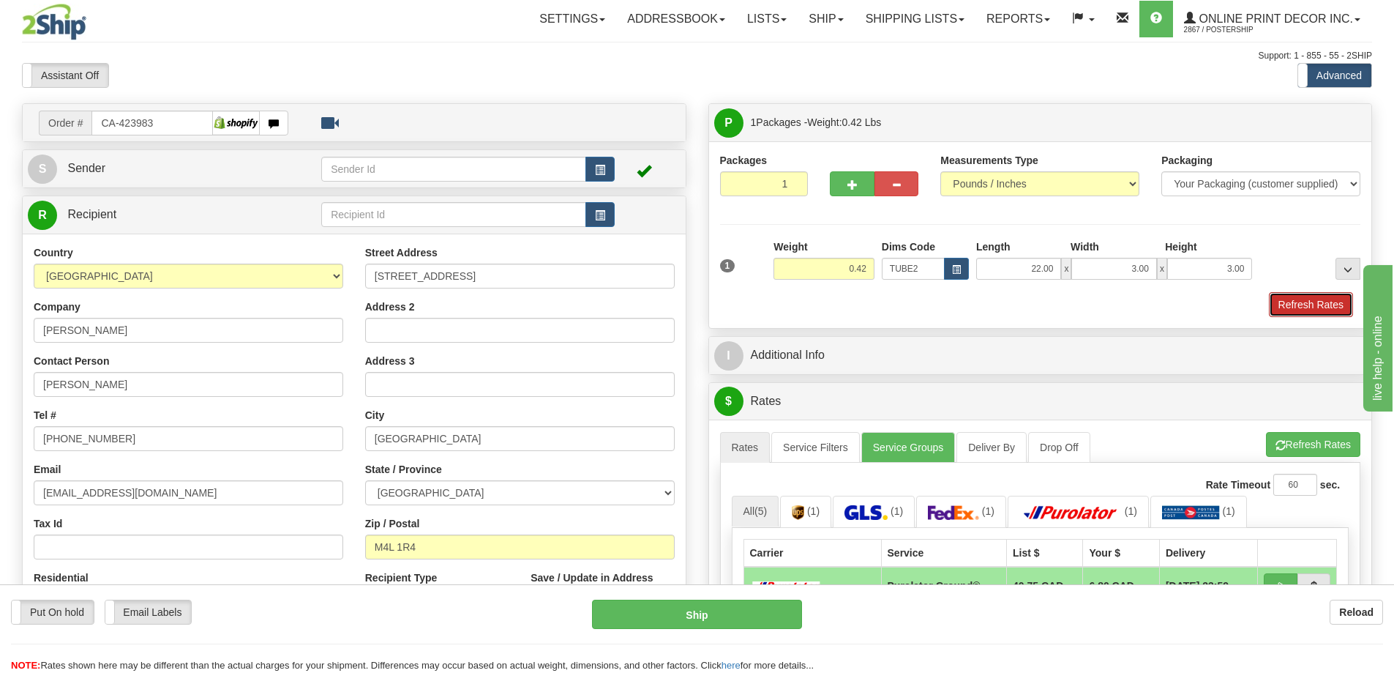
click at [1283, 298] on button "Refresh Rates" at bounding box center [1311, 304] width 84 height 25
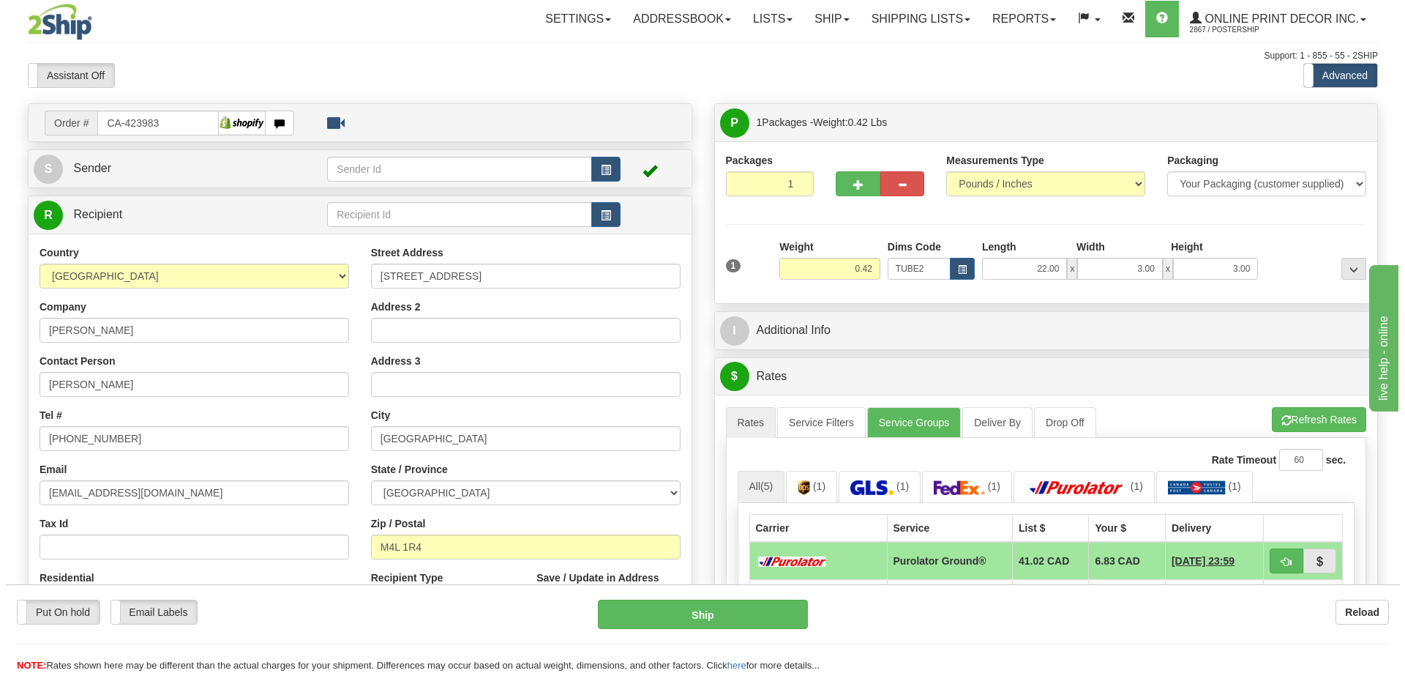
scroll to position [146, 0]
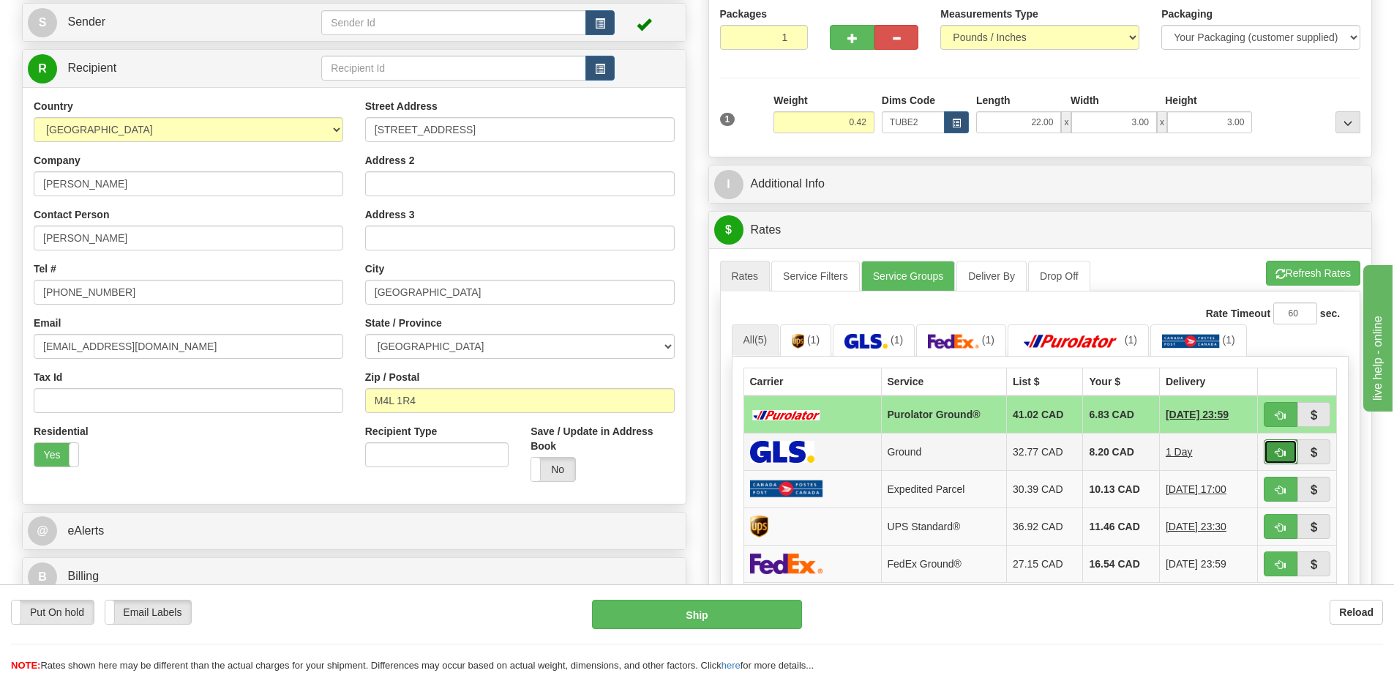
click at [1285, 450] on span "button" at bounding box center [1281, 453] width 10 height 10
type input "1"
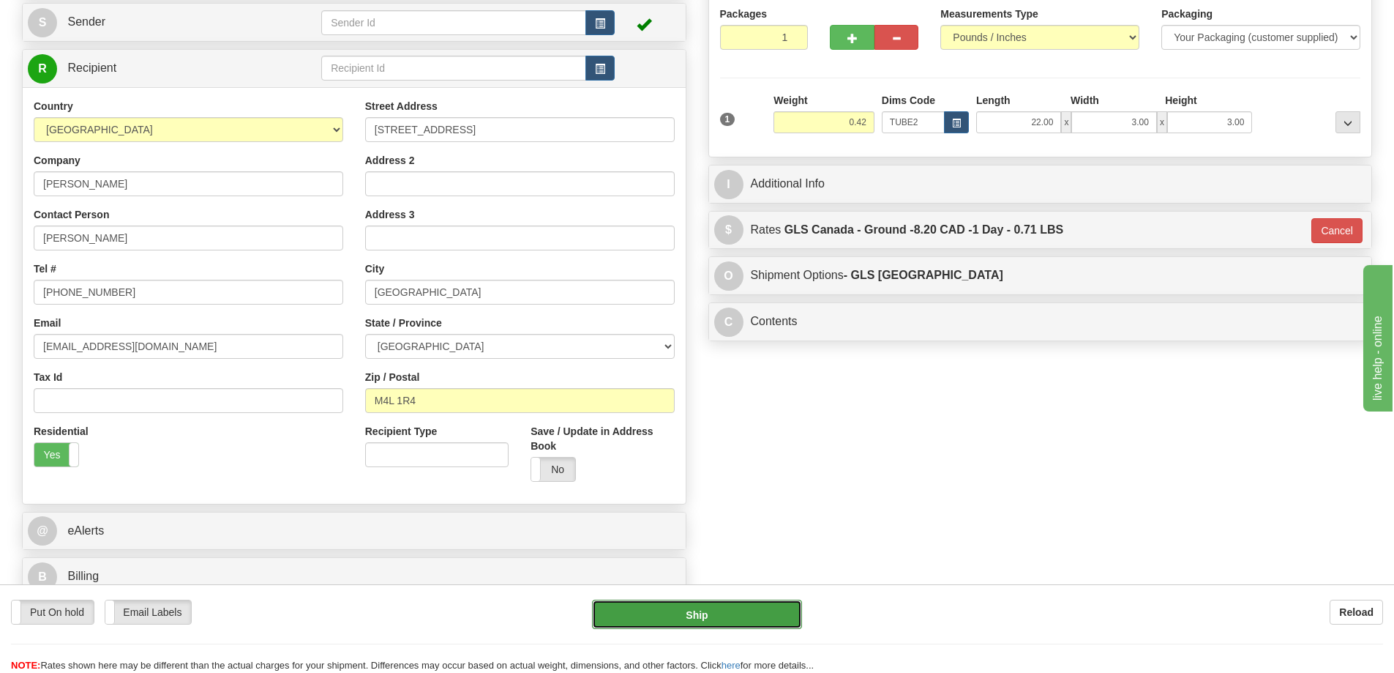
click at [779, 608] on button "Ship" at bounding box center [697, 613] width 210 height 29
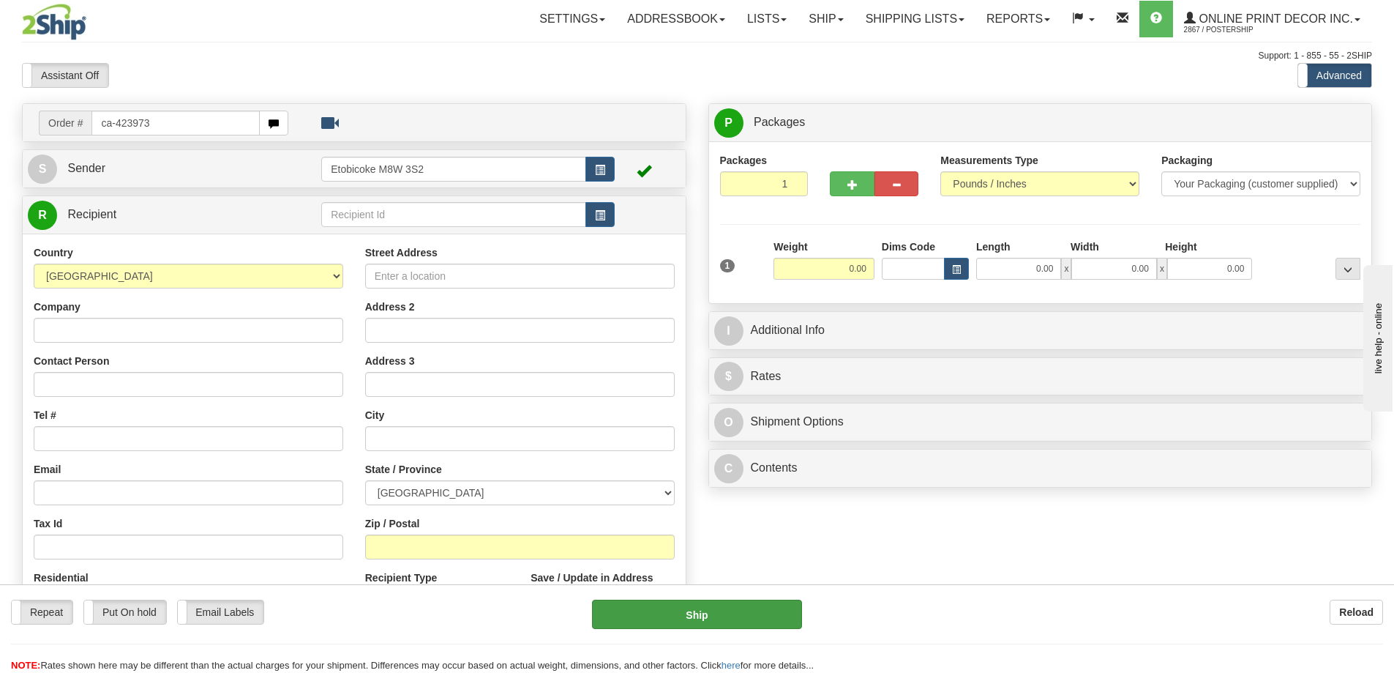
type input "ca-423973"
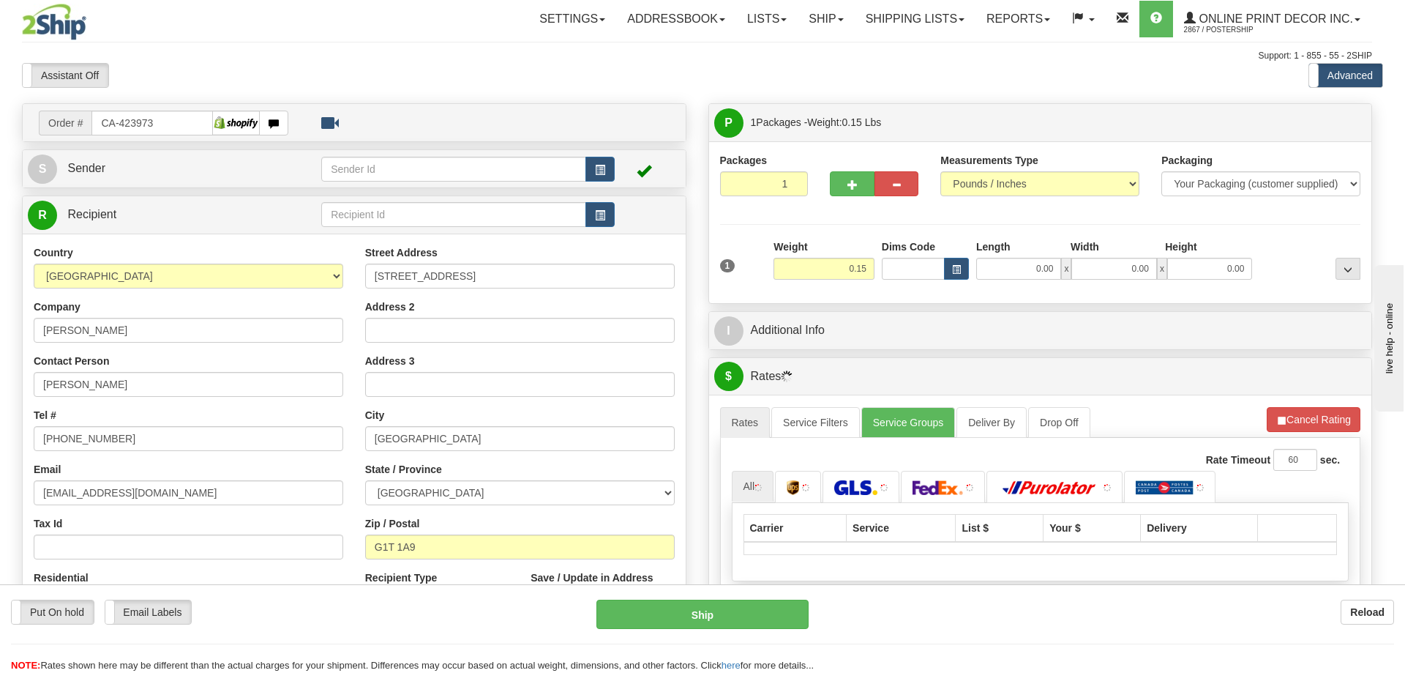
type input "[GEOGRAPHIC_DATA]"
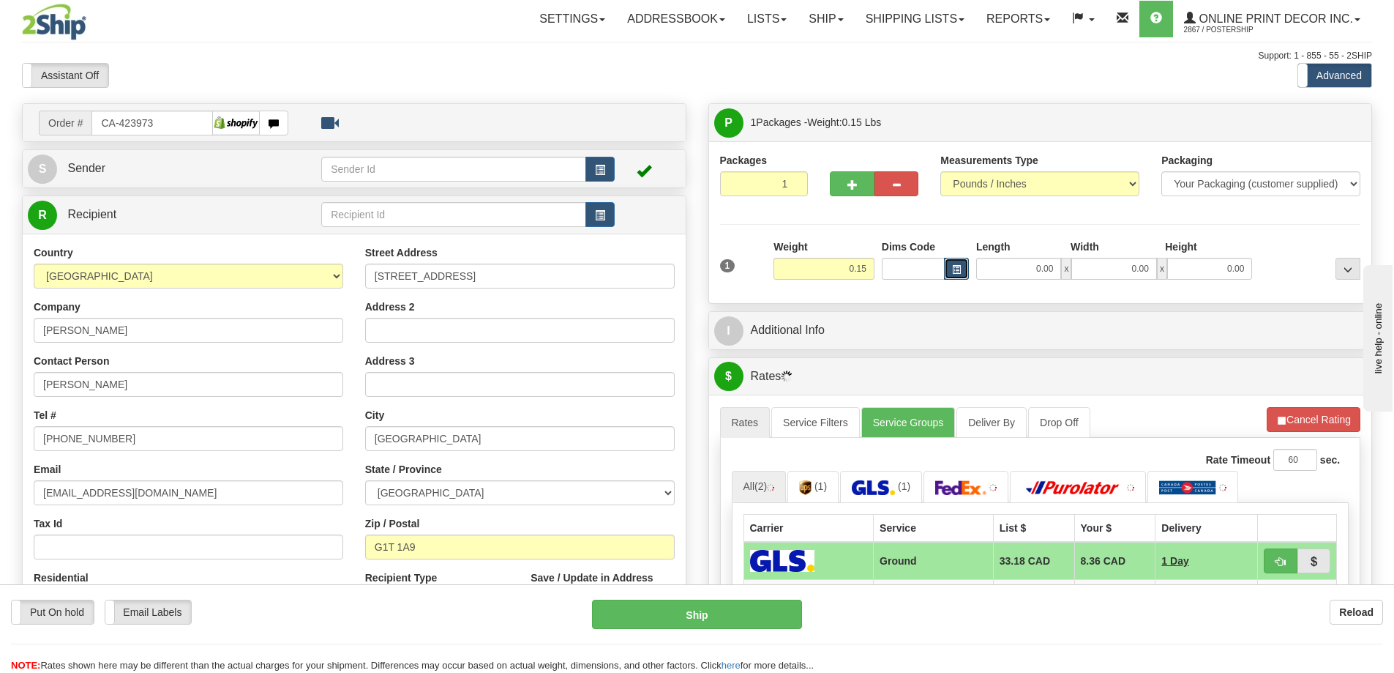
click at [948, 265] on button "button" at bounding box center [956, 269] width 25 height 22
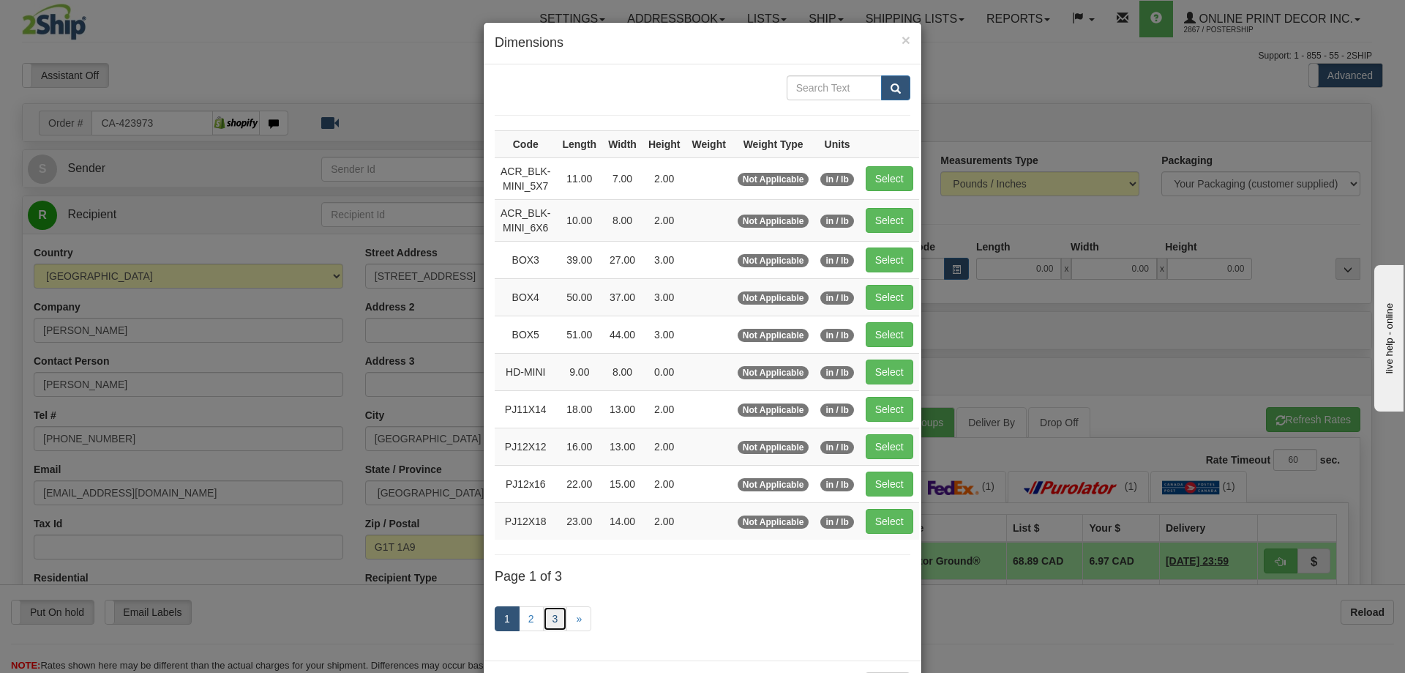
click at [551, 615] on link "3" at bounding box center [555, 618] width 25 height 25
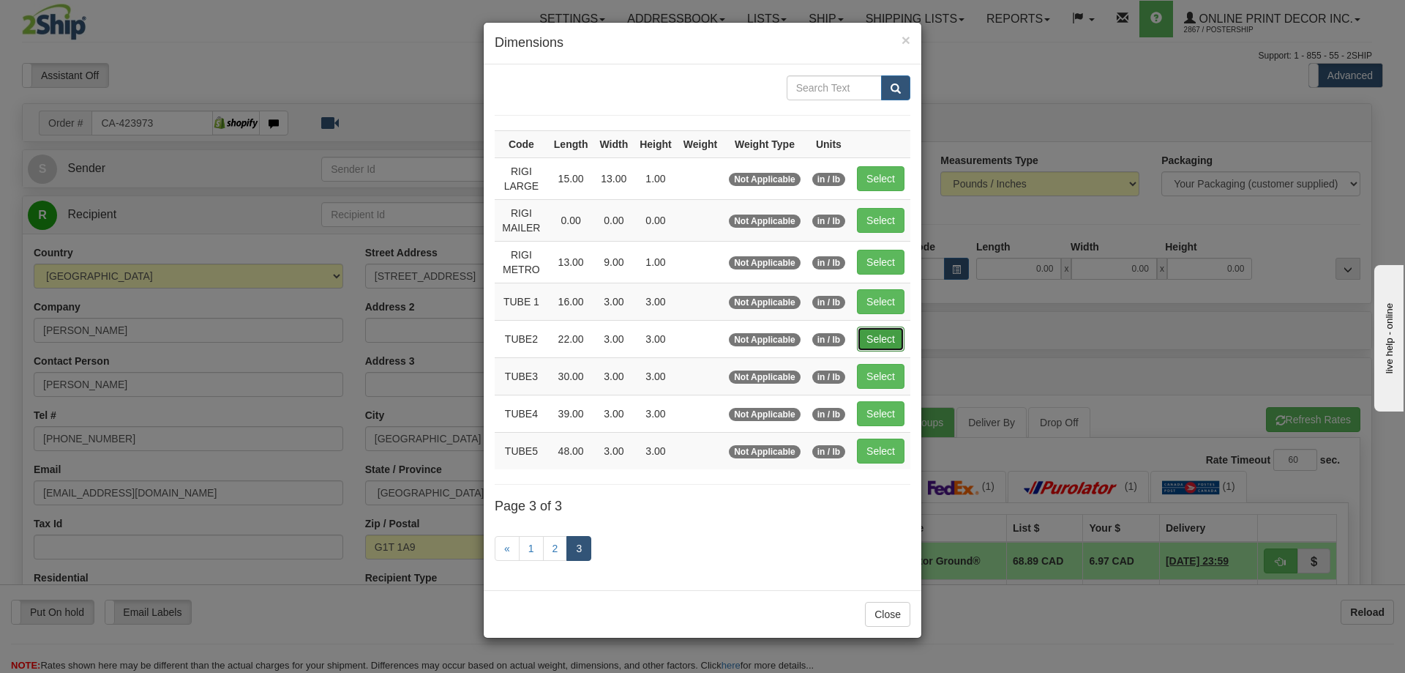
click at [883, 337] on button "Select" at bounding box center [881, 338] width 48 height 25
type input "TUBE2"
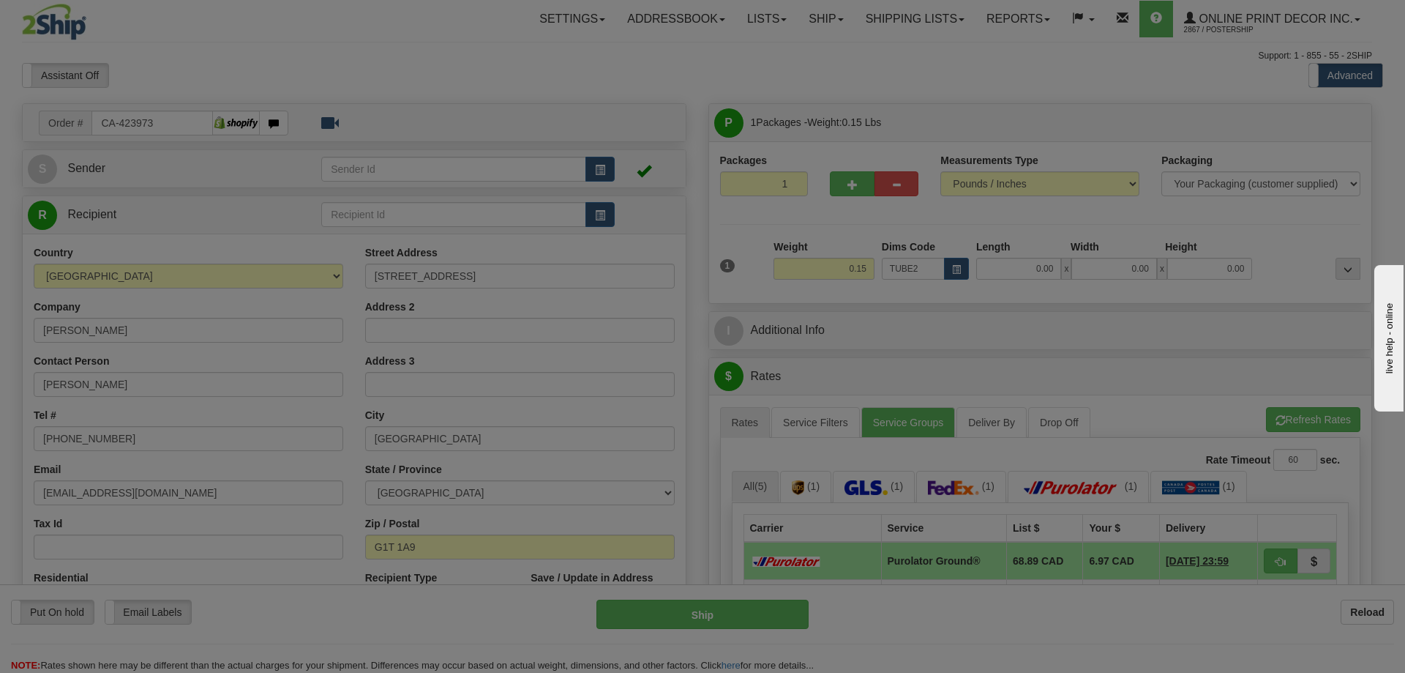
type input "22.00"
type input "3.00"
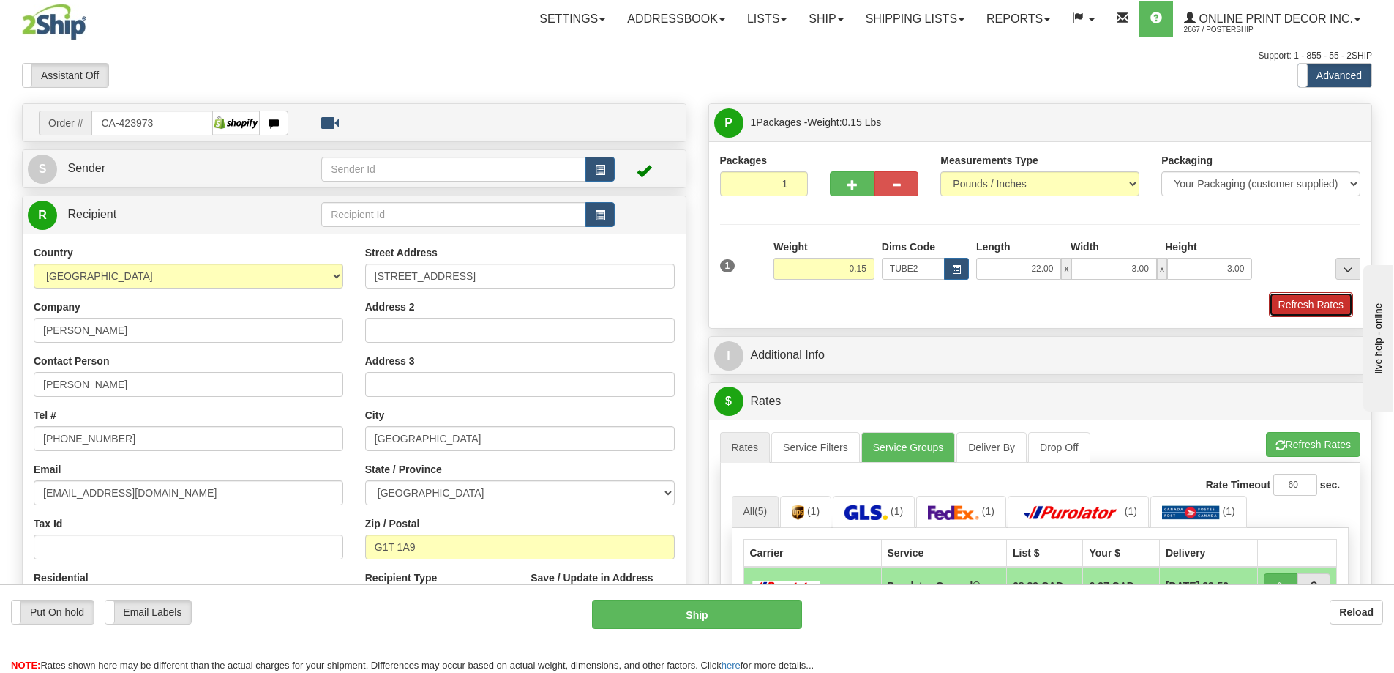
click at [1315, 302] on button "Refresh Rates" at bounding box center [1311, 304] width 84 height 25
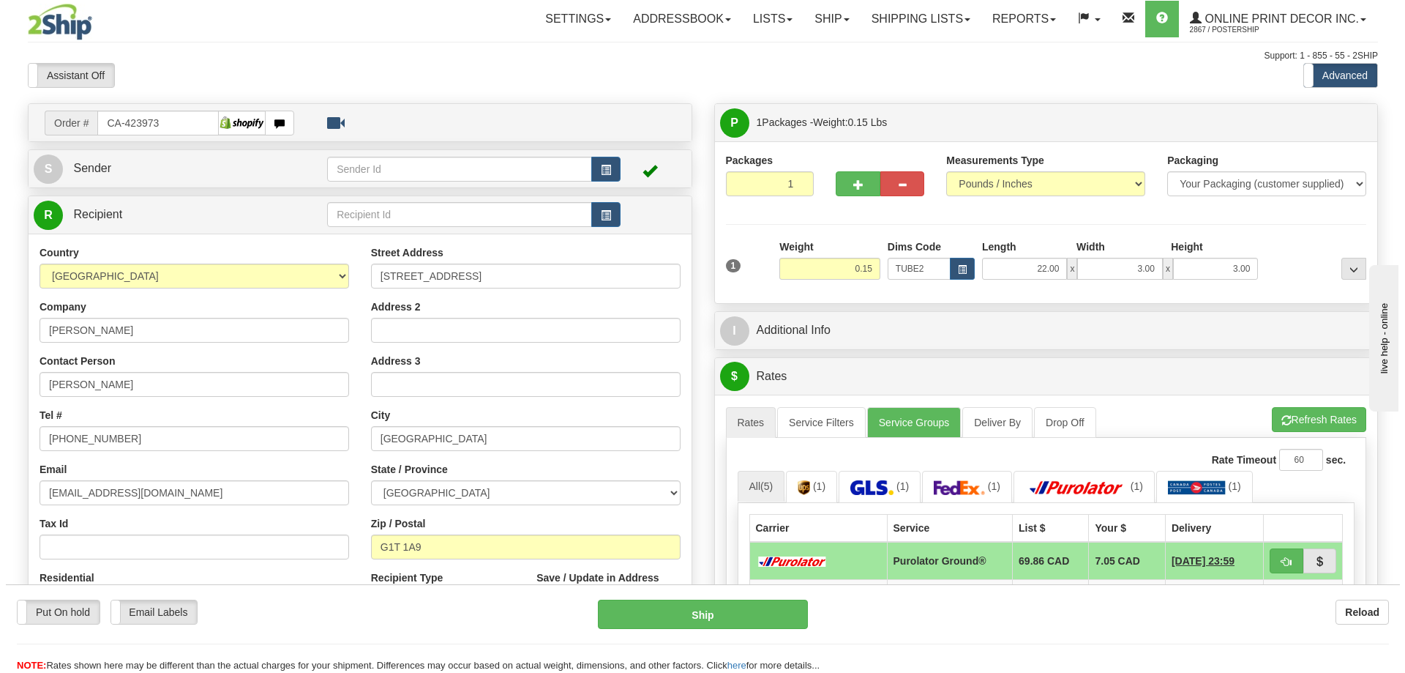
scroll to position [146, 0]
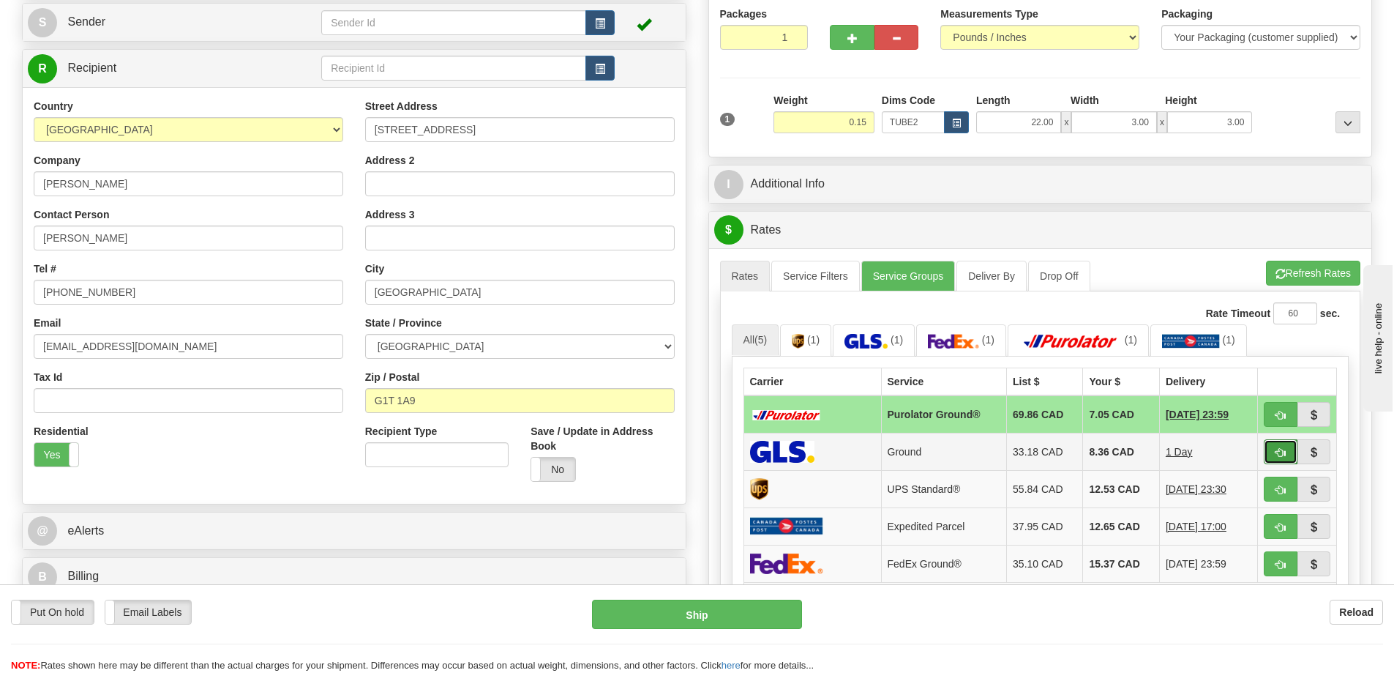
click at [1272, 453] on button "button" at bounding box center [1281, 451] width 34 height 25
type input "1"
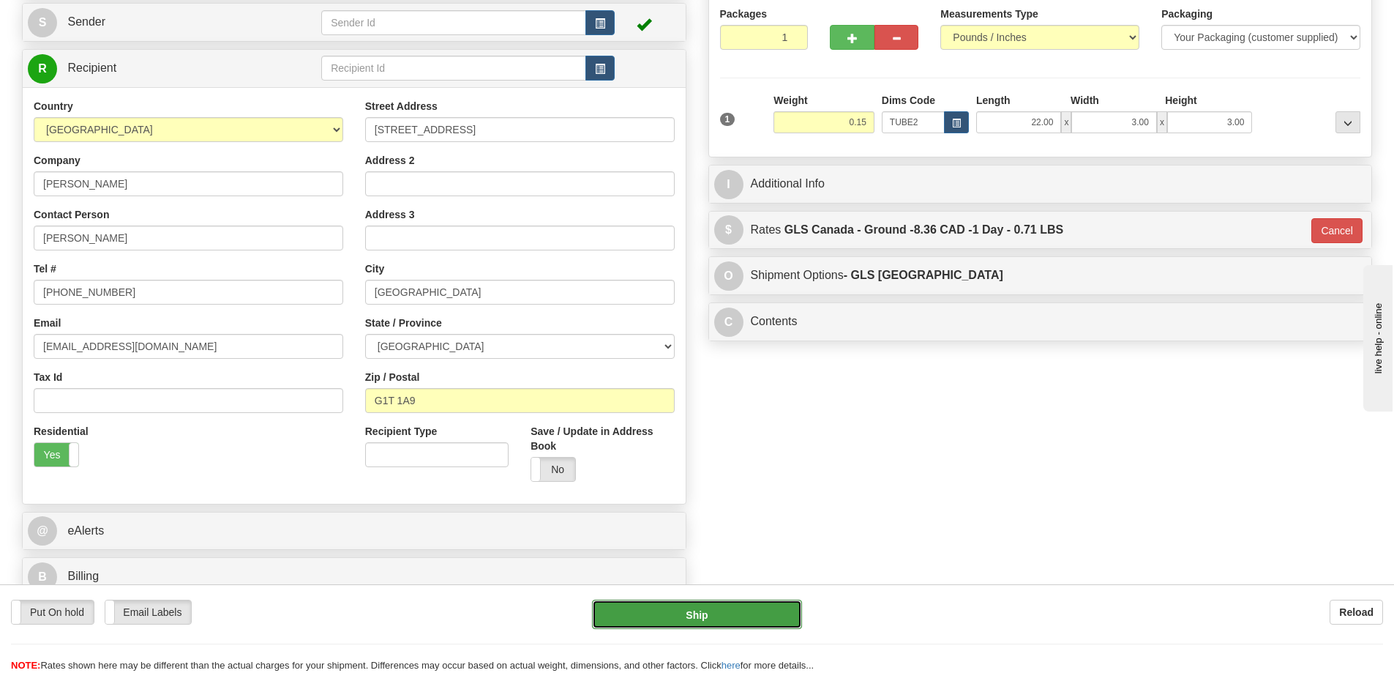
click at [767, 607] on button "Ship" at bounding box center [697, 613] width 210 height 29
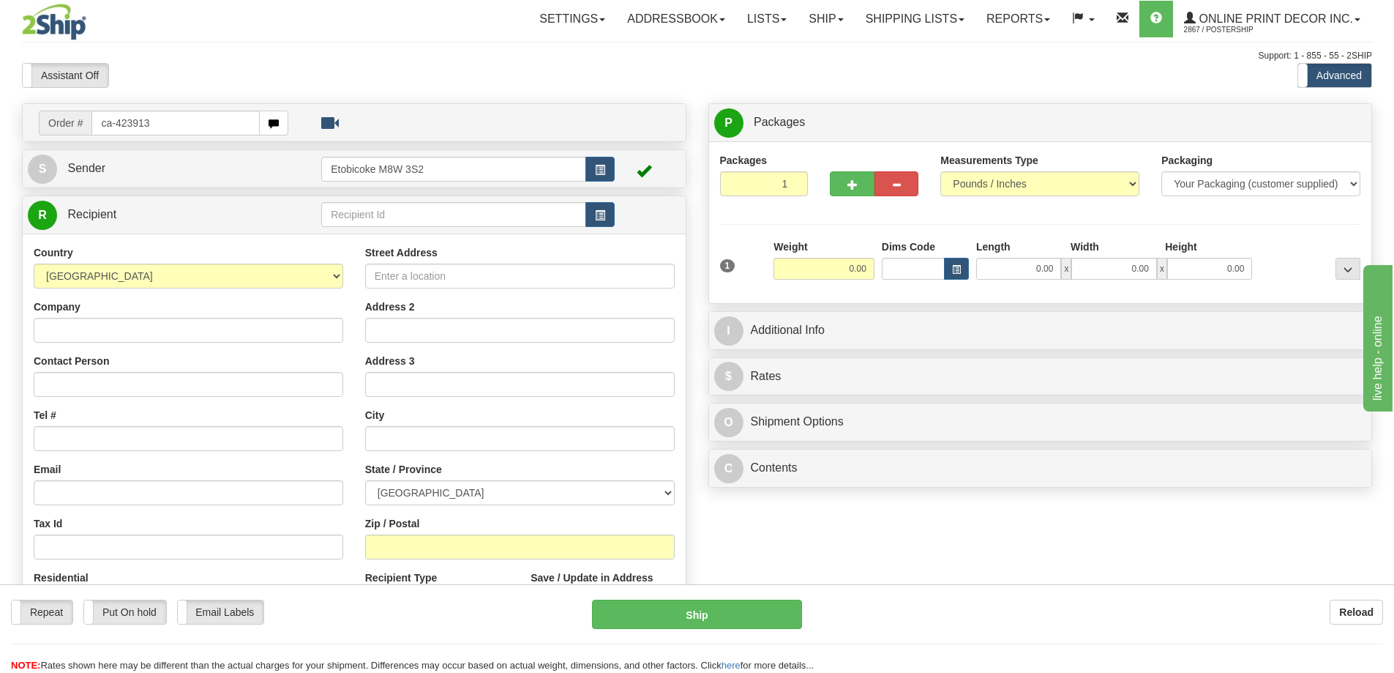
type input "ca-423913"
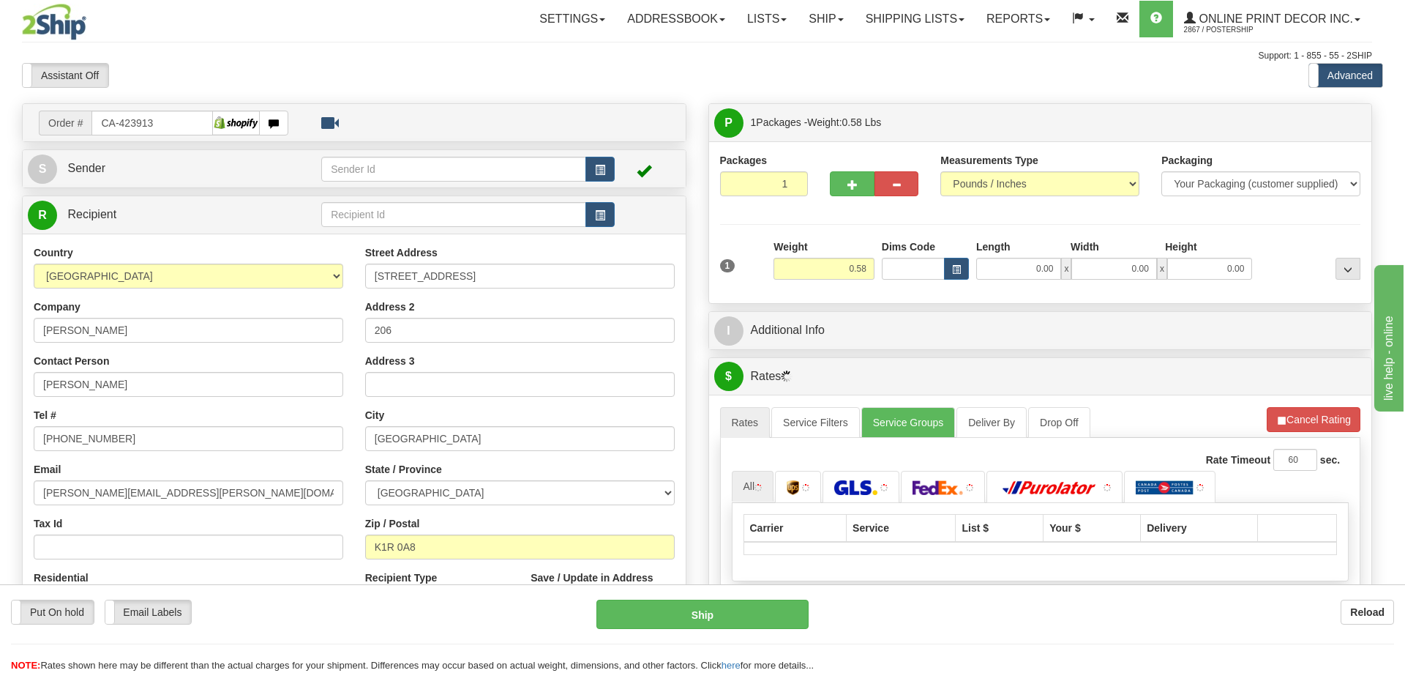
type input "[GEOGRAPHIC_DATA]"
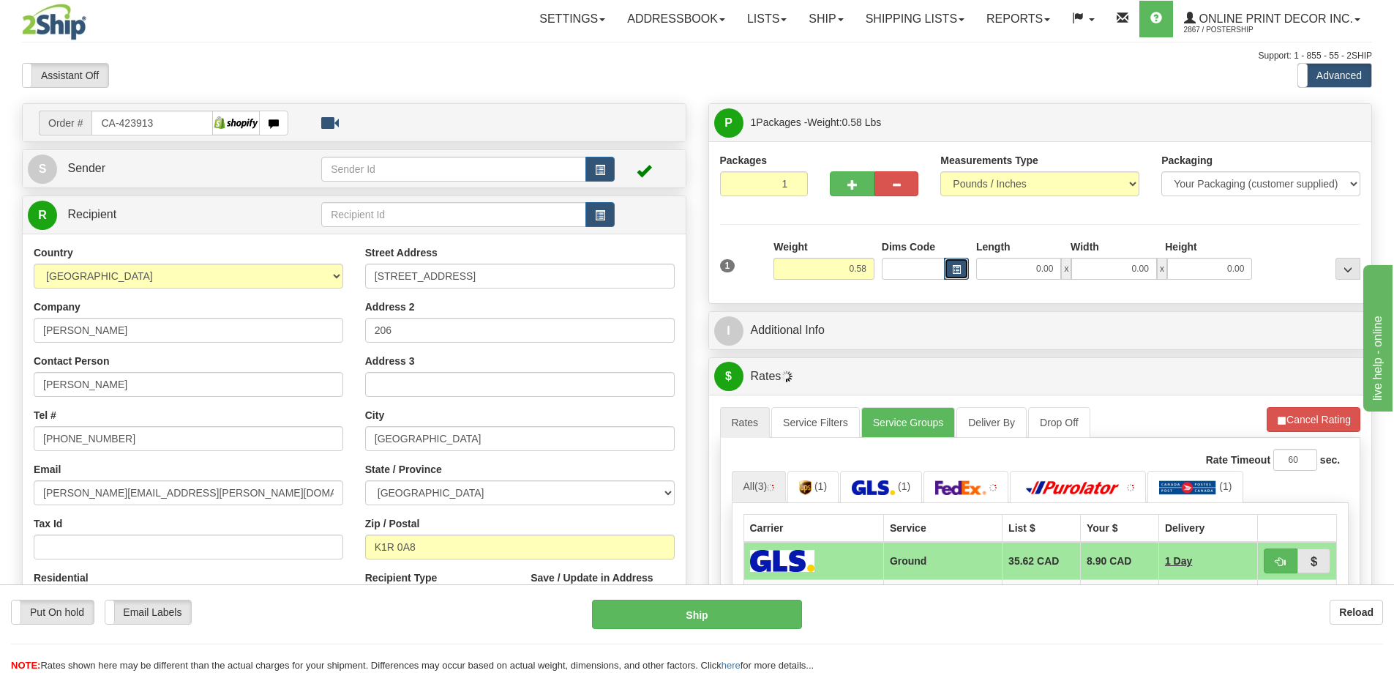
click at [961, 267] on button "button" at bounding box center [956, 269] width 25 height 22
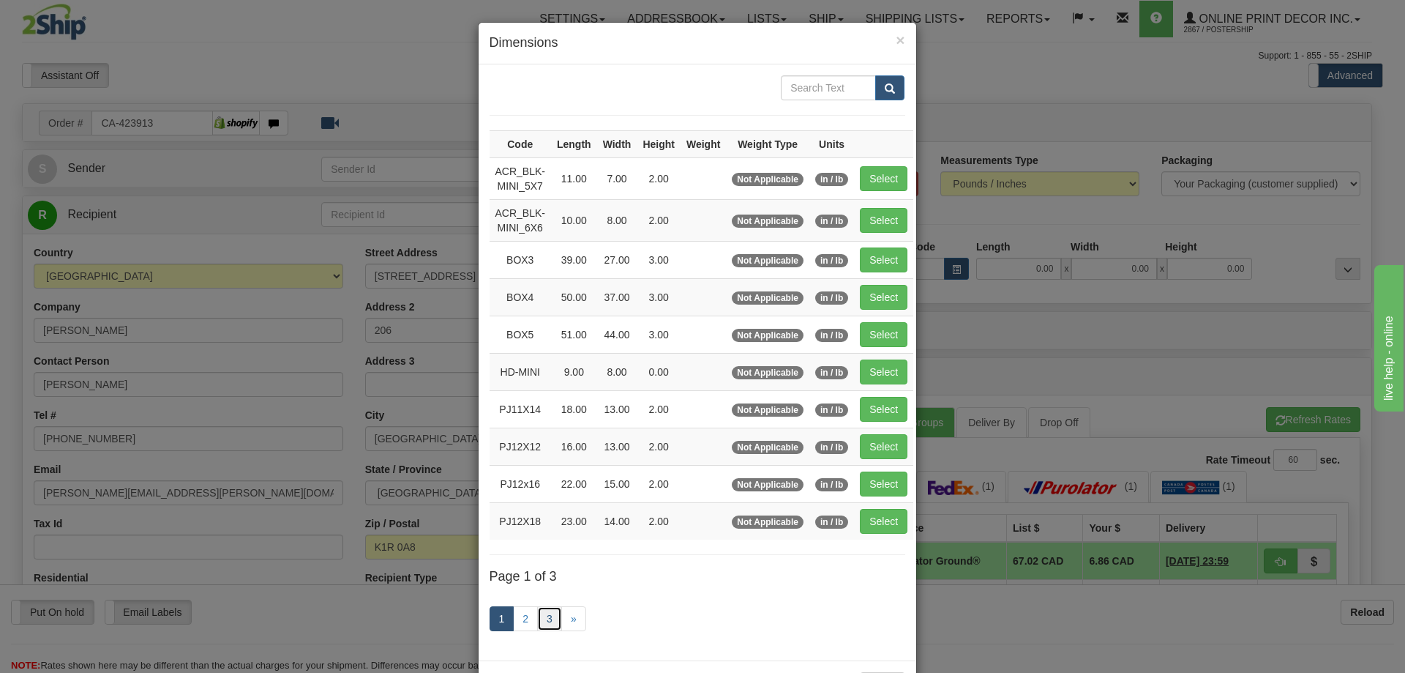
click at [539, 611] on link "3" at bounding box center [549, 618] width 25 height 25
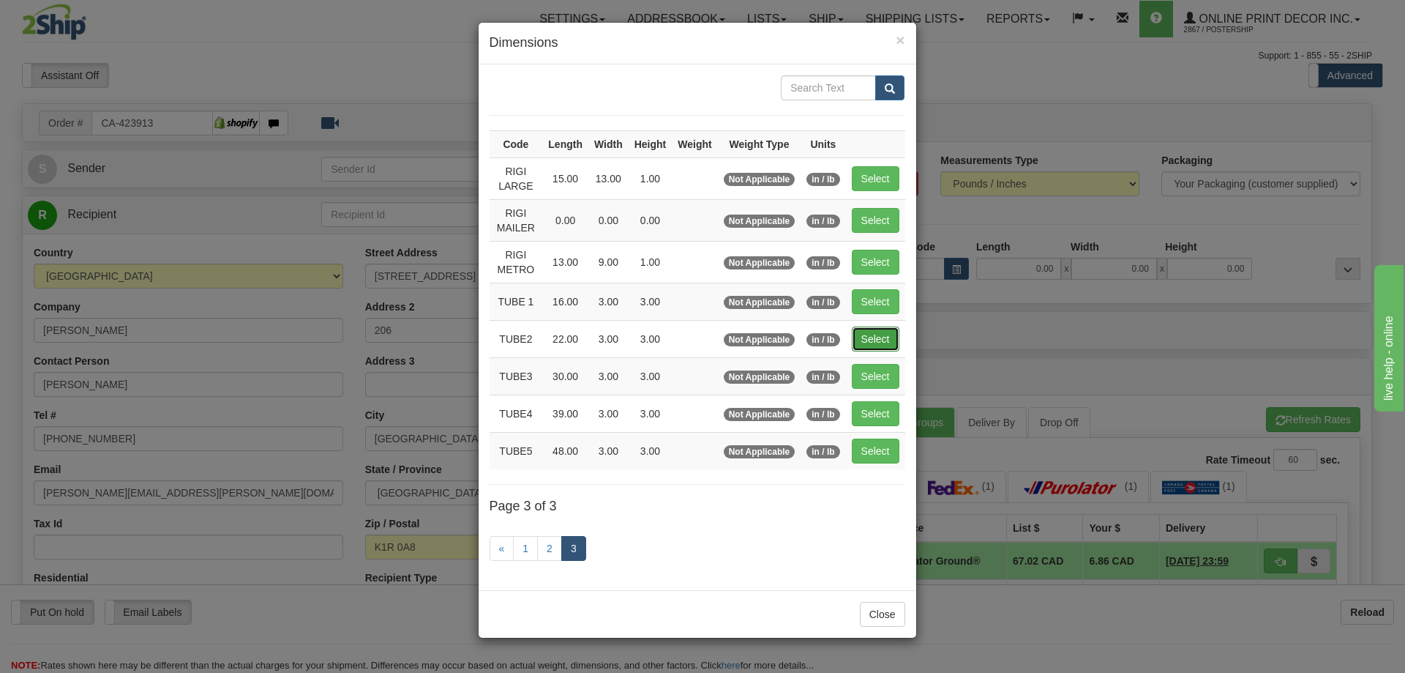
click at [880, 329] on button "Select" at bounding box center [876, 338] width 48 height 25
type input "TUBE2"
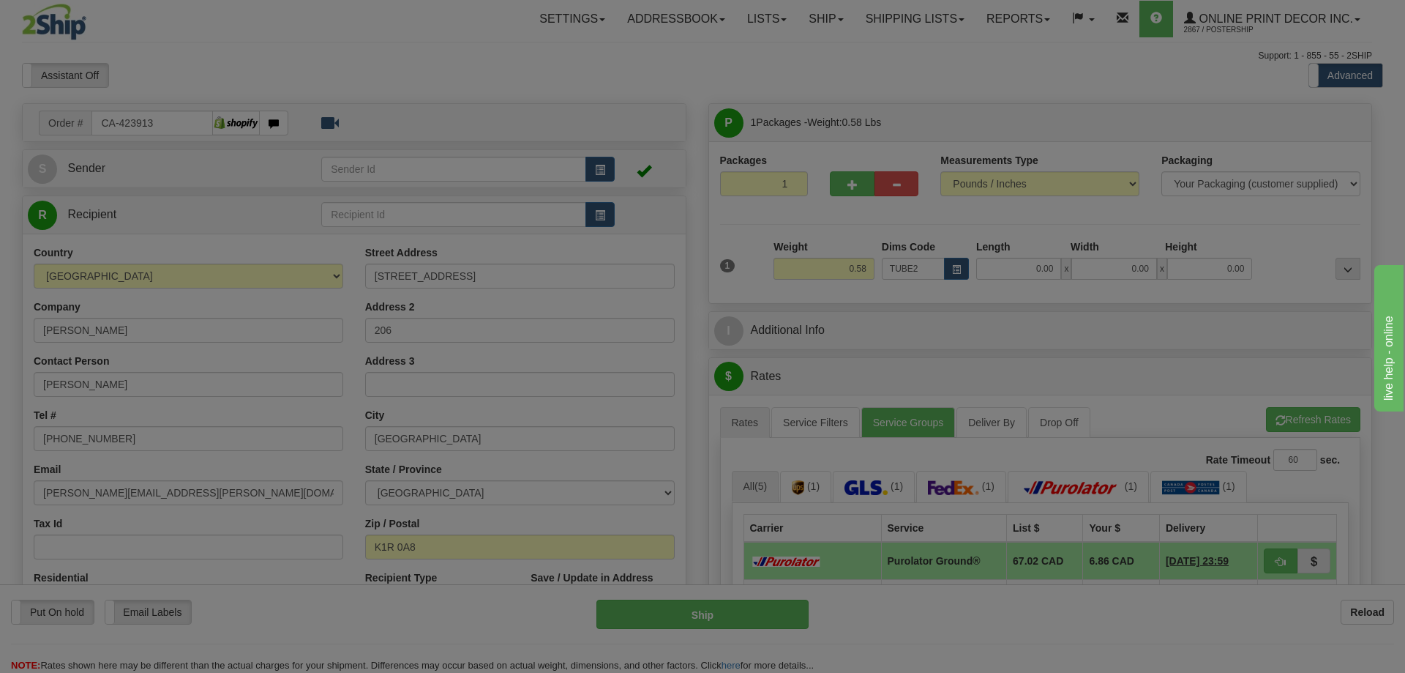
type input "22.00"
type input "3.00"
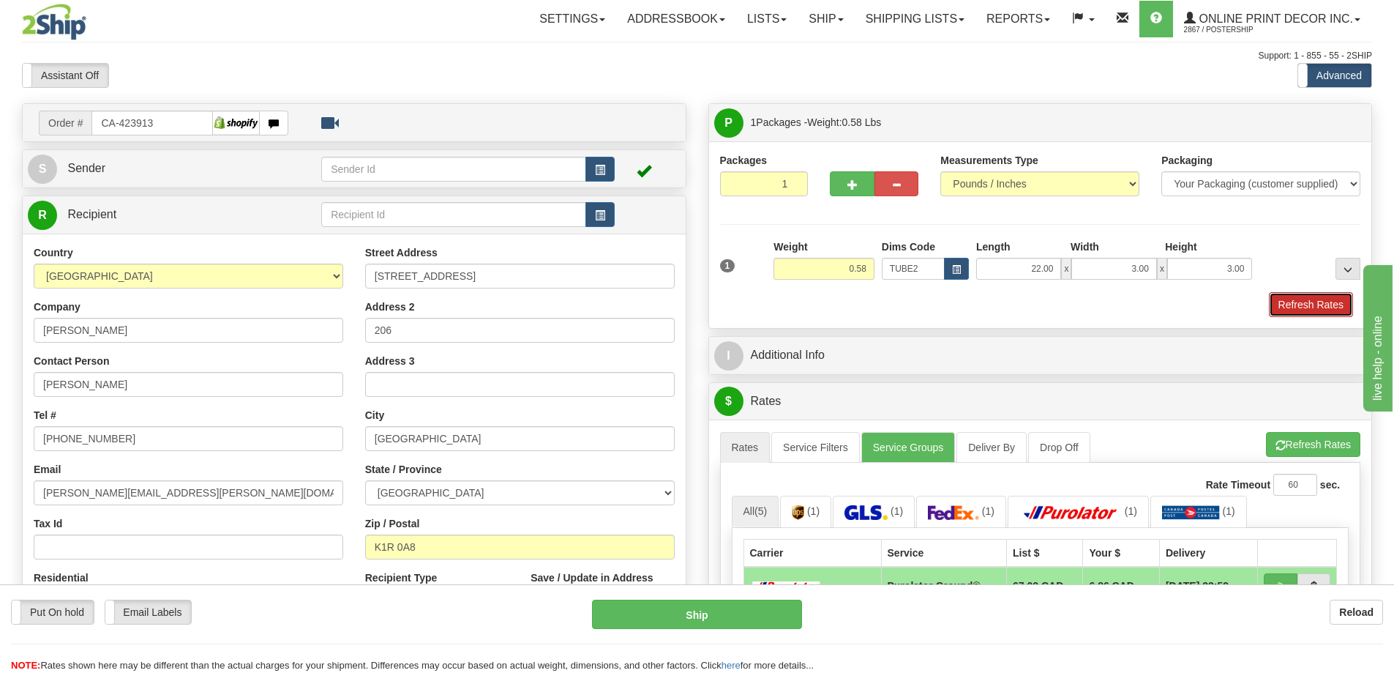
click at [1291, 304] on button "Refresh Rates" at bounding box center [1311, 304] width 84 height 25
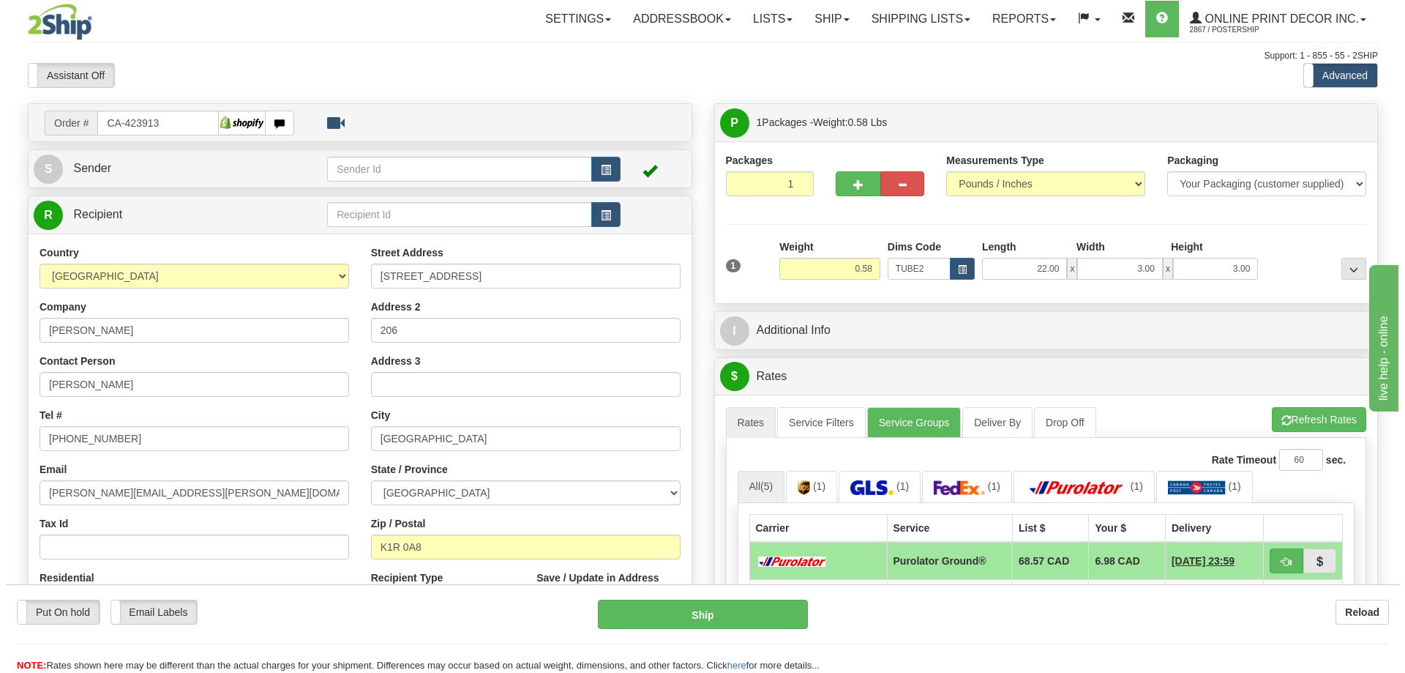
scroll to position [146, 0]
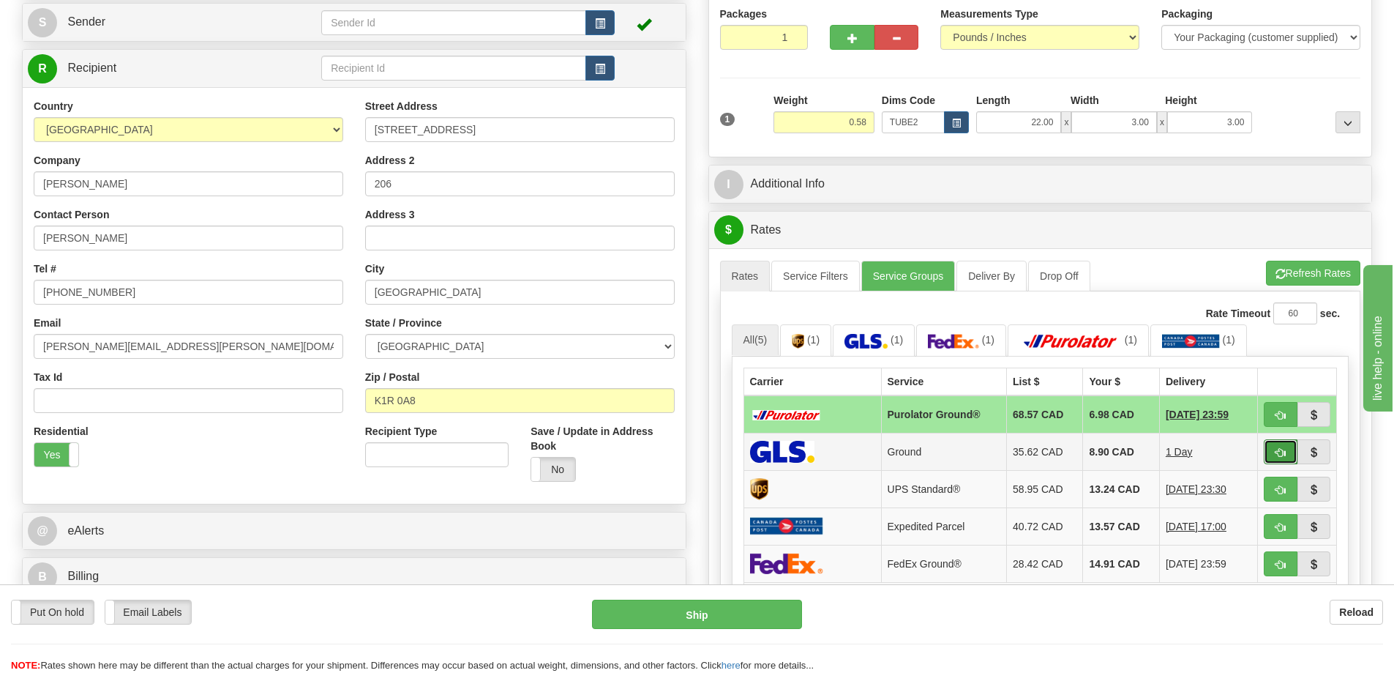
click at [1279, 450] on span "button" at bounding box center [1281, 453] width 10 height 10
type input "1"
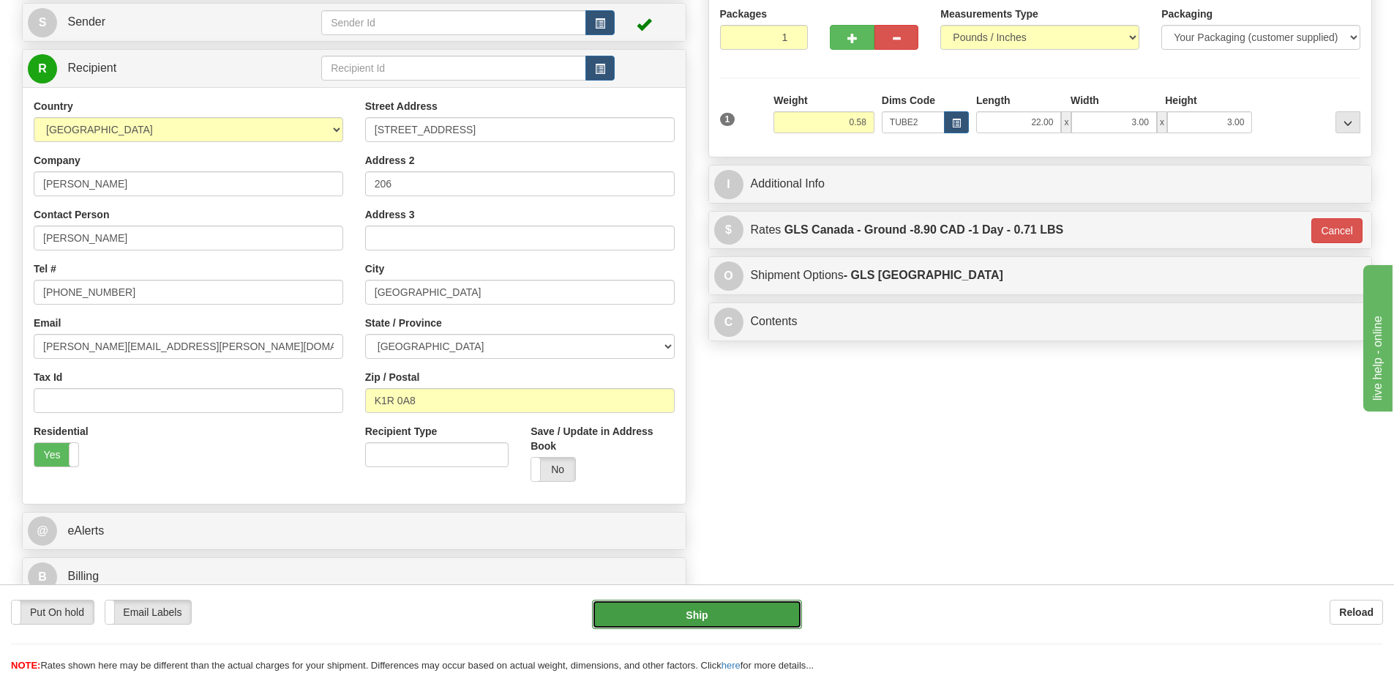
click at [764, 607] on button "Ship" at bounding box center [697, 613] width 210 height 29
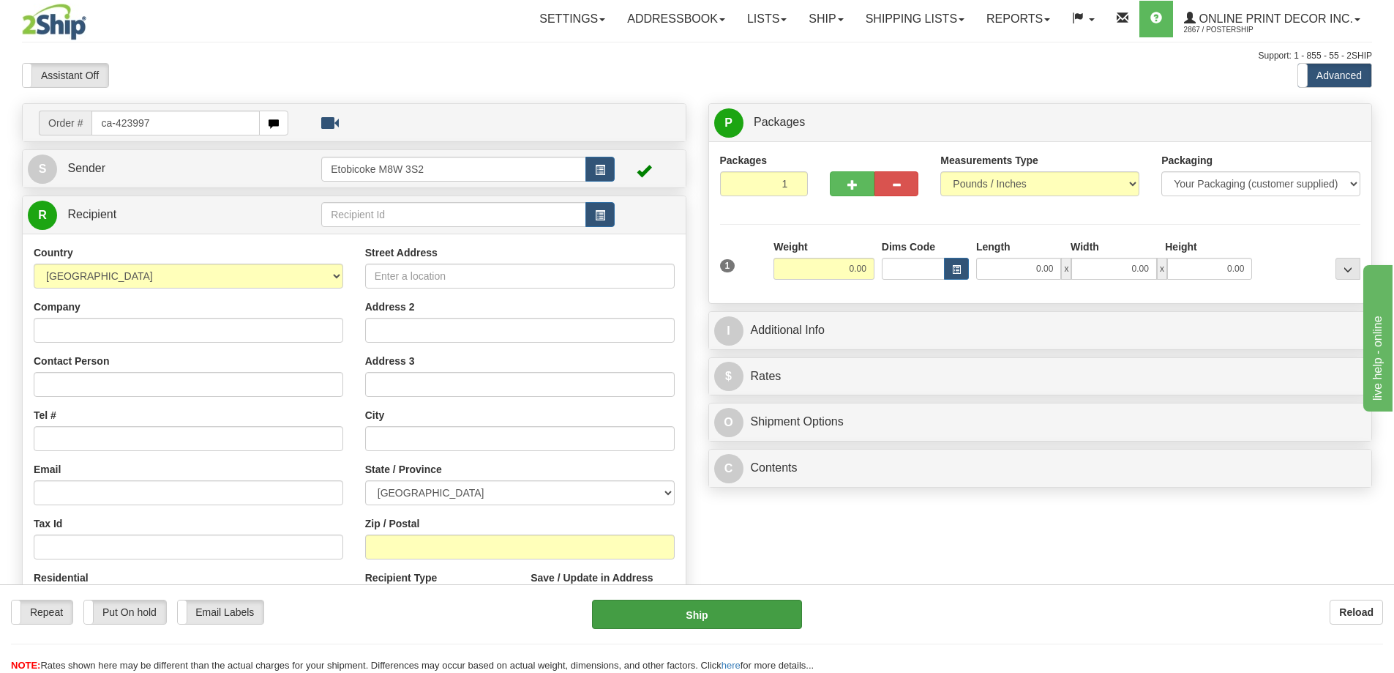
type input "ca-423997"
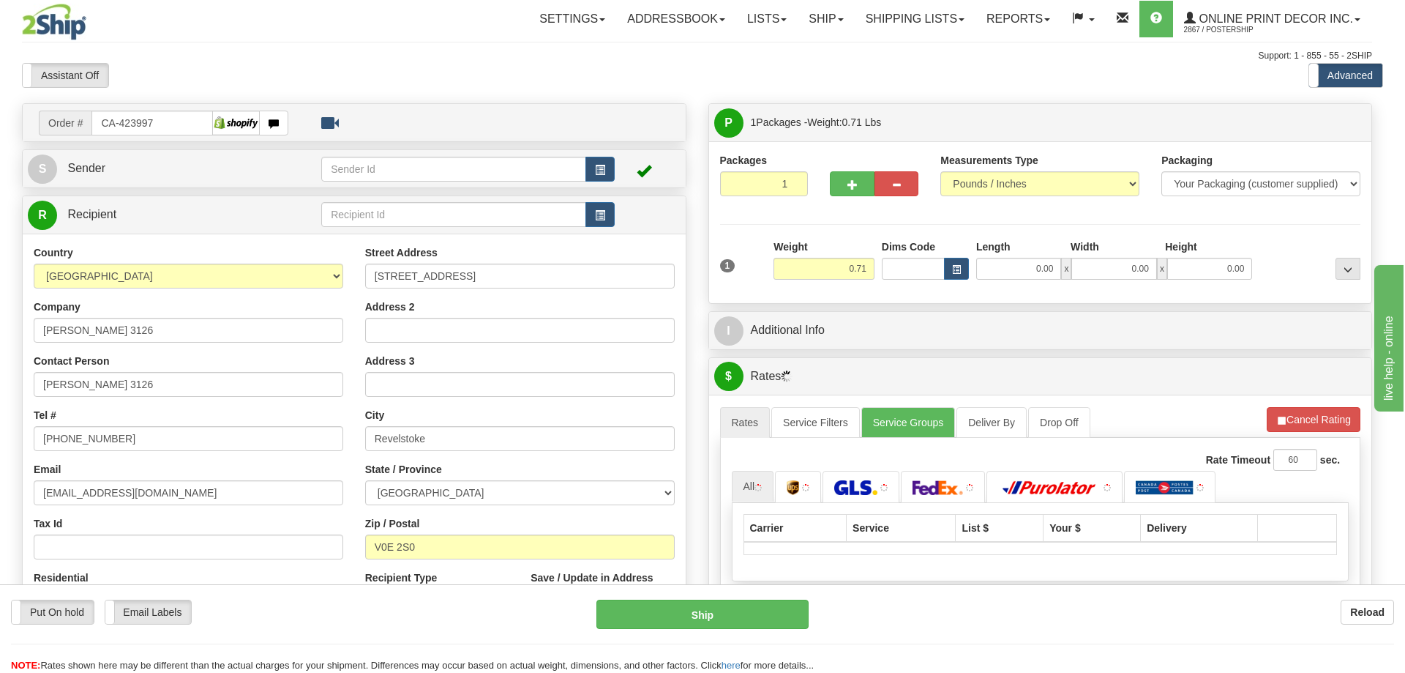
type input "REVELSTOKE"
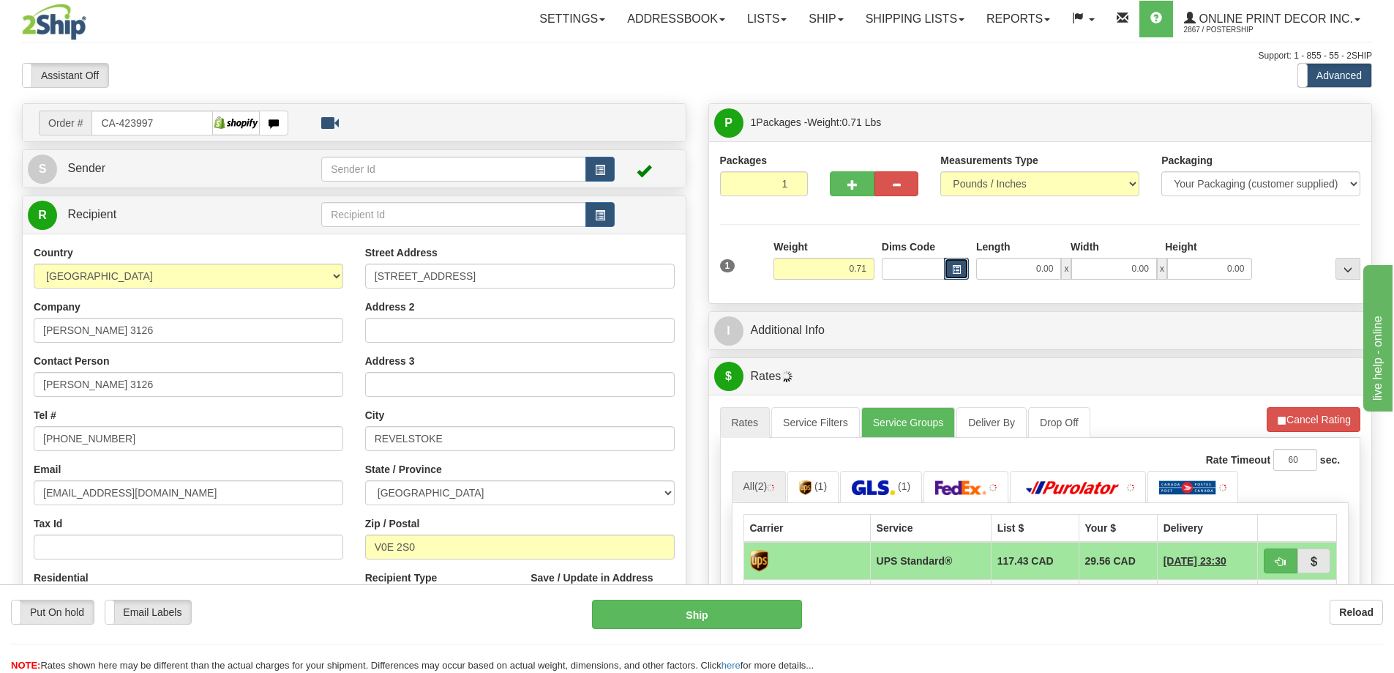
click at [952, 268] on span "button" at bounding box center [956, 270] width 9 height 8
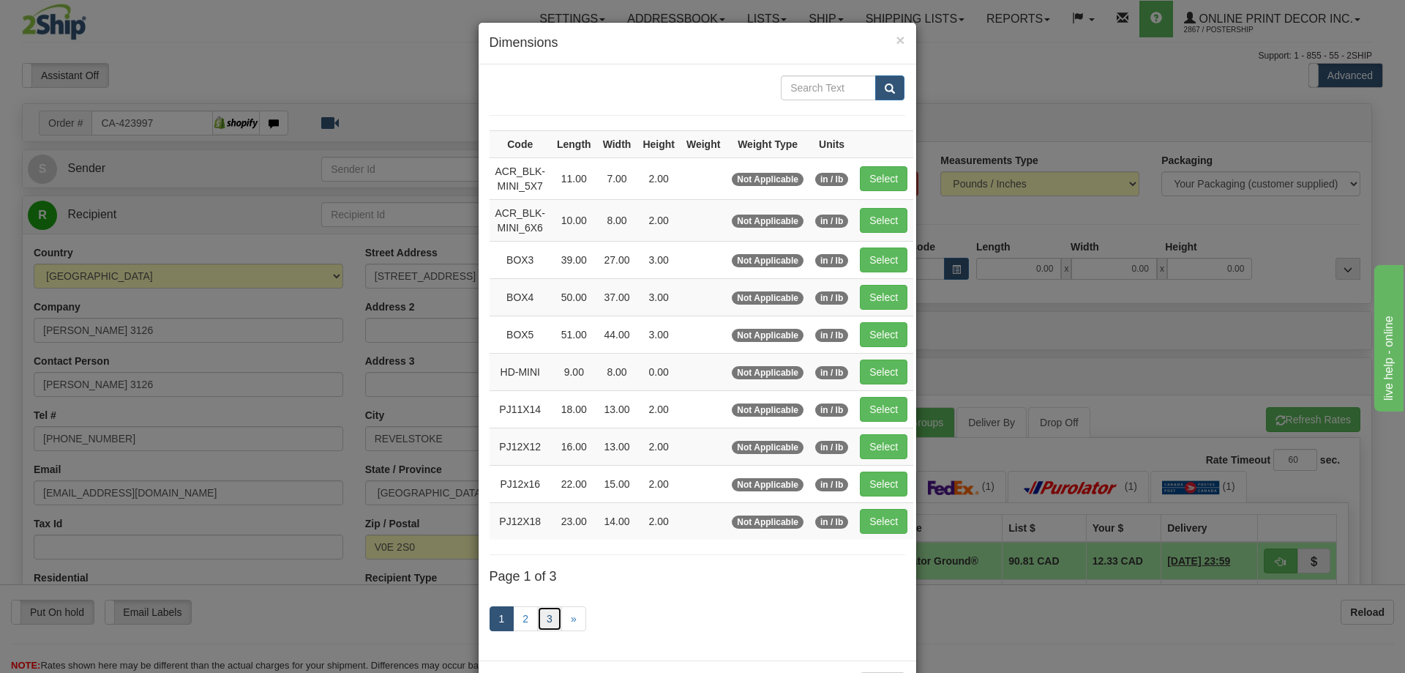
click at [539, 616] on link "3" at bounding box center [549, 618] width 25 height 25
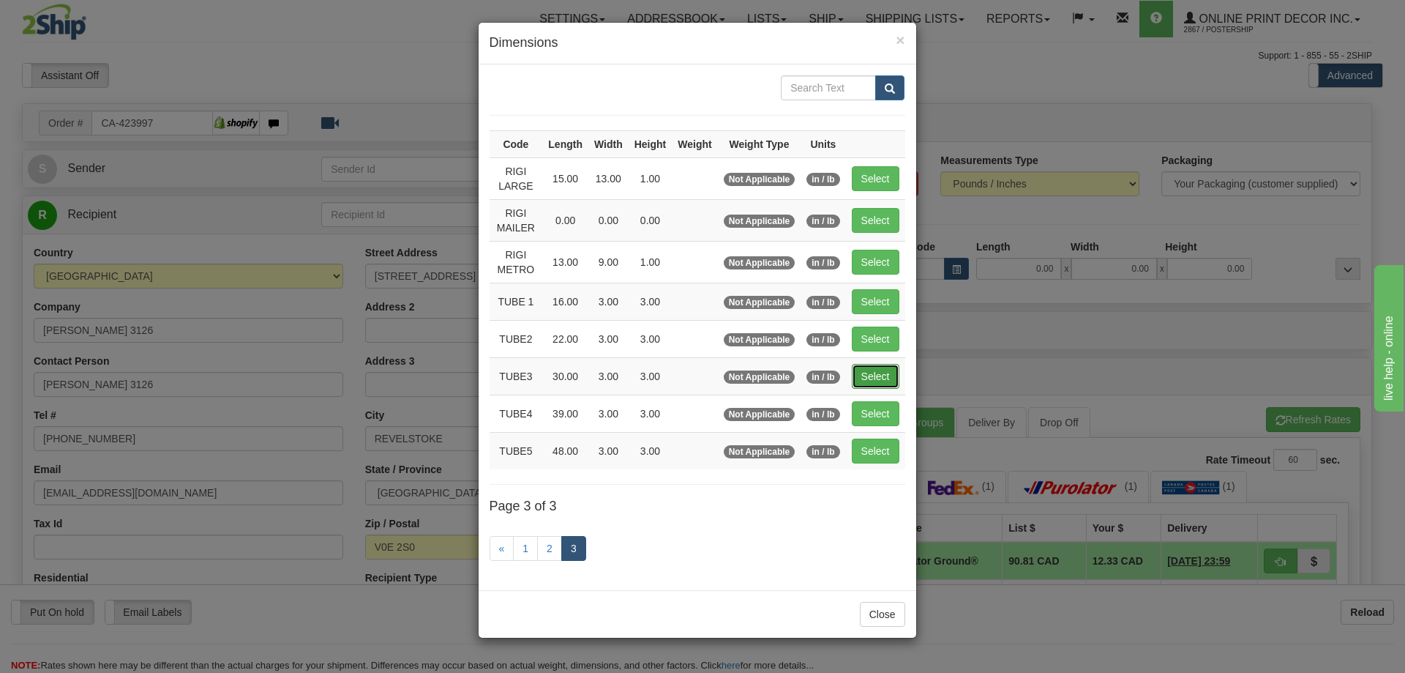
click at [883, 375] on button "Select" at bounding box center [876, 376] width 48 height 25
type input "TUBE3"
type input "30.00"
type input "3.00"
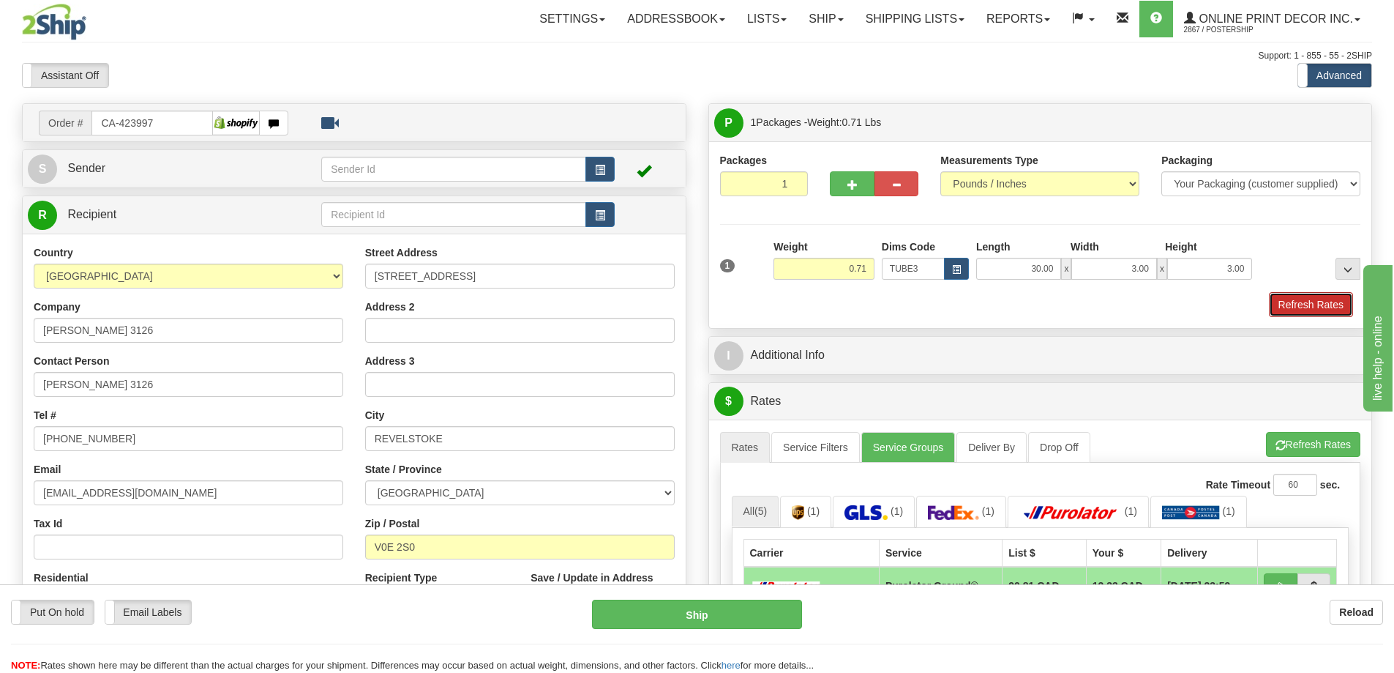
click at [1324, 307] on button "Refresh Rates" at bounding box center [1311, 304] width 84 height 25
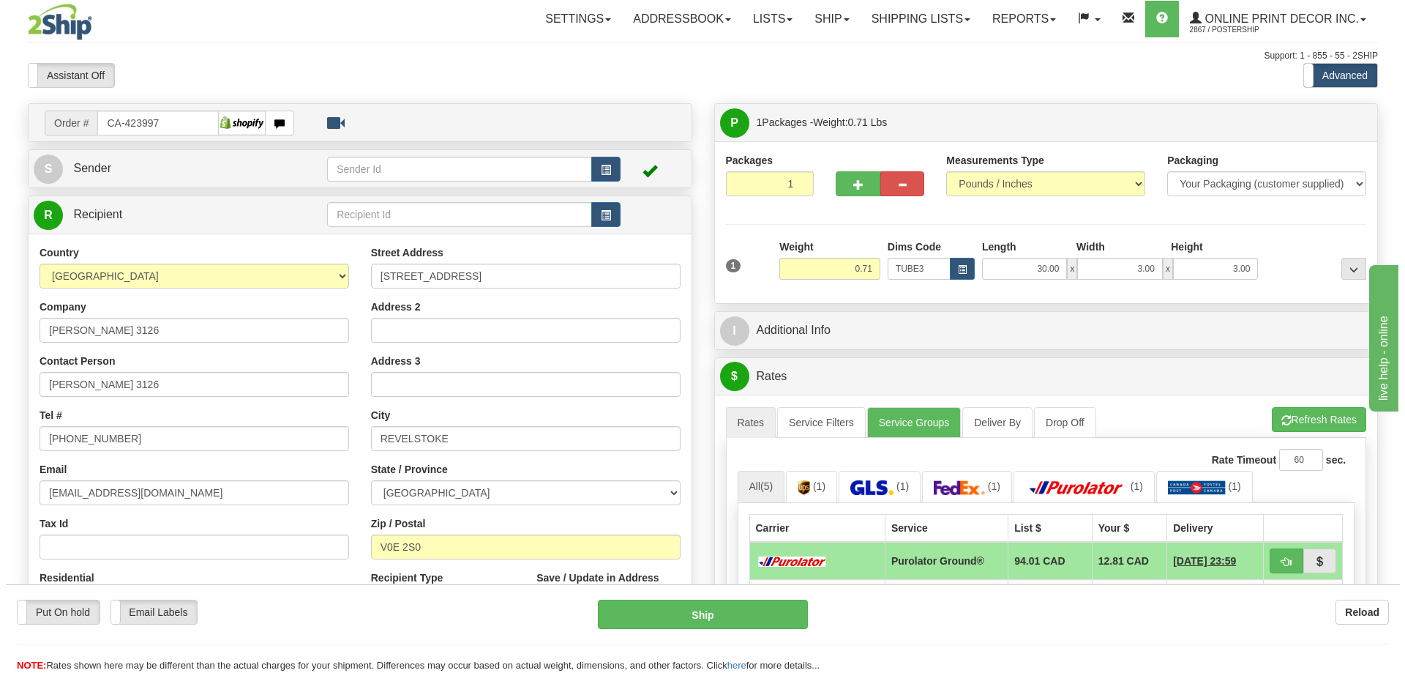
scroll to position [220, 0]
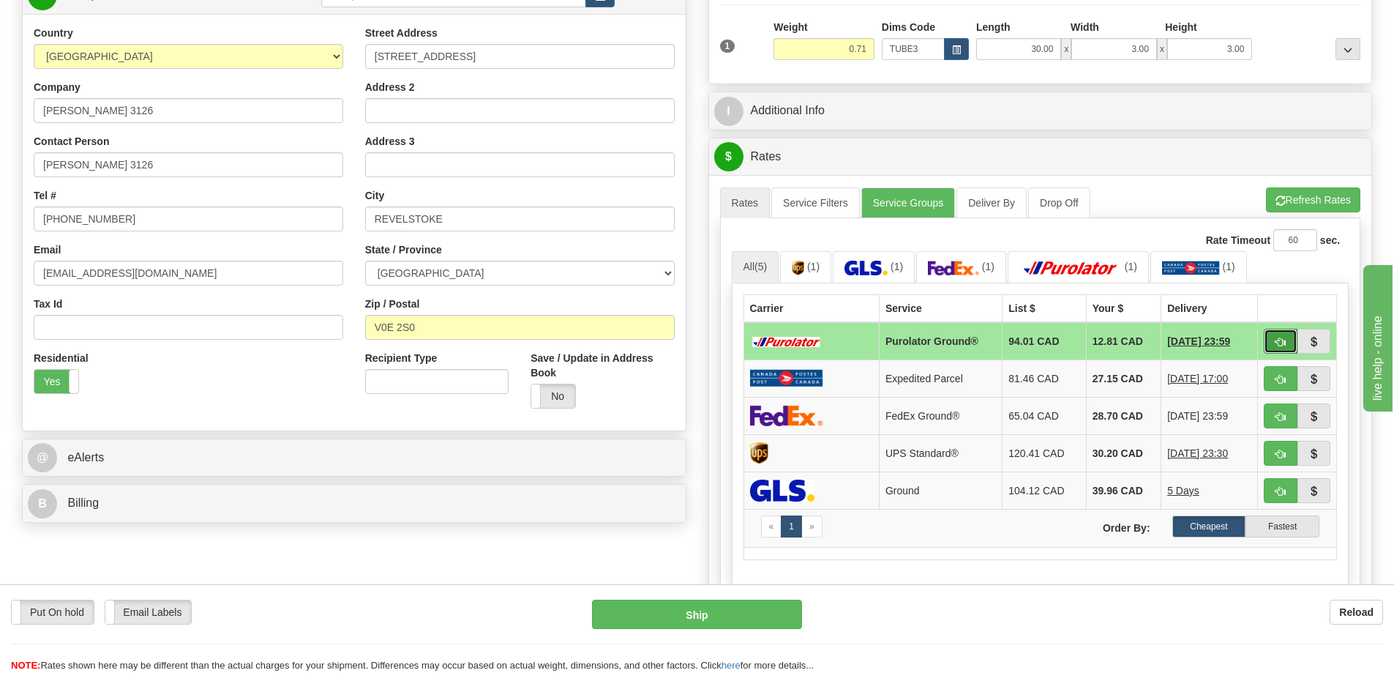
click at [1278, 338] on button "button" at bounding box center [1281, 341] width 34 height 25
type input "260"
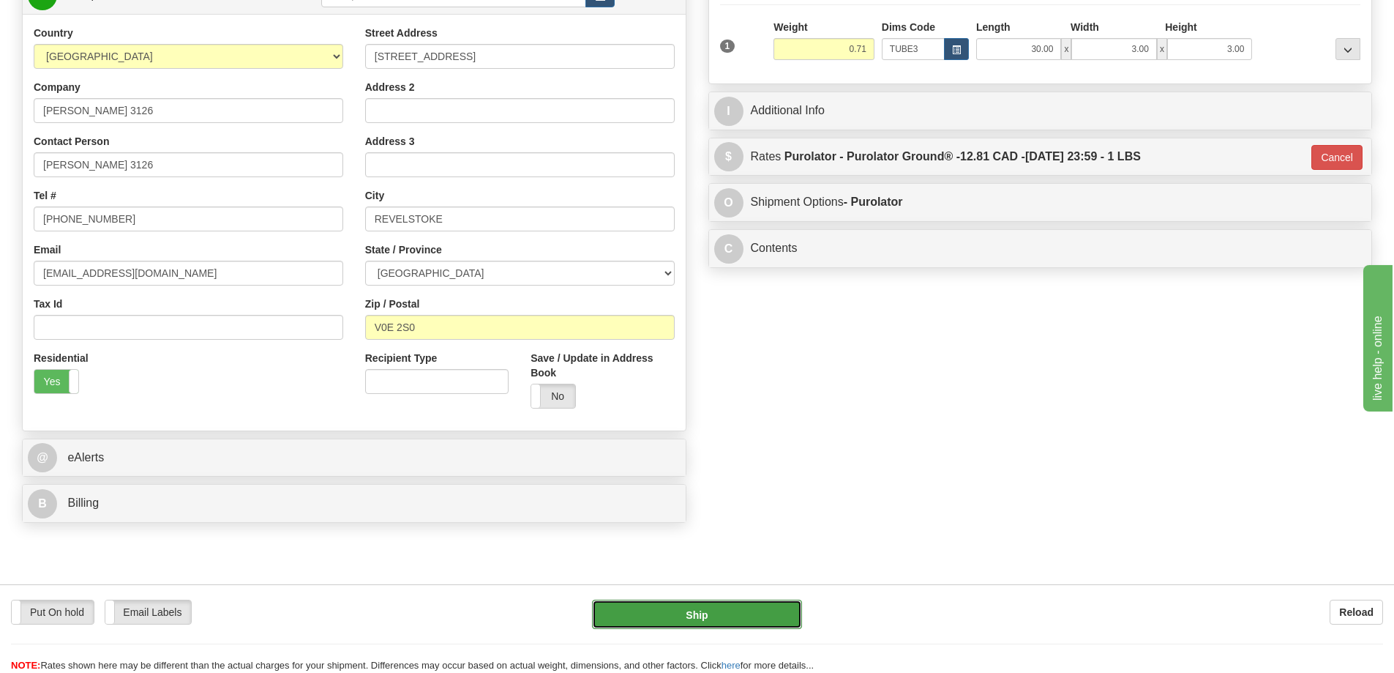
click at [741, 614] on button "Ship" at bounding box center [697, 613] width 210 height 29
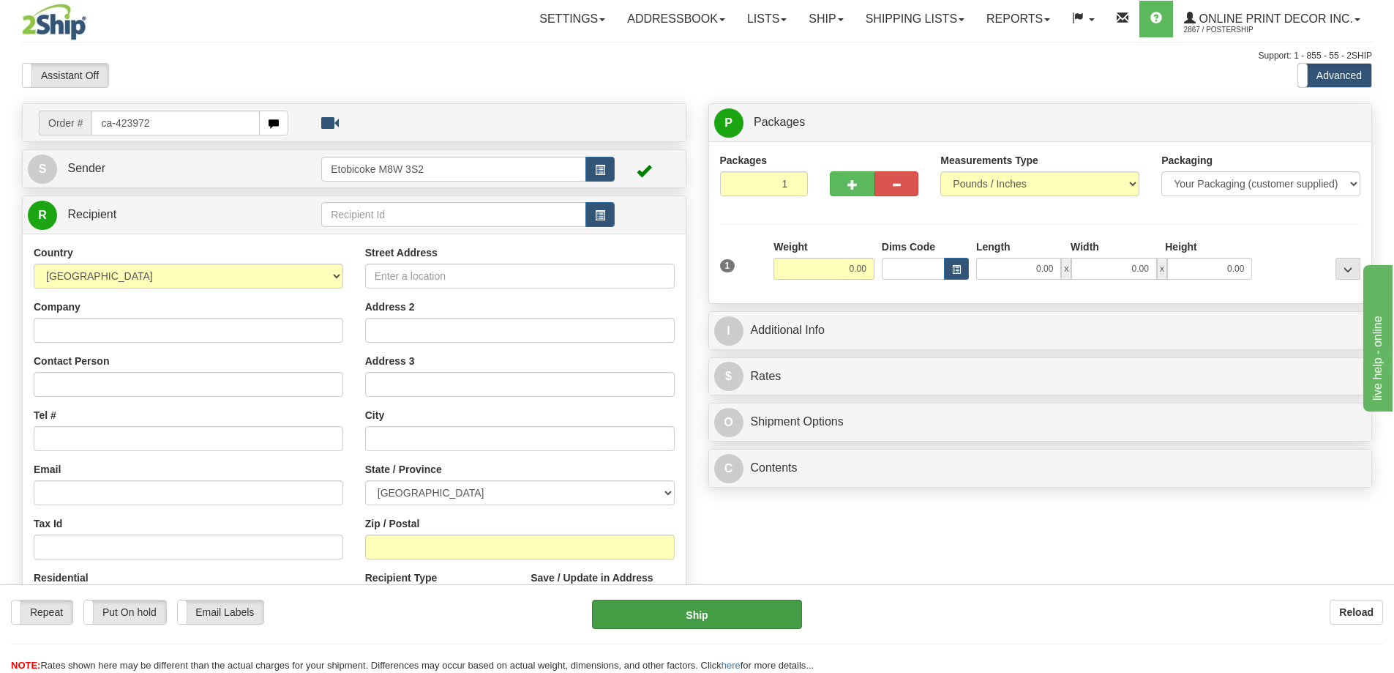
type input "ca-423972"
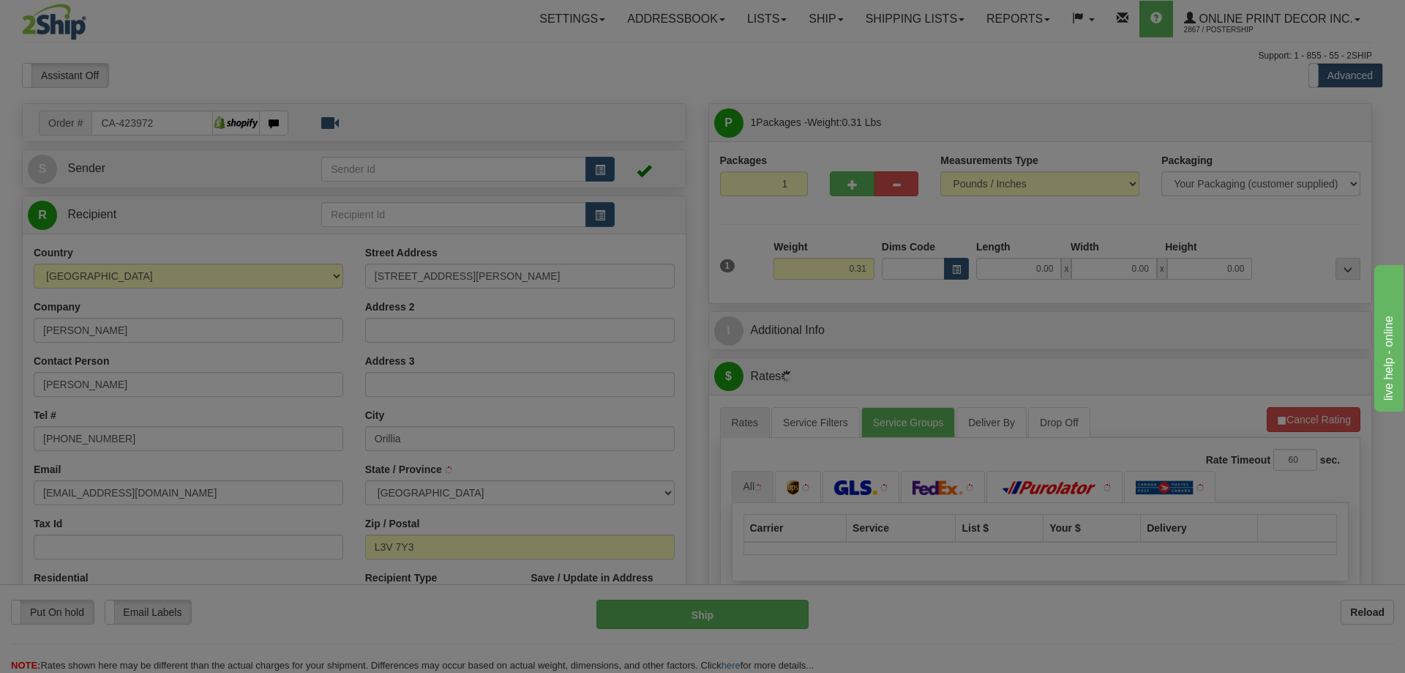
type input "ORILLIA"
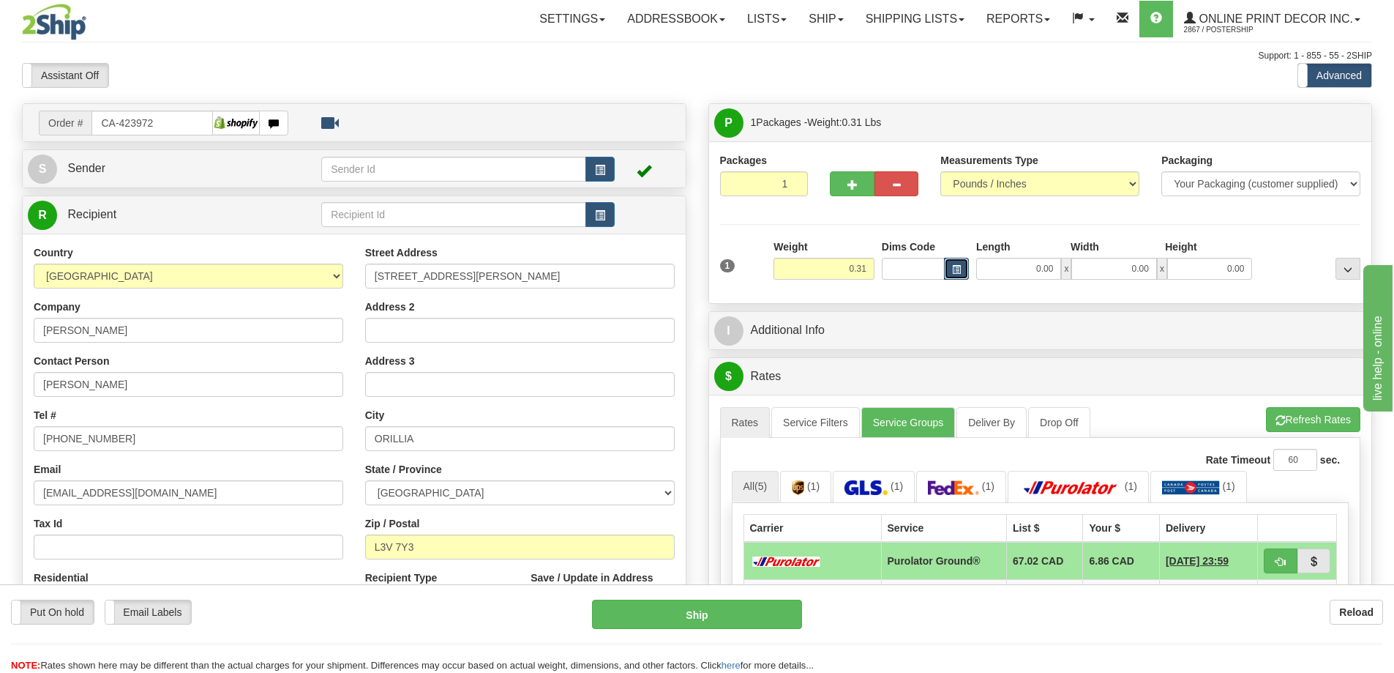
click at [952, 268] on span "button" at bounding box center [956, 270] width 9 height 8
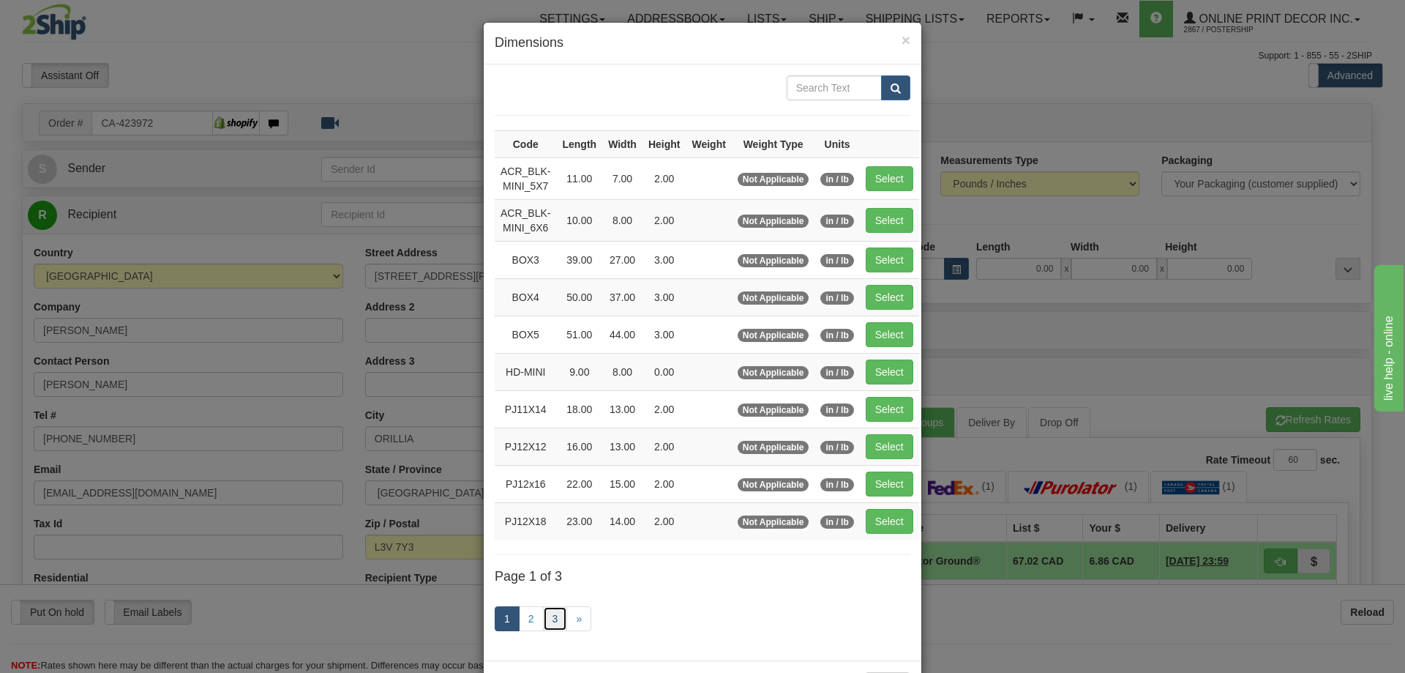
click at [553, 618] on link "3" at bounding box center [555, 618] width 25 height 25
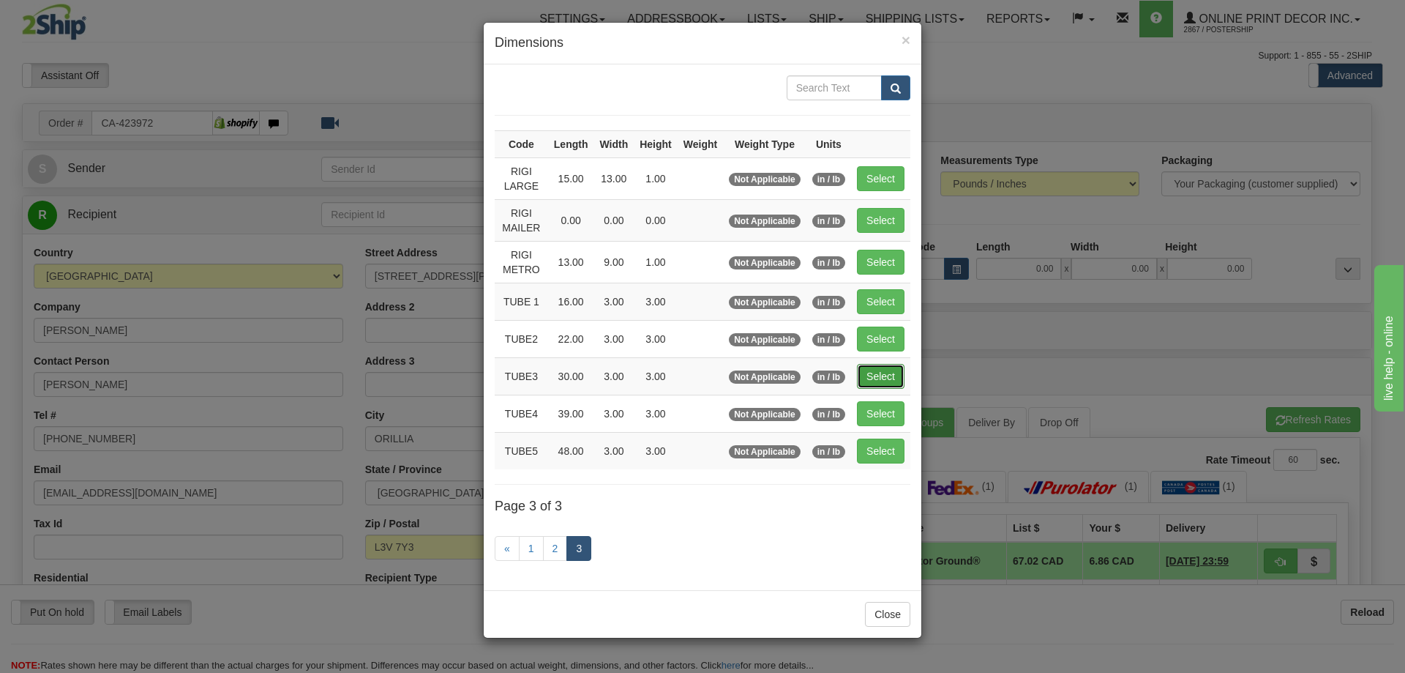
click at [886, 368] on button "Select" at bounding box center [881, 376] width 48 height 25
type input "TUBE3"
type input "30.00"
type input "3.00"
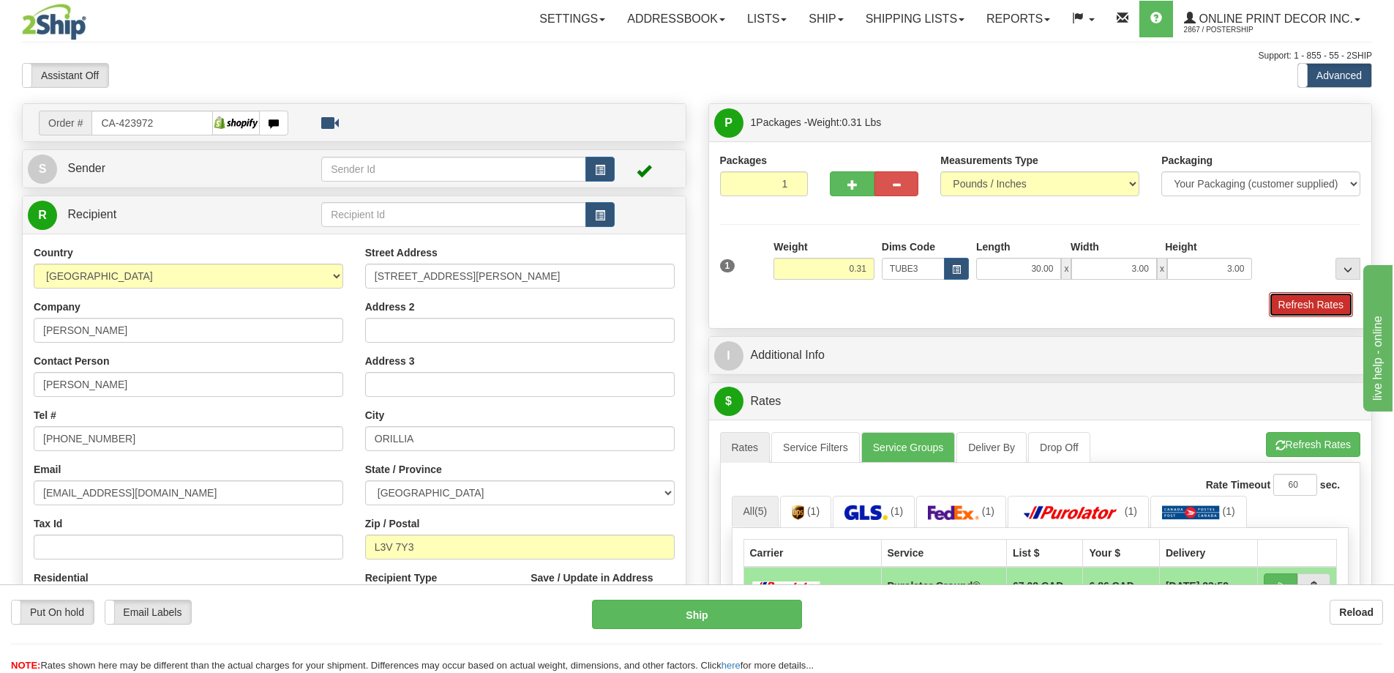
click at [1307, 308] on button "Refresh Rates" at bounding box center [1311, 304] width 84 height 25
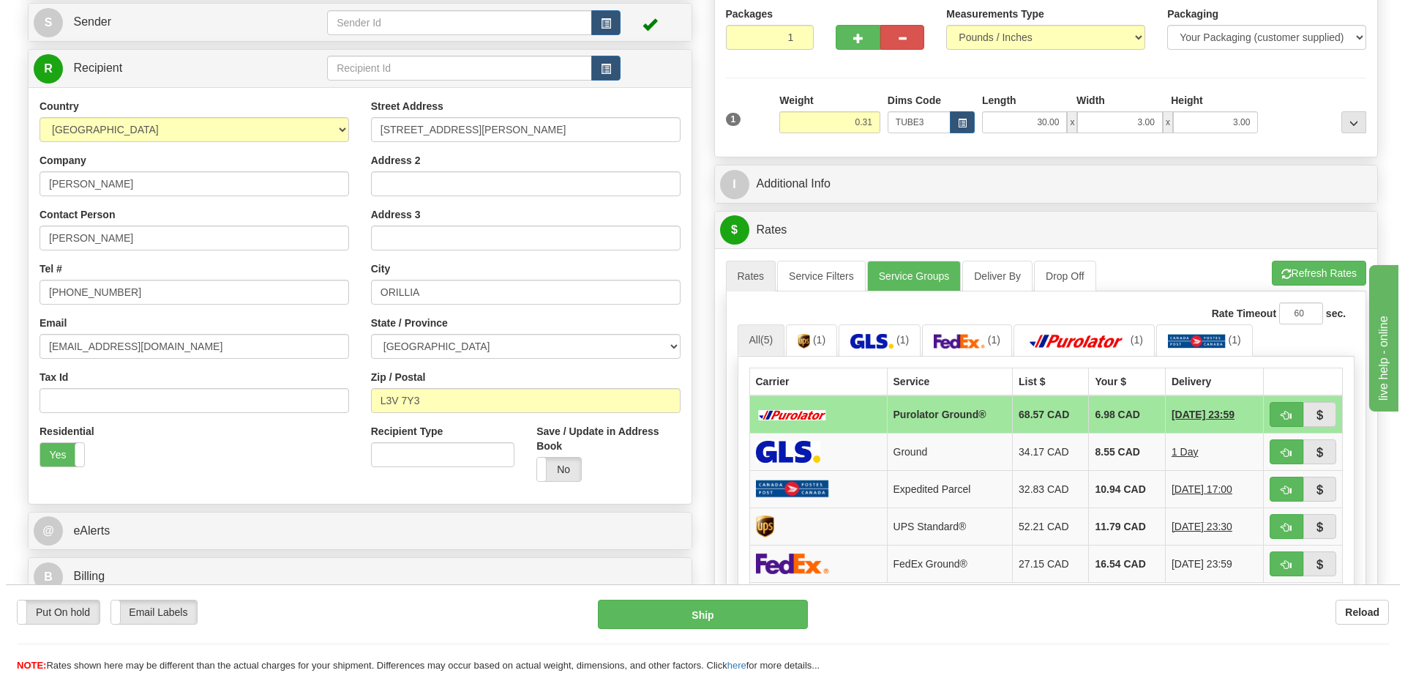
scroll to position [220, 0]
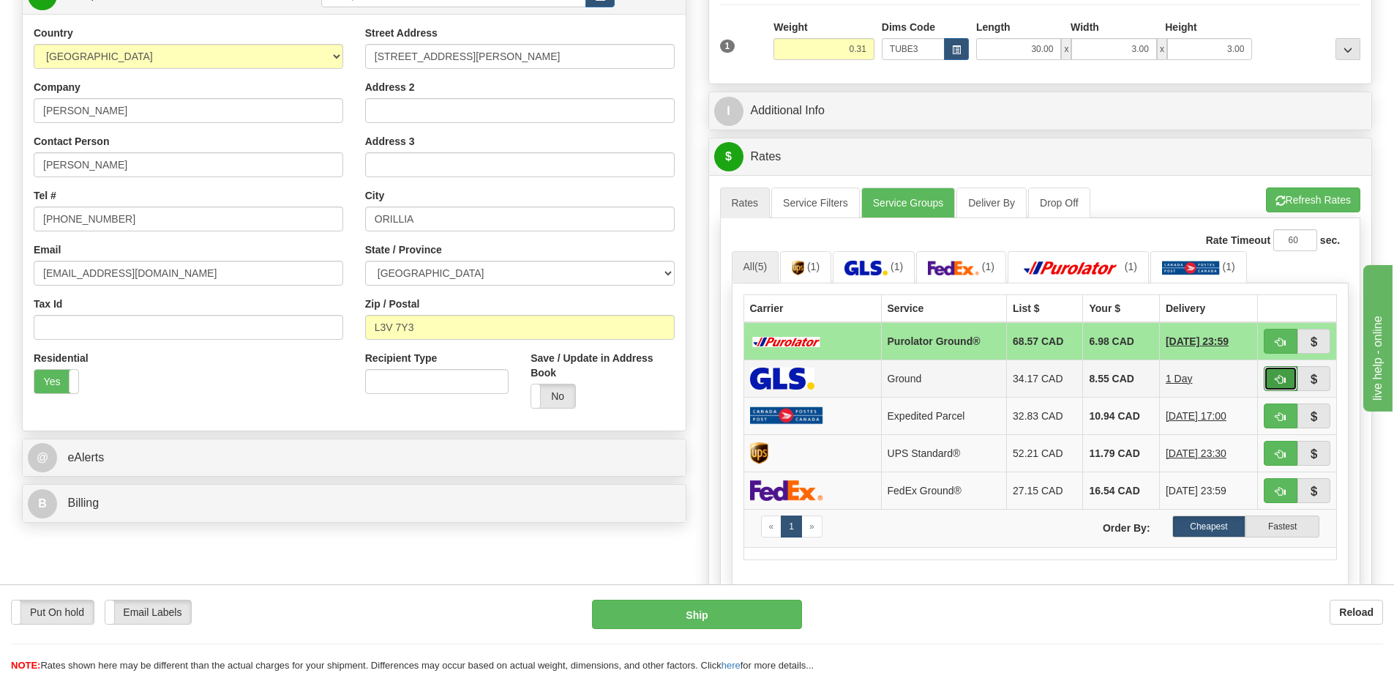
click at [1271, 373] on button "button" at bounding box center [1281, 378] width 34 height 25
type input "1"
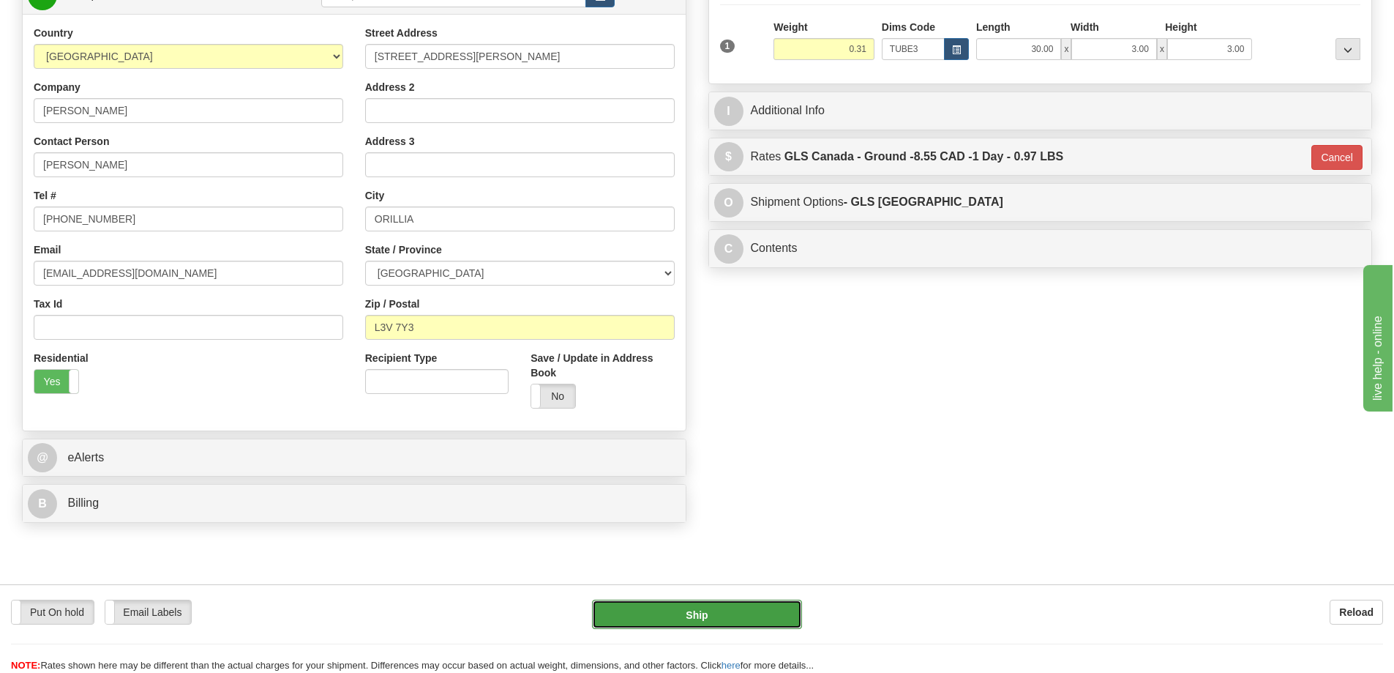
click at [697, 618] on button "Ship" at bounding box center [697, 613] width 210 height 29
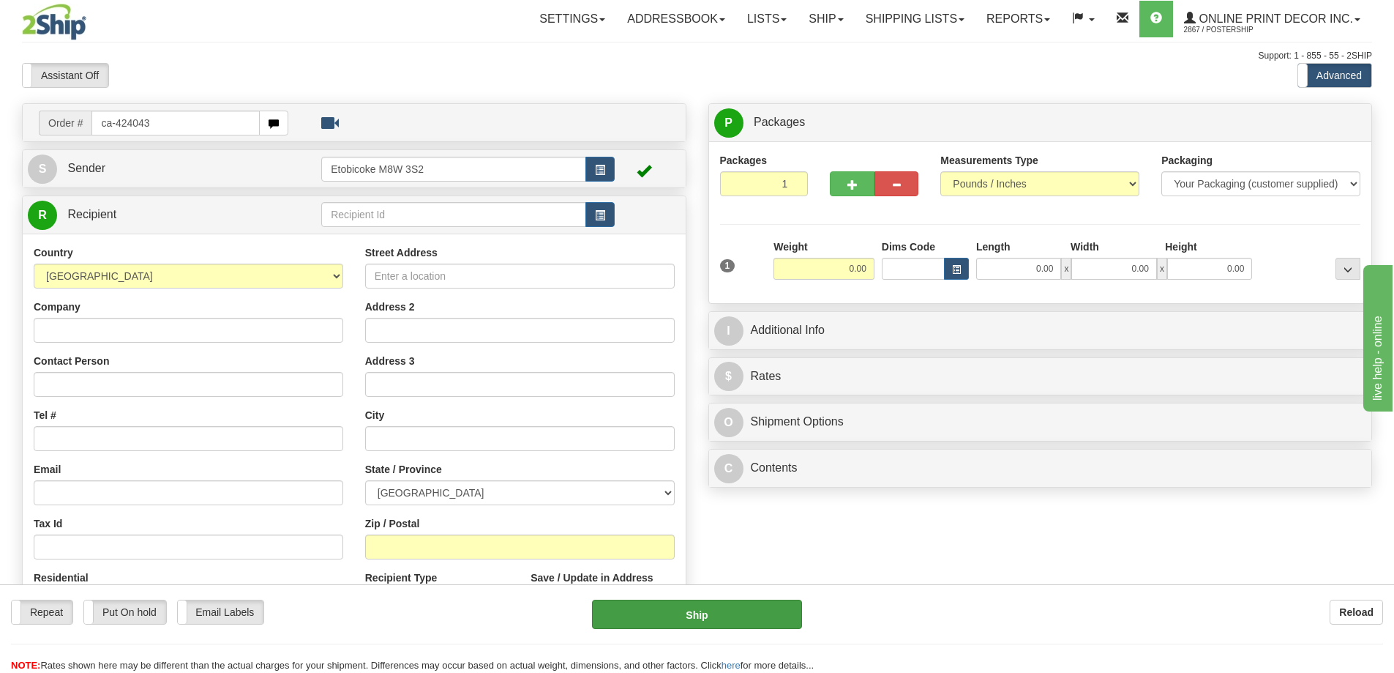
type input "ca-424043"
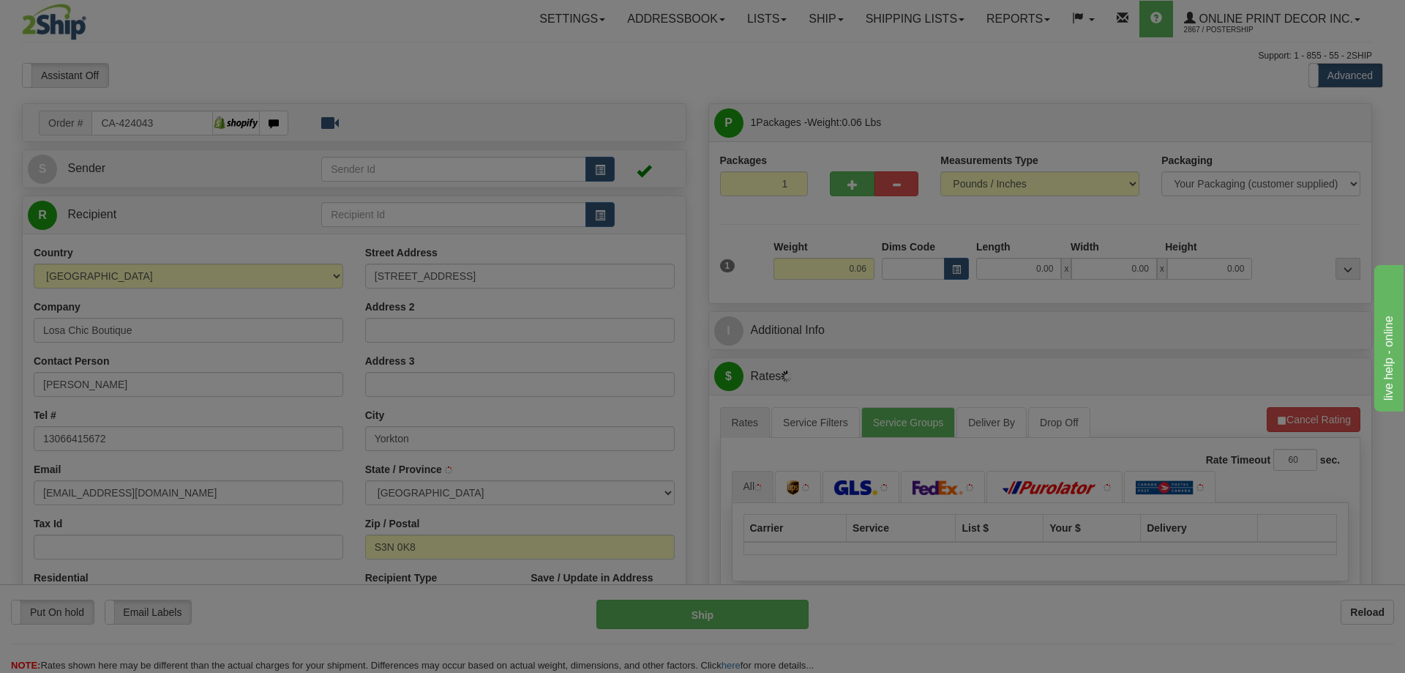
type input "YORKTON"
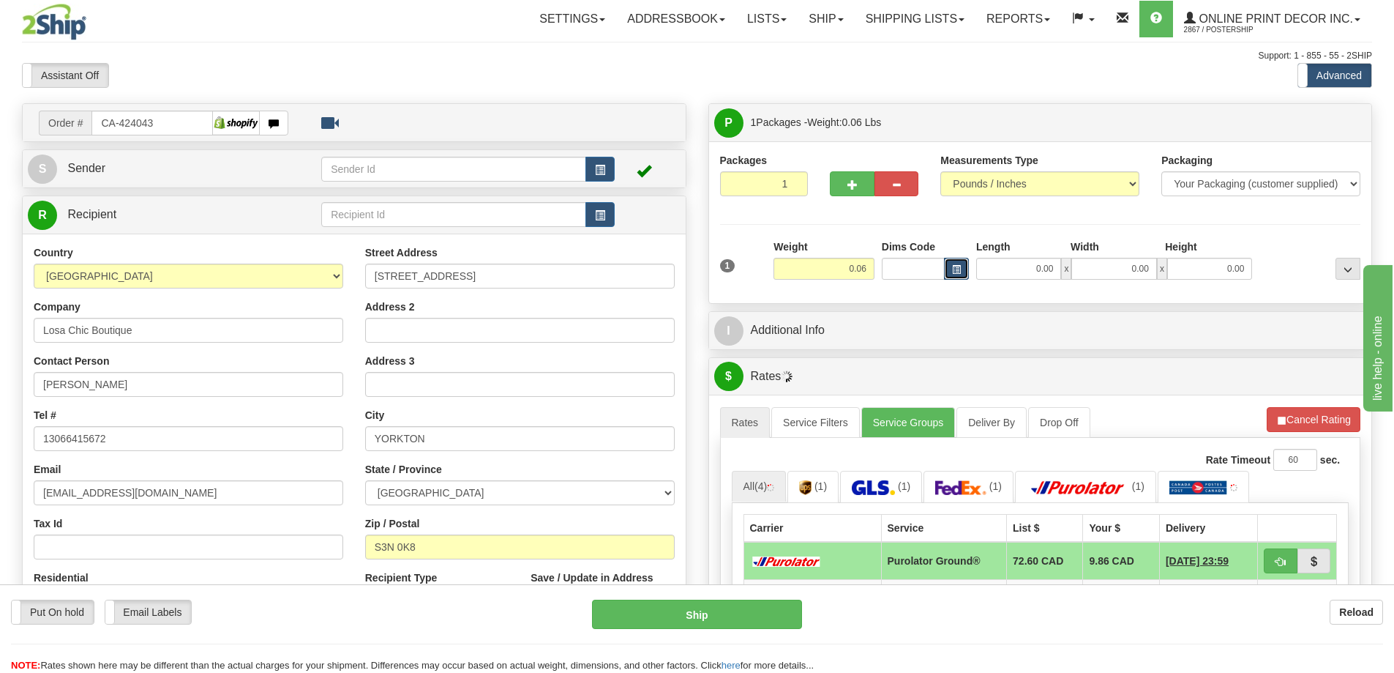
click at [954, 266] on span "button" at bounding box center [956, 270] width 9 height 8
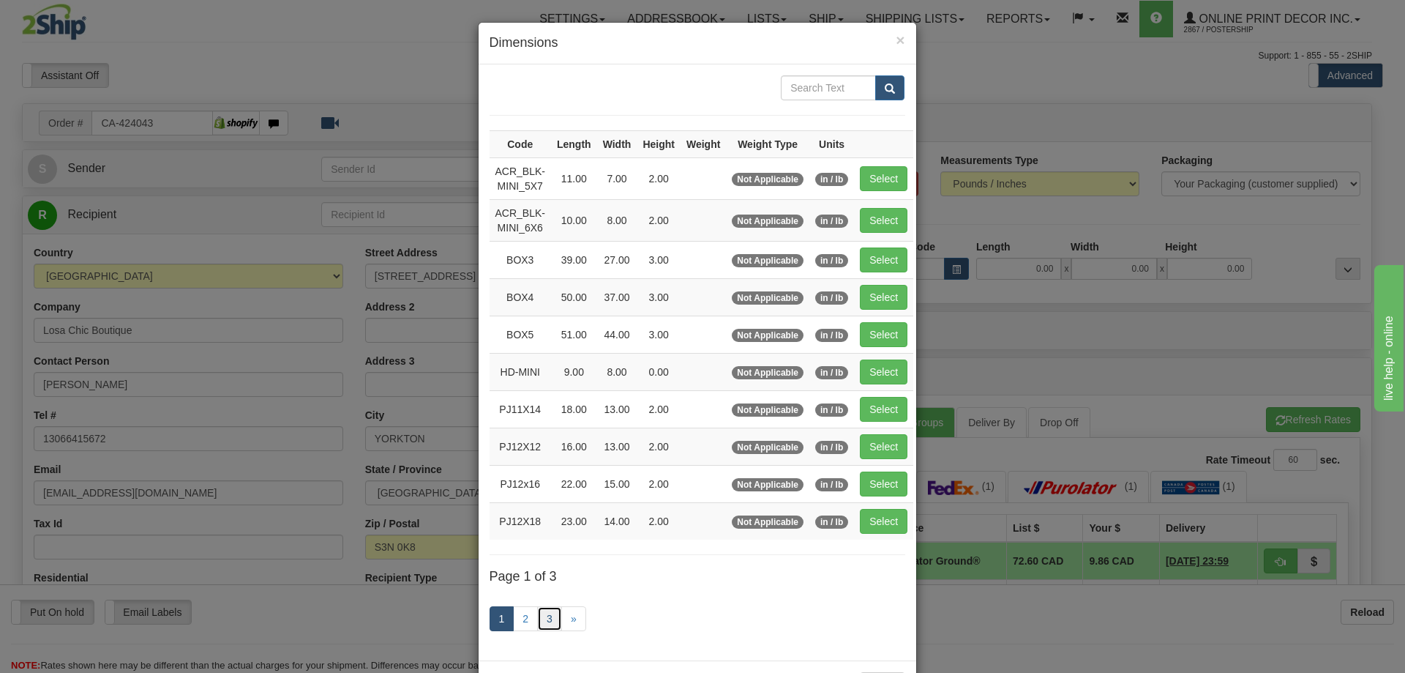
click at [537, 617] on link "3" at bounding box center [549, 618] width 25 height 25
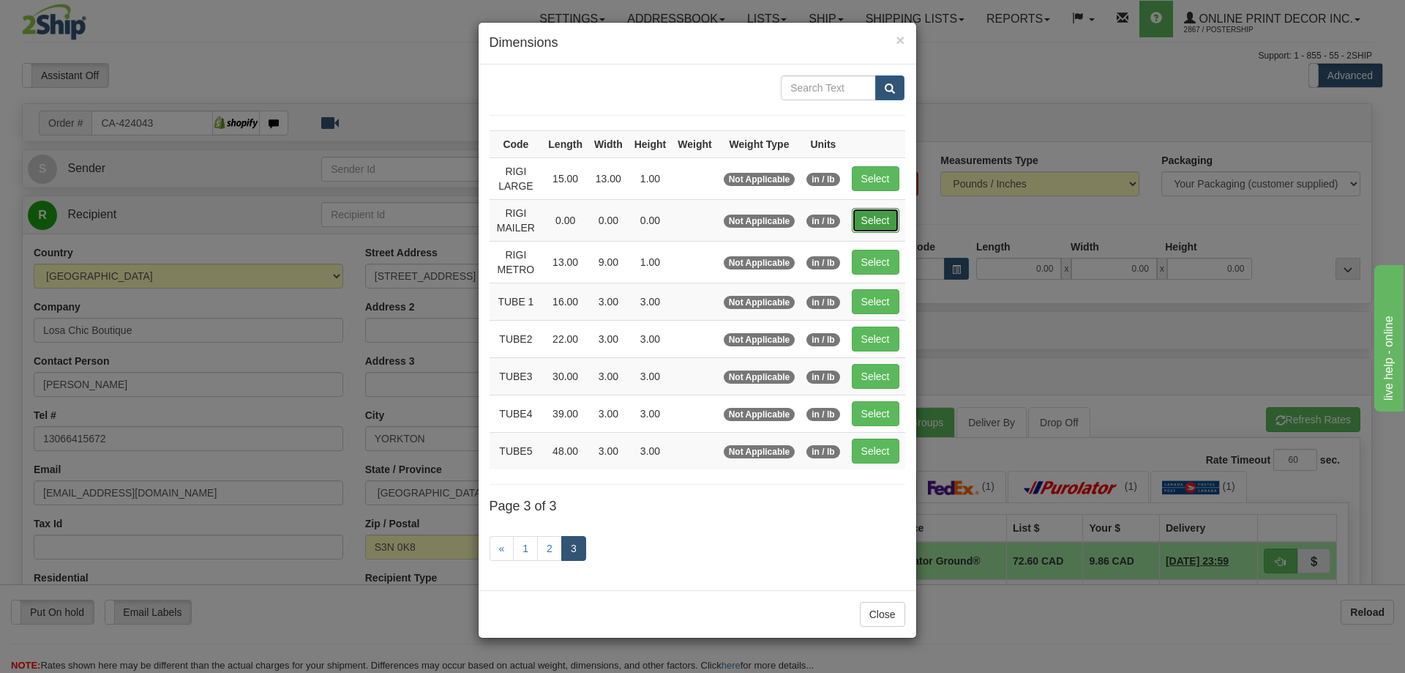
click at [871, 215] on button "Select" at bounding box center [876, 220] width 48 height 25
type input "RIGI MAILER"
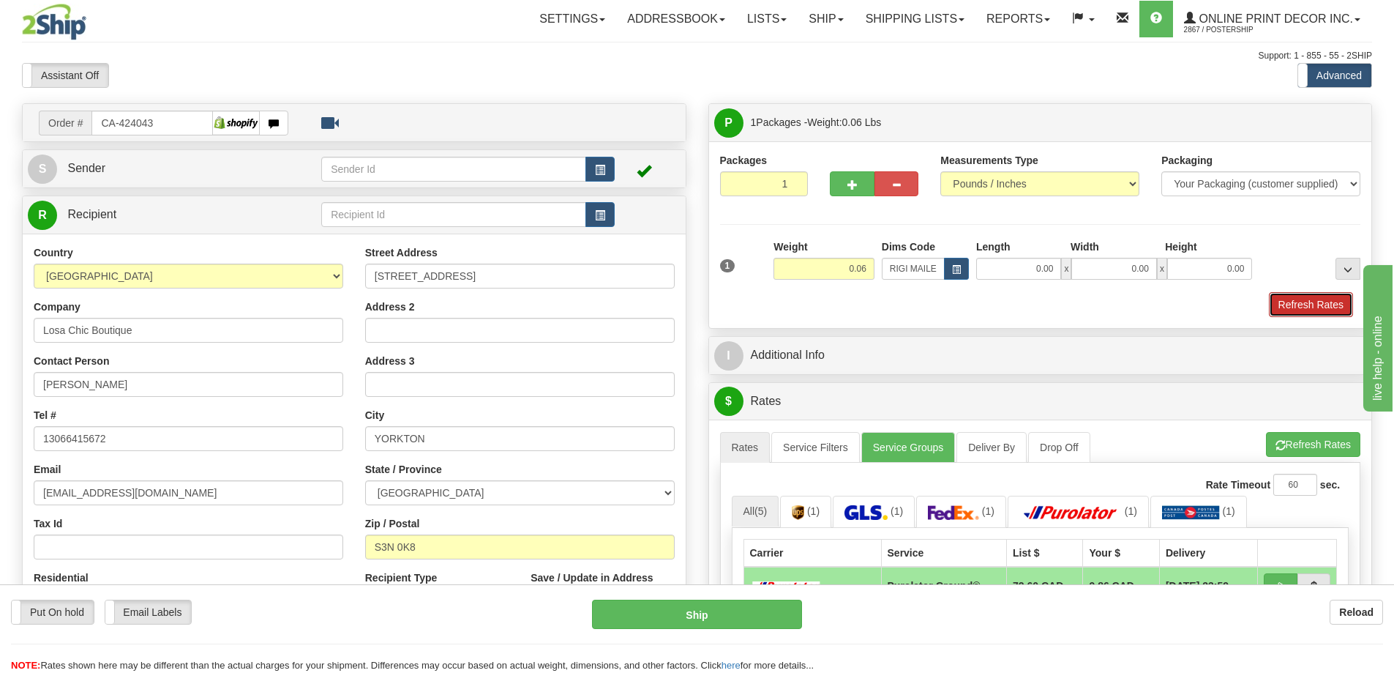
click at [1299, 305] on button "Refresh Rates" at bounding box center [1311, 304] width 84 height 25
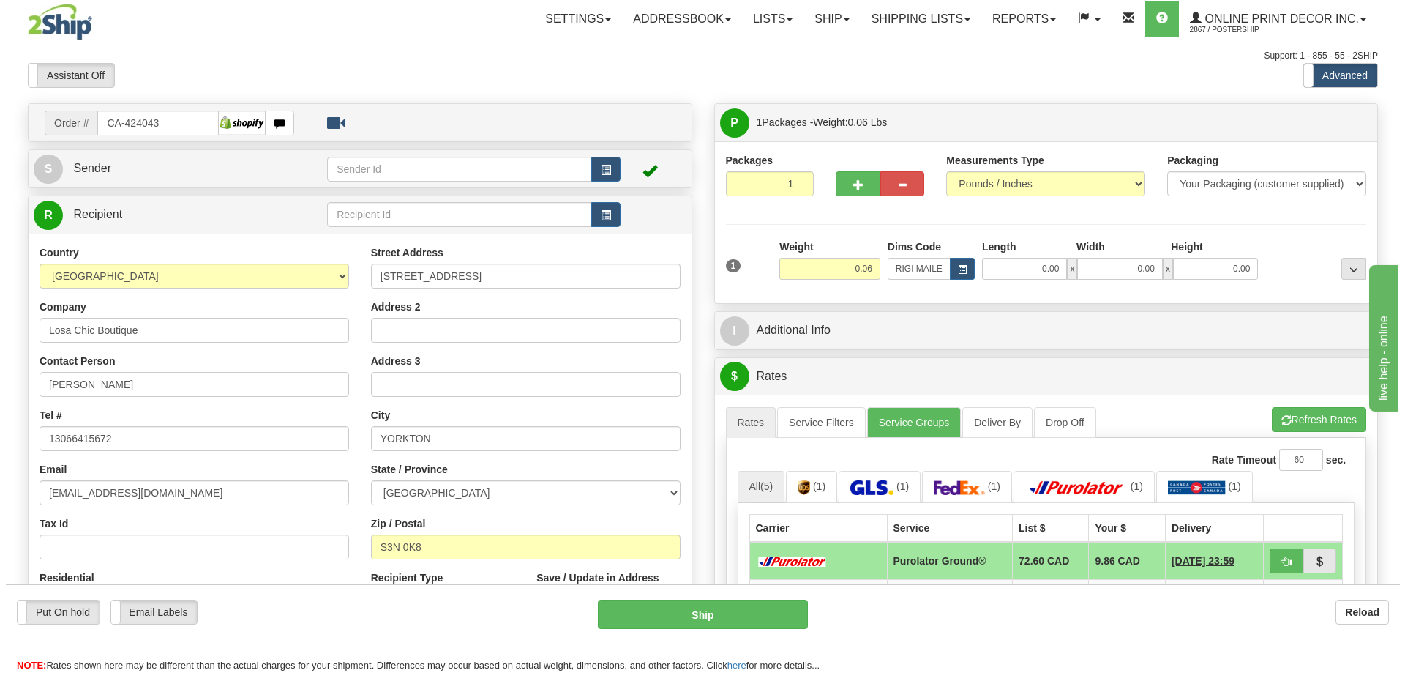
scroll to position [146, 0]
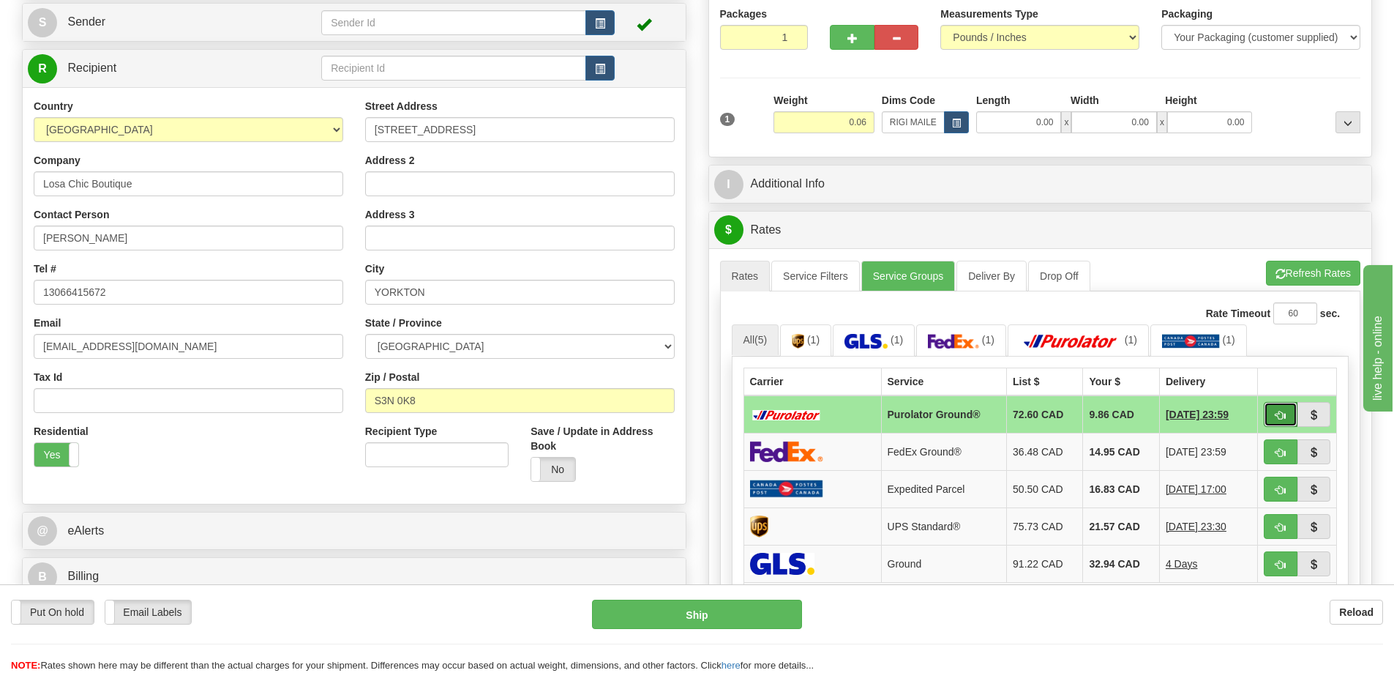
click at [1278, 417] on span "button" at bounding box center [1281, 416] width 10 height 10
type input "260"
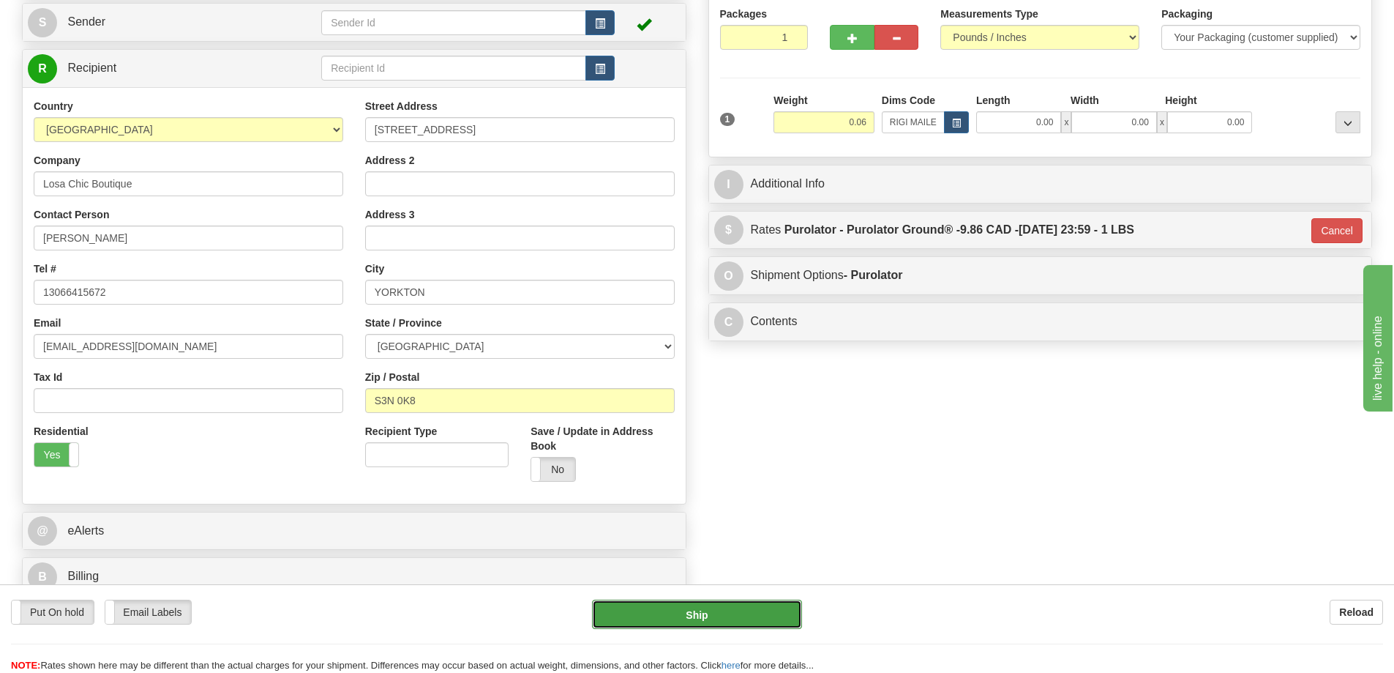
click at [752, 611] on button "Ship" at bounding box center [697, 613] width 210 height 29
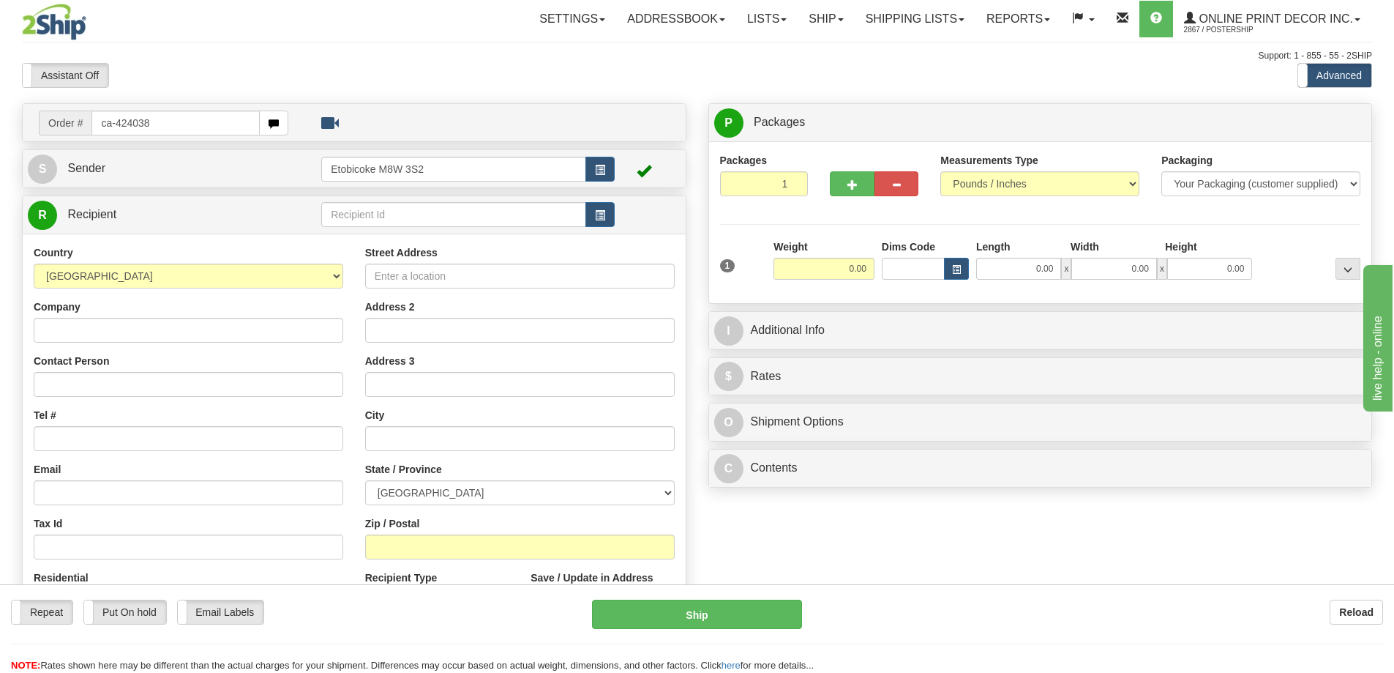
type input "ca-424038"
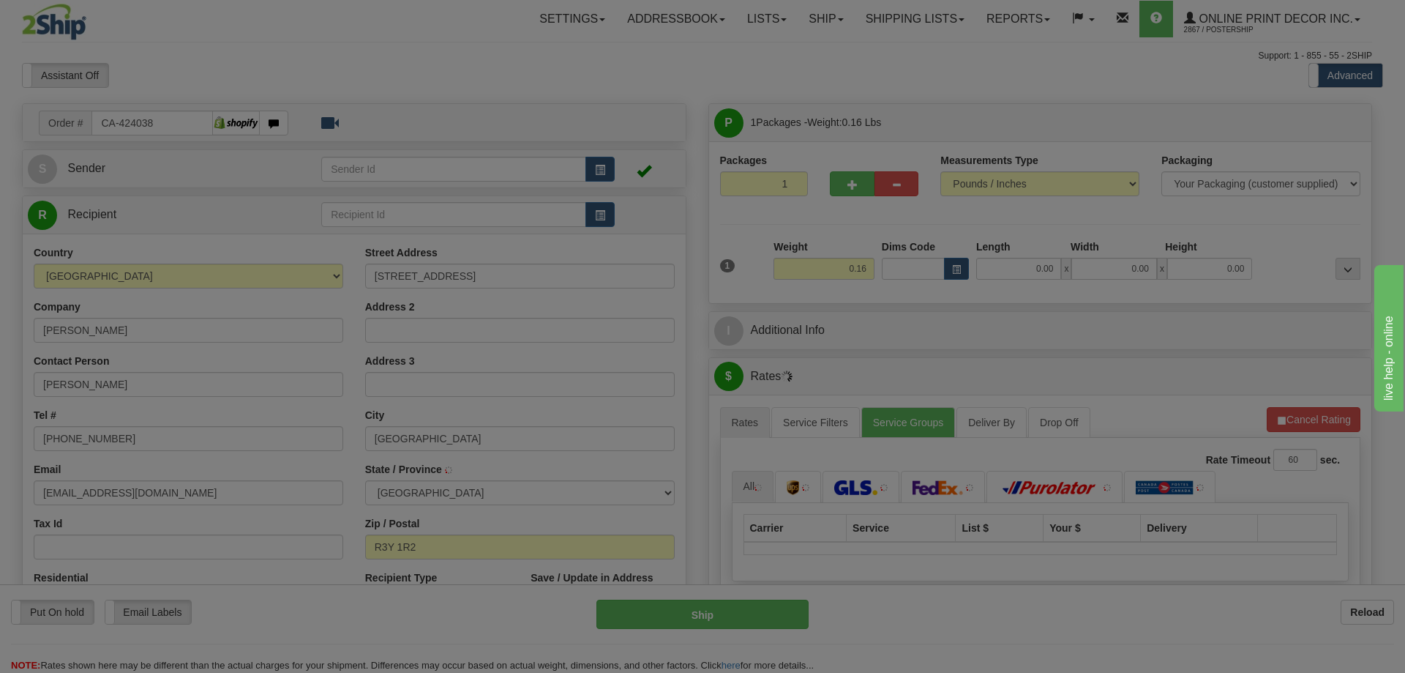
type input "WINNIPEG"
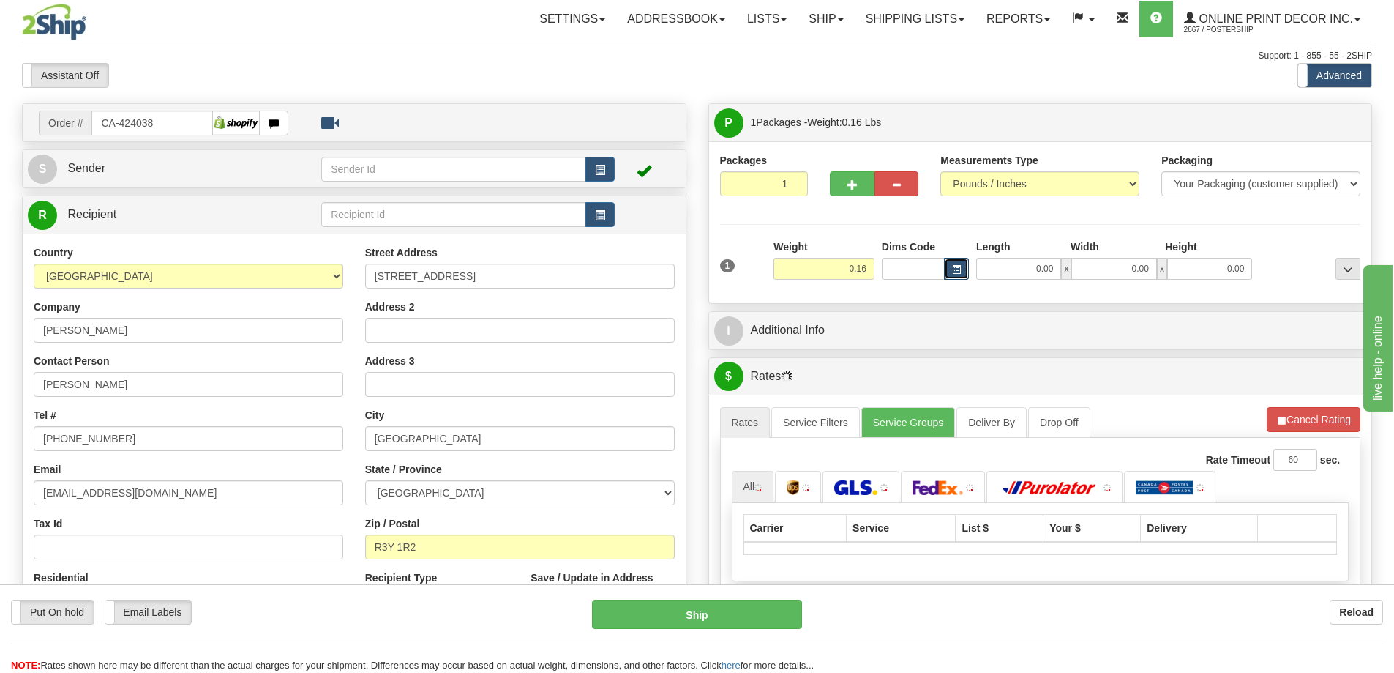
click at [963, 266] on button "button" at bounding box center [956, 269] width 25 height 22
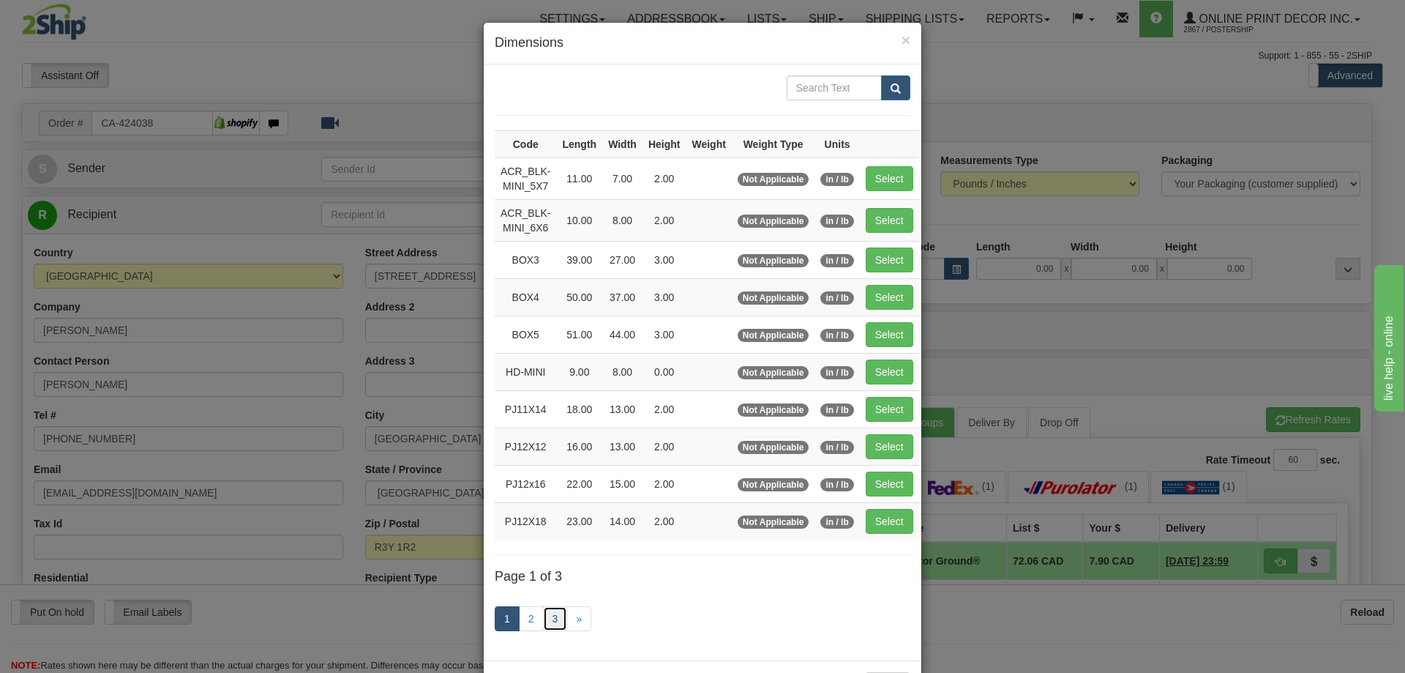
click at [544, 611] on link "3" at bounding box center [555, 618] width 25 height 25
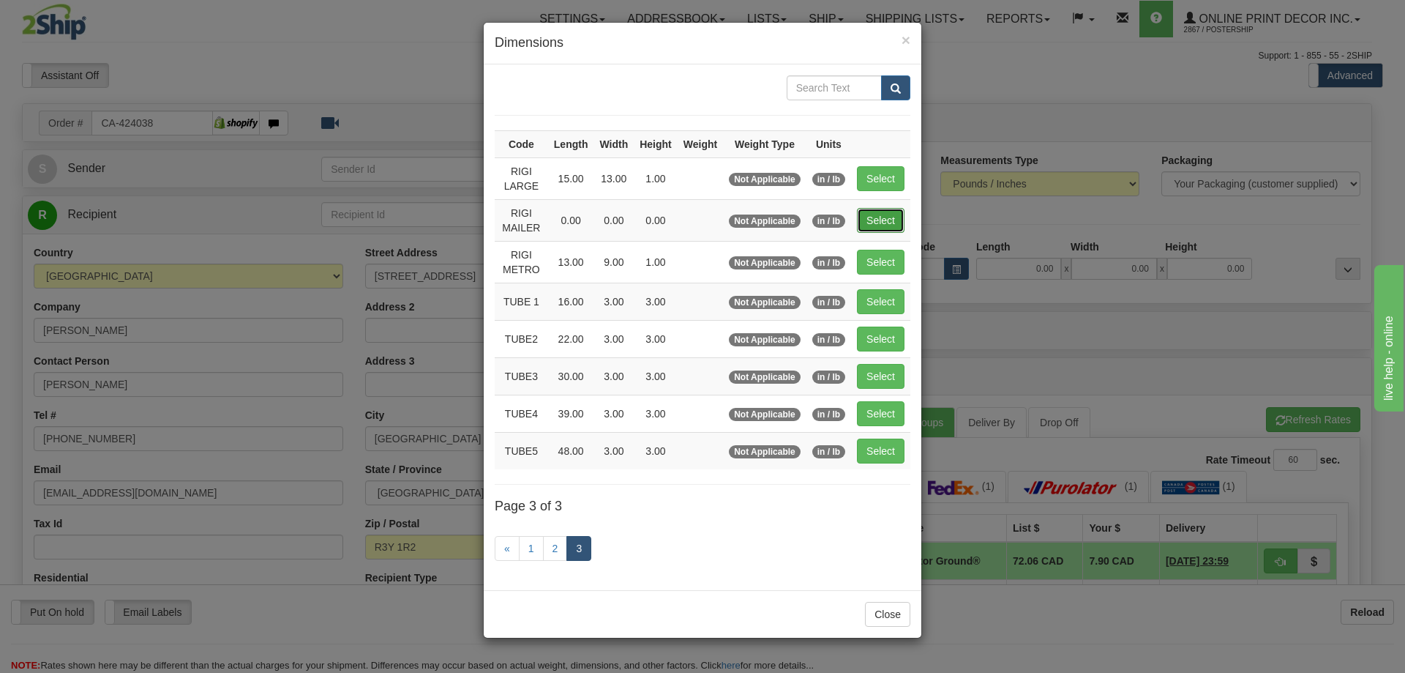
click at [883, 222] on button "Select" at bounding box center [881, 220] width 48 height 25
type input "RIGI MAILER"
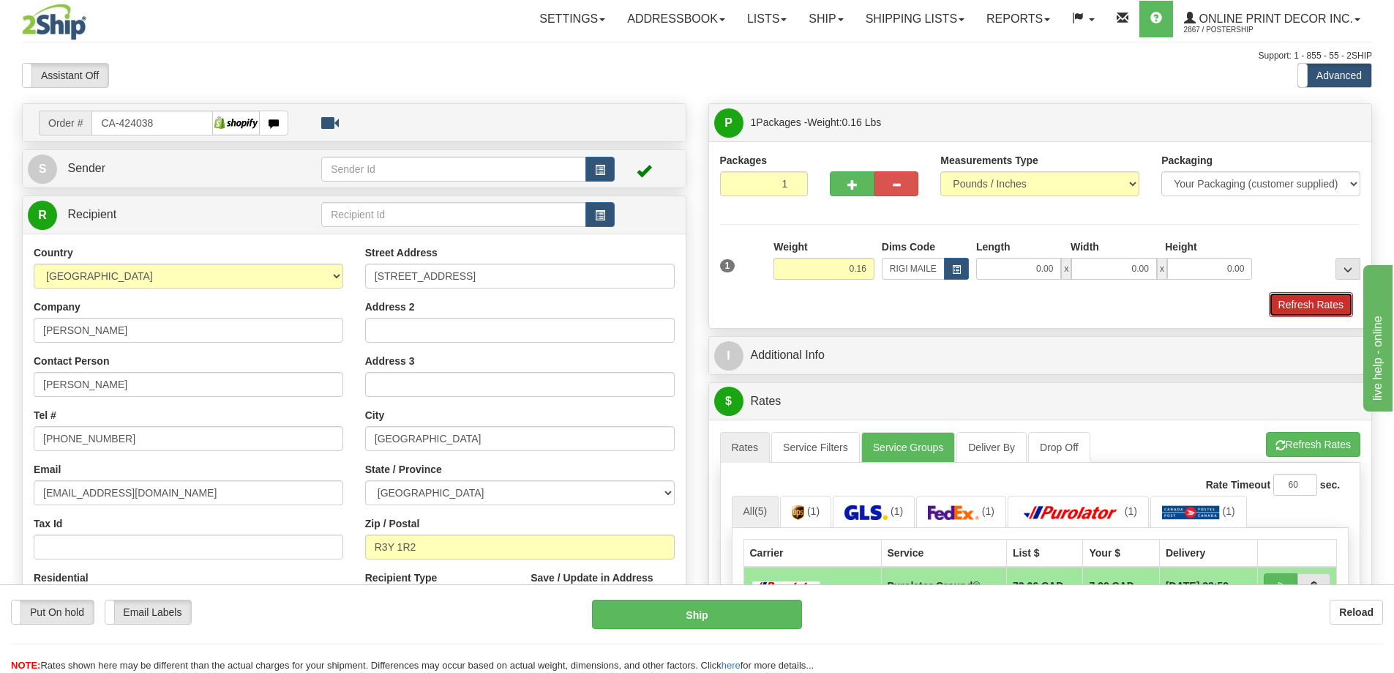
click at [1298, 301] on button "Refresh Rates" at bounding box center [1311, 304] width 84 height 25
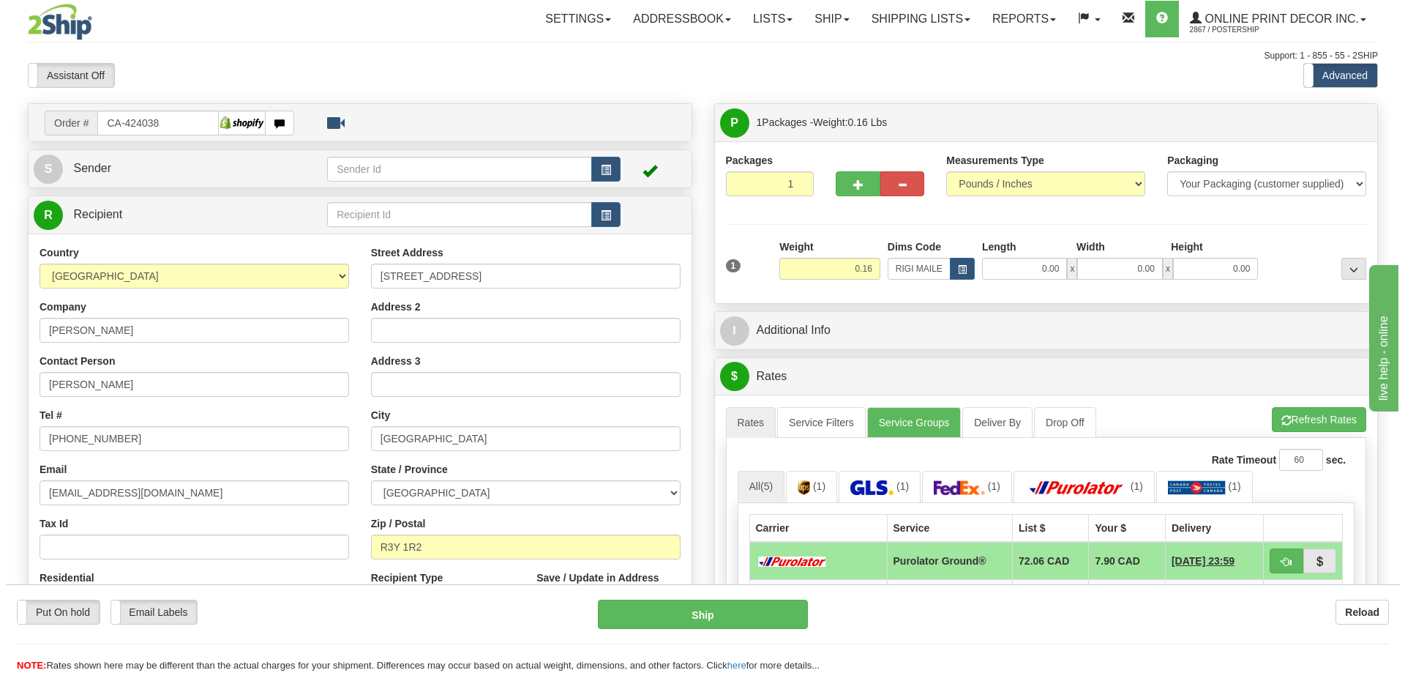
scroll to position [146, 0]
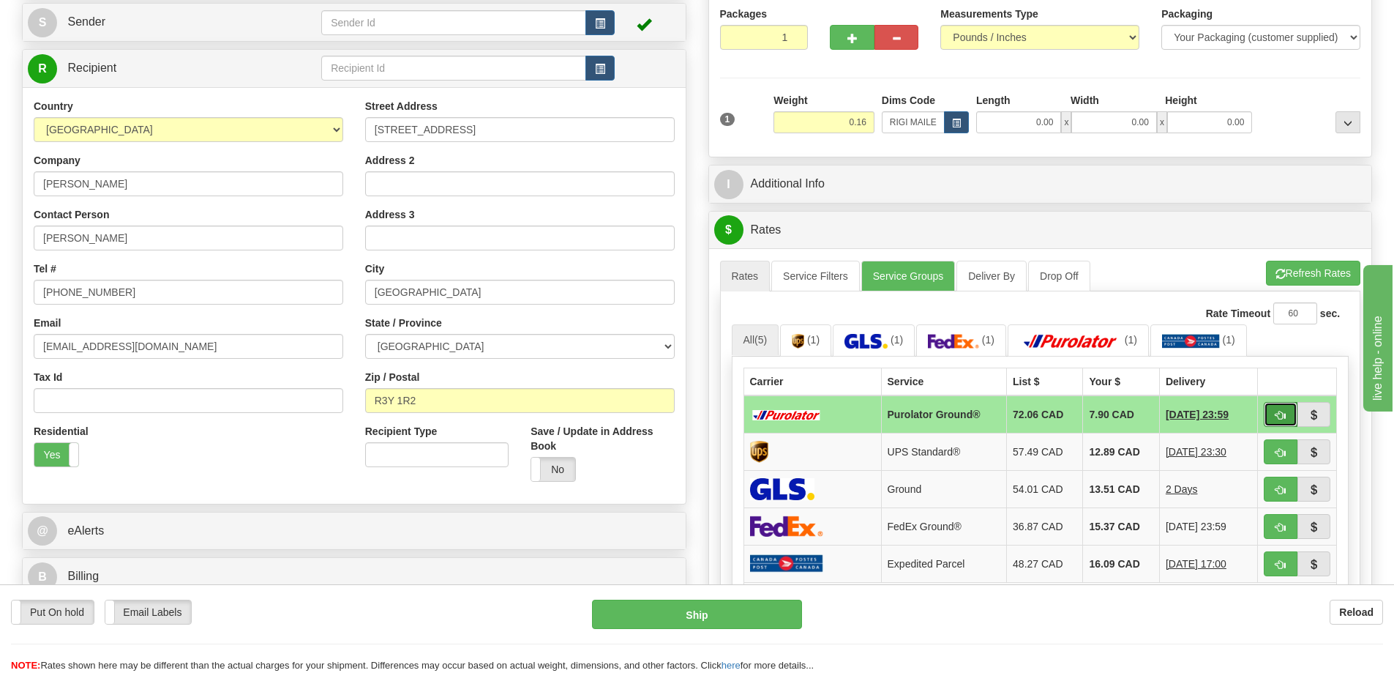
click at [1279, 416] on span "button" at bounding box center [1281, 416] width 10 height 10
type input "260"
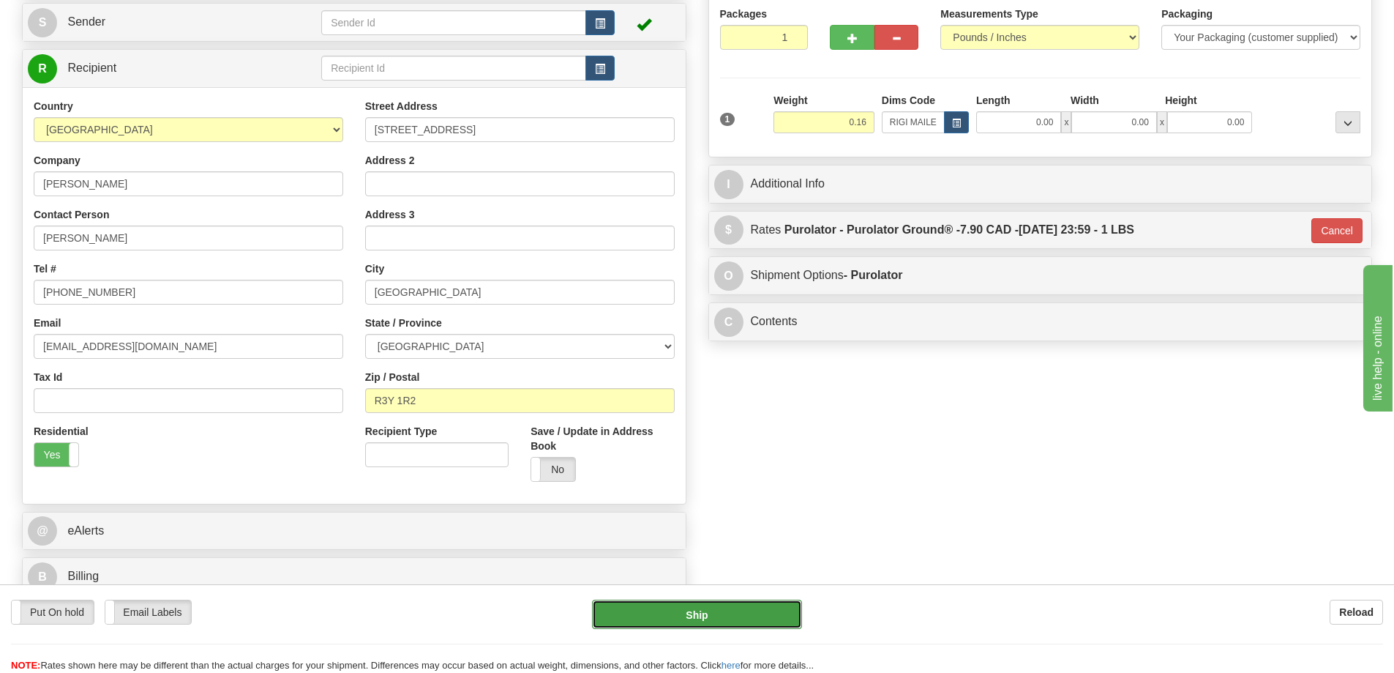
click at [654, 610] on button "Ship" at bounding box center [697, 613] width 210 height 29
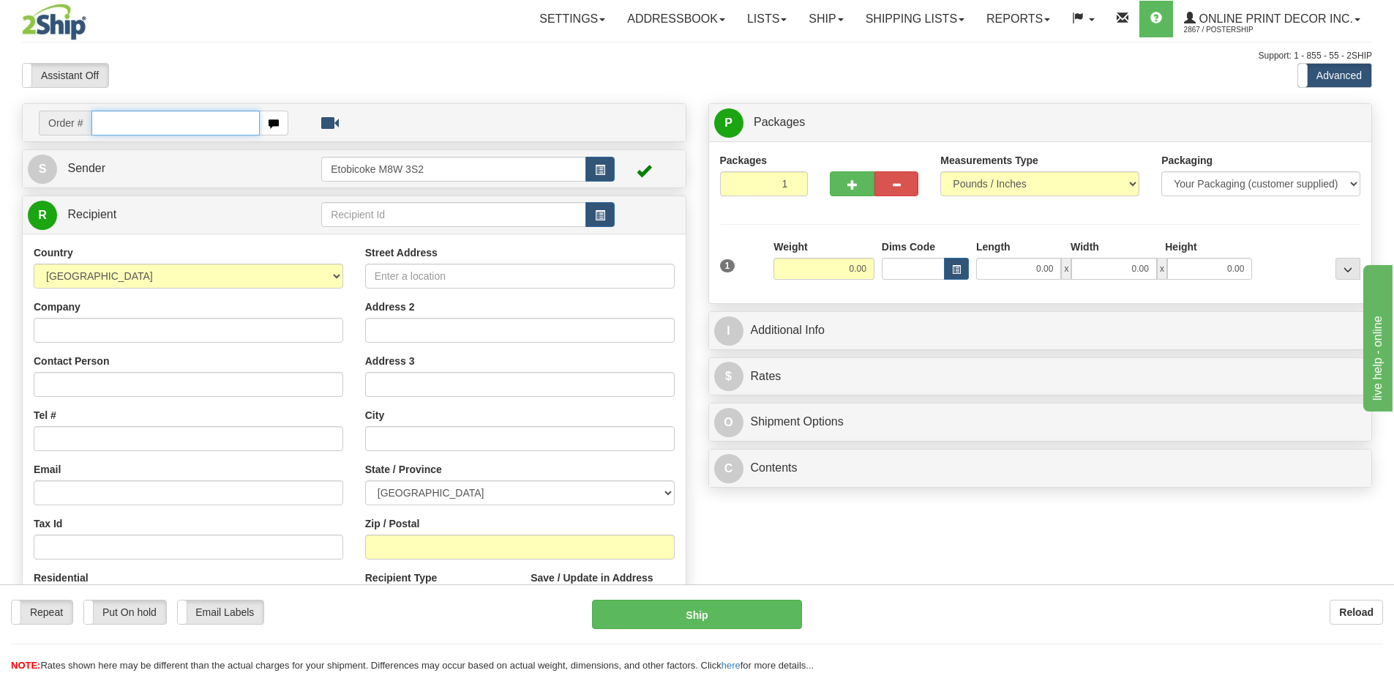
click at [146, 108] on td "Order #" at bounding box center [354, 123] width 653 height 30
type input "ca-423926"
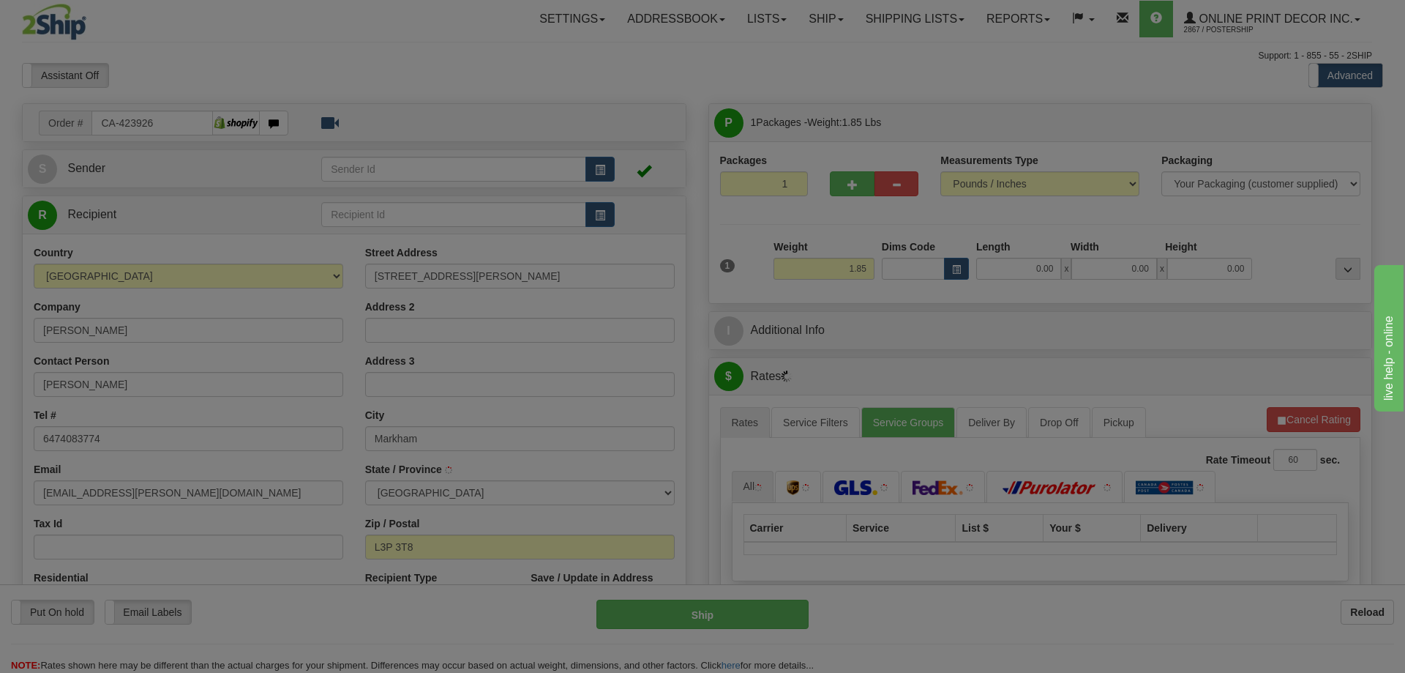
type input "MARKHAM"
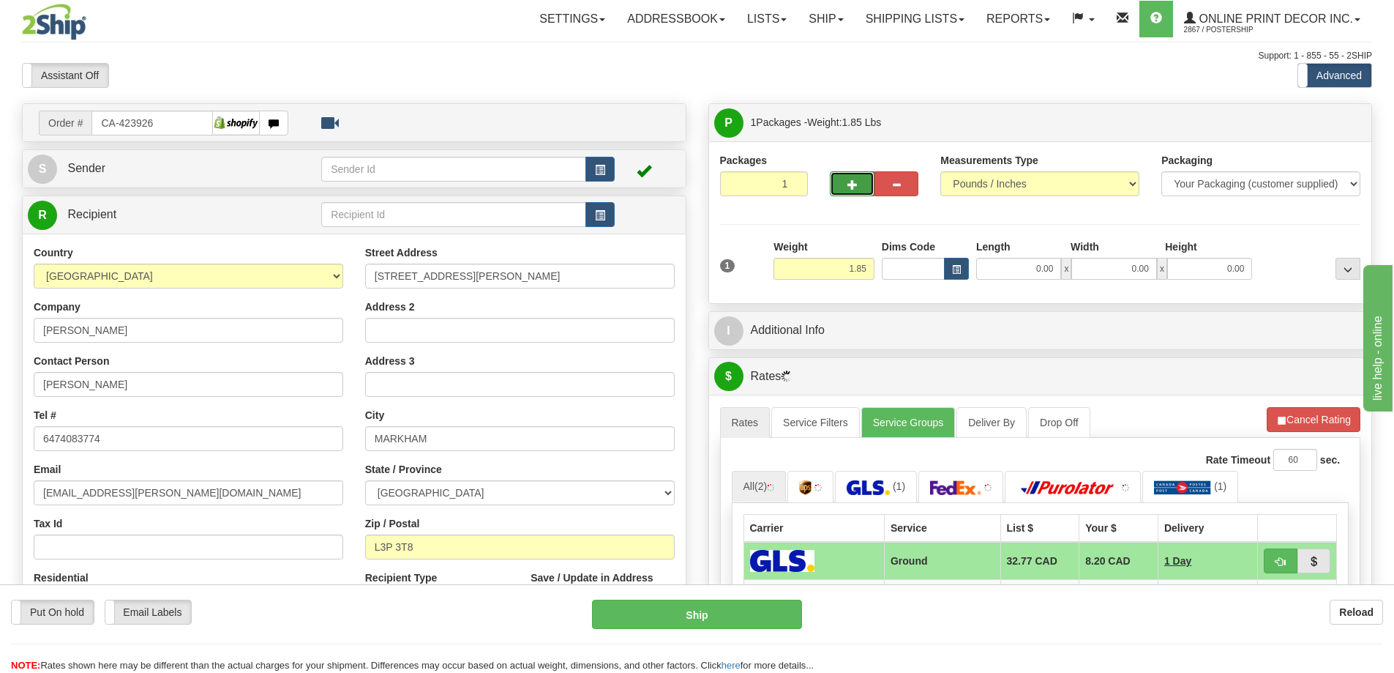
click at [858, 177] on button "button" at bounding box center [852, 183] width 44 height 25
radio input "true"
type input "2"
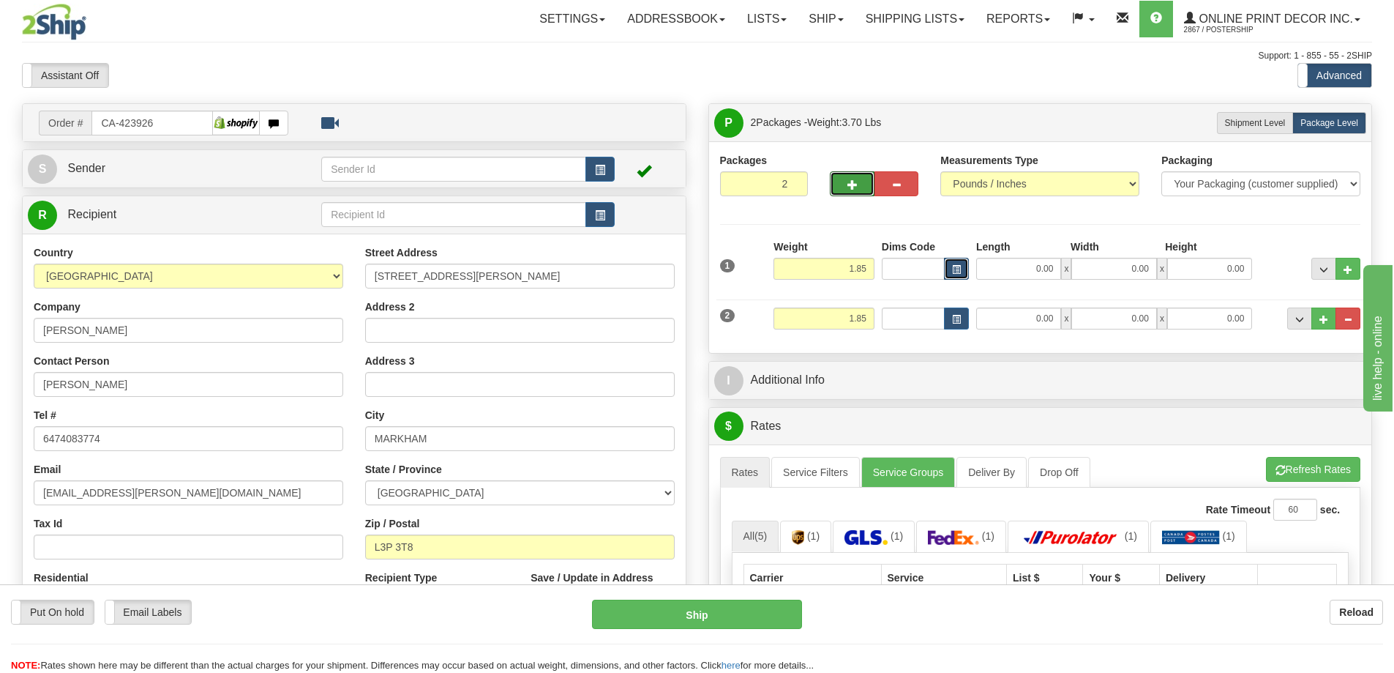
click at [949, 271] on button "button" at bounding box center [956, 269] width 25 height 22
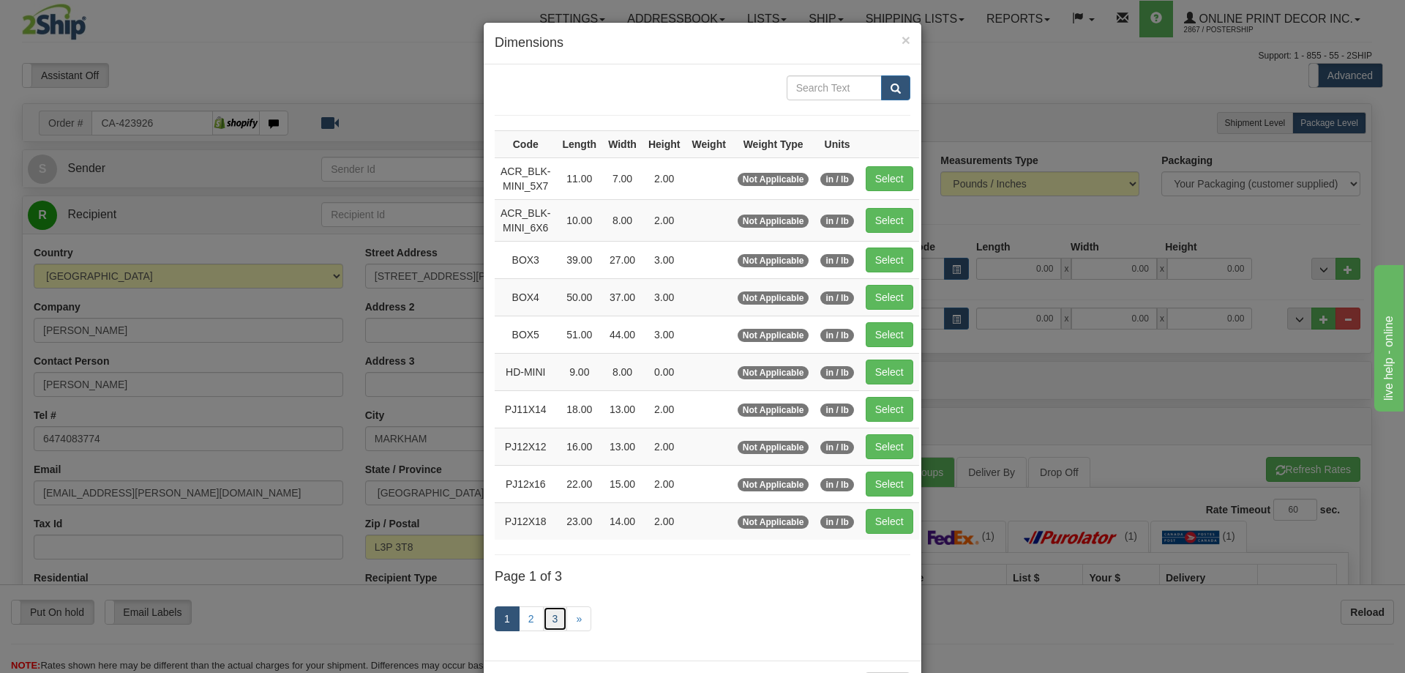
click at [549, 614] on link "3" at bounding box center [555, 618] width 25 height 25
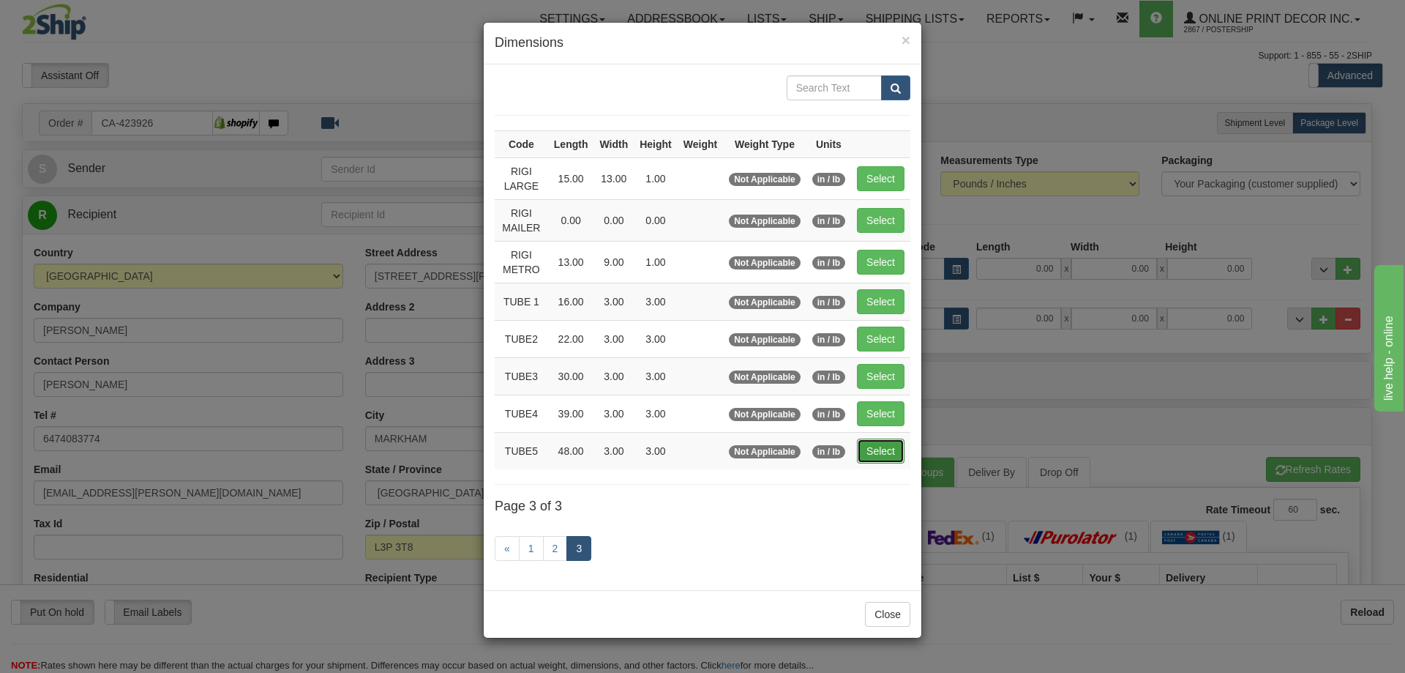
click at [869, 448] on button "Select" at bounding box center [881, 450] width 48 height 25
type input "TUBE5"
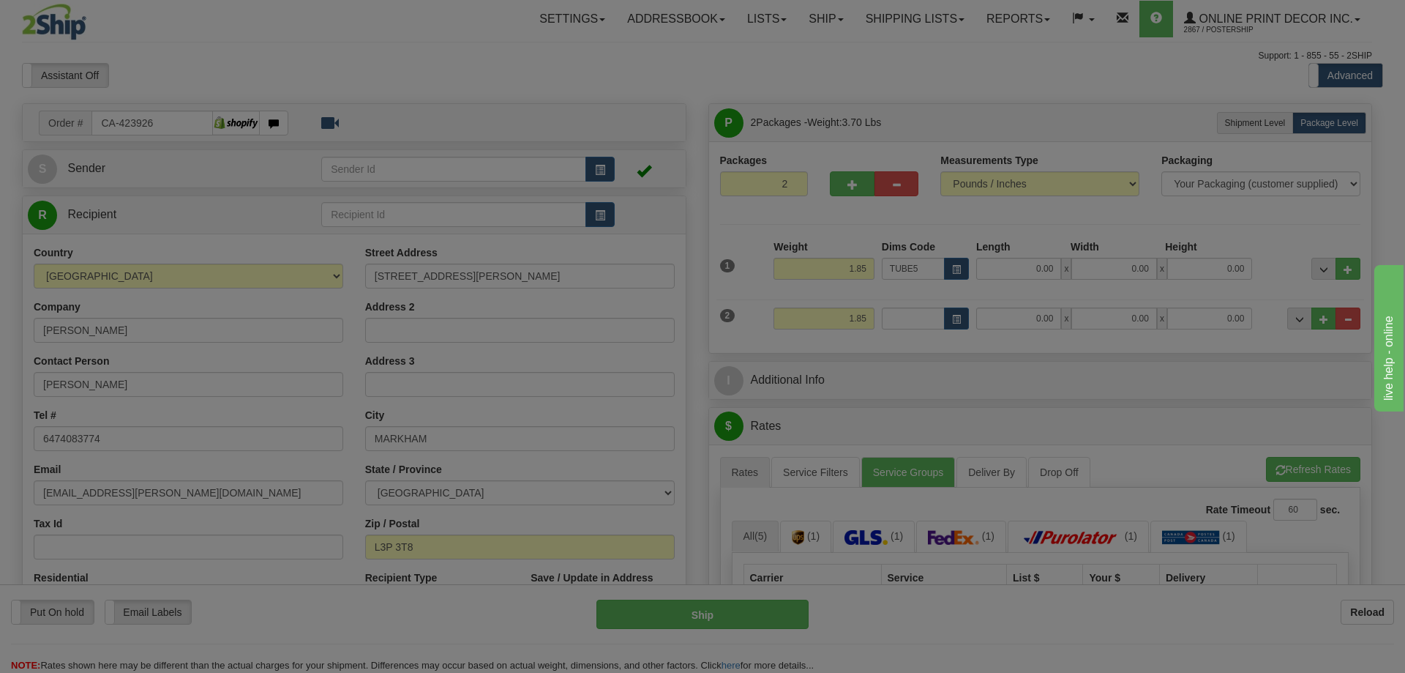
type input "48.00"
type input "3.00"
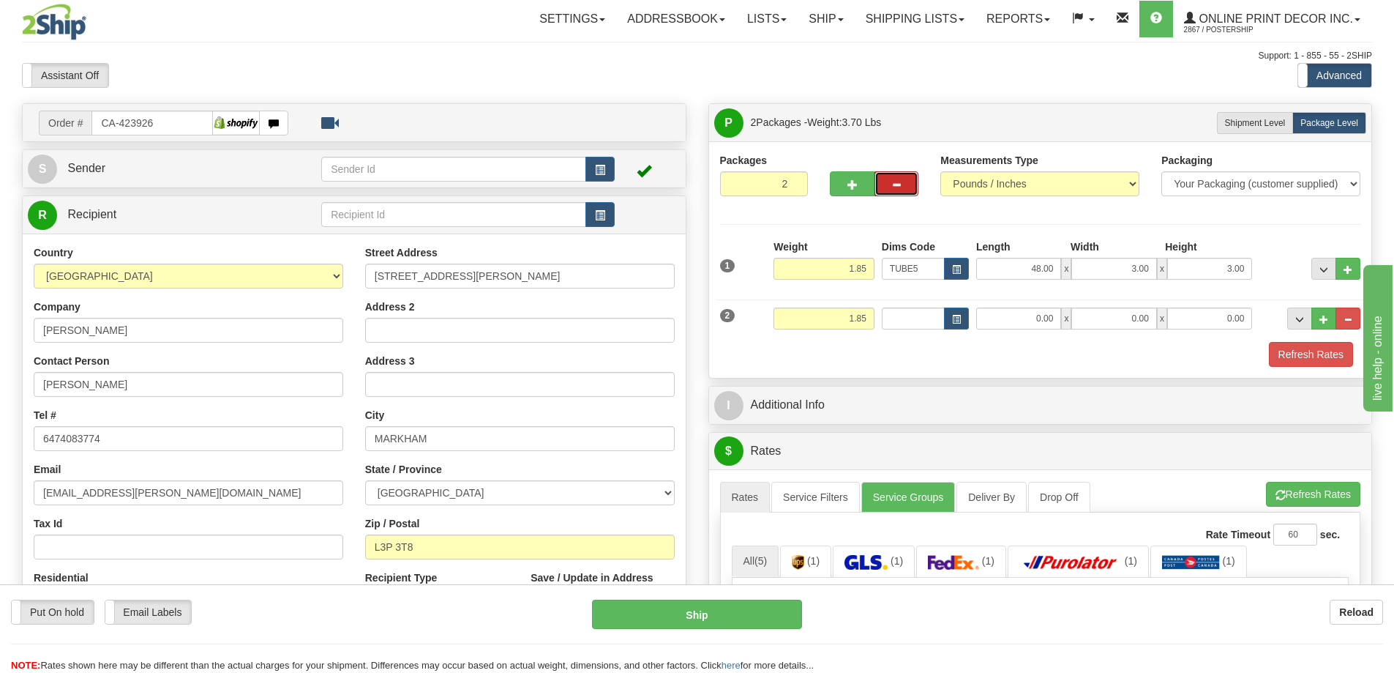
click at [894, 183] on span "button" at bounding box center [896, 185] width 10 height 10
type input "1"
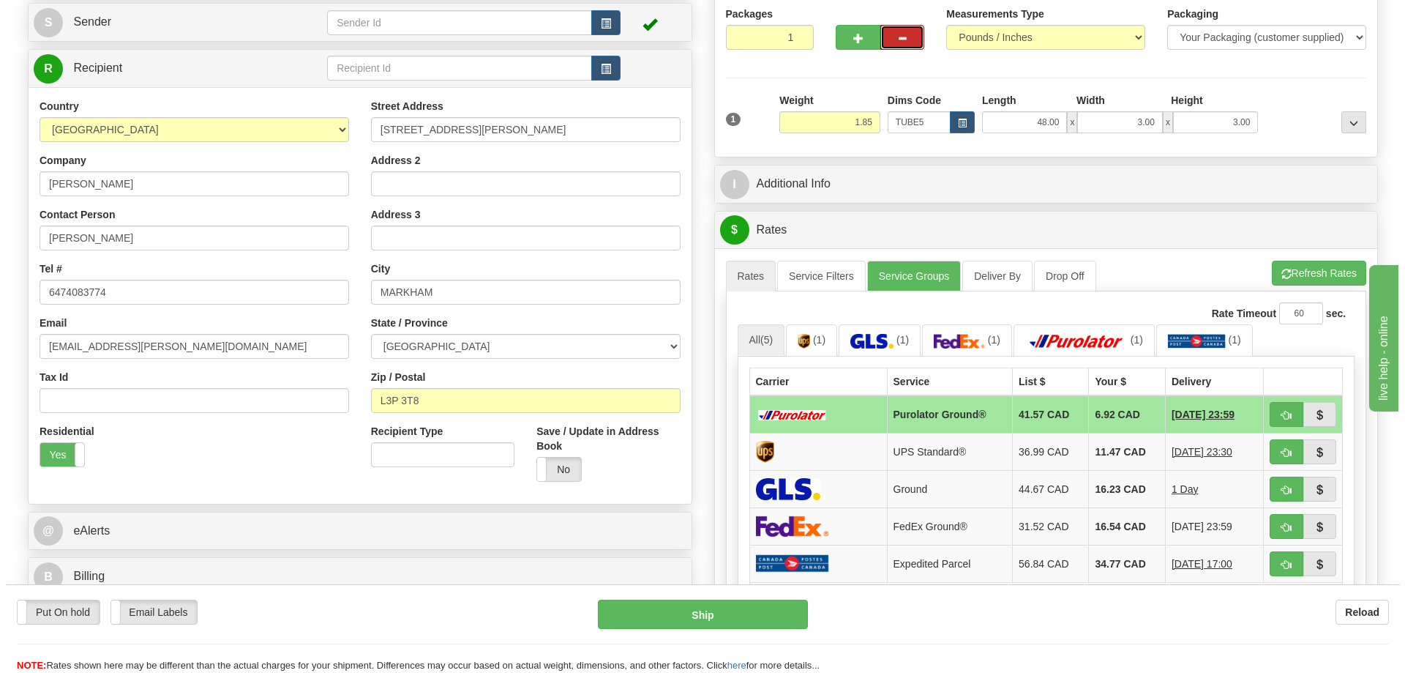
scroll to position [220, 0]
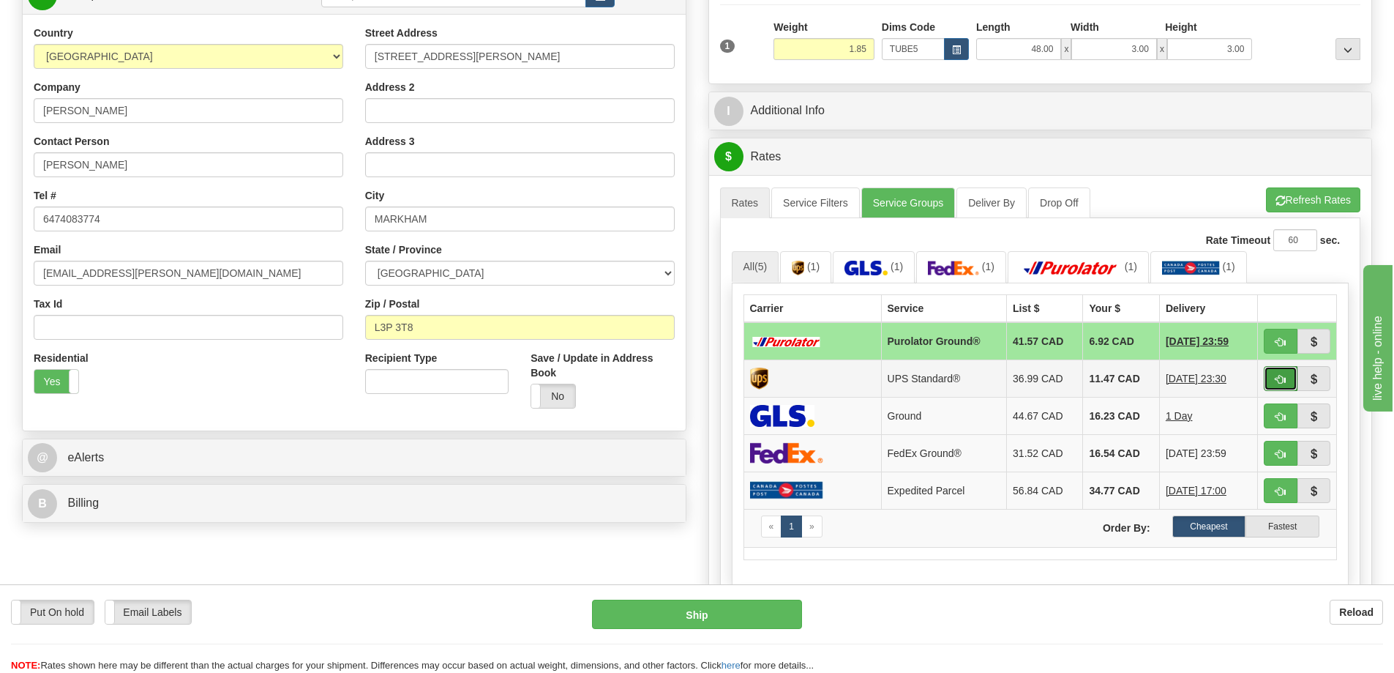
click at [1278, 370] on button "button" at bounding box center [1281, 378] width 34 height 25
type input "11"
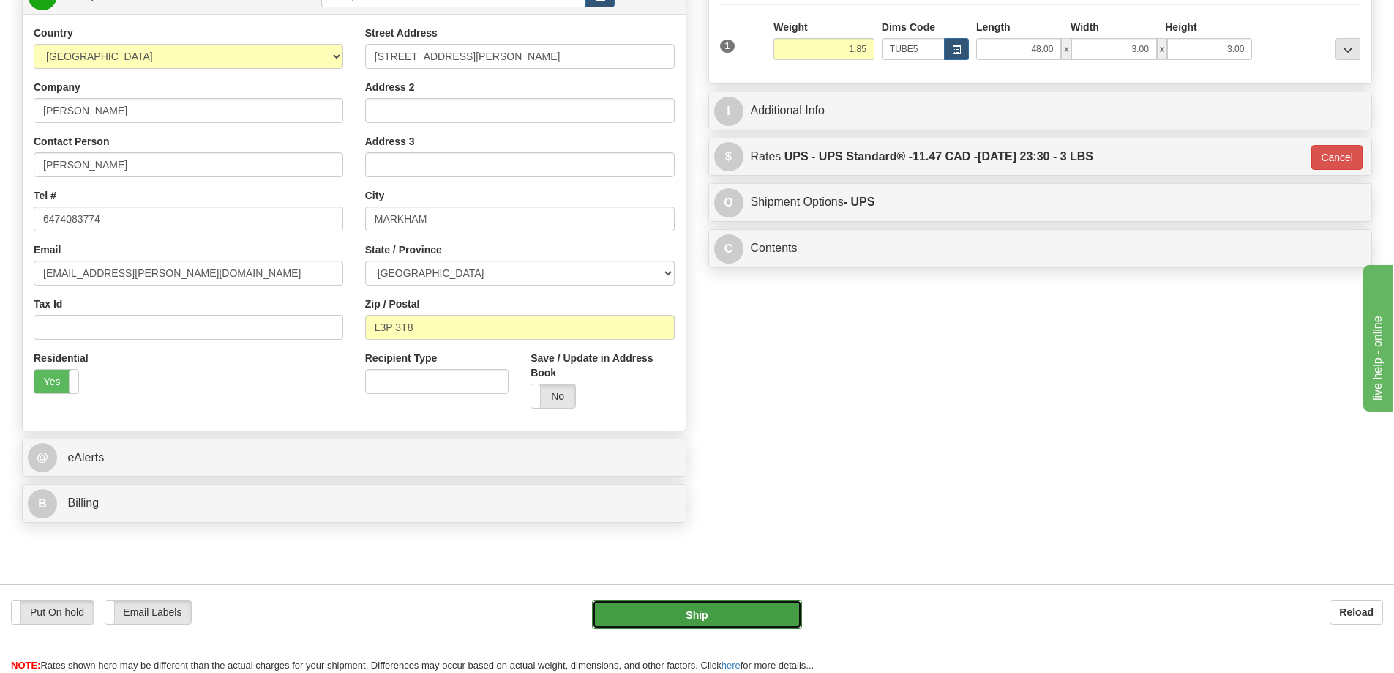
click at [758, 615] on button "Ship" at bounding box center [697, 613] width 210 height 29
